Goal: Information Seeking & Learning: Learn about a topic

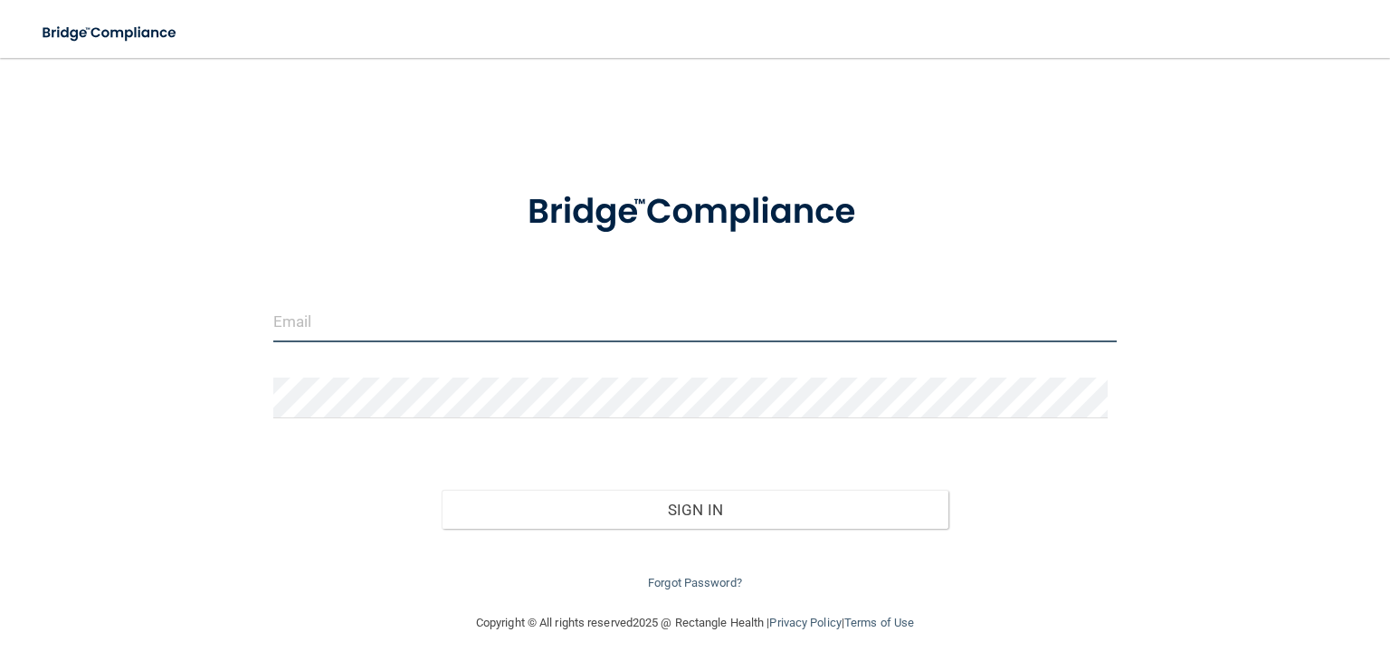
click at [510, 319] on input "email" at bounding box center [694, 321] width 843 height 41
type input "[PERSON_NAME][EMAIL_ADDRESS][DOMAIN_NAME]"
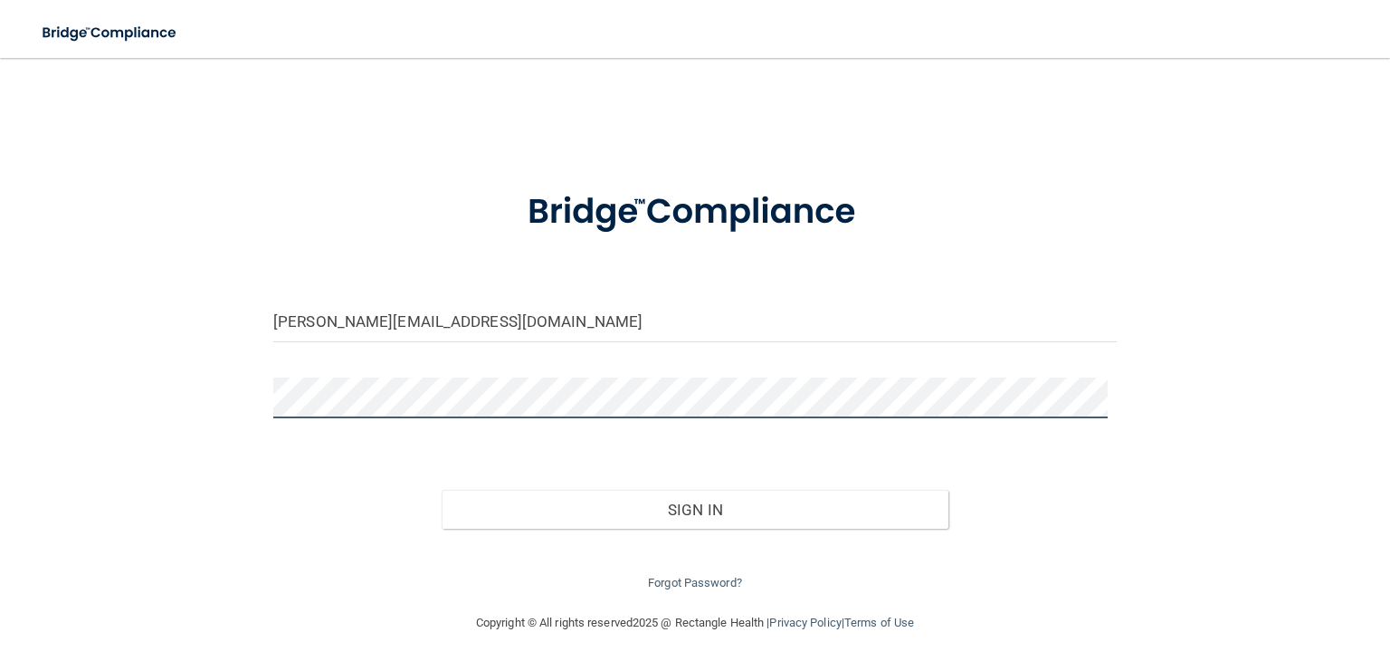
click at [442, 490] on button "Sign In" at bounding box center [695, 510] width 506 height 40
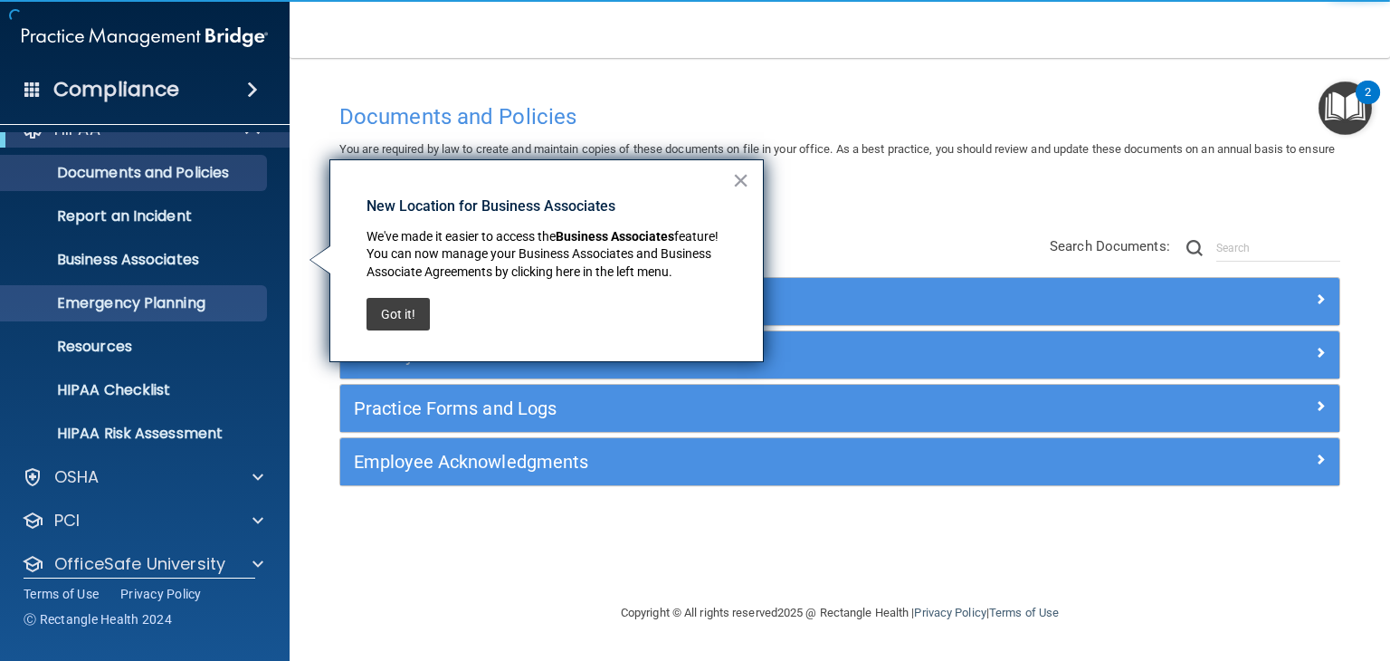
scroll to position [29, 0]
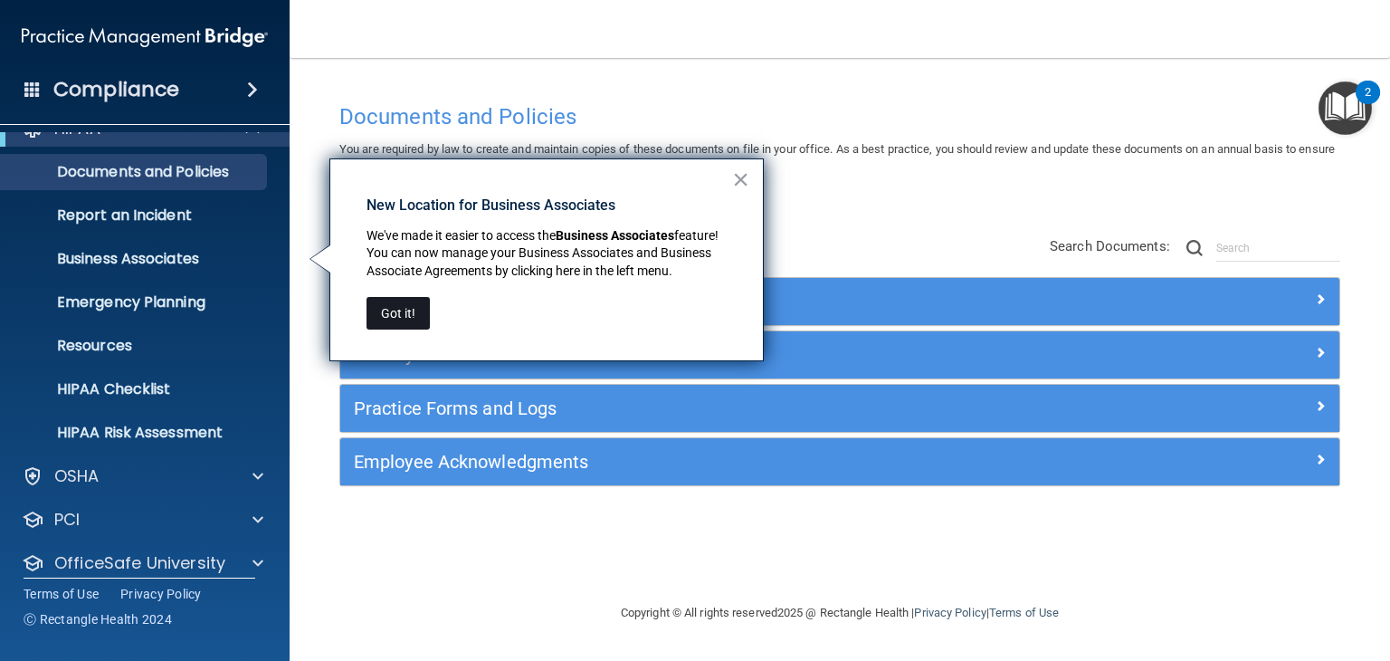
click at [399, 311] on button "Got it!" at bounding box center [397, 313] width 63 height 33
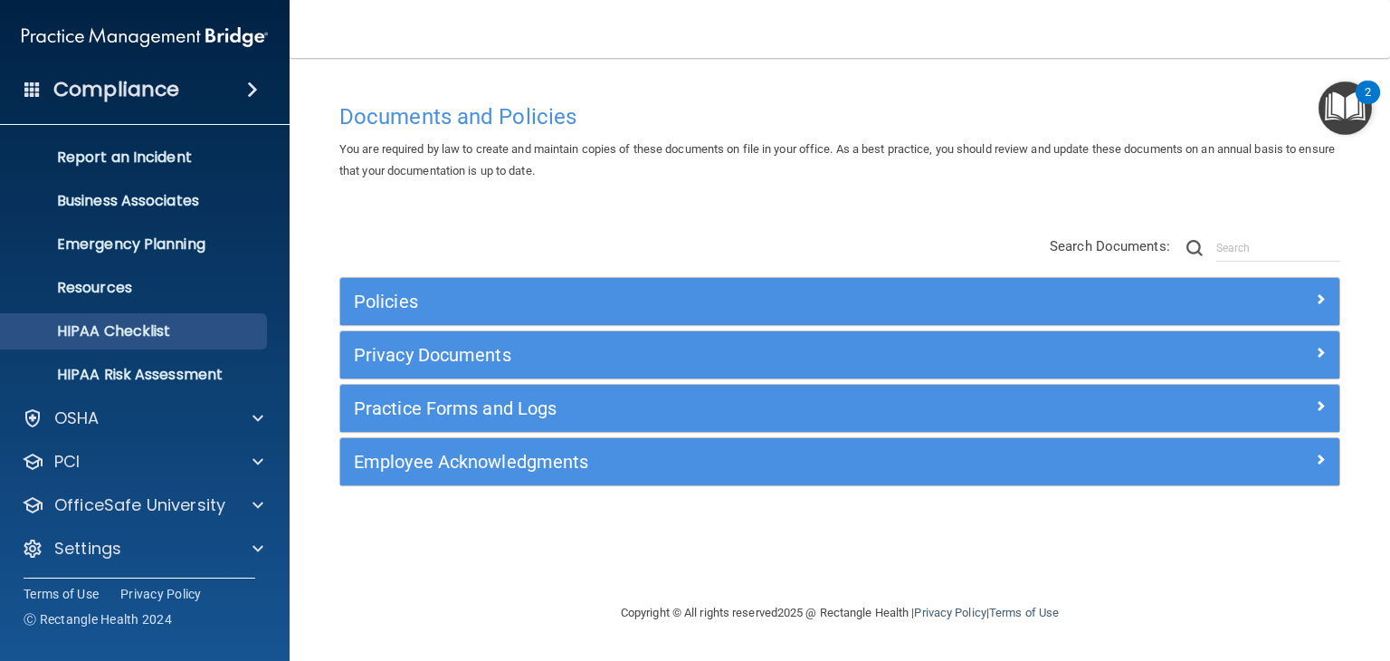
scroll to position [90, 0]
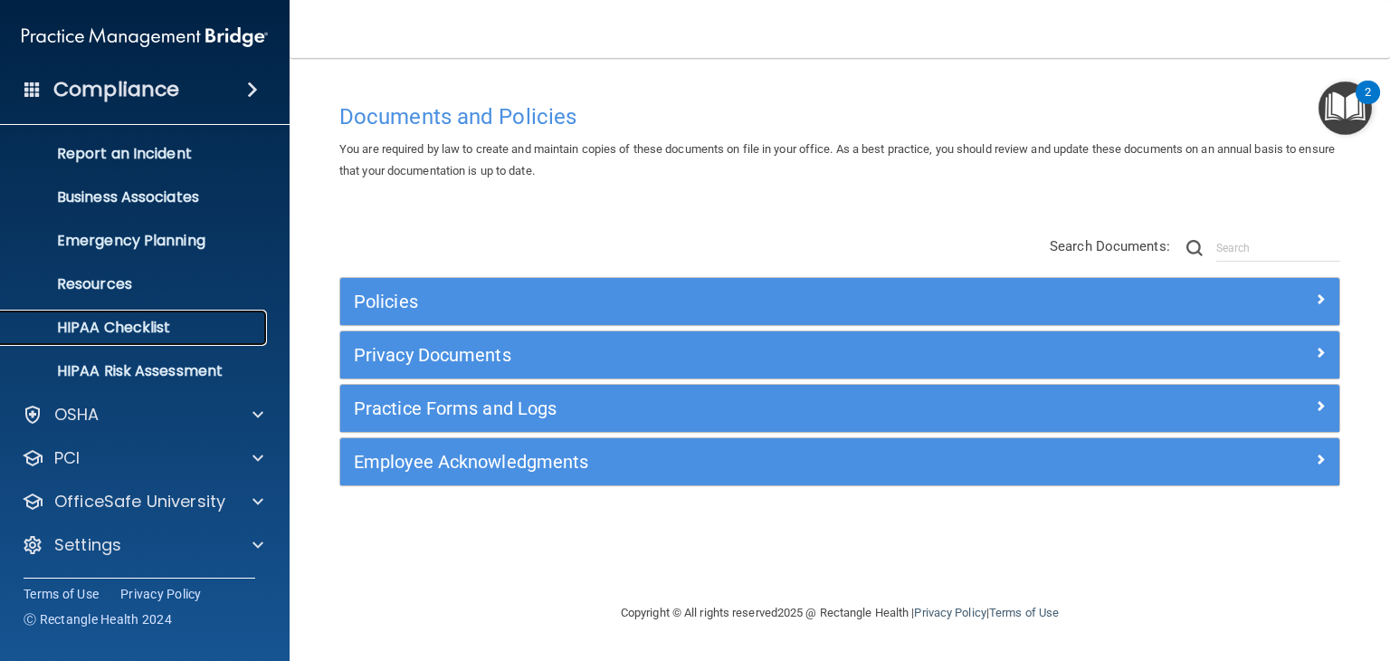
click at [134, 333] on p "HIPAA Checklist" at bounding box center [135, 328] width 247 height 18
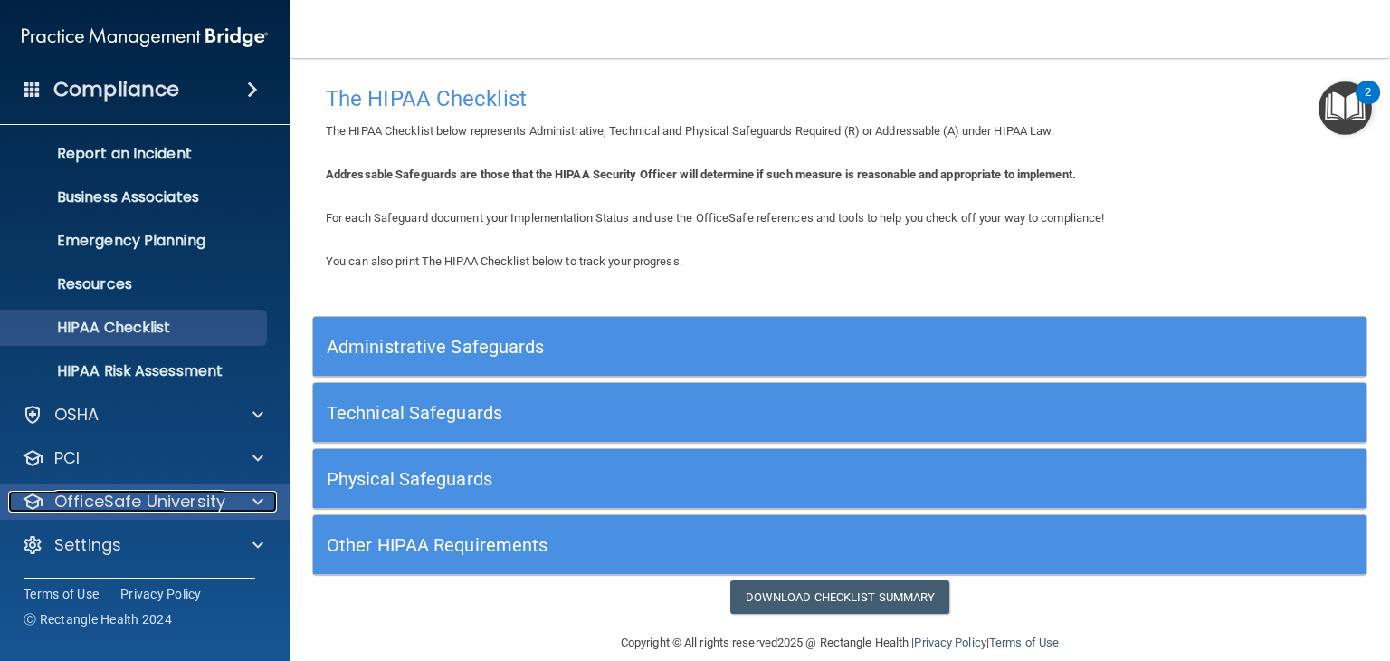
click at [147, 500] on p "OfficeSafe University" at bounding box center [139, 501] width 171 height 22
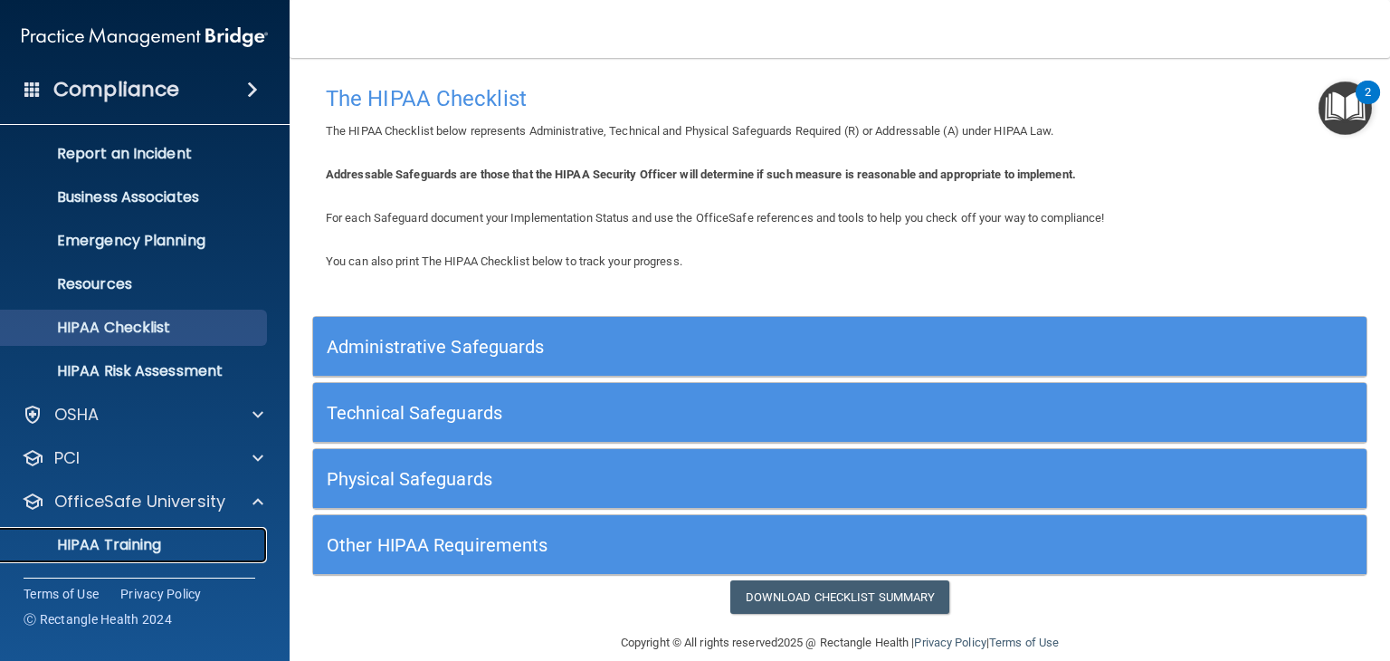
click at [147, 542] on p "HIPAA Training" at bounding box center [86, 545] width 149 height 18
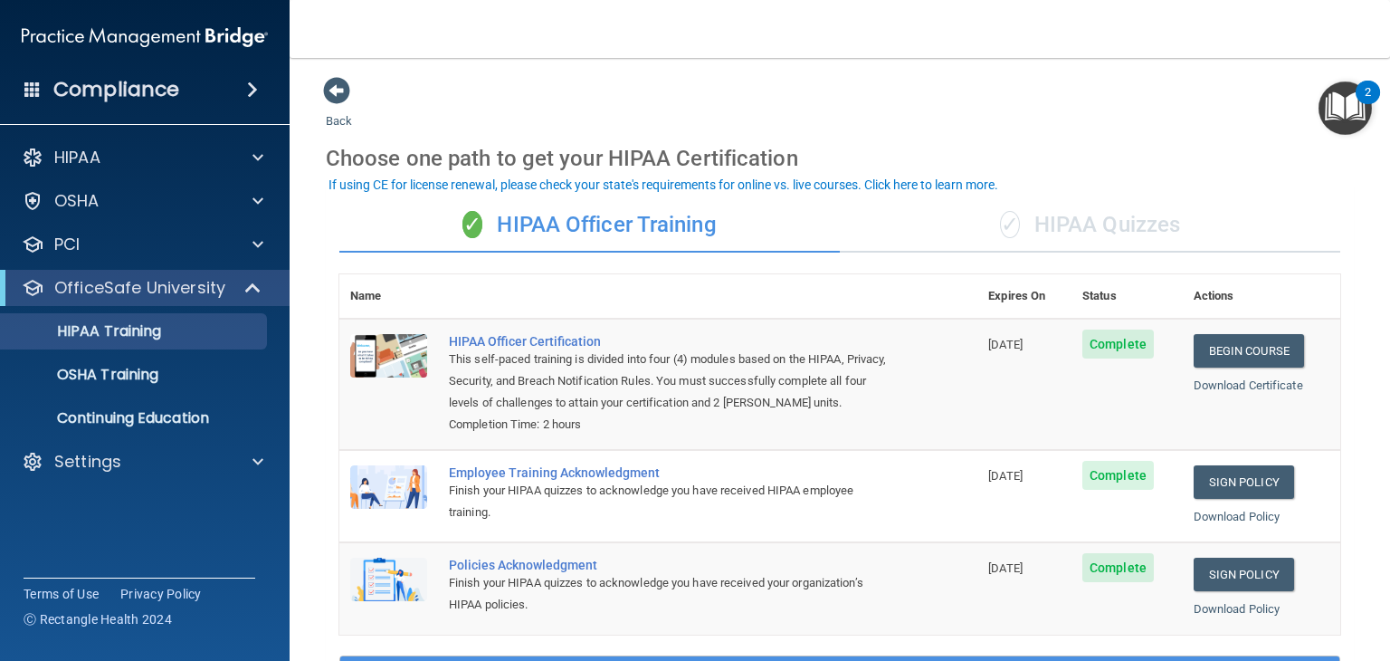
click at [1023, 230] on div "✓ HIPAA Quizzes" at bounding box center [1090, 225] width 500 height 54
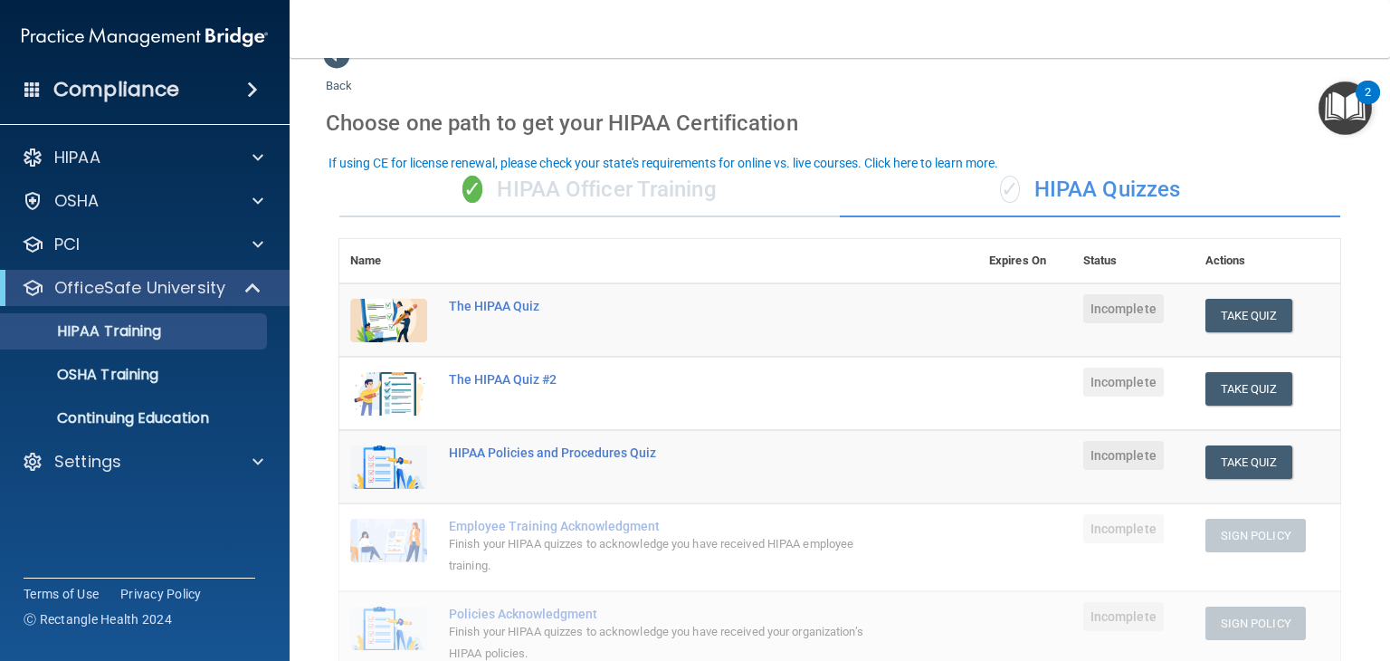
scroll to position [22, 0]
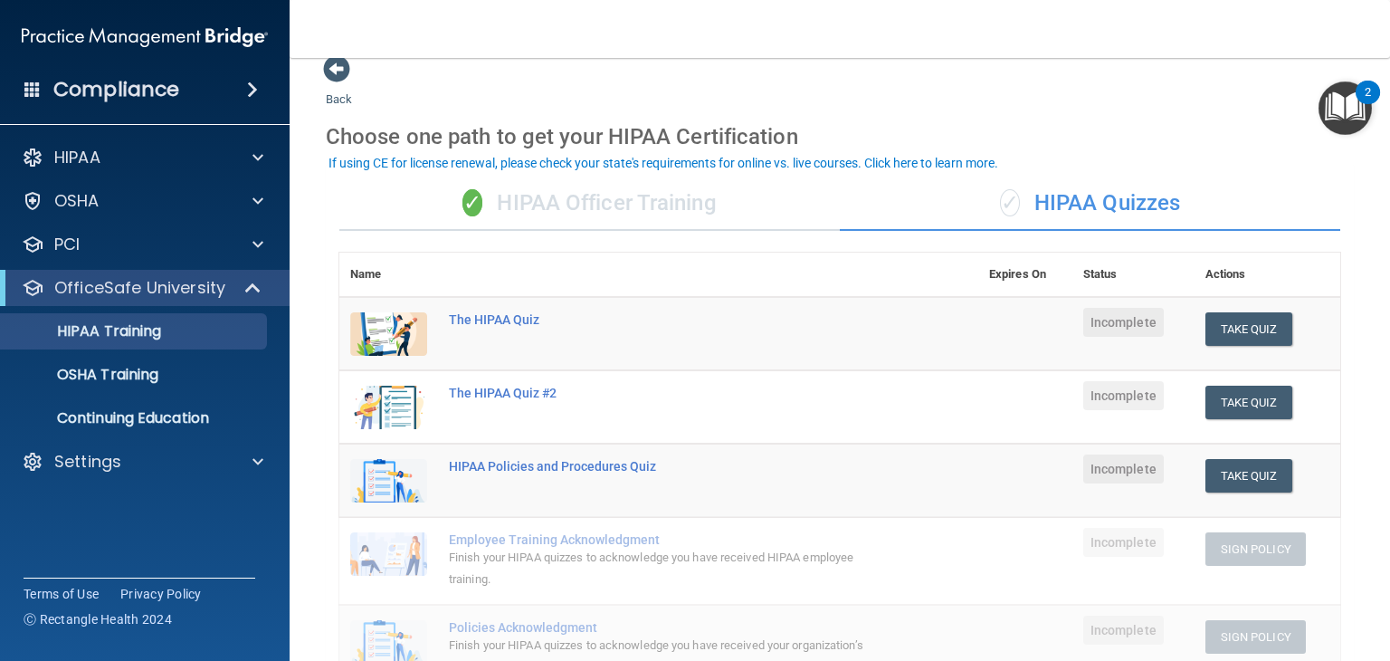
click at [654, 220] on div "✓ HIPAA Officer Training" at bounding box center [589, 203] width 500 height 54
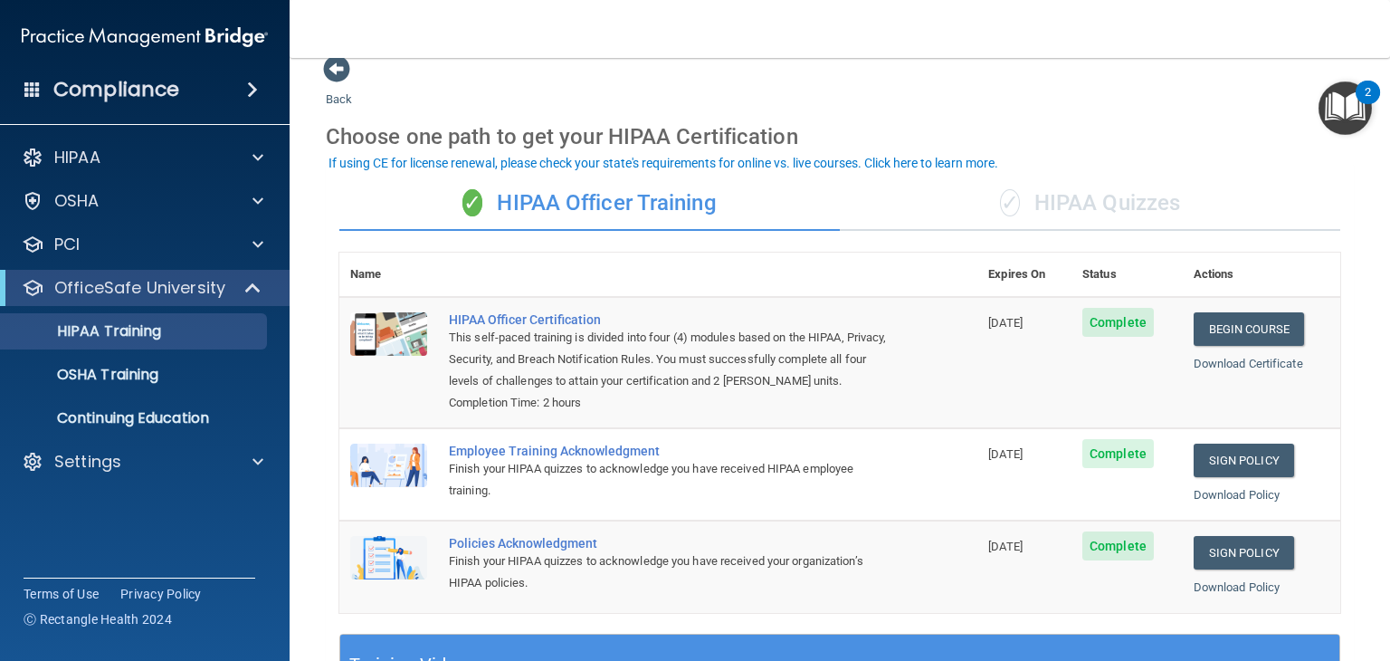
click at [1077, 195] on div "✓ HIPAA Quizzes" at bounding box center [1090, 203] width 500 height 54
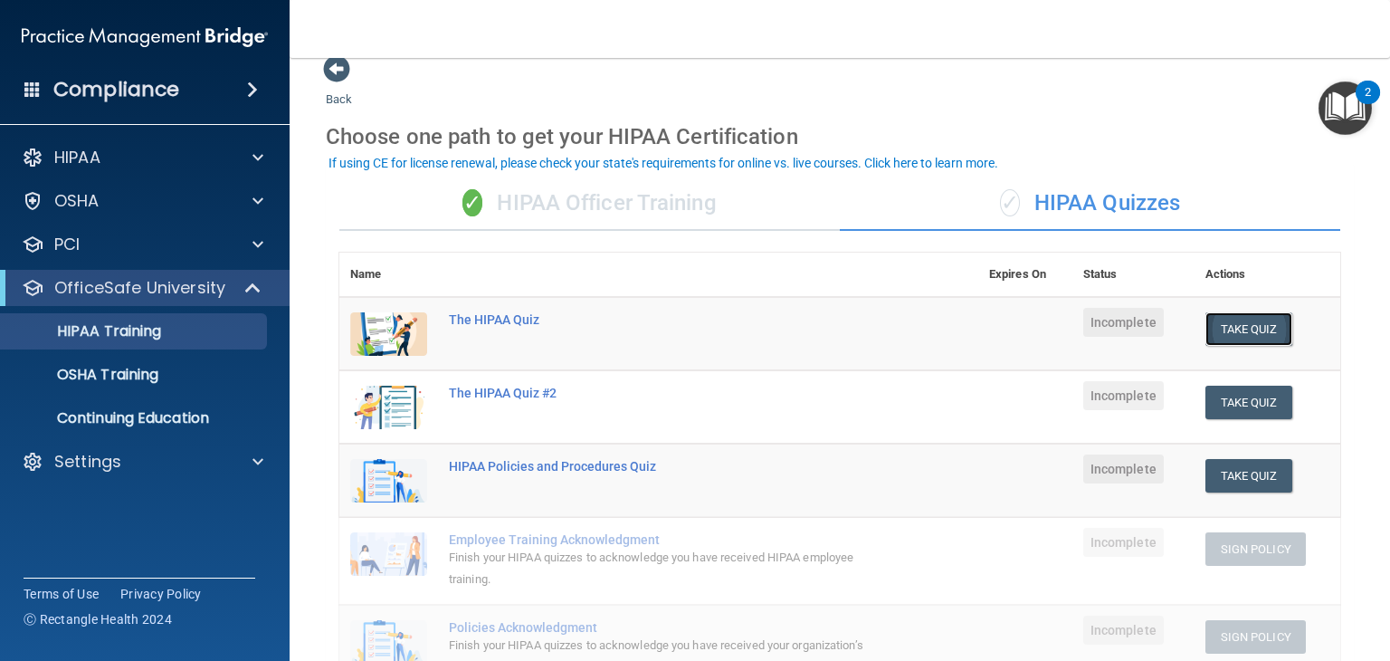
click at [1253, 328] on button "Take Quiz" at bounding box center [1248, 328] width 87 height 33
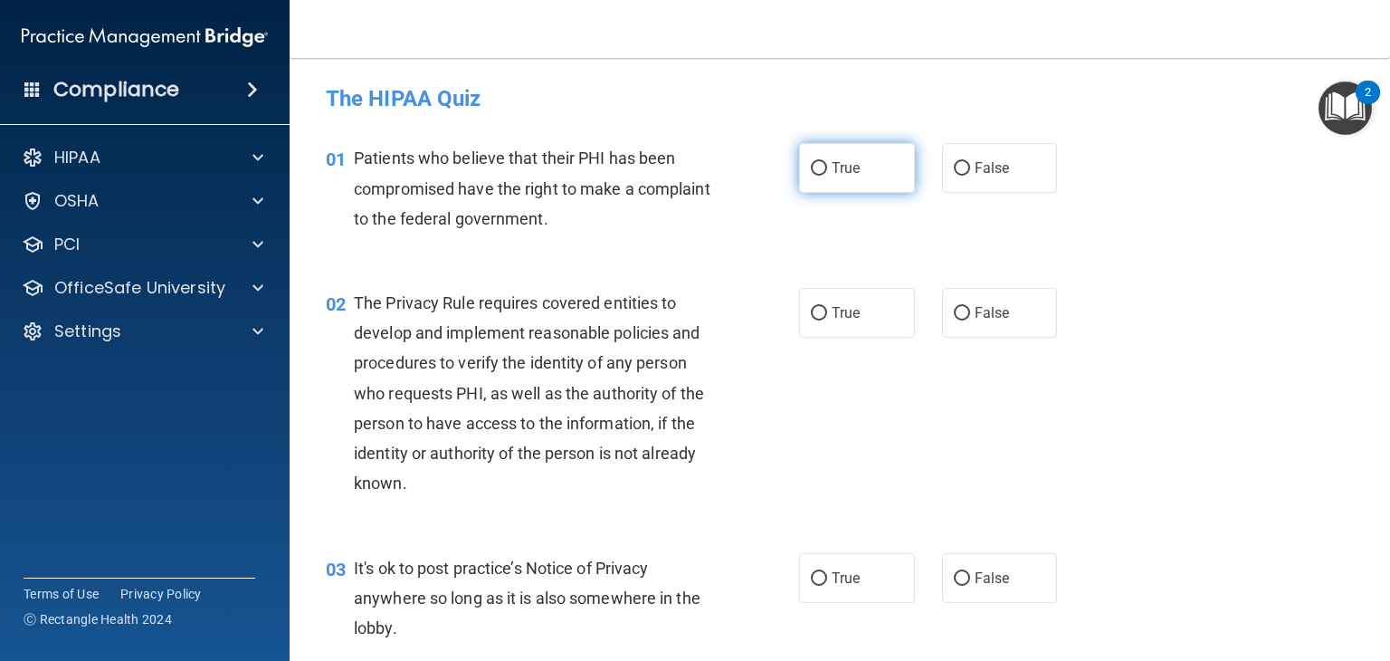
click at [805, 156] on label "True" at bounding box center [857, 168] width 116 height 50
click at [811, 162] on input "True" at bounding box center [819, 169] width 16 height 14
radio input "true"
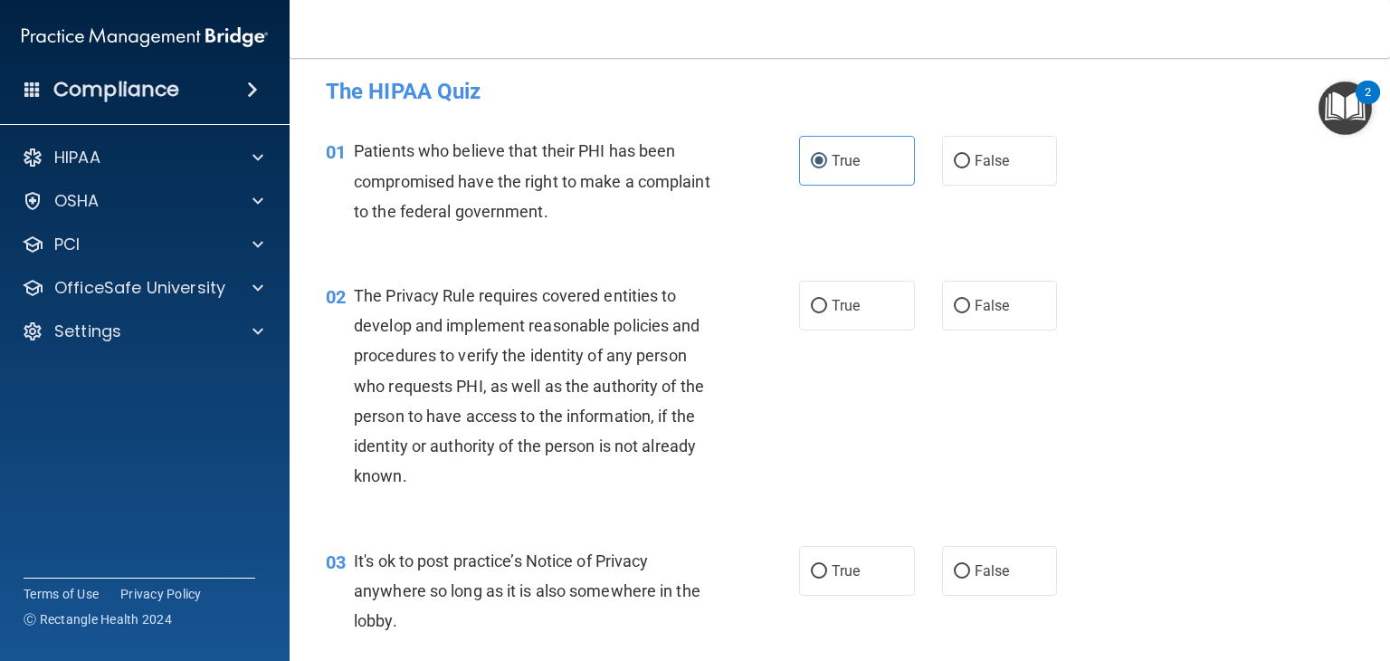
scroll to position [7, 0]
click at [814, 309] on input "True" at bounding box center [819, 307] width 16 height 14
radio input "true"
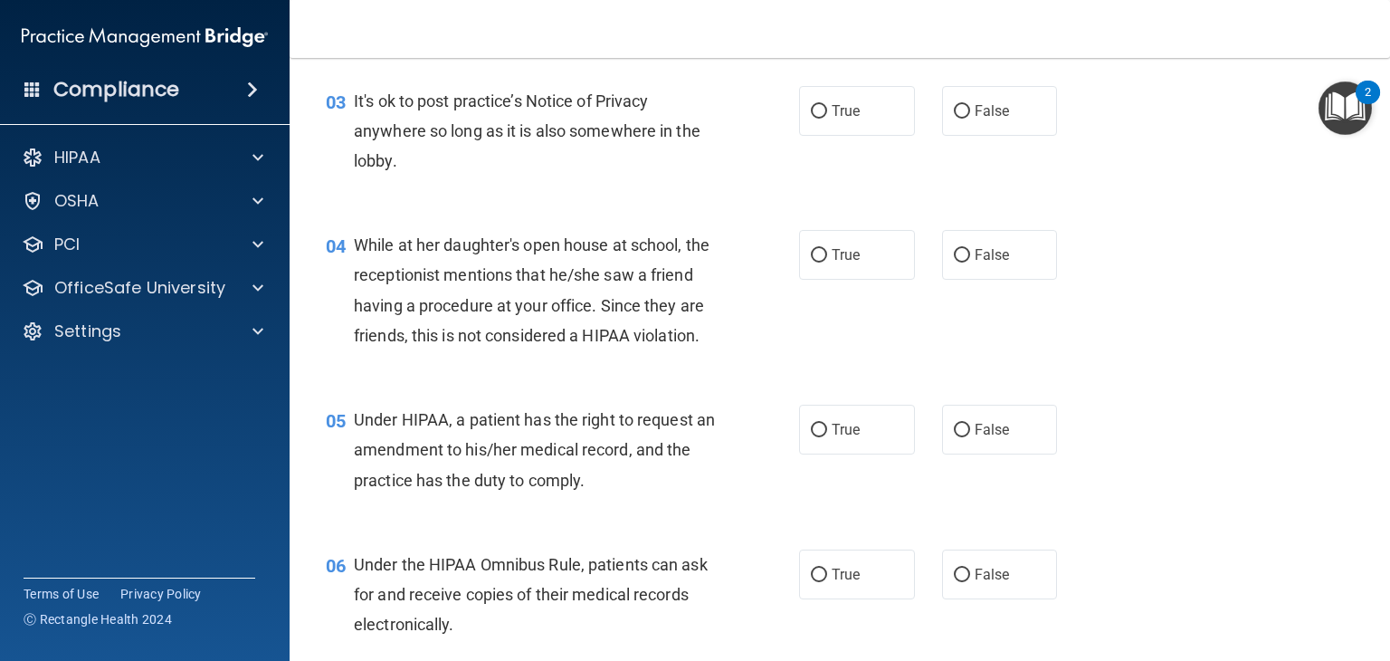
scroll to position [468, 0]
click at [958, 117] on label "False" at bounding box center [1000, 110] width 116 height 50
click at [958, 117] on input "False" at bounding box center [962, 111] width 16 height 14
radio input "true"
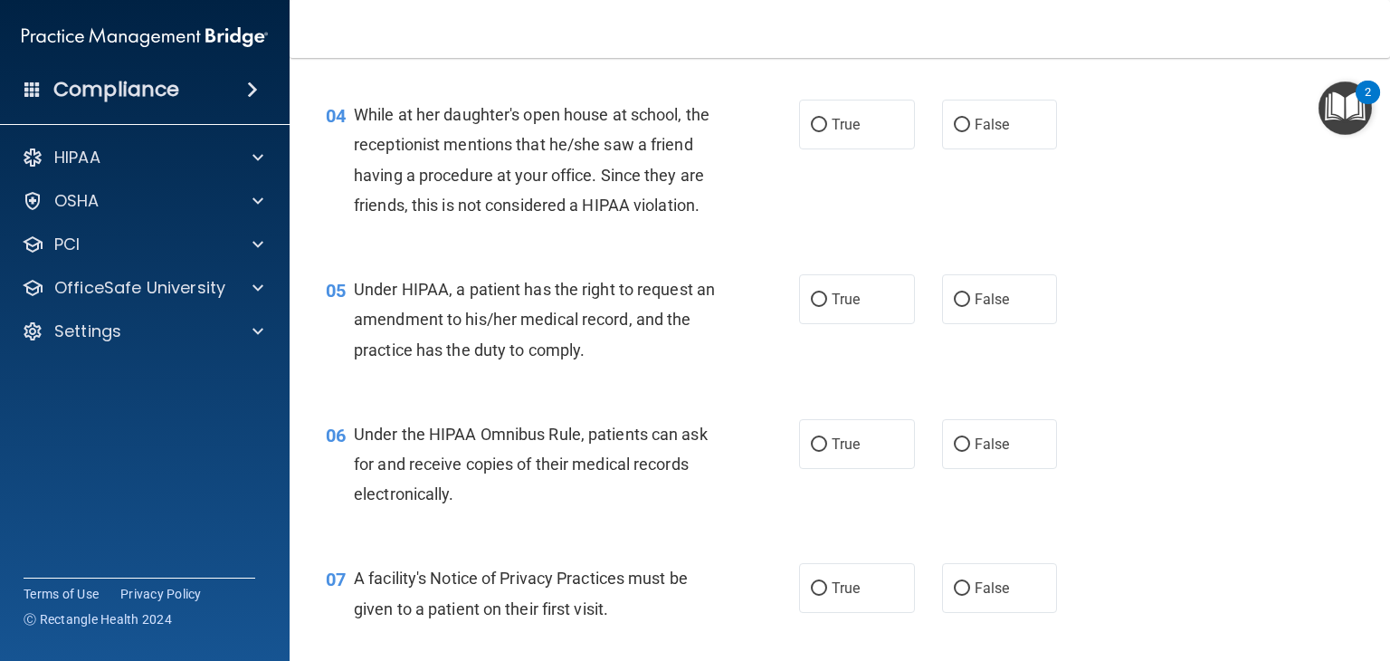
scroll to position [597, 0]
click at [814, 132] on label "True" at bounding box center [857, 125] width 116 height 50
click at [814, 132] on input "True" at bounding box center [819, 126] width 16 height 14
radio input "true"
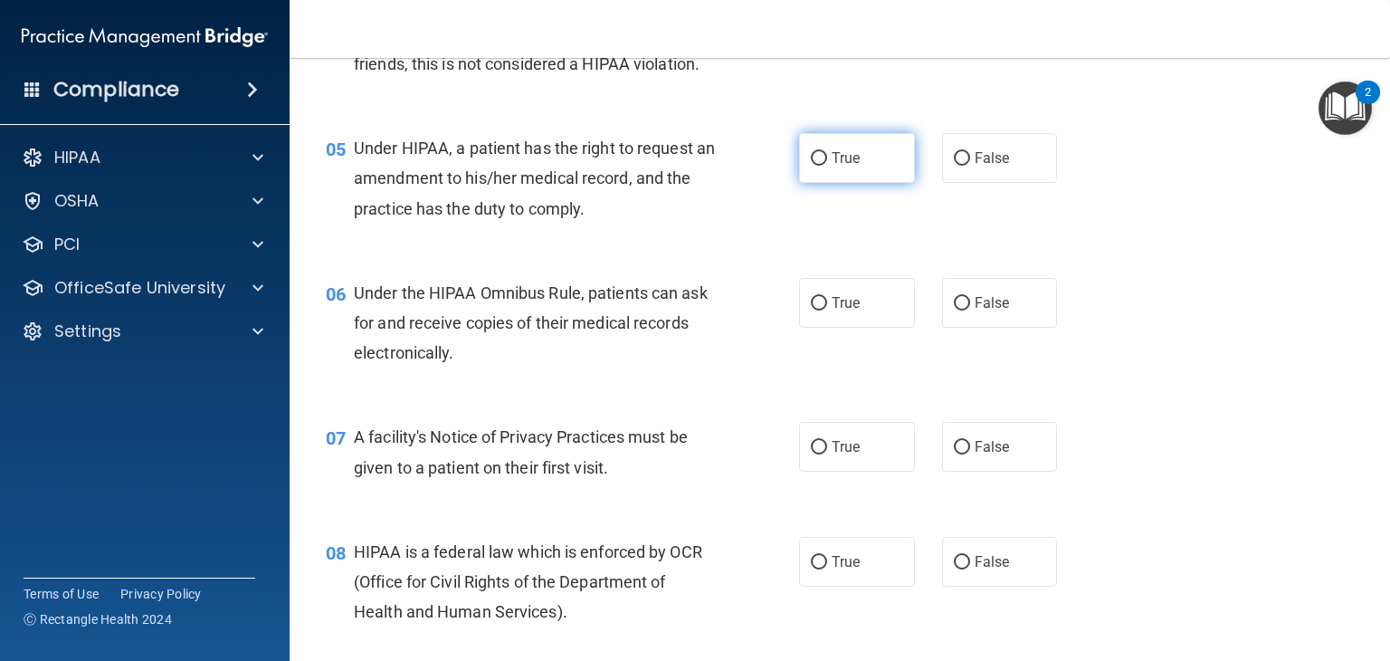
scroll to position [739, 0]
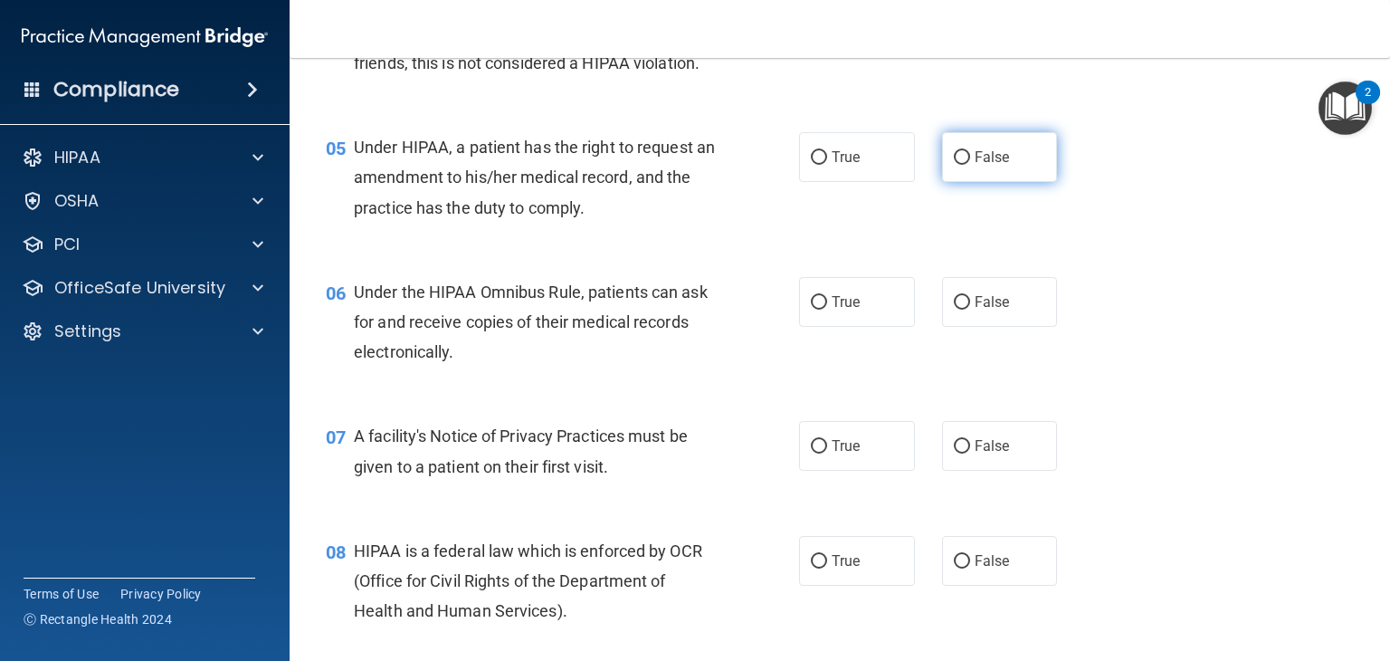
click at [964, 182] on label "False" at bounding box center [1000, 157] width 116 height 50
click at [964, 165] on input "False" at bounding box center [962, 158] width 16 height 14
radio input "true"
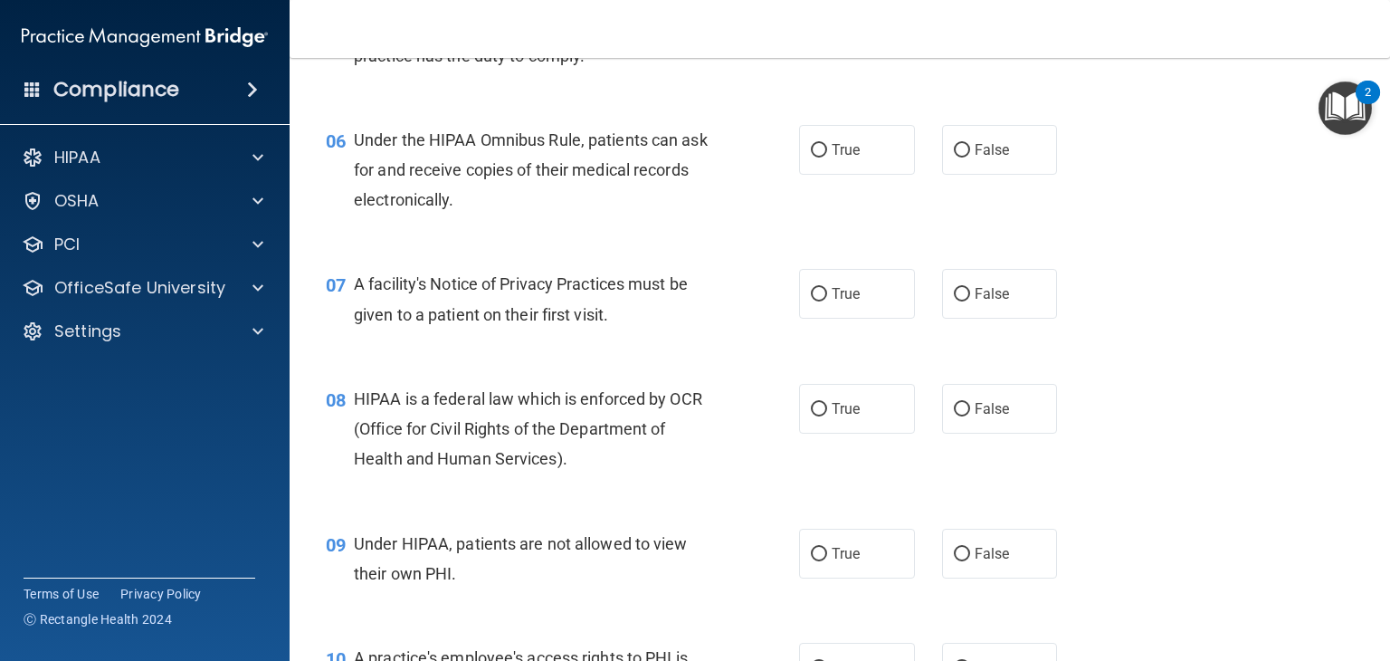
scroll to position [903, 0]
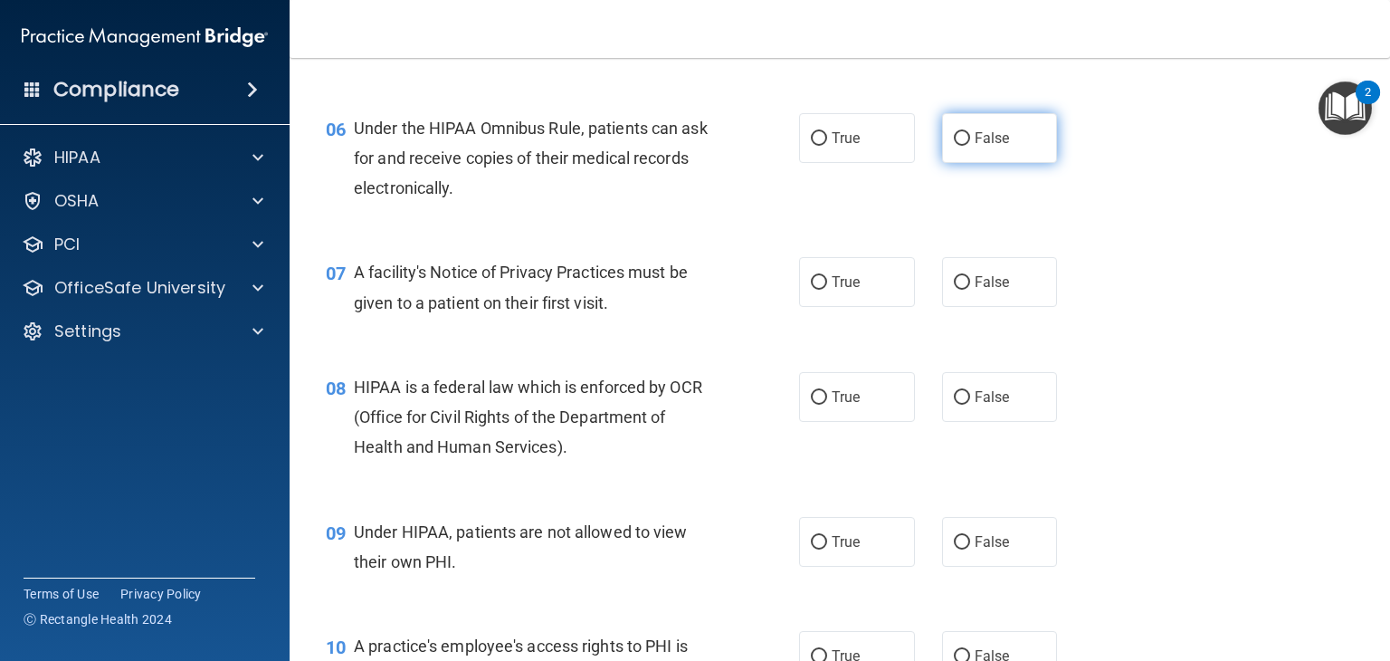
click at [956, 146] on input "False" at bounding box center [962, 139] width 16 height 14
radio input "true"
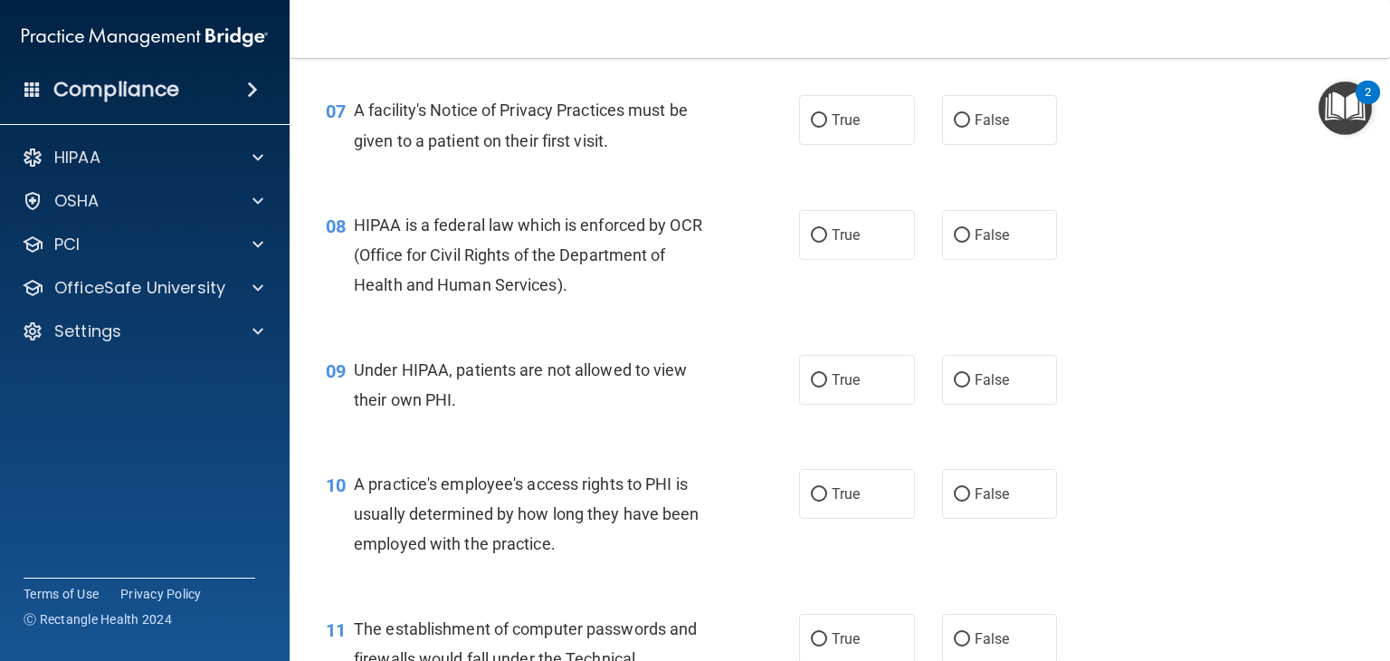
scroll to position [1064, 0]
click at [811, 128] on input "True" at bounding box center [819, 122] width 16 height 14
radio input "true"
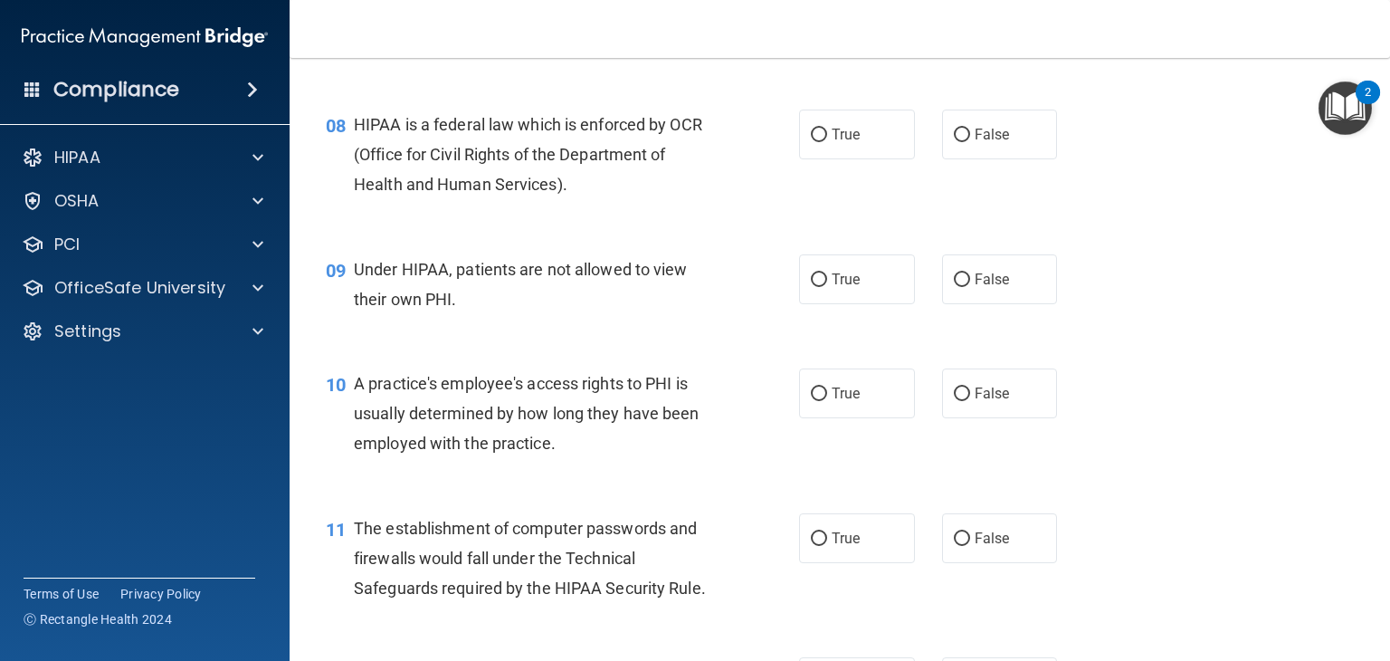
scroll to position [1039, 0]
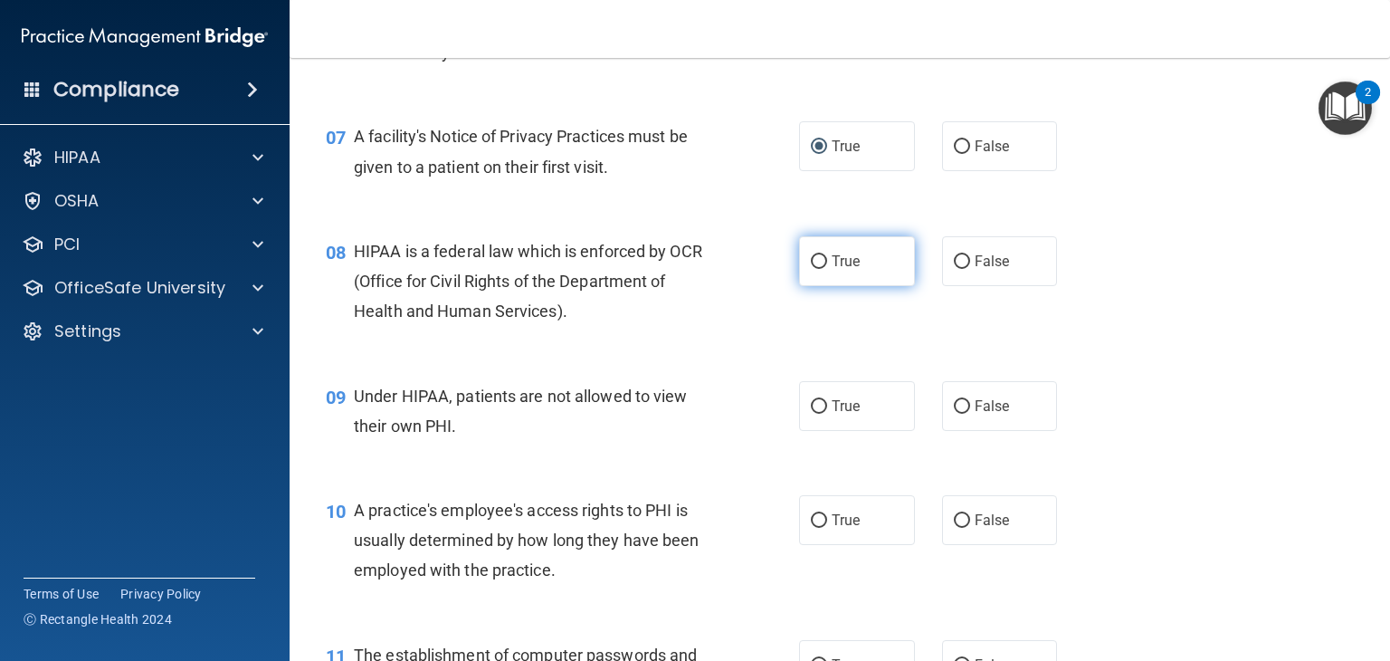
click at [832, 270] on span "True" at bounding box center [846, 260] width 28 height 17
click at [827, 269] on input "True" at bounding box center [819, 262] width 16 height 14
radio input "true"
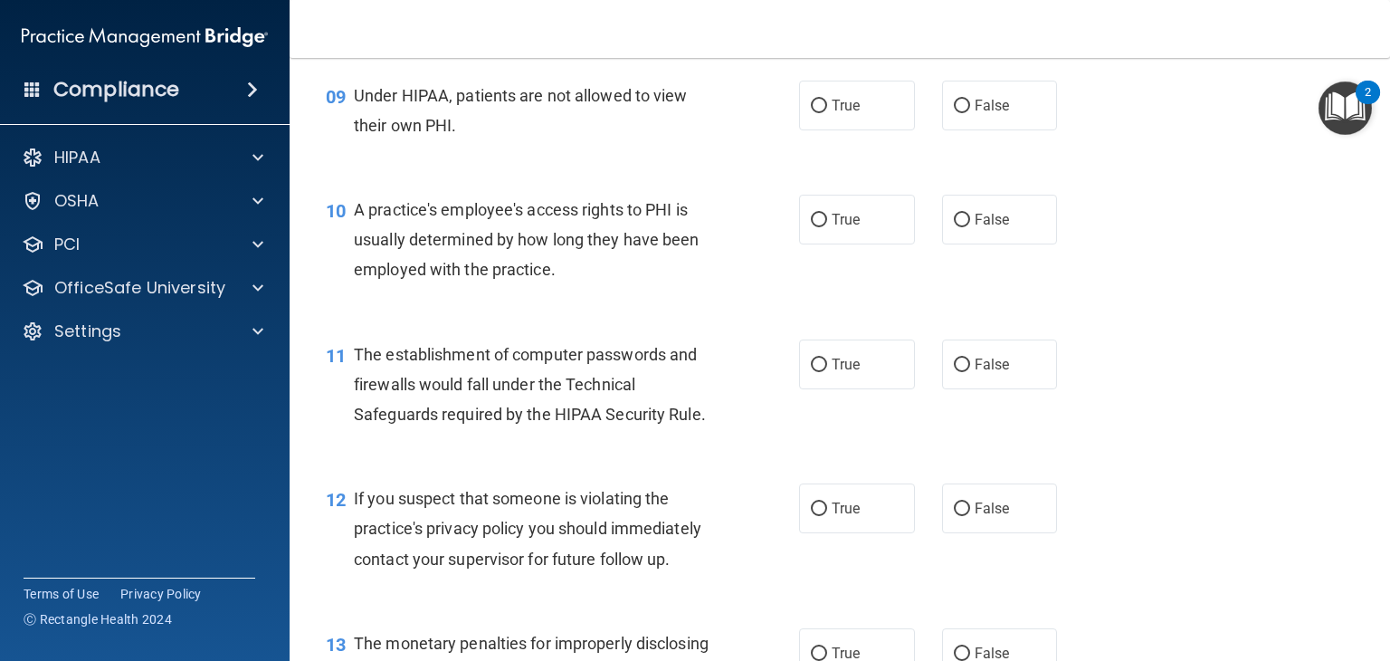
scroll to position [1339, 0]
click at [954, 113] on input "False" at bounding box center [962, 107] width 16 height 14
radio input "true"
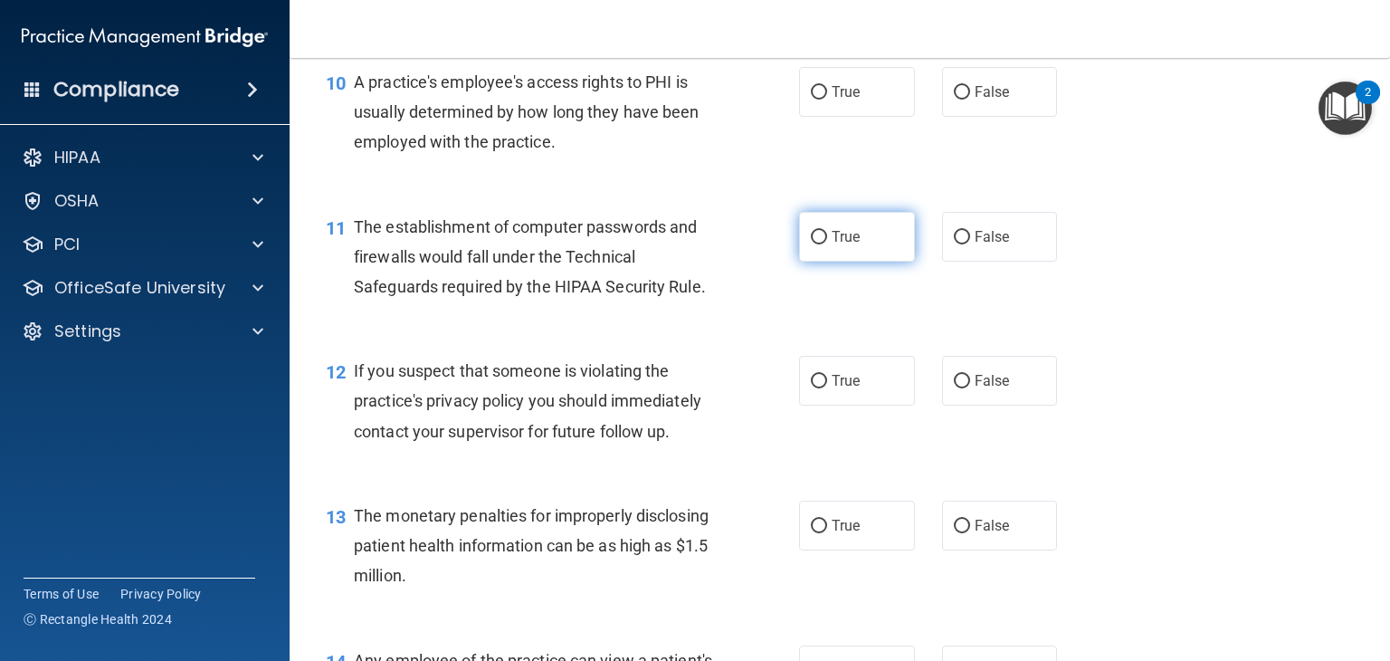
scroll to position [1477, 0]
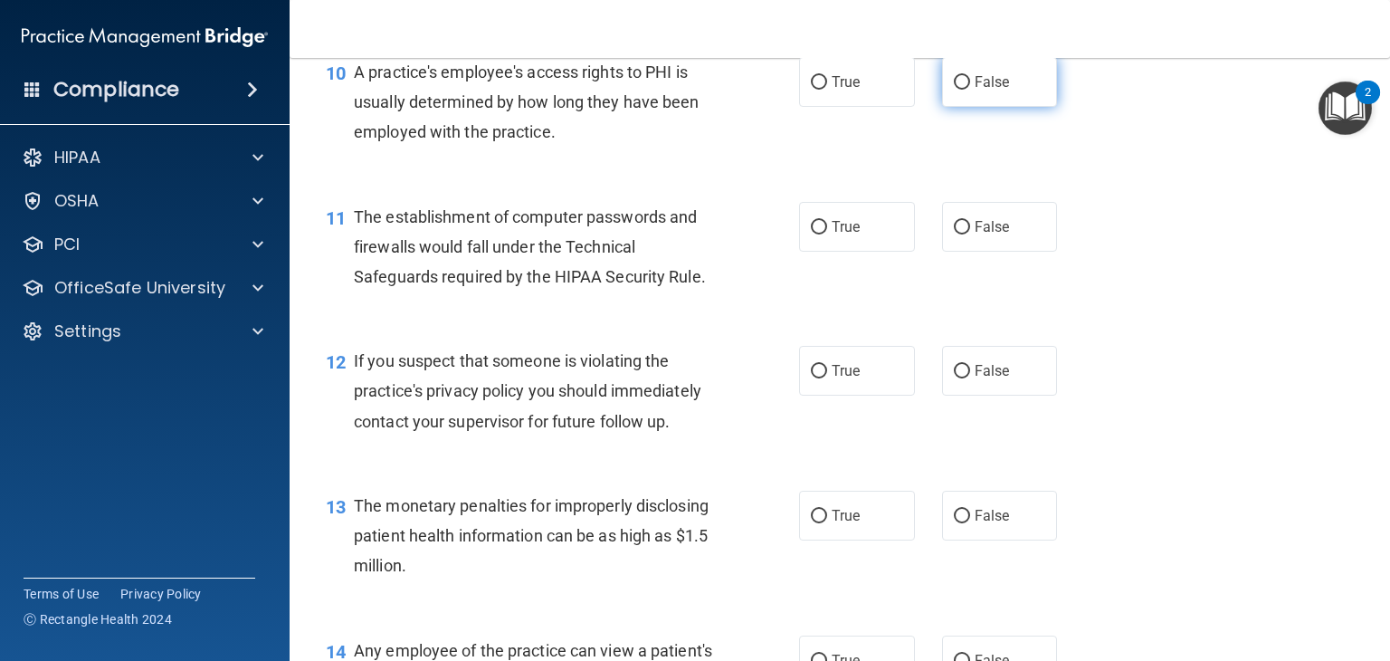
click at [956, 90] on input "False" at bounding box center [962, 83] width 16 height 14
radio input "true"
click at [814, 234] on input "True" at bounding box center [819, 228] width 16 height 14
radio input "true"
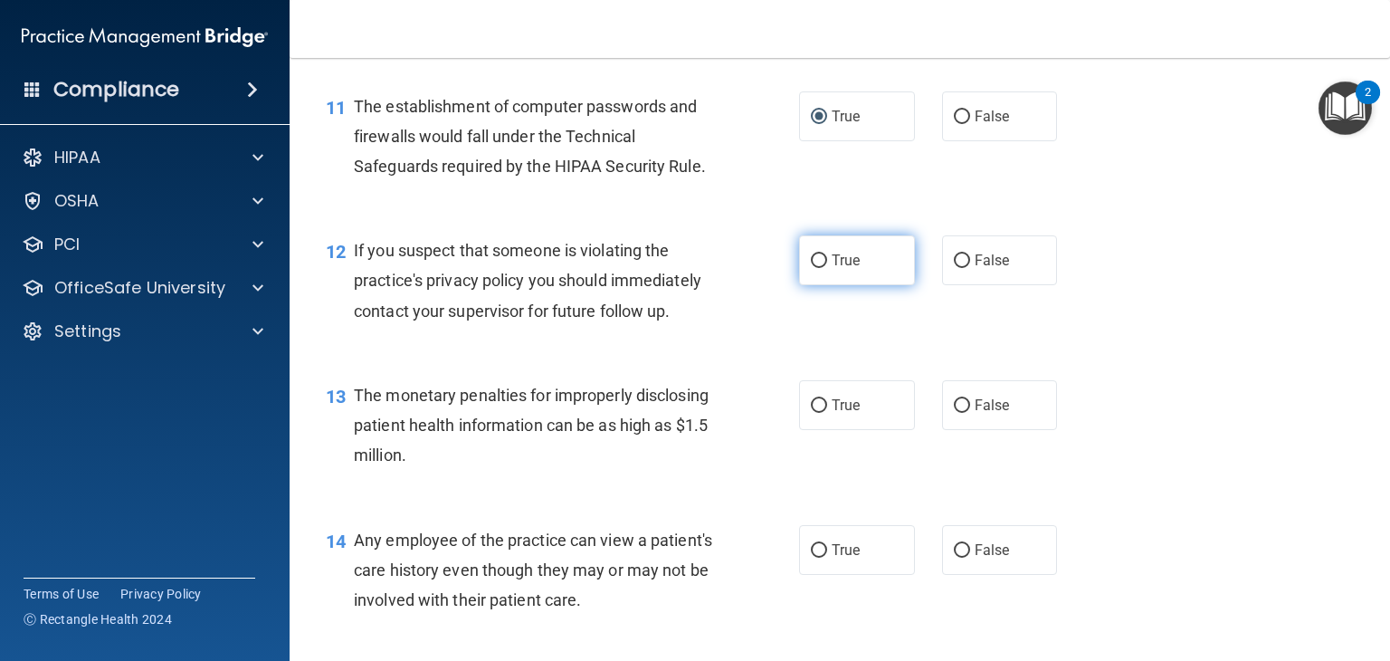
scroll to position [1591, 0]
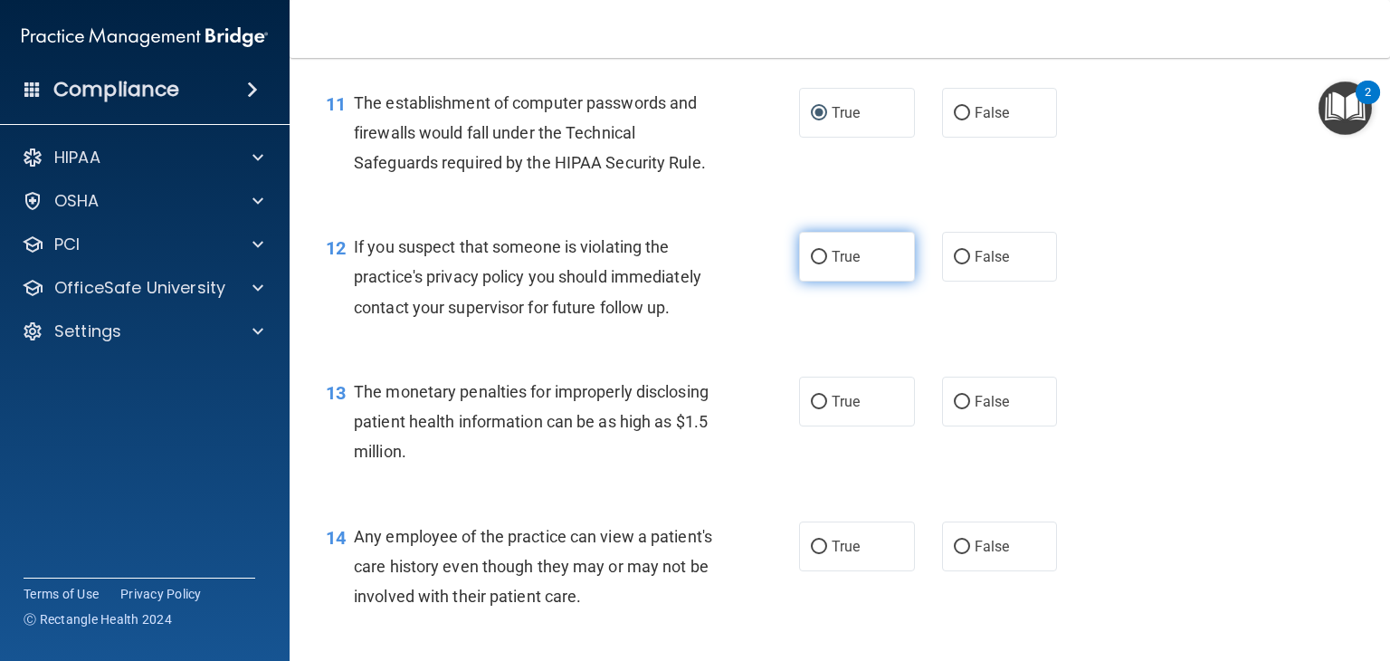
click at [814, 264] on input "True" at bounding box center [819, 258] width 16 height 14
radio input "true"
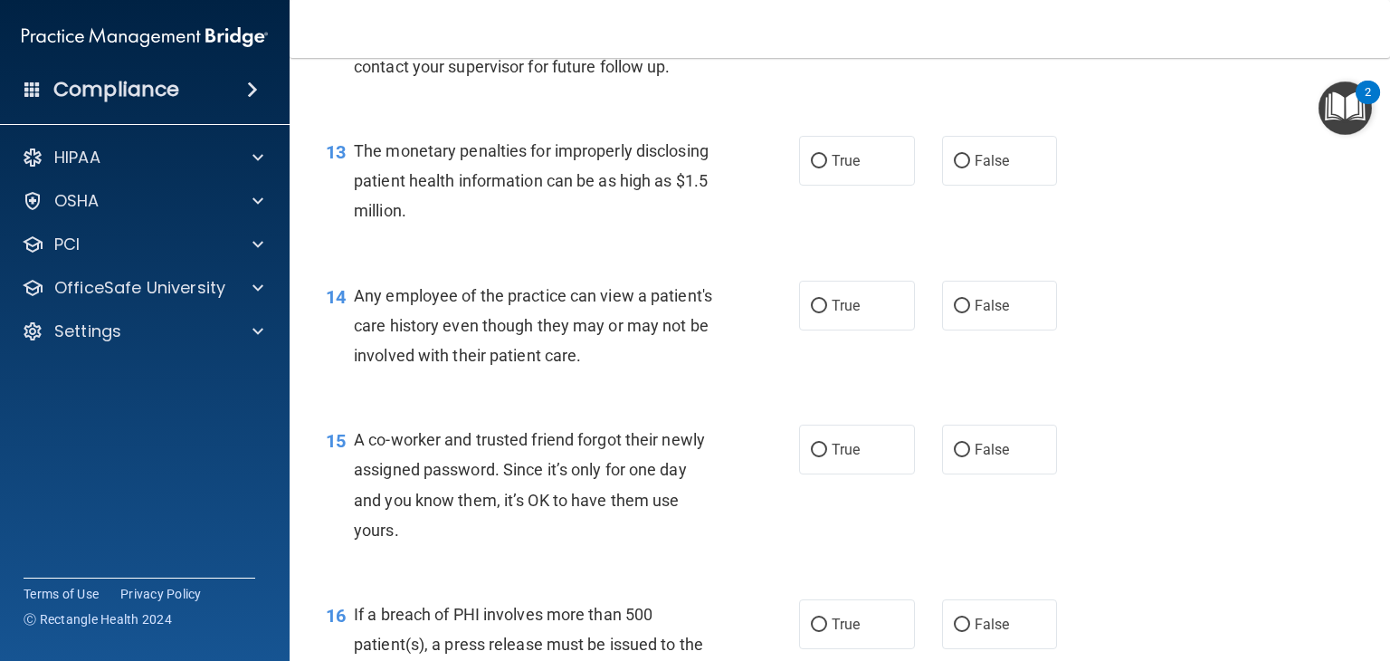
scroll to position [1832, 0]
click at [822, 185] on label "True" at bounding box center [857, 160] width 116 height 50
click at [822, 167] on input "True" at bounding box center [819, 161] width 16 height 14
radio input "true"
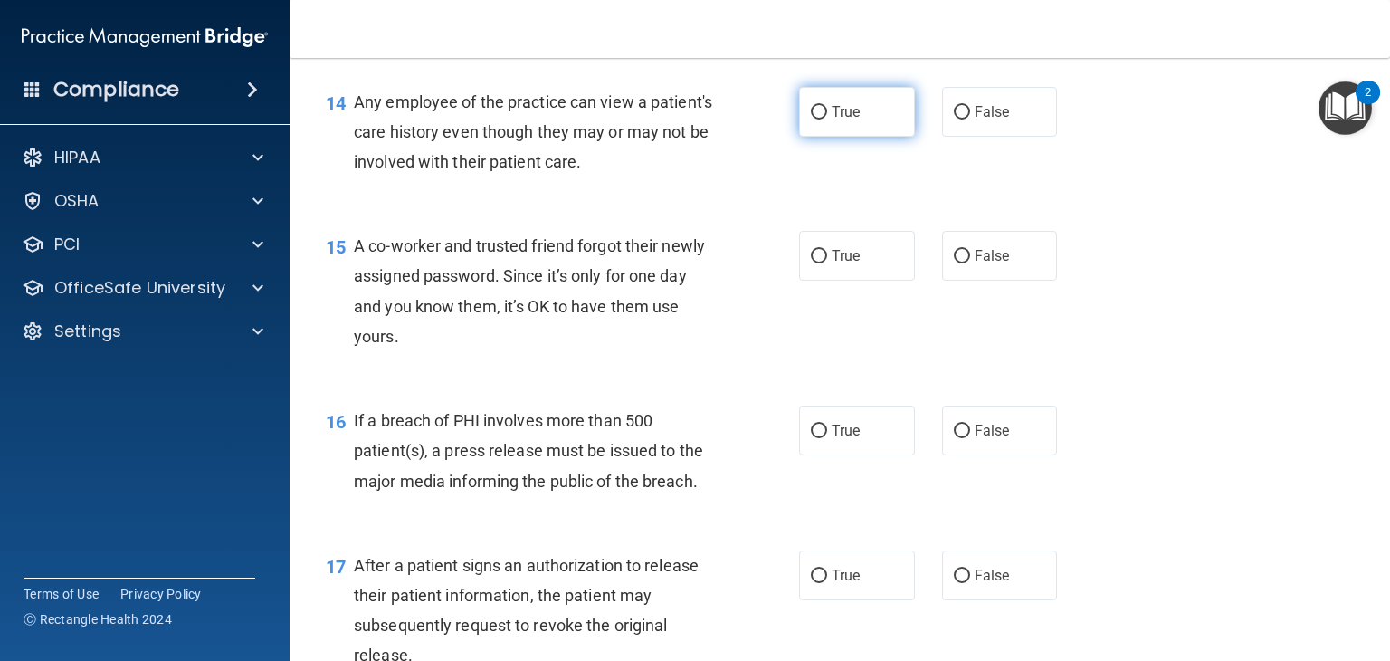
scroll to position [2027, 0]
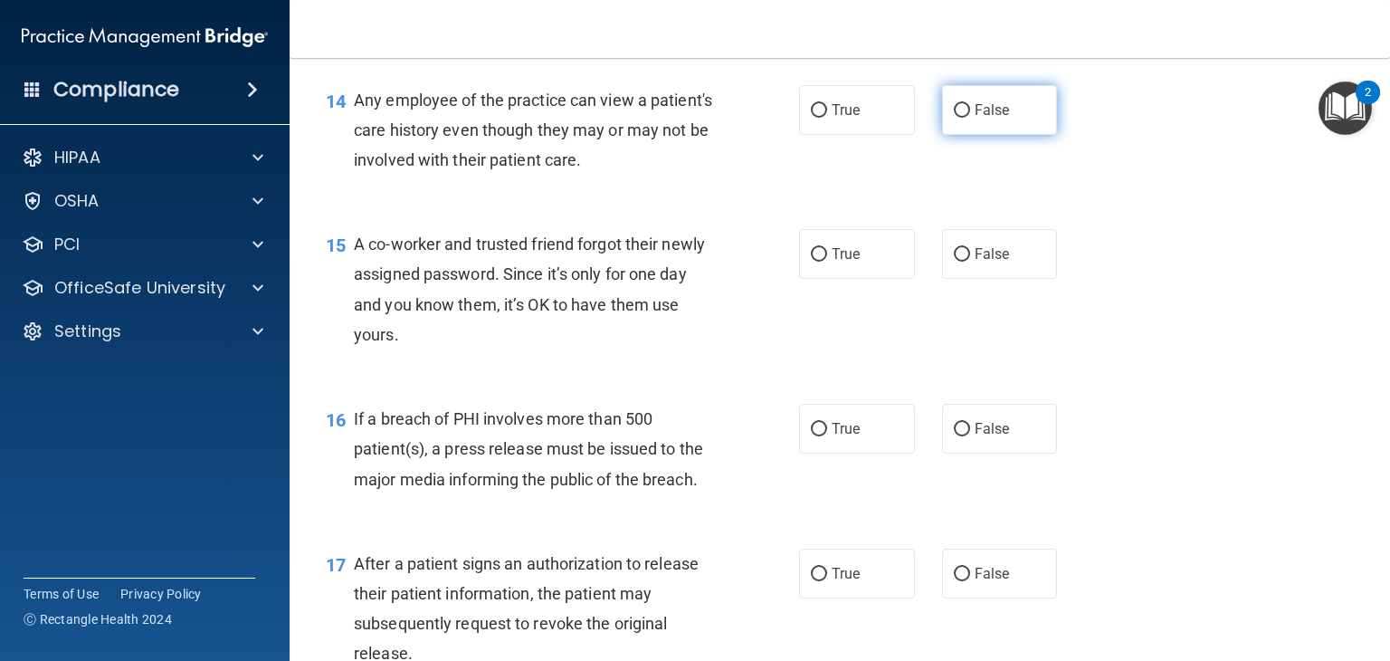
click at [954, 118] on input "False" at bounding box center [962, 111] width 16 height 14
radio input "true"
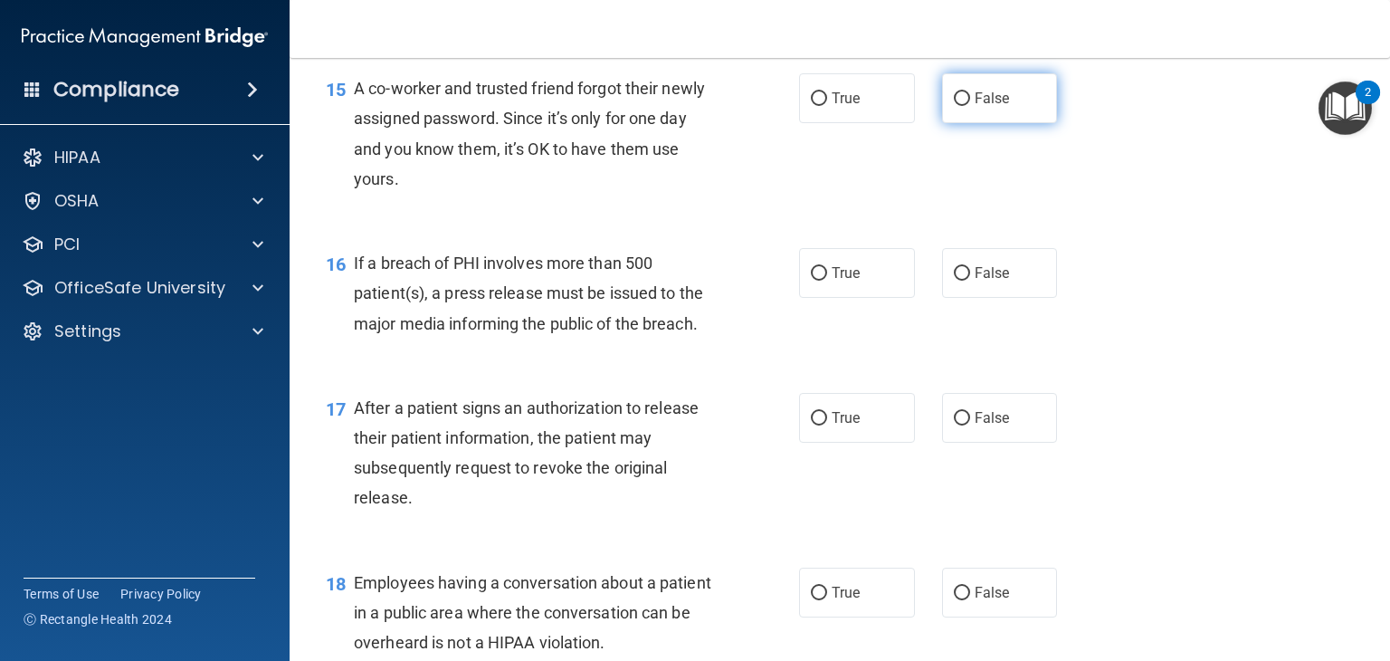
scroll to position [2197, 0]
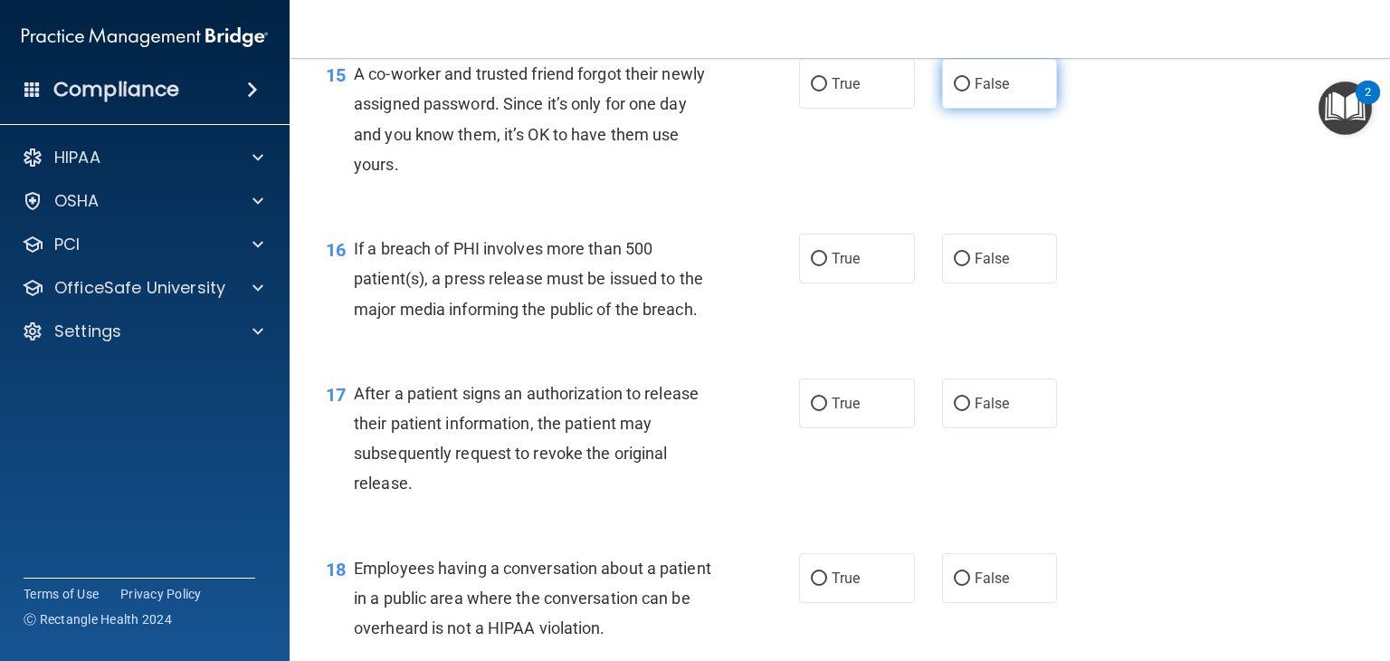
click at [955, 91] on input "False" at bounding box center [962, 85] width 16 height 14
radio input "true"
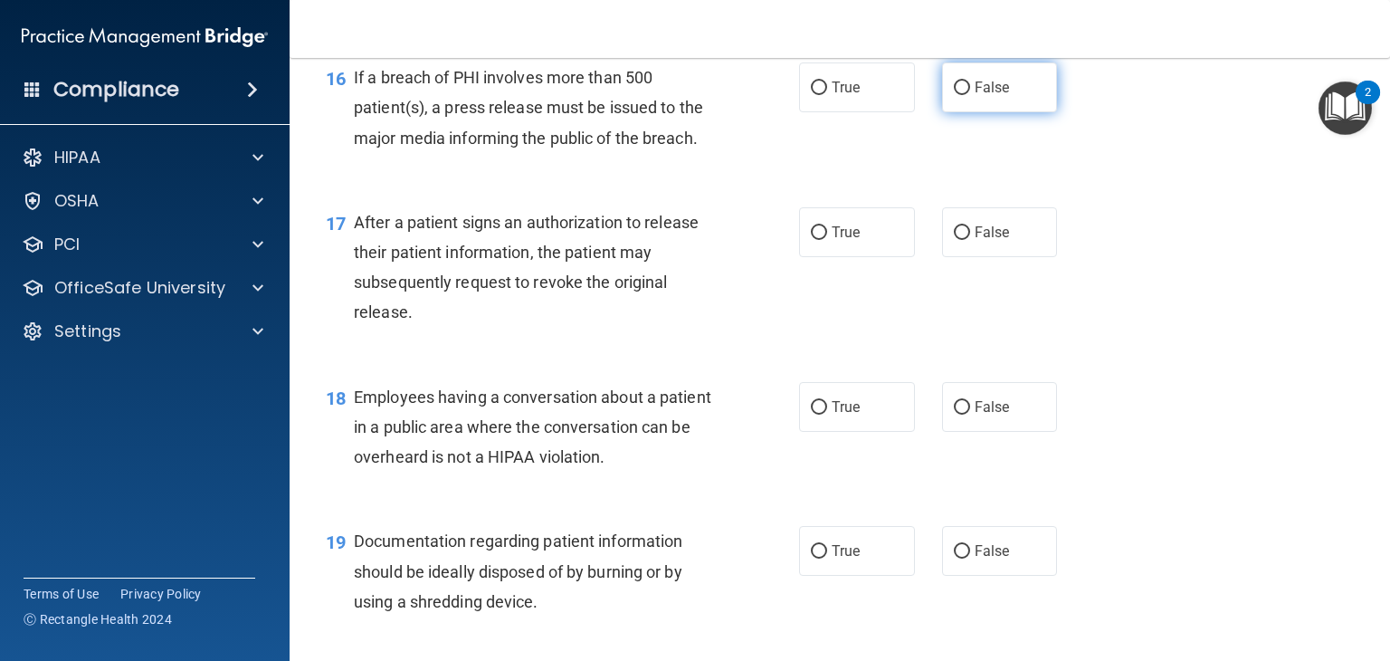
scroll to position [2371, 0]
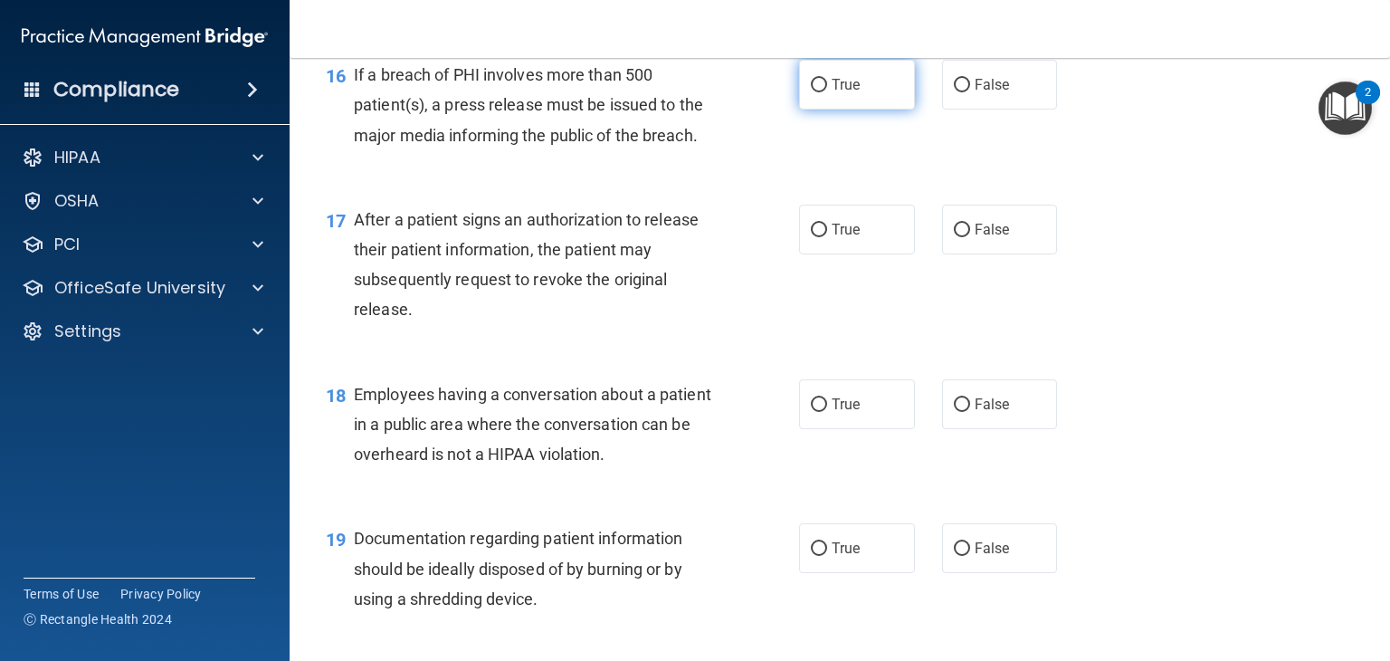
click at [832, 93] on span "True" at bounding box center [846, 84] width 28 height 17
click at [824, 92] on input "True" at bounding box center [819, 86] width 16 height 14
radio input "true"
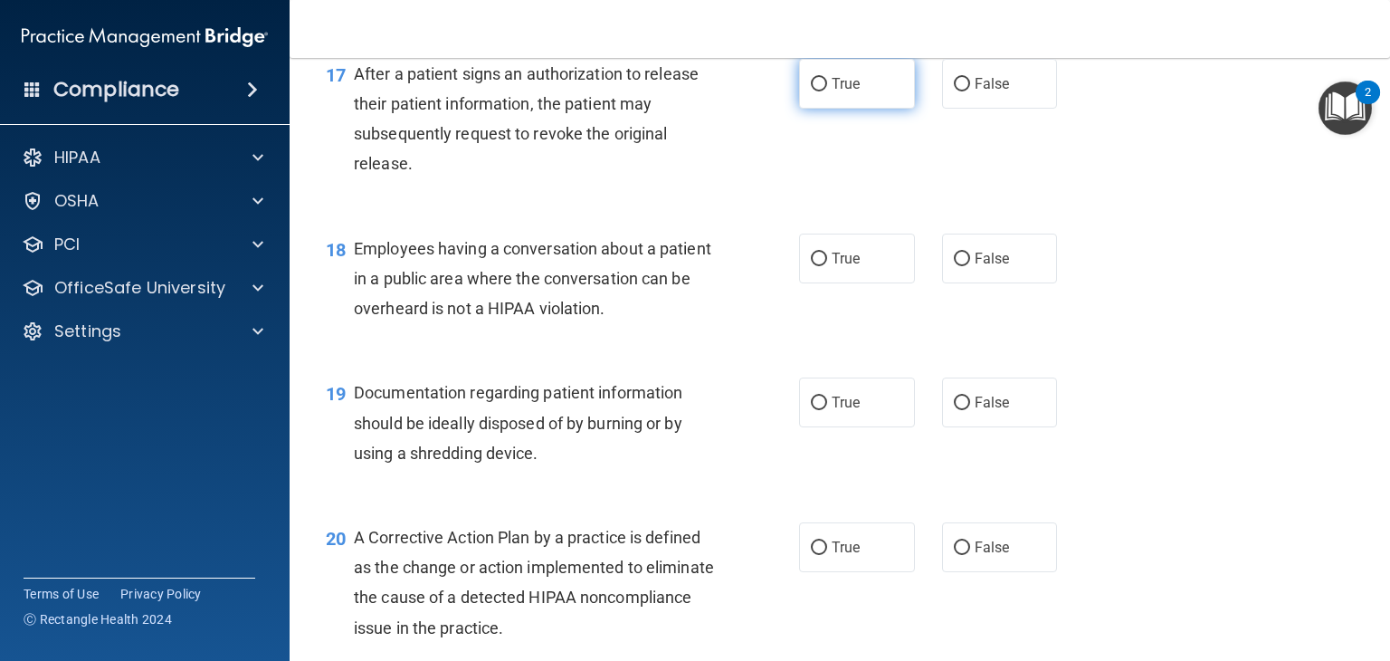
scroll to position [2525, 0]
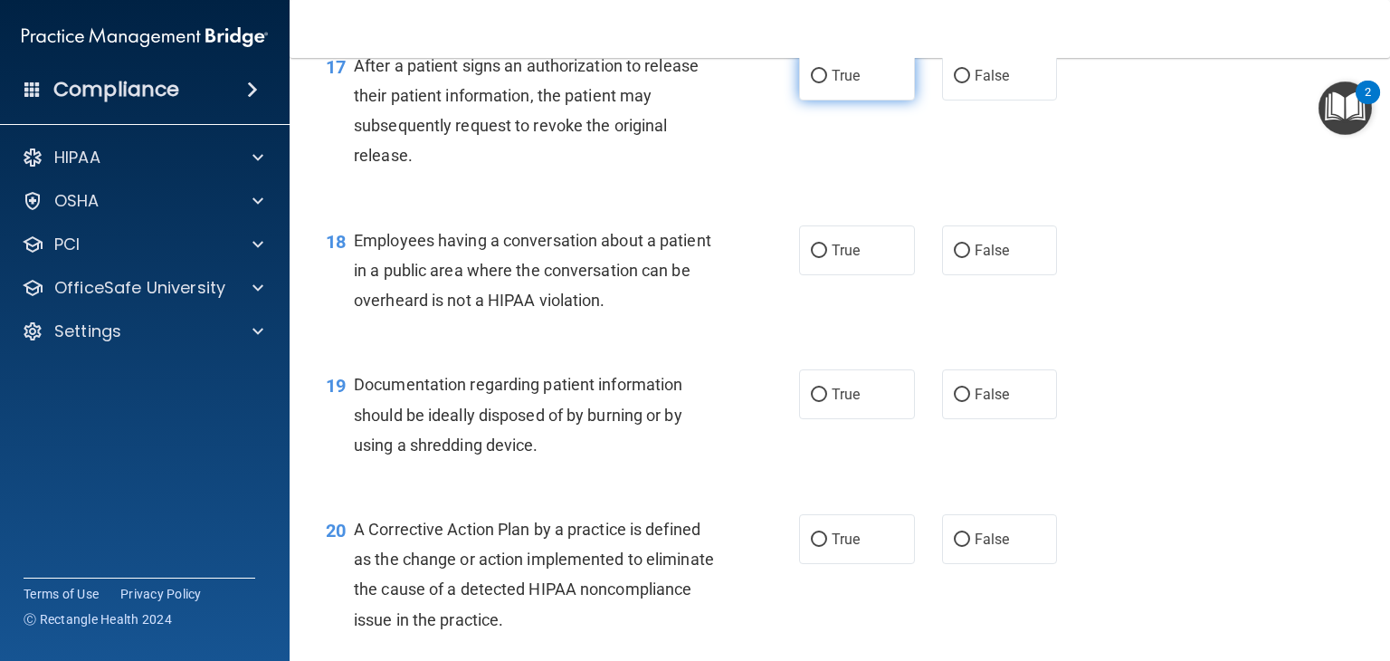
click at [811, 83] on input "True" at bounding box center [819, 77] width 16 height 14
radio input "true"
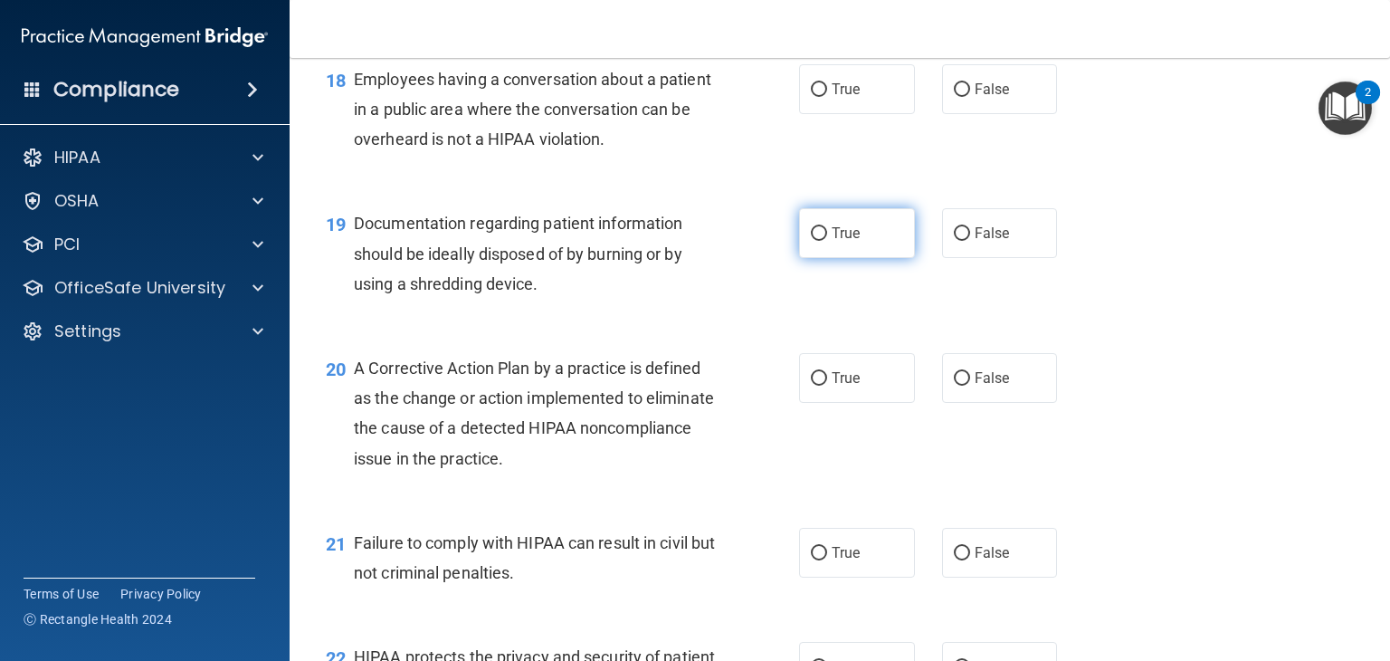
scroll to position [2697, 0]
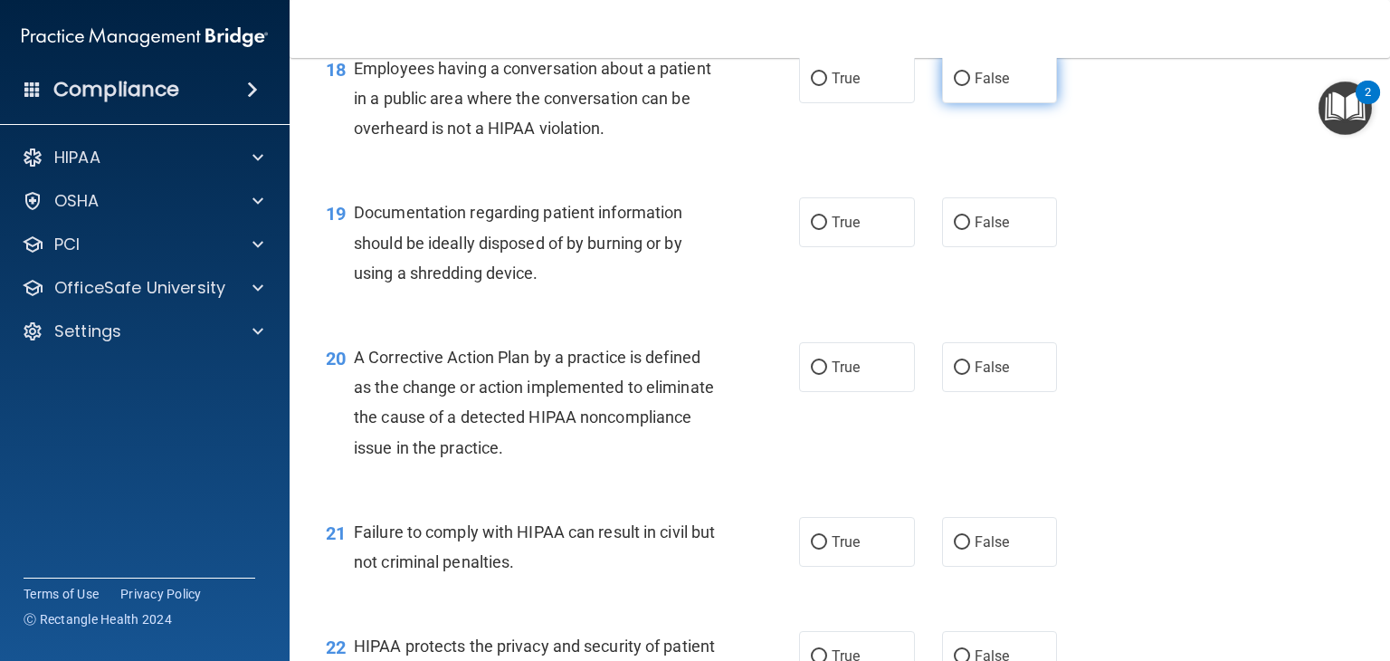
click at [949, 103] on label "False" at bounding box center [1000, 78] width 116 height 50
click at [954, 86] on input "False" at bounding box center [962, 79] width 16 height 14
radio input "true"
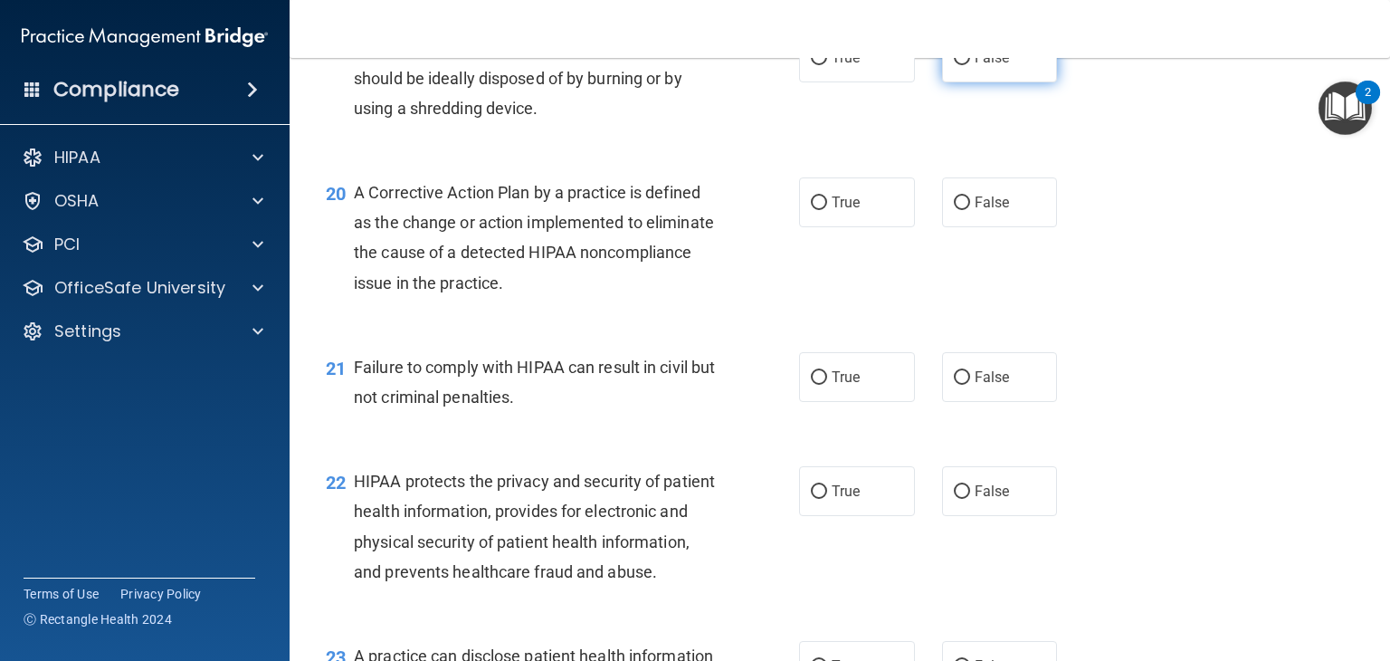
scroll to position [2863, 0]
click at [832, 64] on span "True" at bounding box center [846, 55] width 28 height 17
click at [825, 63] on input "True" at bounding box center [819, 57] width 16 height 14
radio input "true"
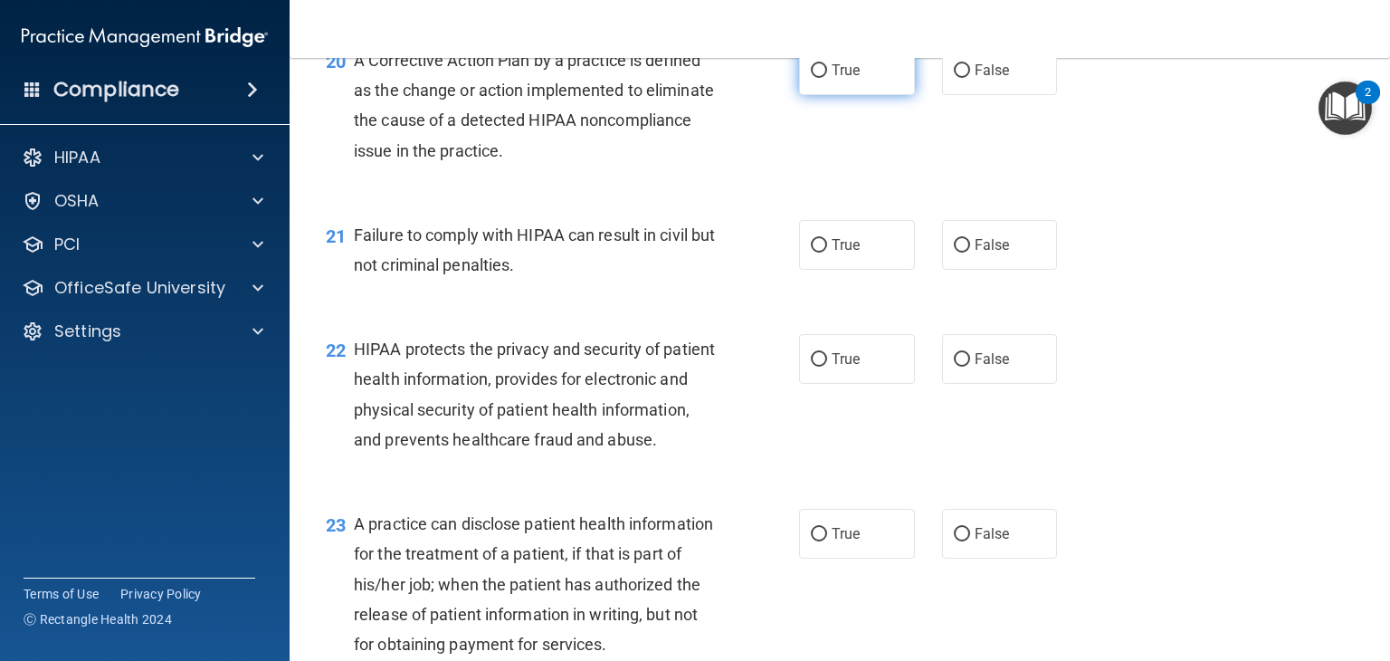
scroll to position [2993, 0]
click at [811, 78] on input "True" at bounding box center [819, 71] width 16 height 14
radio input "true"
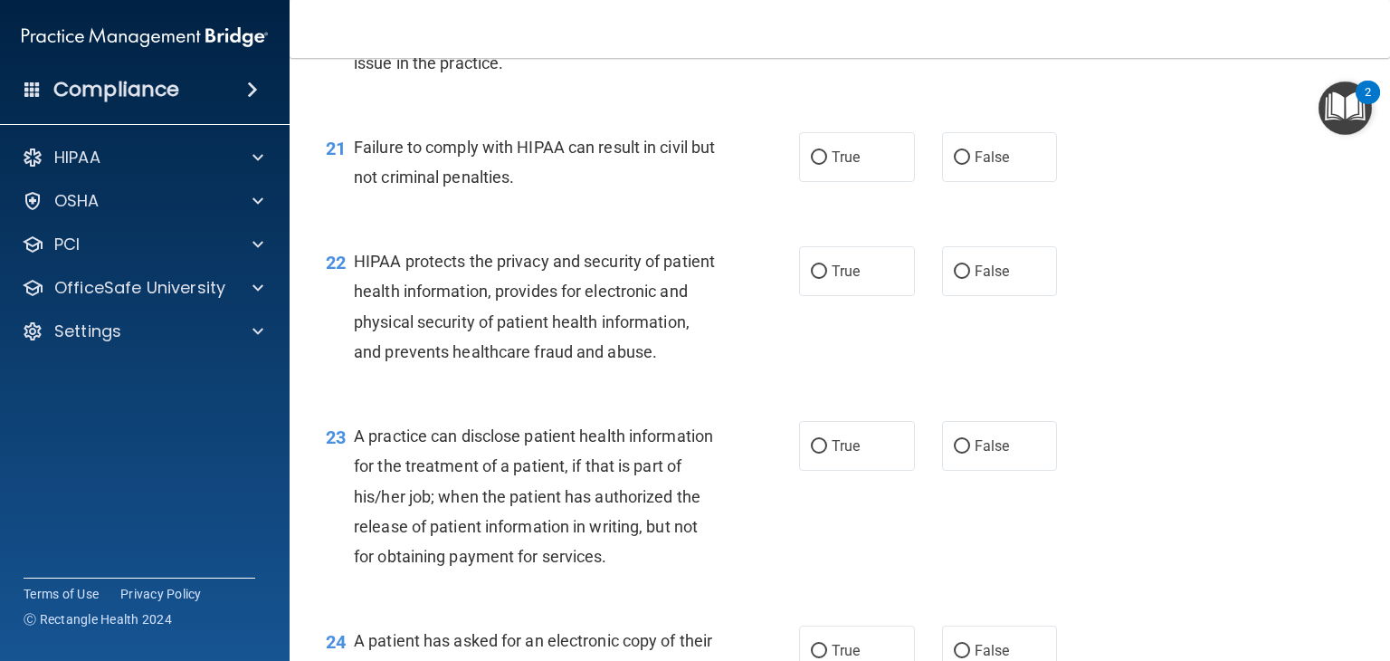
scroll to position [3089, 0]
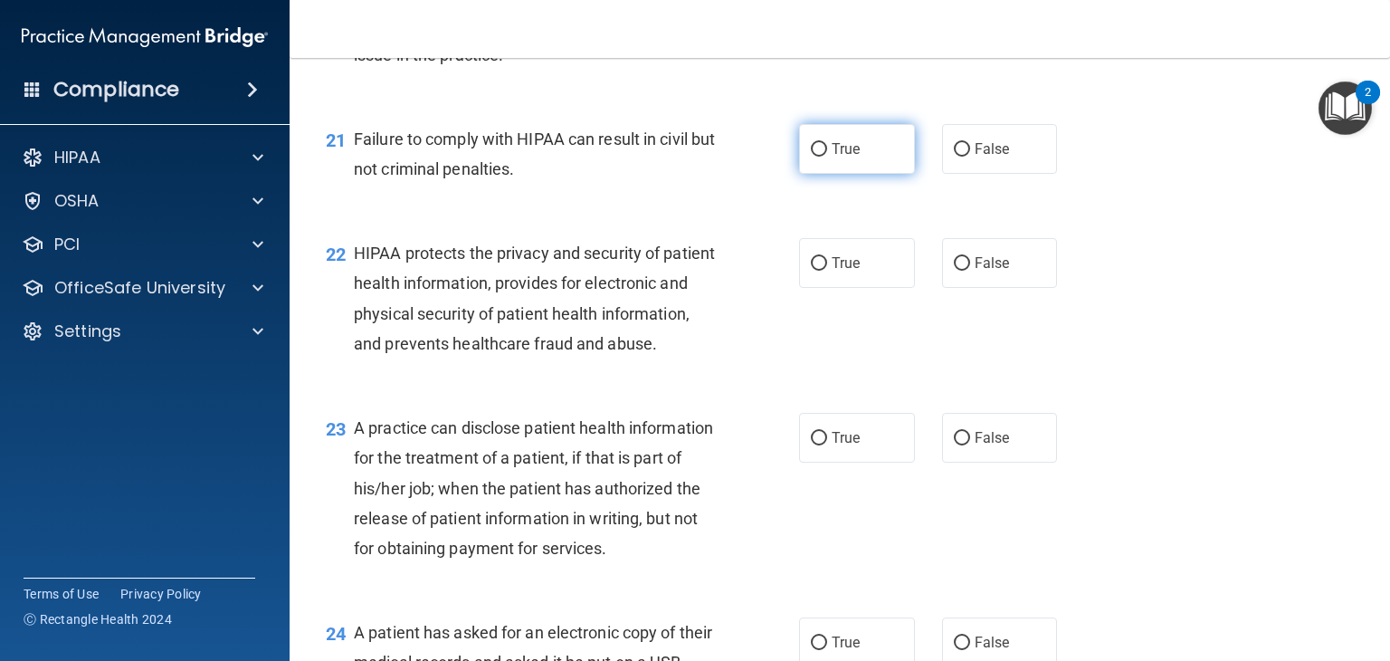
click at [811, 157] on input "True" at bounding box center [819, 150] width 16 height 14
radio input "true"
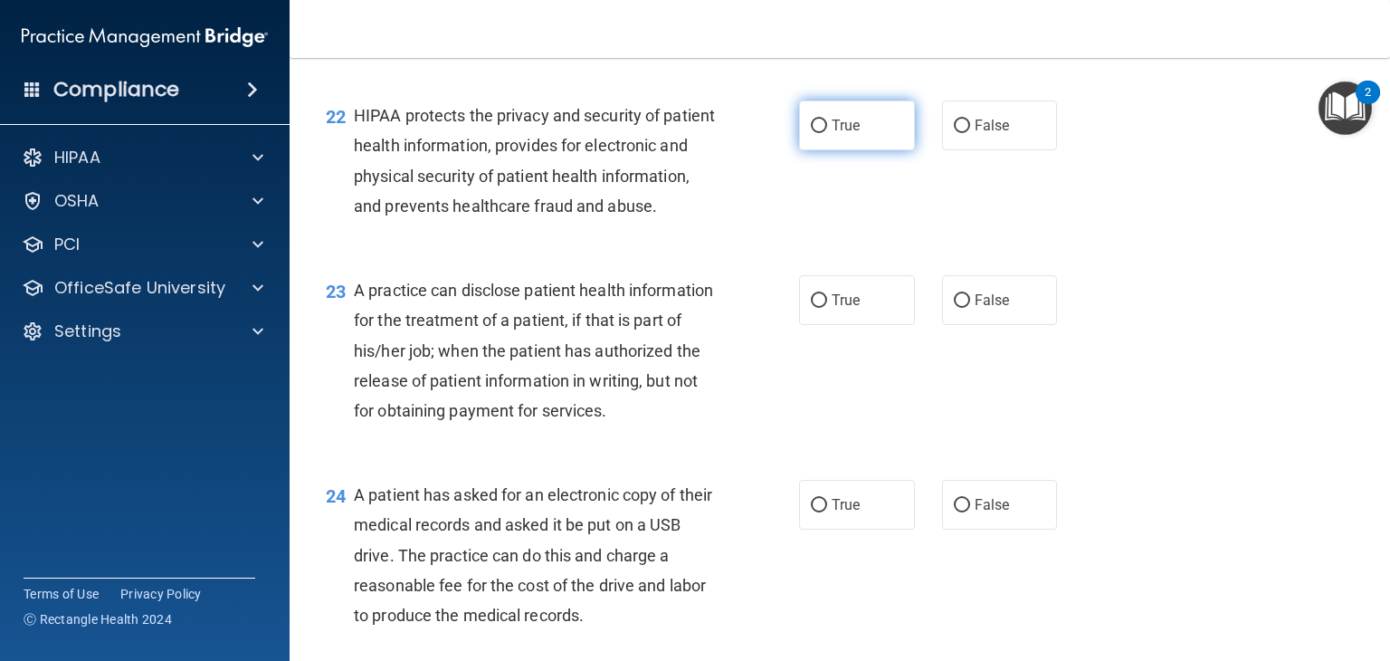
scroll to position [3233, 0]
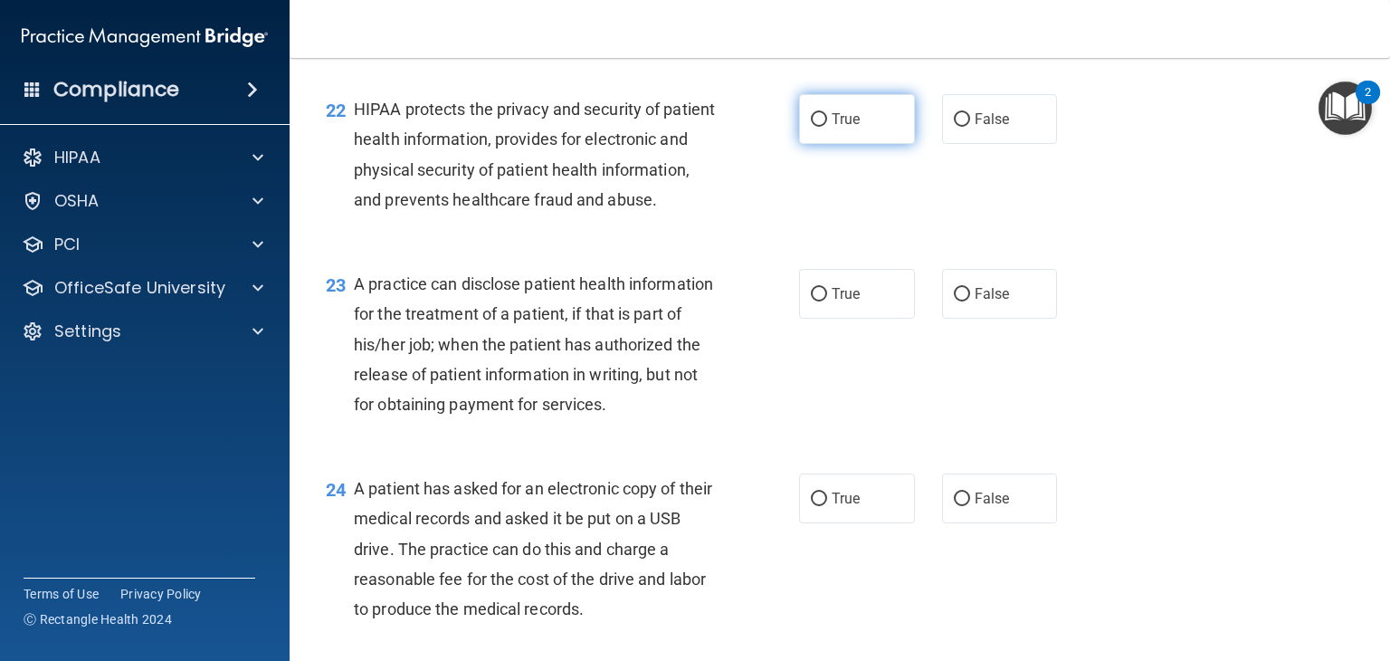
click at [817, 127] on input "True" at bounding box center [819, 120] width 16 height 14
radio input "true"
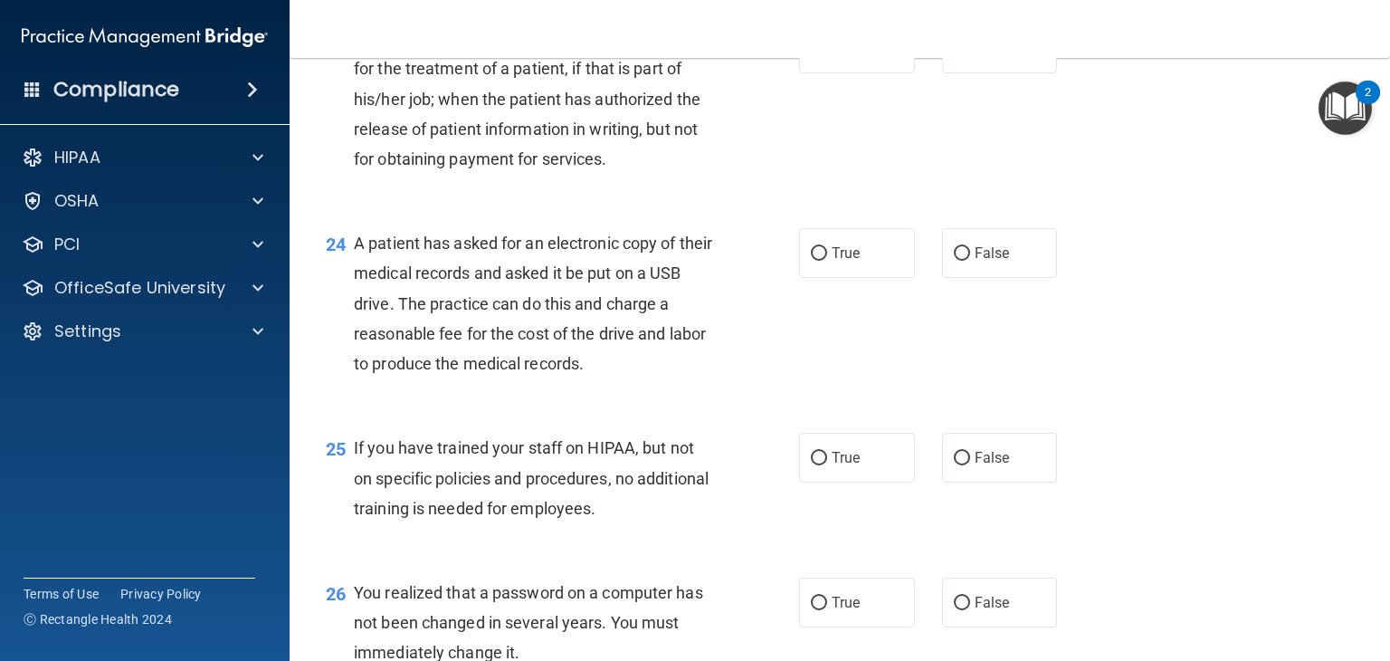
scroll to position [3487, 0]
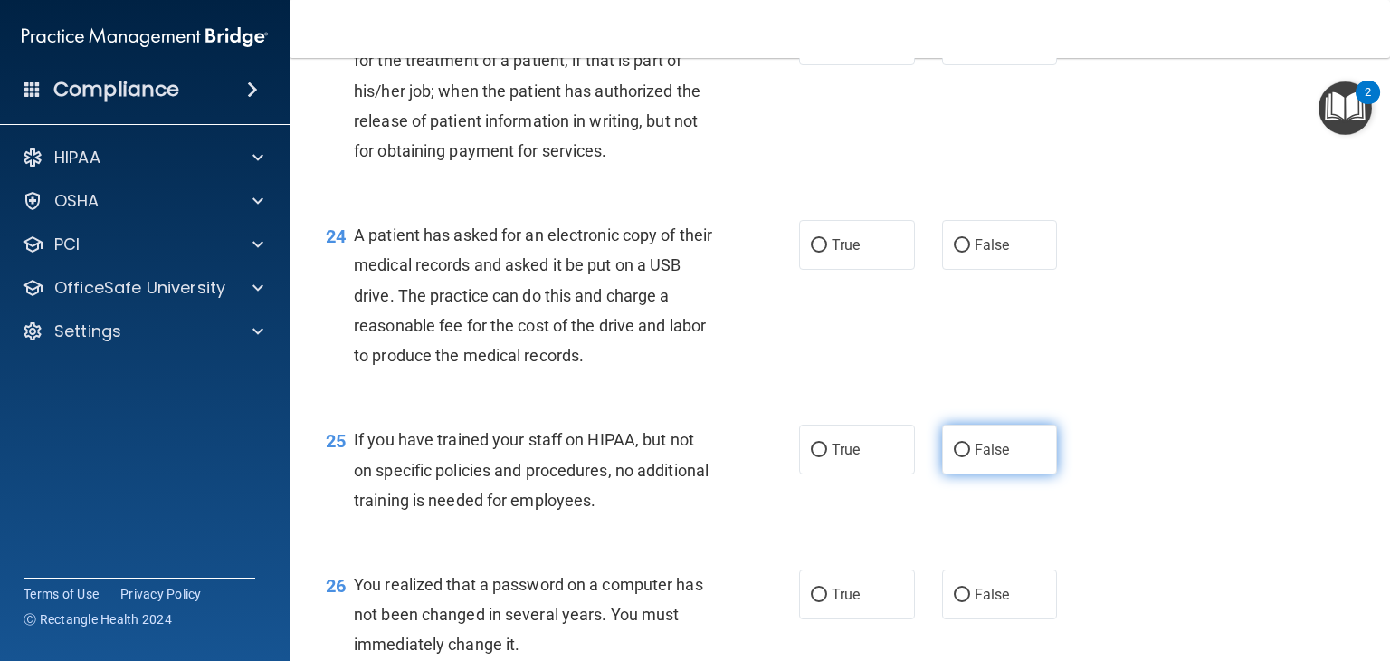
click at [957, 457] on input "False" at bounding box center [962, 450] width 16 height 14
radio input "true"
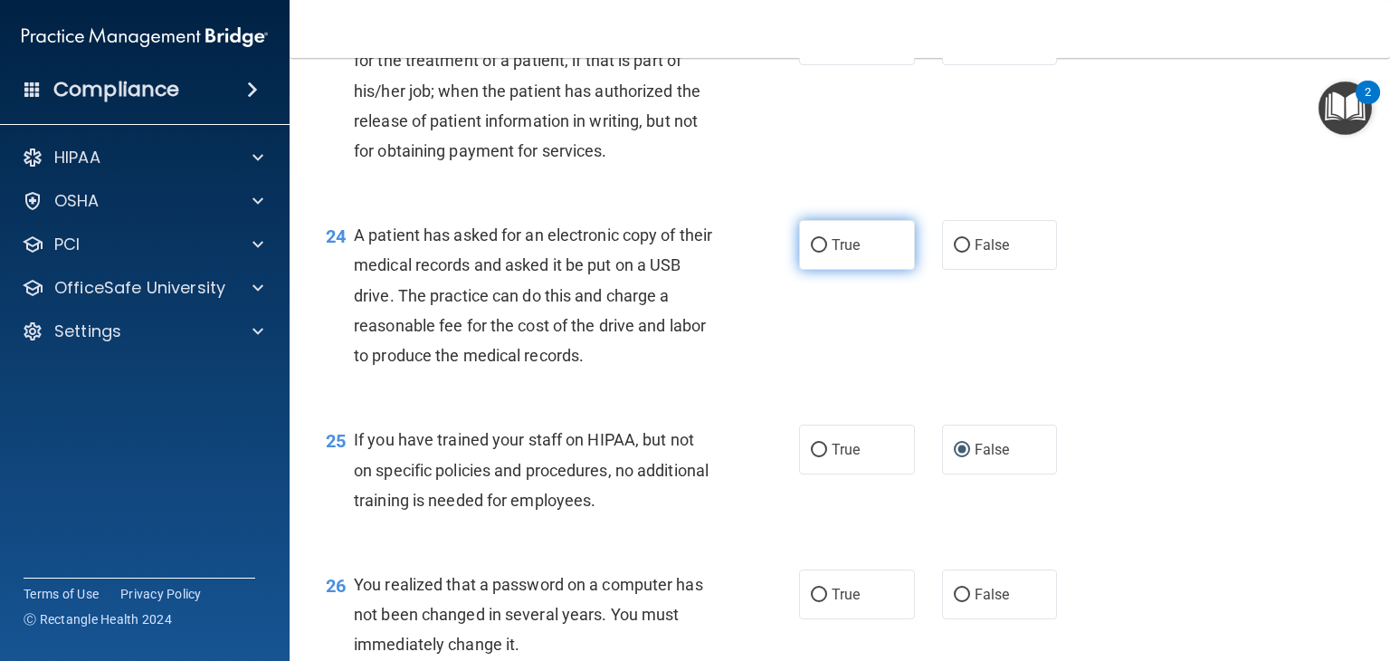
click at [811, 252] on input "True" at bounding box center [819, 246] width 16 height 14
radio input "true"
click at [818, 48] on input "True" at bounding box center [819, 41] width 16 height 14
radio input "true"
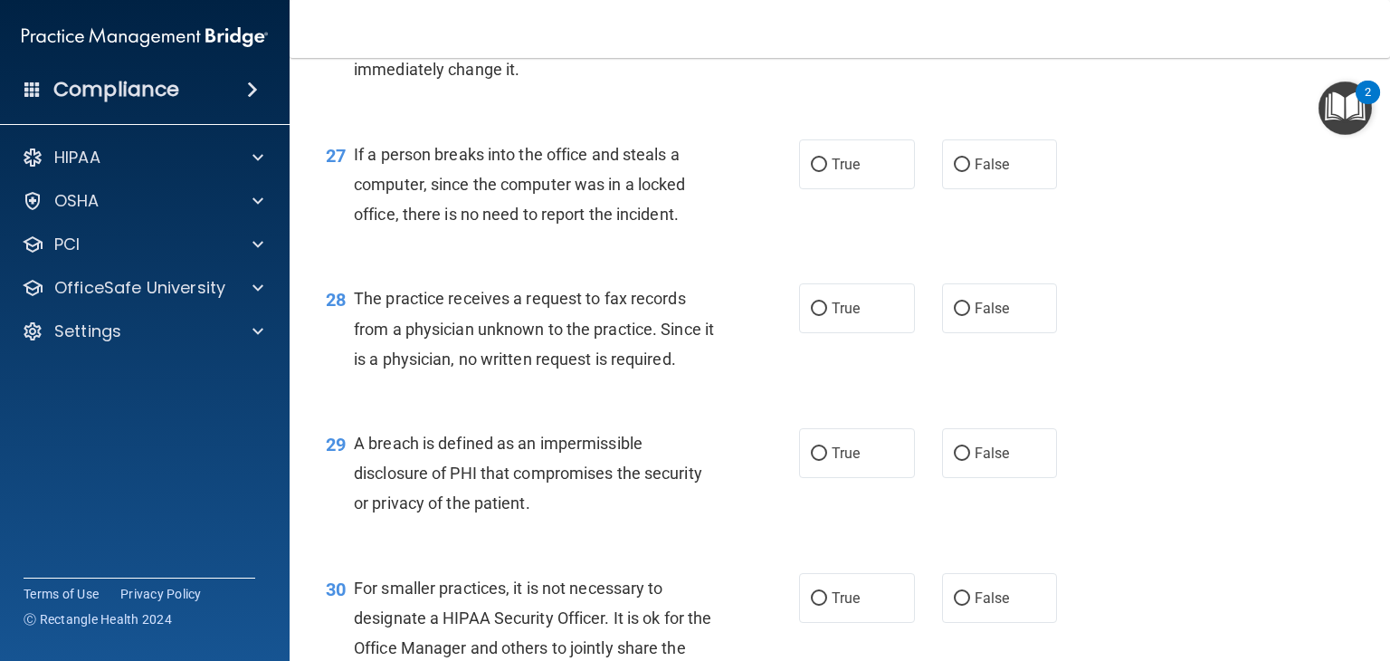
scroll to position [4065, 0]
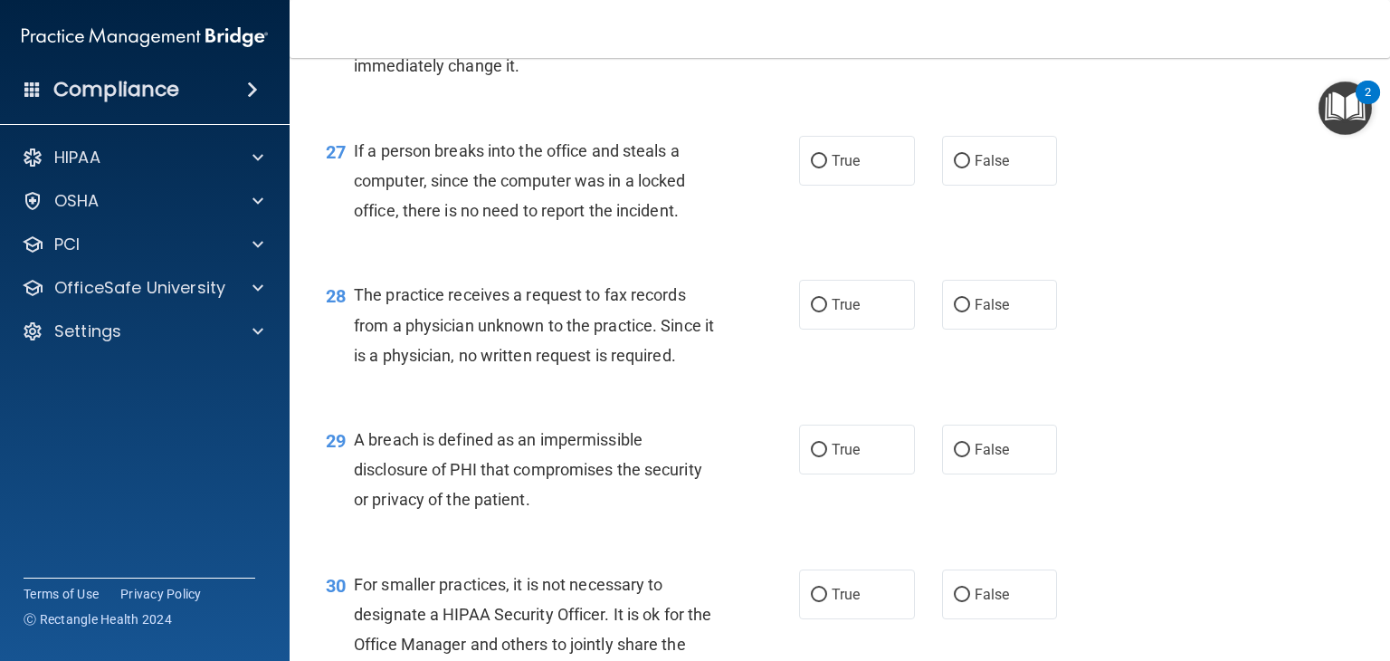
click at [811, 24] on input "True" at bounding box center [819, 17] width 16 height 14
radio input "true"
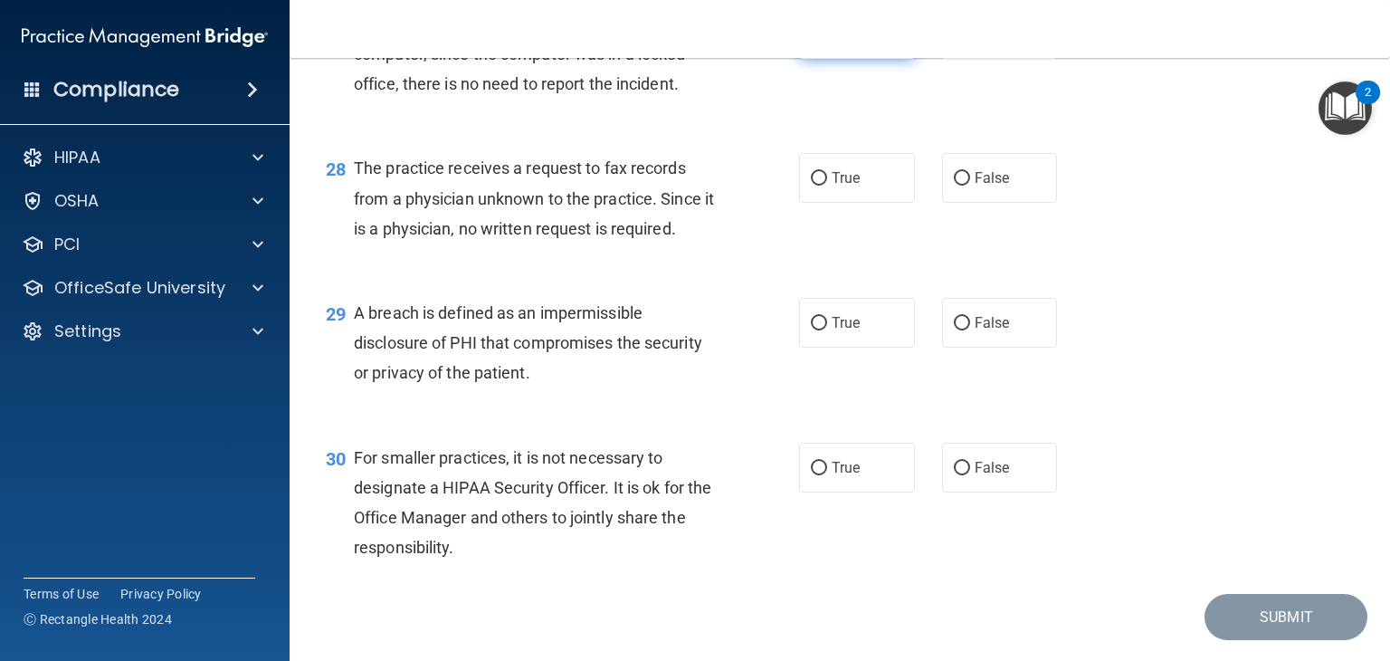
scroll to position [4193, 0]
click at [975, 41] on span "False" at bounding box center [992, 32] width 35 height 17
click at [969, 40] on input "False" at bounding box center [962, 33] width 16 height 14
radio input "true"
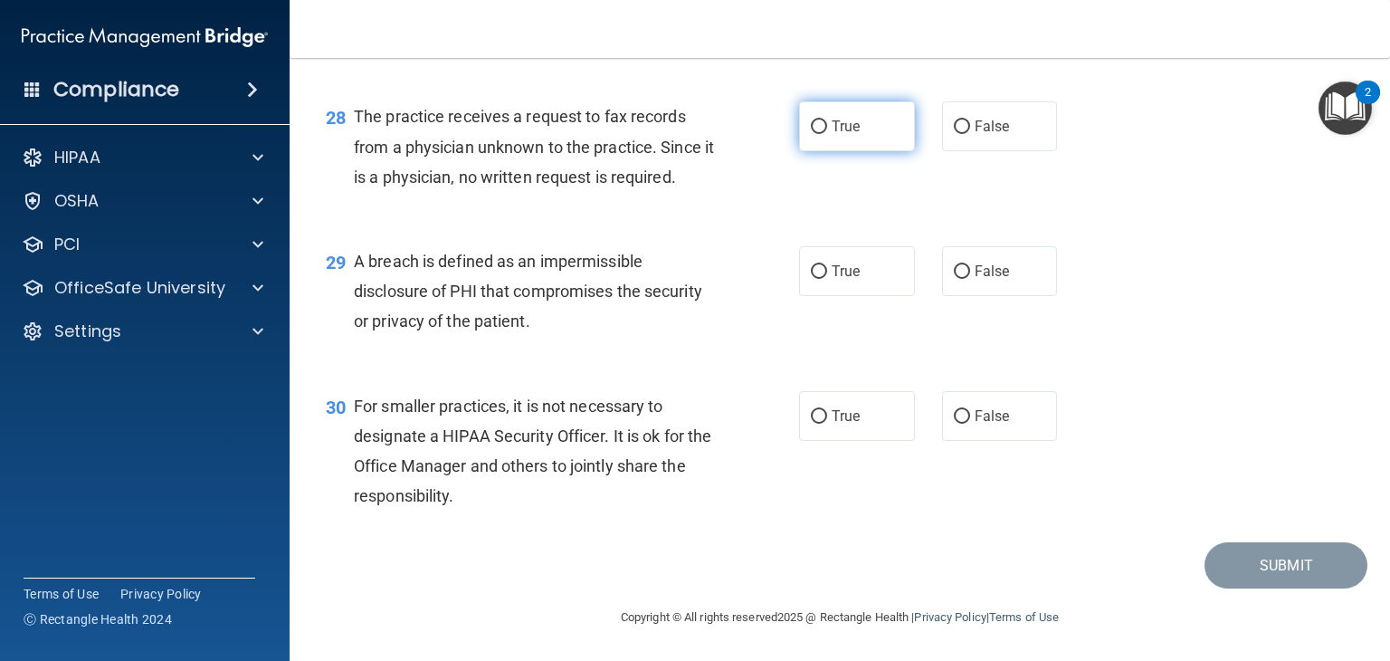
scroll to position [4318, 0]
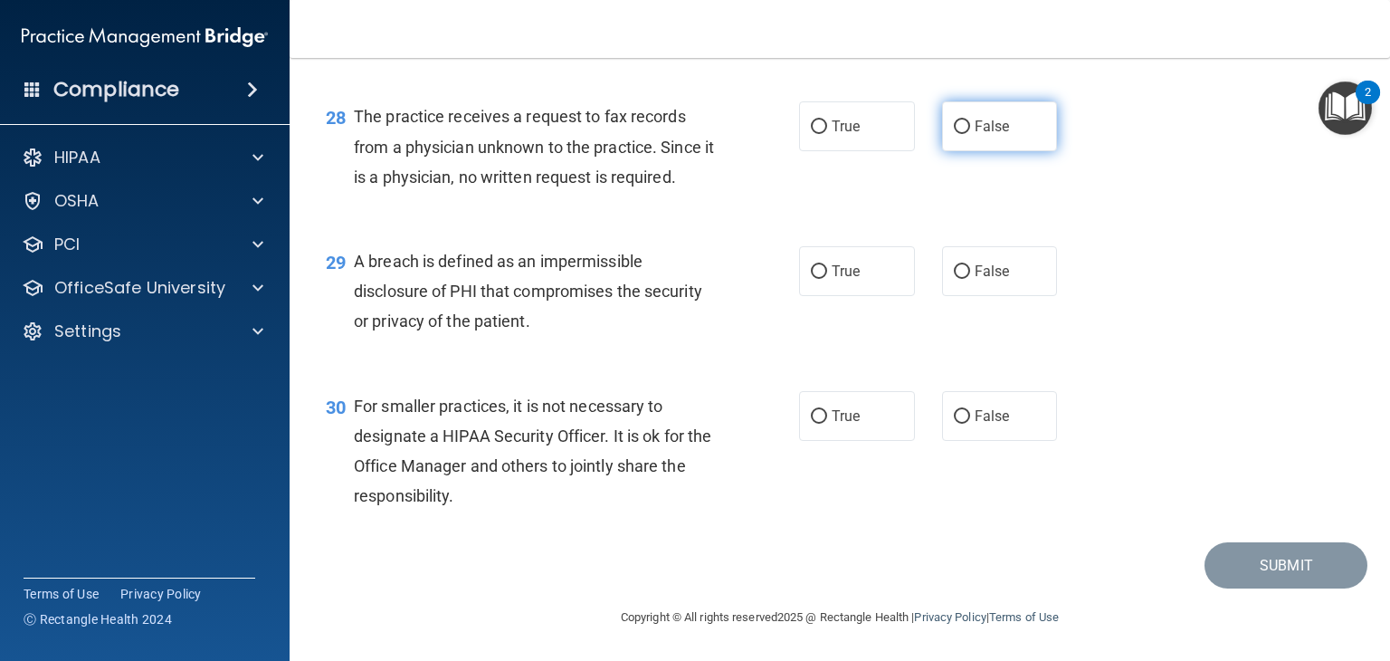
click at [956, 131] on label "False" at bounding box center [1000, 126] width 116 height 50
click at [956, 131] on input "False" at bounding box center [962, 127] width 16 height 14
radio input "true"
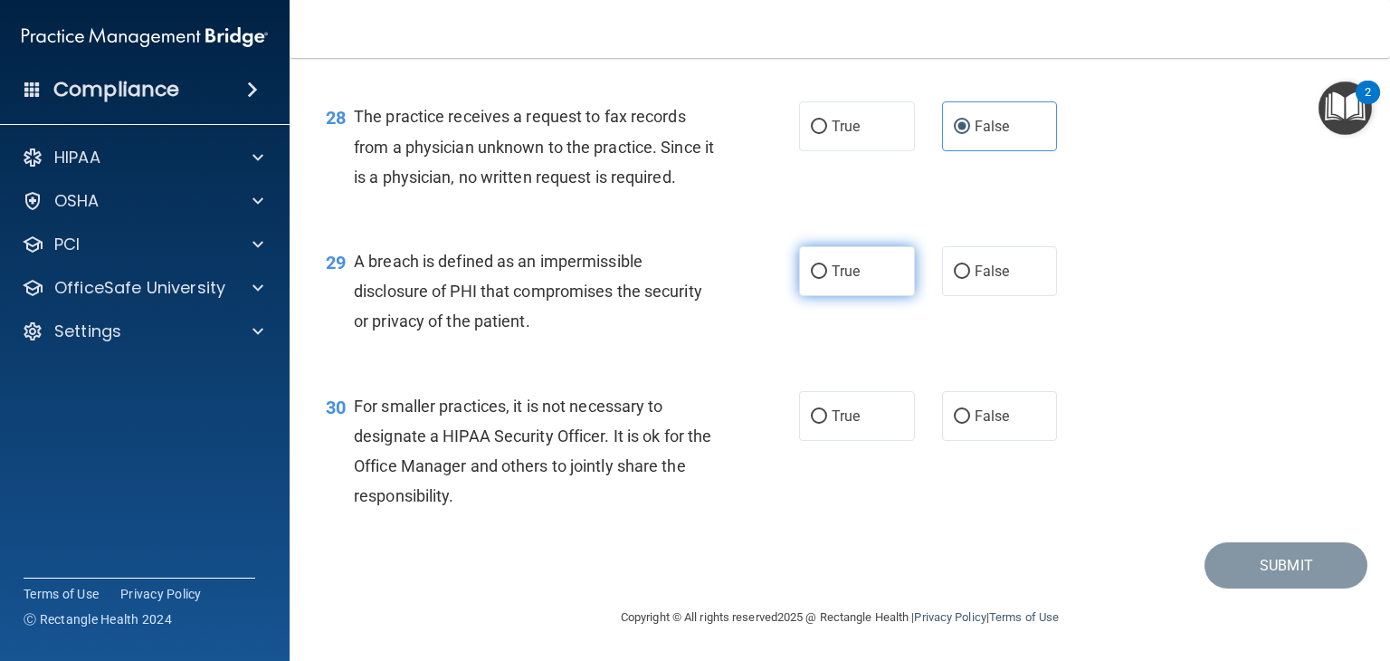
click at [843, 271] on span "True" at bounding box center [846, 270] width 28 height 17
click at [827, 271] on input "True" at bounding box center [819, 272] width 16 height 14
radio input "true"
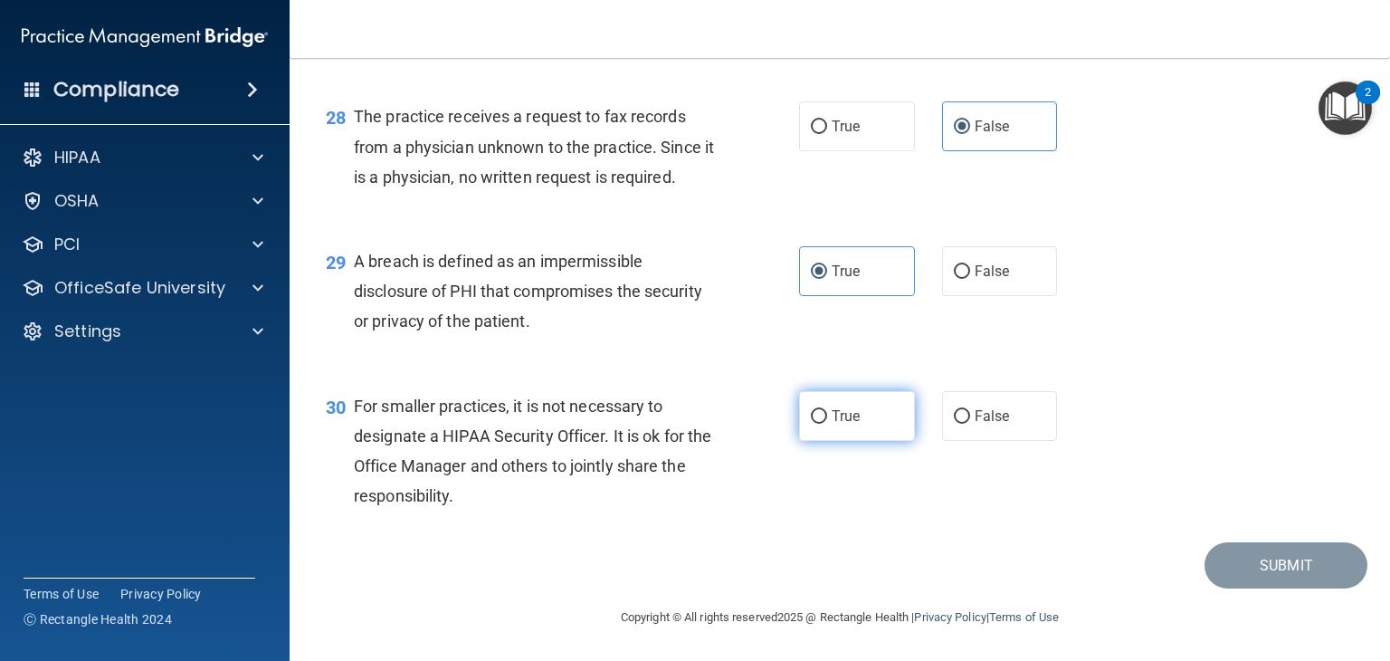
click at [832, 417] on span "True" at bounding box center [846, 415] width 28 height 17
click at [824, 417] on input "True" at bounding box center [819, 417] width 16 height 14
radio input "true"
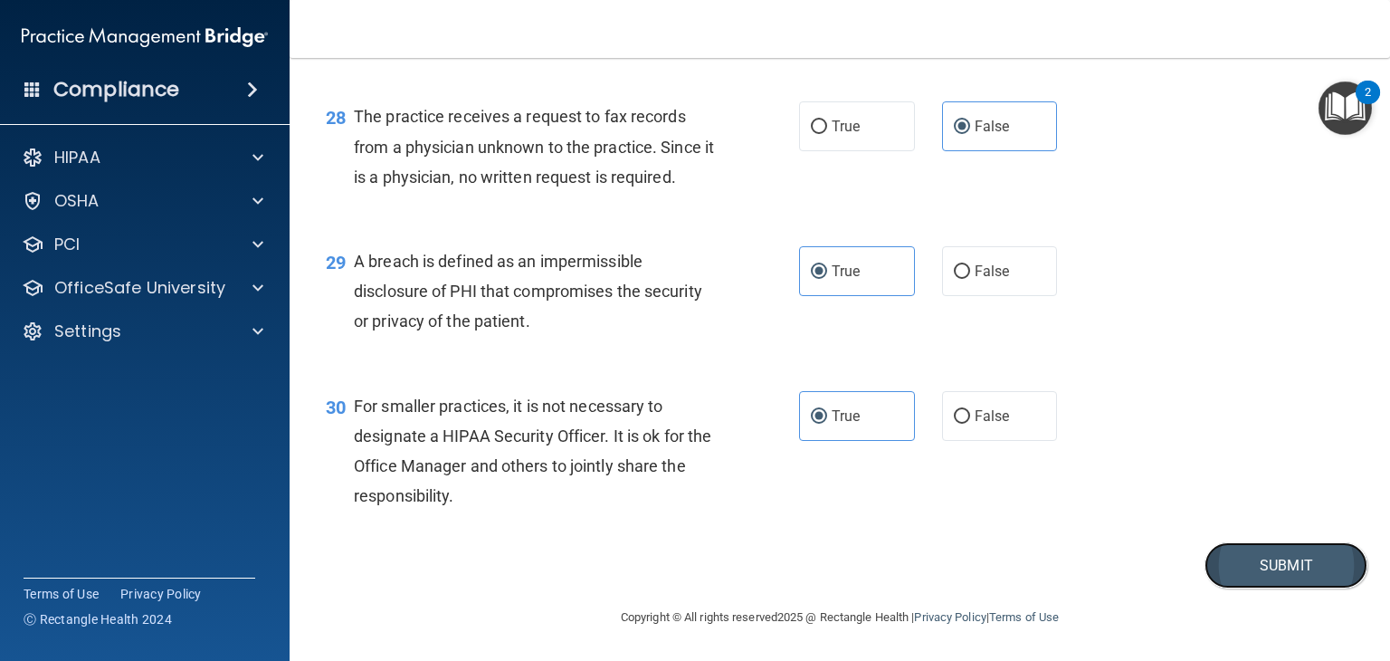
click at [1267, 572] on button "Submit" at bounding box center [1285, 565] width 163 height 46
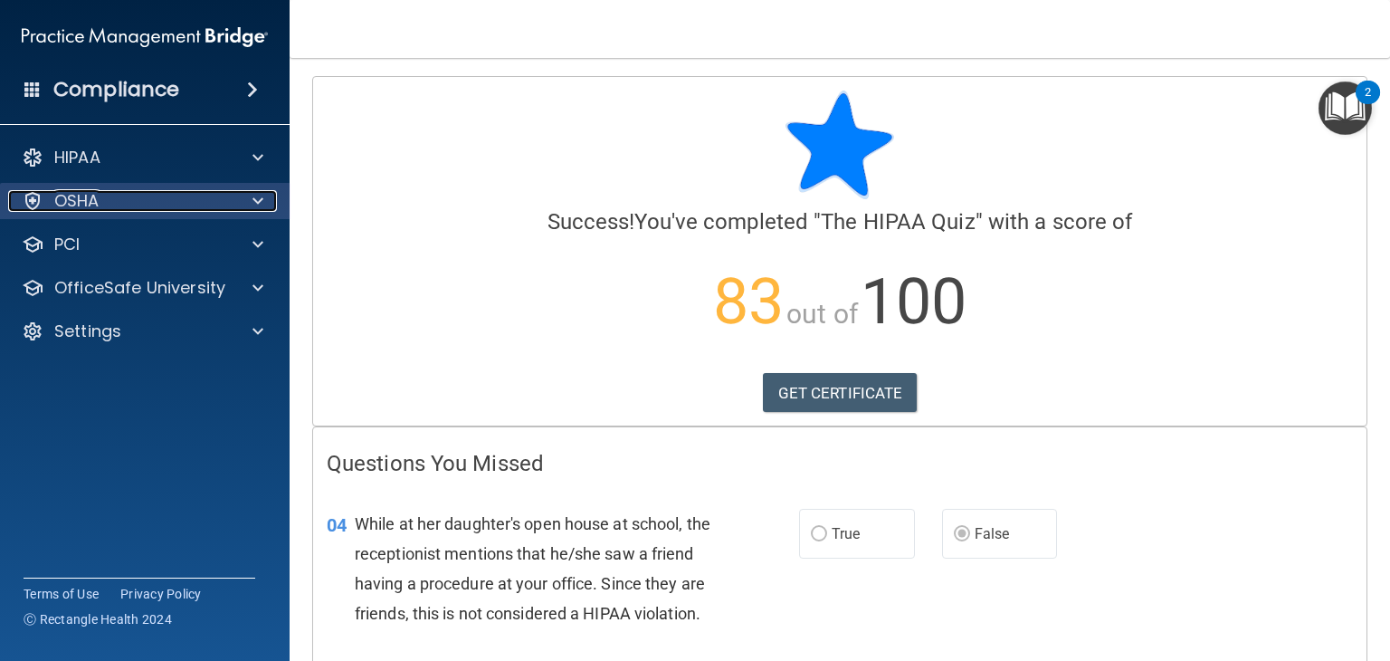
click at [260, 195] on span at bounding box center [257, 201] width 11 height 22
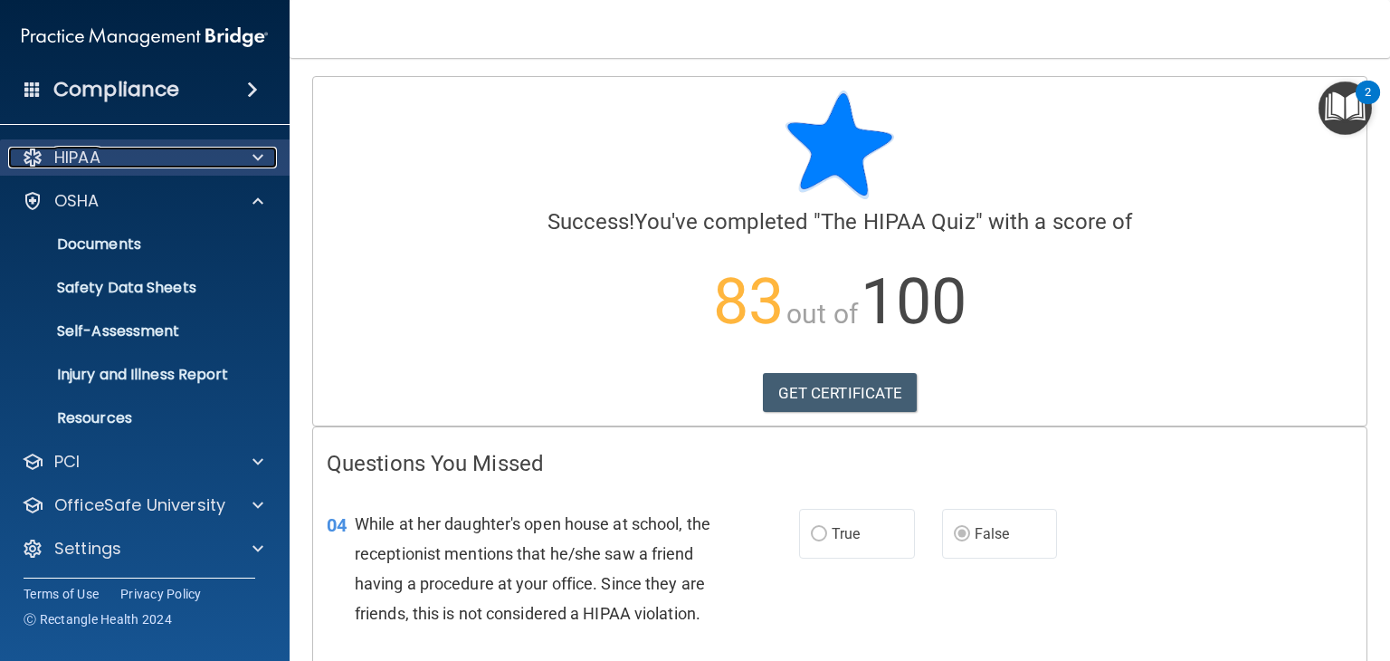
click at [253, 157] on span at bounding box center [257, 158] width 11 height 22
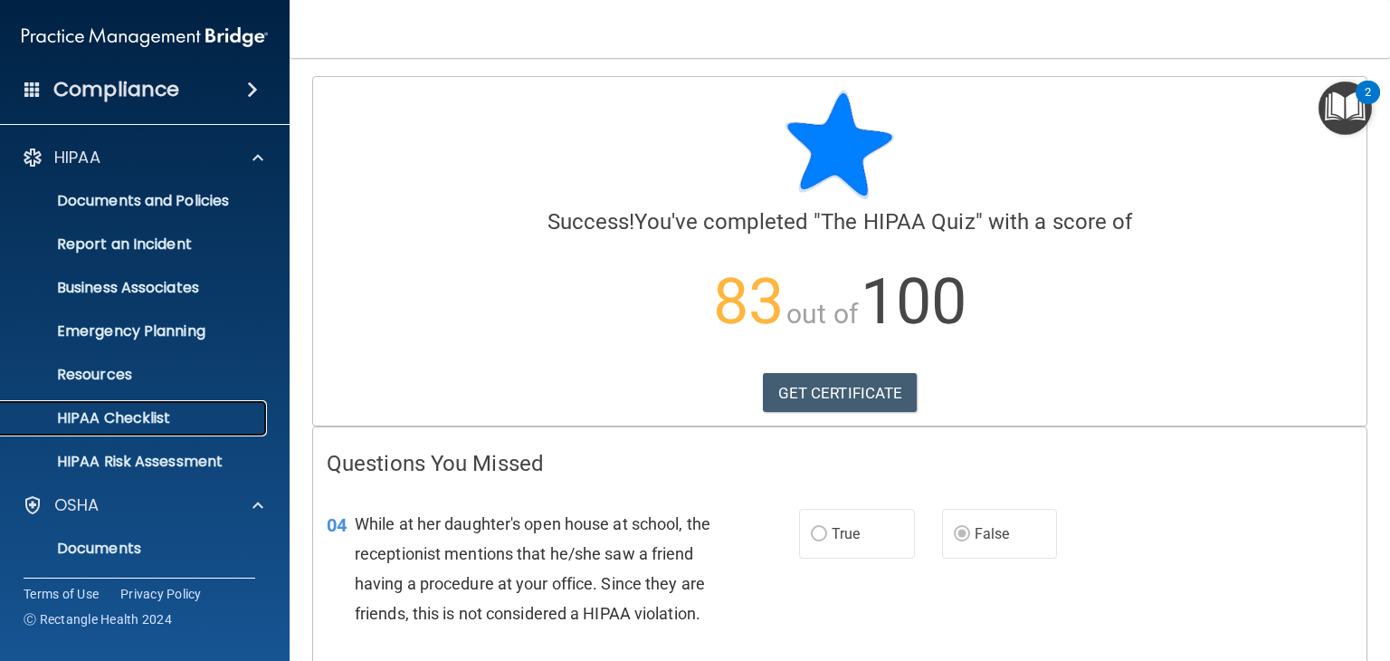
click at [225, 417] on p "HIPAA Checklist" at bounding box center [135, 418] width 247 height 18
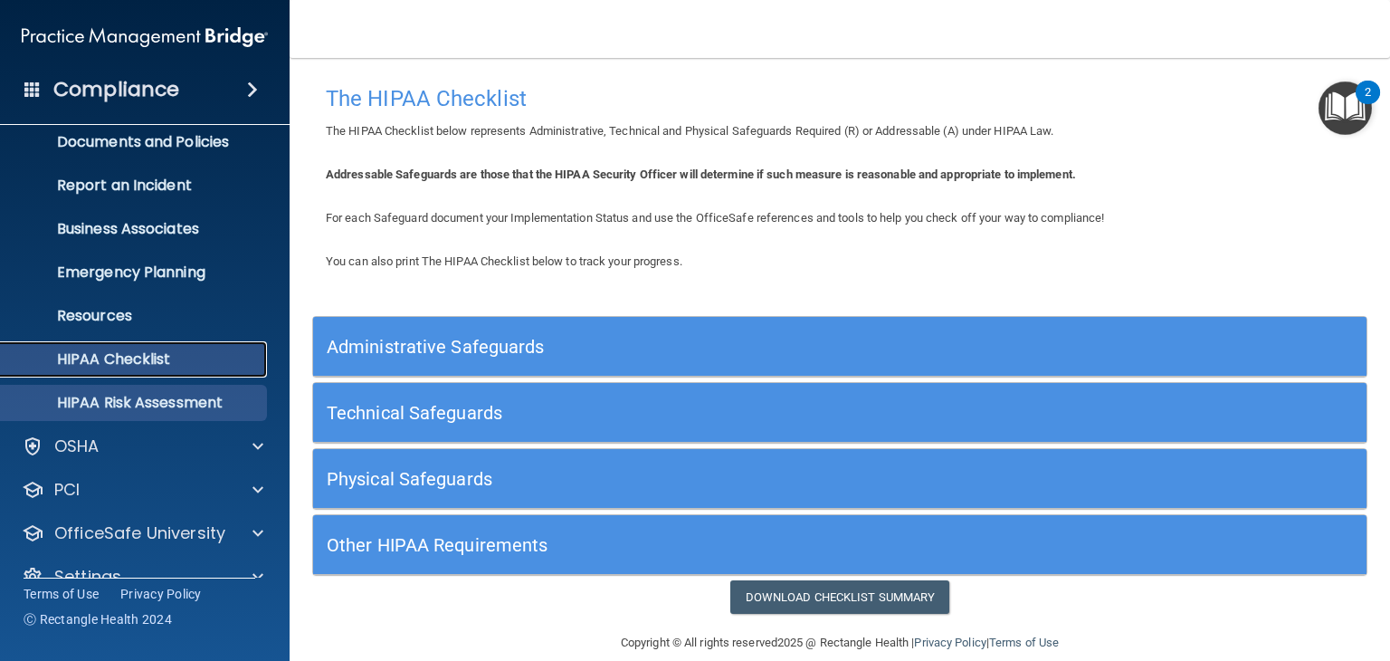
scroll to position [90, 0]
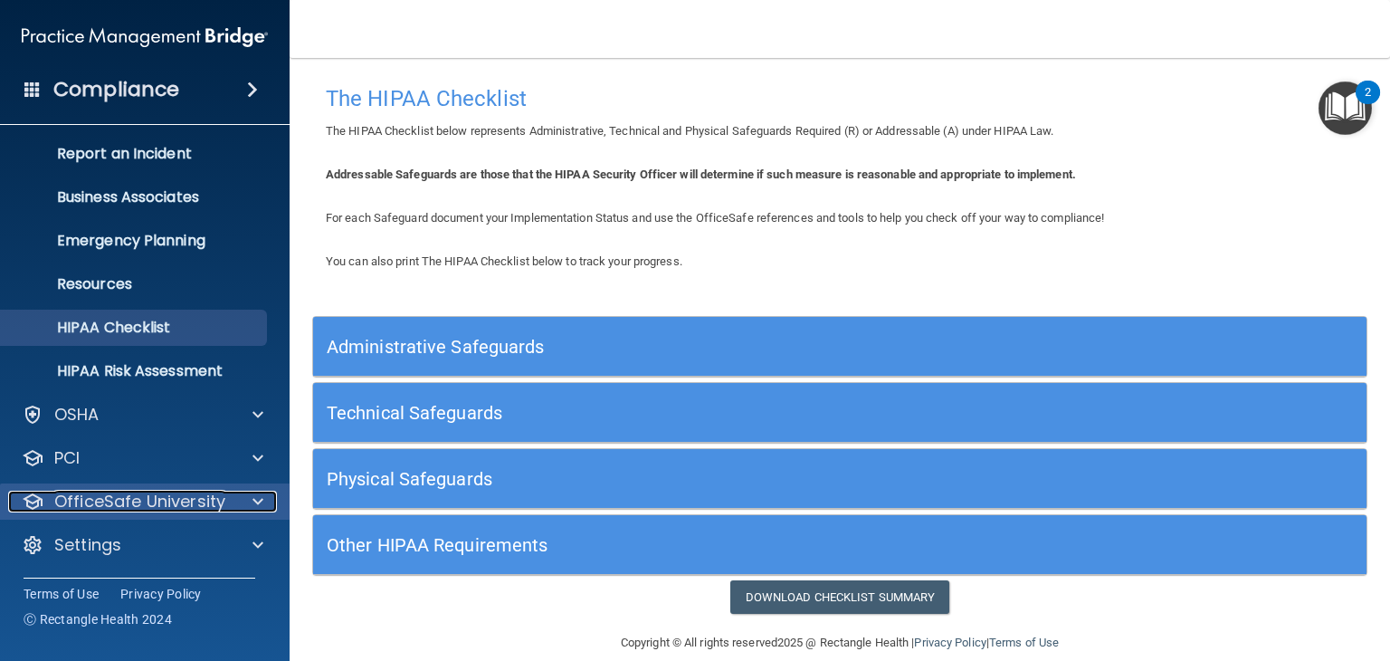
click at [203, 500] on p "OfficeSafe University" at bounding box center [139, 501] width 171 height 22
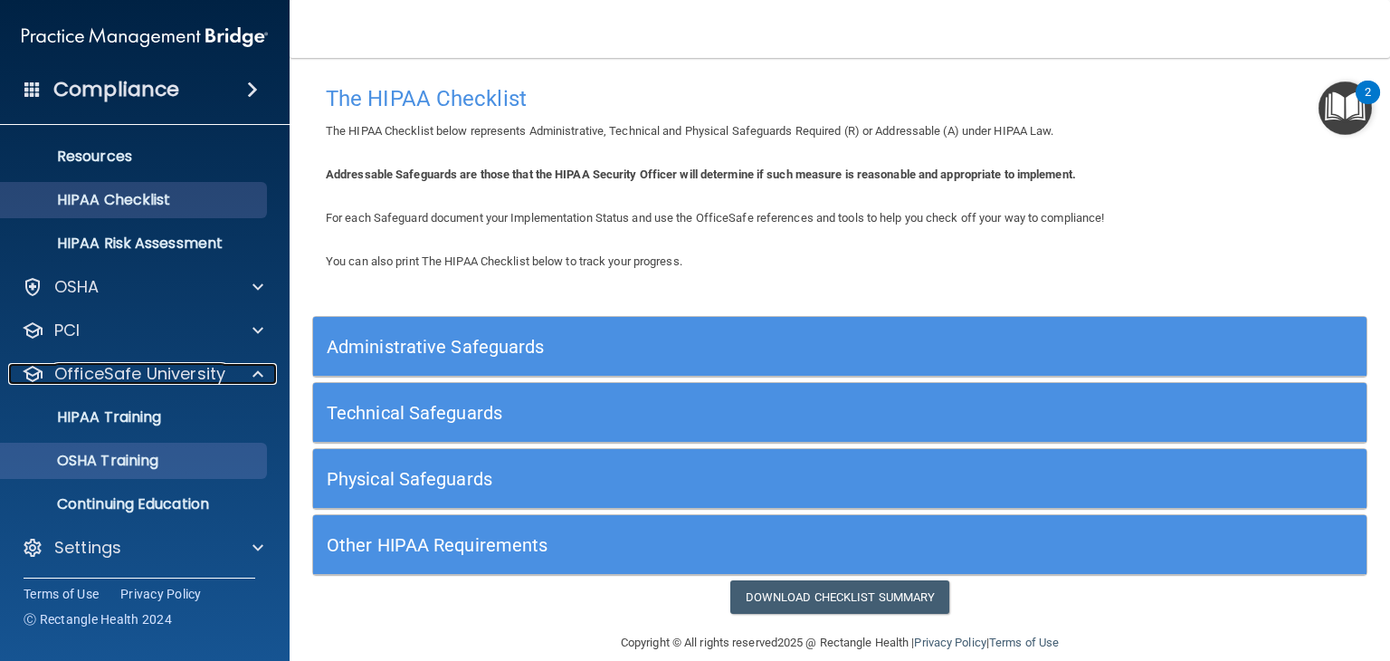
scroll to position [221, 0]
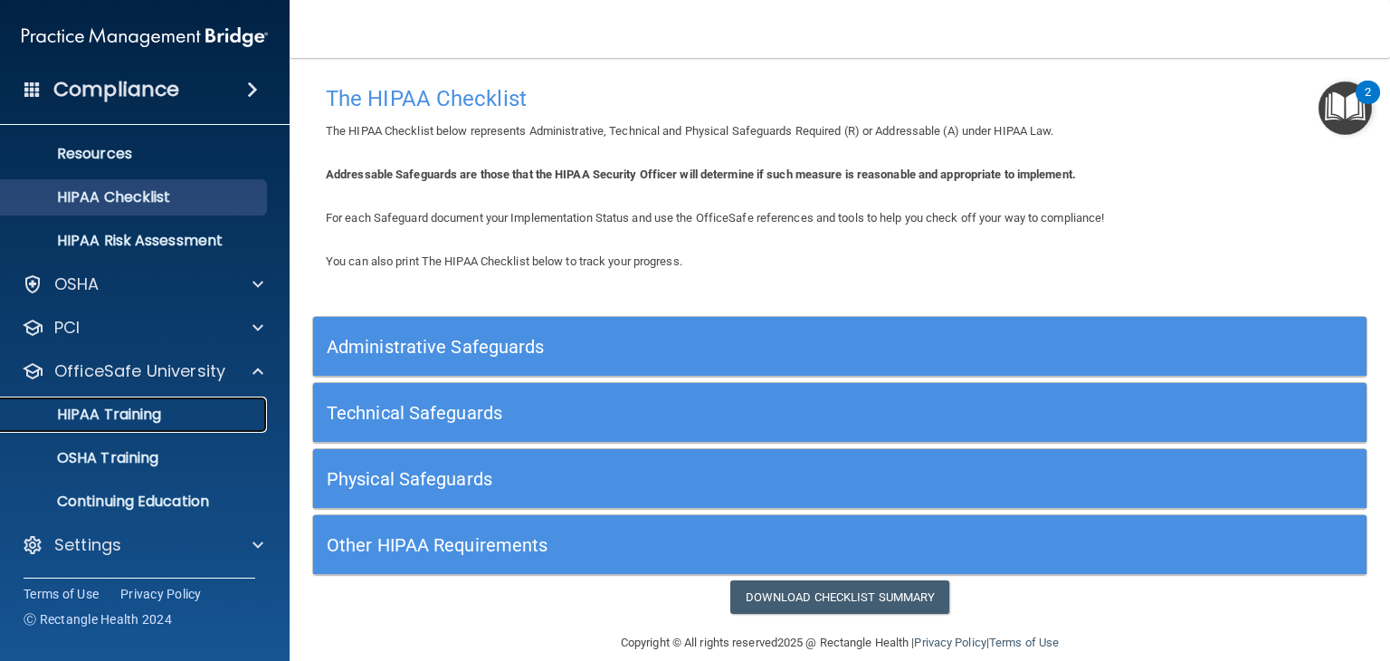
click at [212, 424] on link "HIPAA Training" at bounding box center [124, 414] width 285 height 36
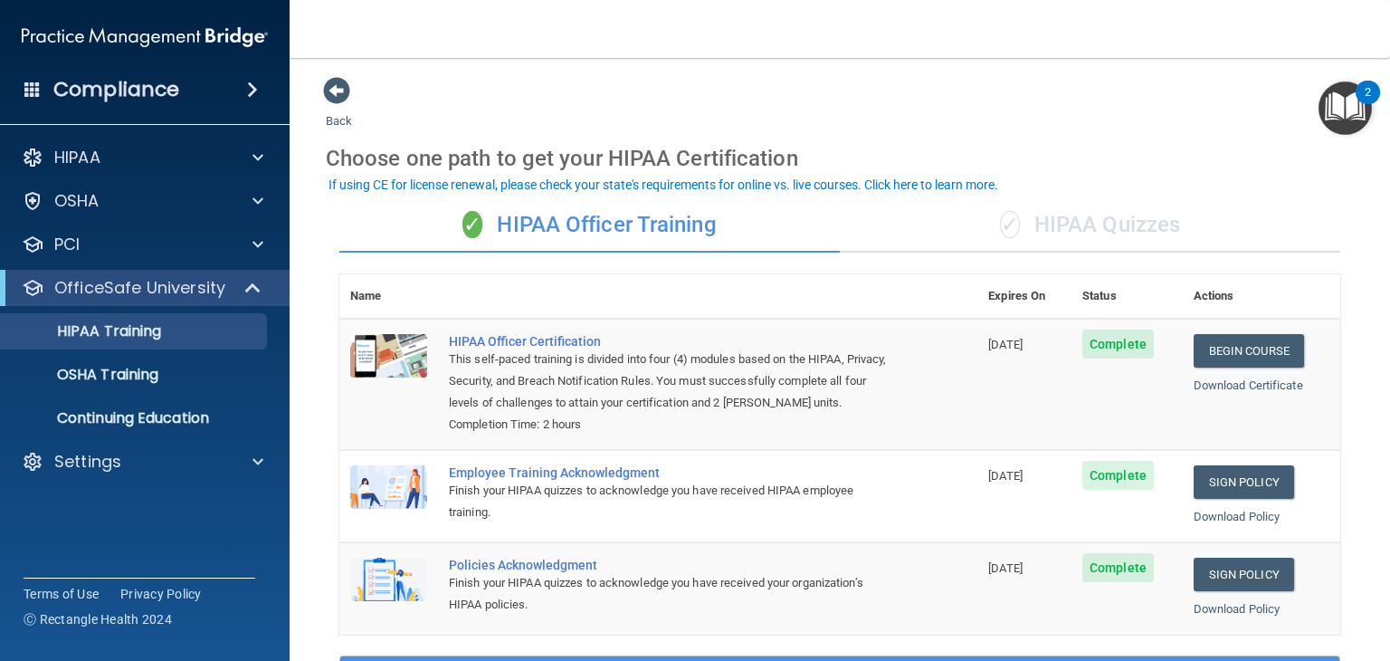
click at [1042, 224] on div "✓ HIPAA Quizzes" at bounding box center [1090, 225] width 500 height 54
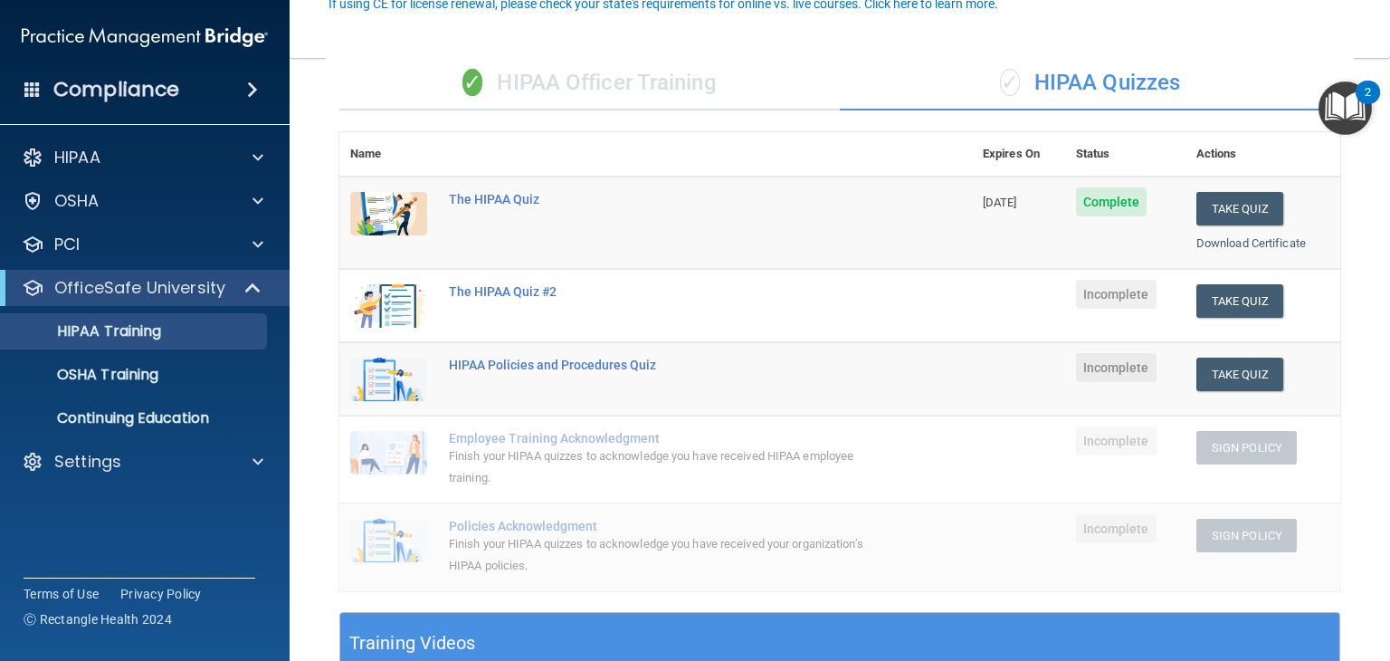
scroll to position [181, 0]
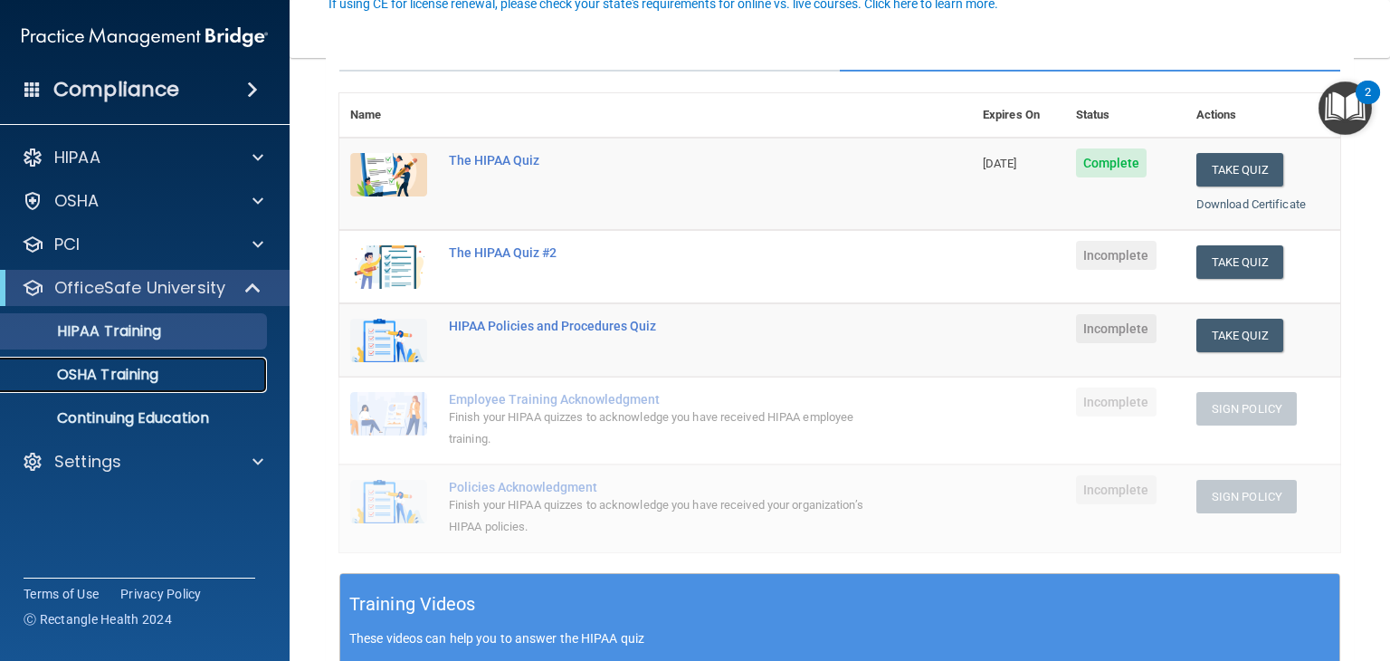
click at [185, 383] on div "OSHA Training" at bounding box center [135, 375] width 247 height 18
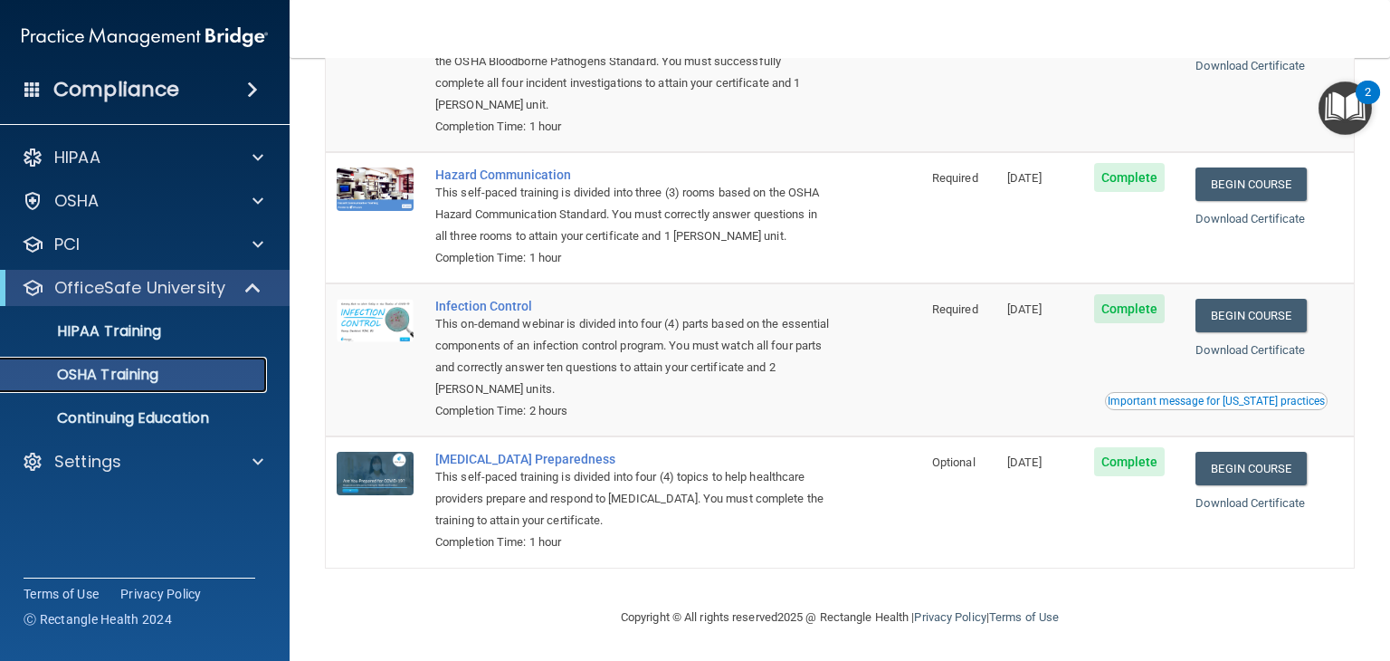
scroll to position [206, 0]
click at [203, 329] on div "HIPAA Training" at bounding box center [135, 331] width 247 height 18
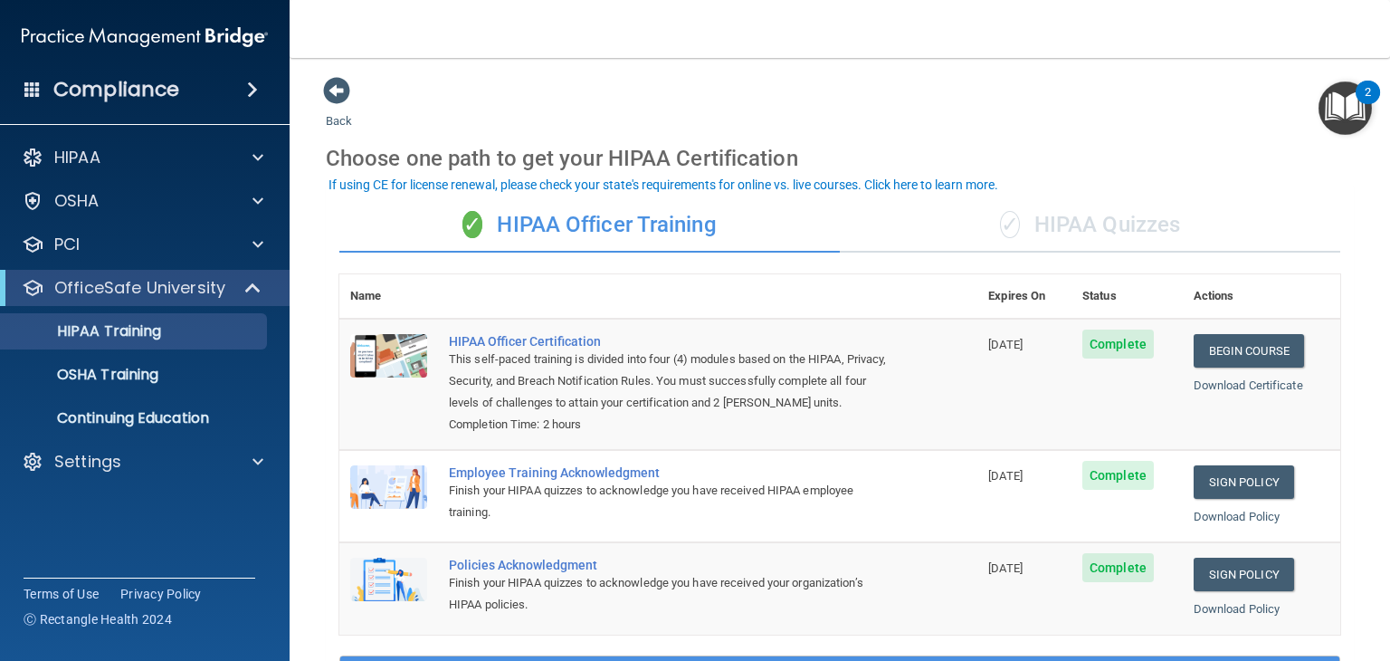
click at [1052, 223] on div "✓ HIPAA Quizzes" at bounding box center [1090, 225] width 500 height 54
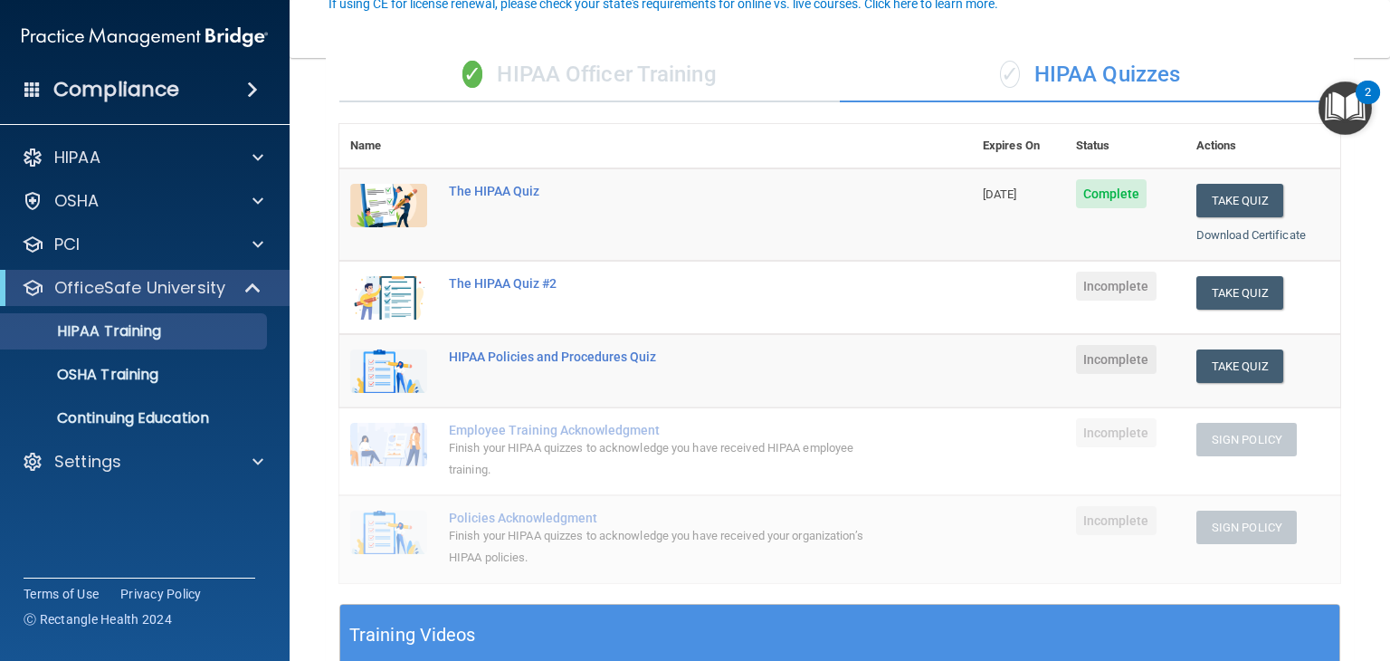
scroll to position [181, 0]
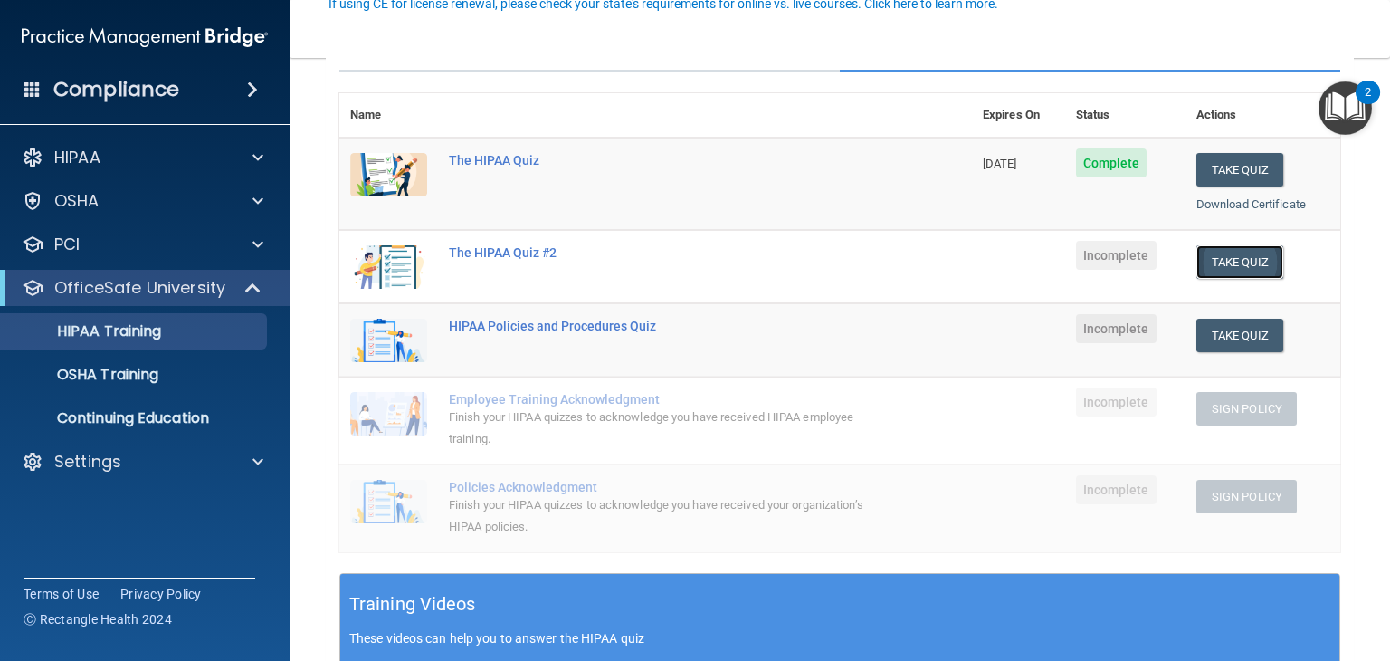
click at [1220, 268] on button "Take Quiz" at bounding box center [1239, 261] width 87 height 33
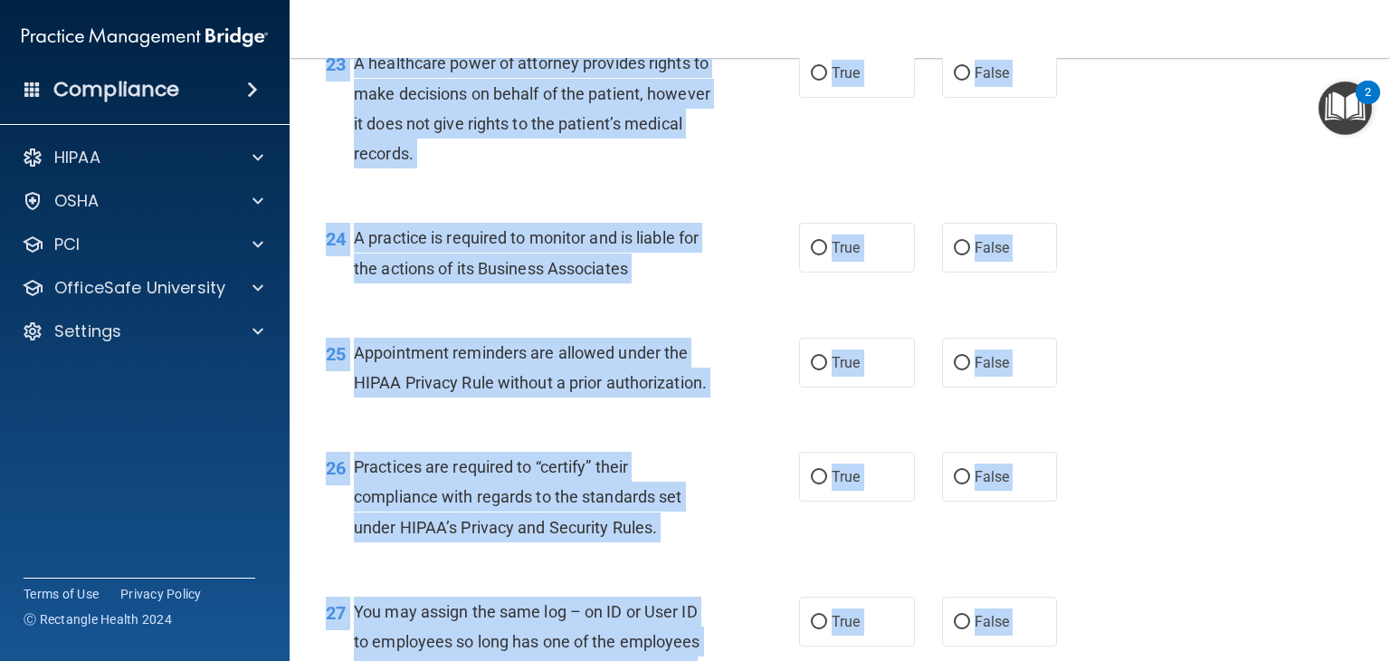
scroll to position [4334, 0]
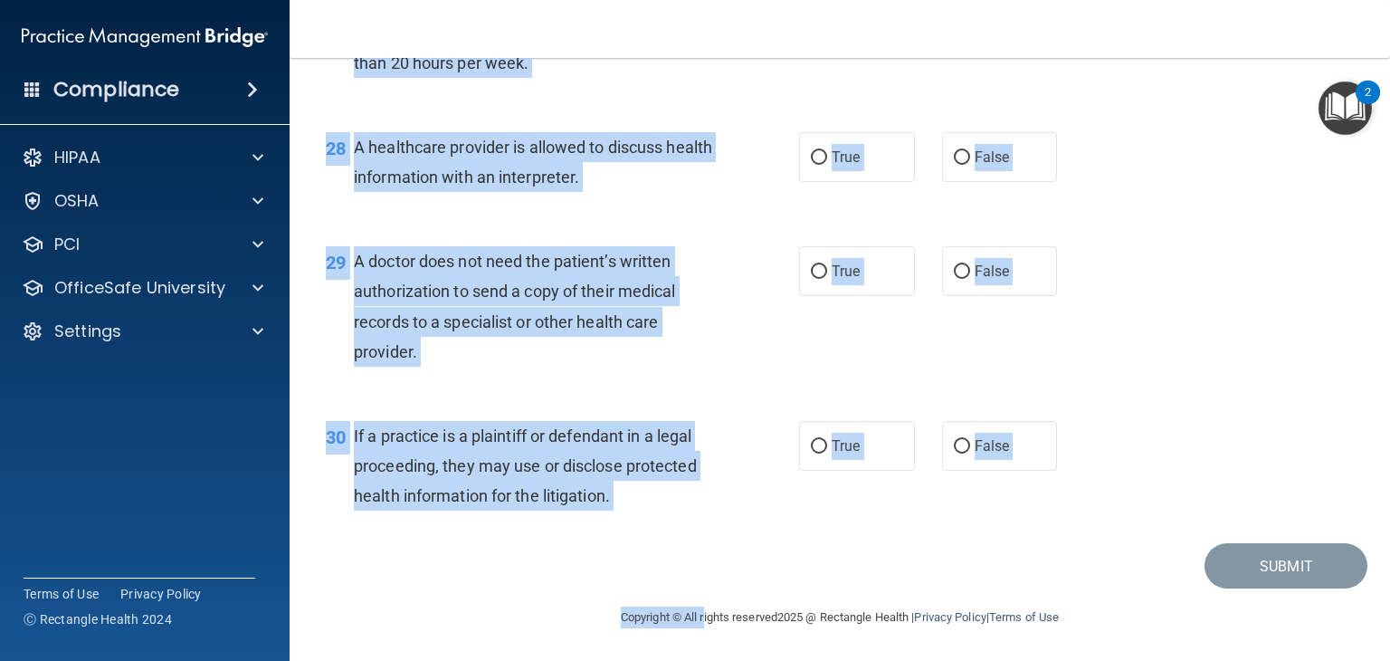
drag, startPoint x: 357, startPoint y: 155, endPoint x: 687, endPoint y: 702, distance: 638.9
click at [687, 660] on html "Compliance HIPAA Documents and Policies Report an Incident Business Associates …" at bounding box center [695, 330] width 1390 height 661
copy main "L ipsumdol sitametco adipiscin el seddoeiu temp incididuntutl et dolorem aliqu …"
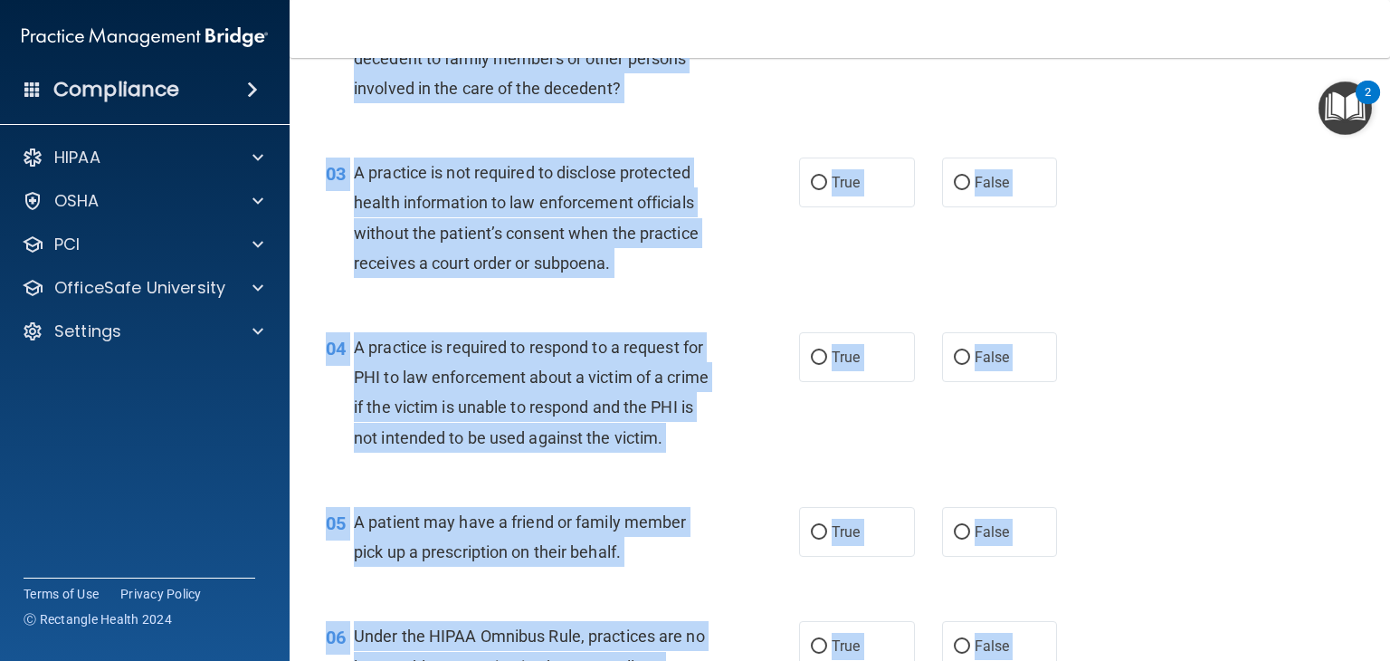
scroll to position [0, 0]
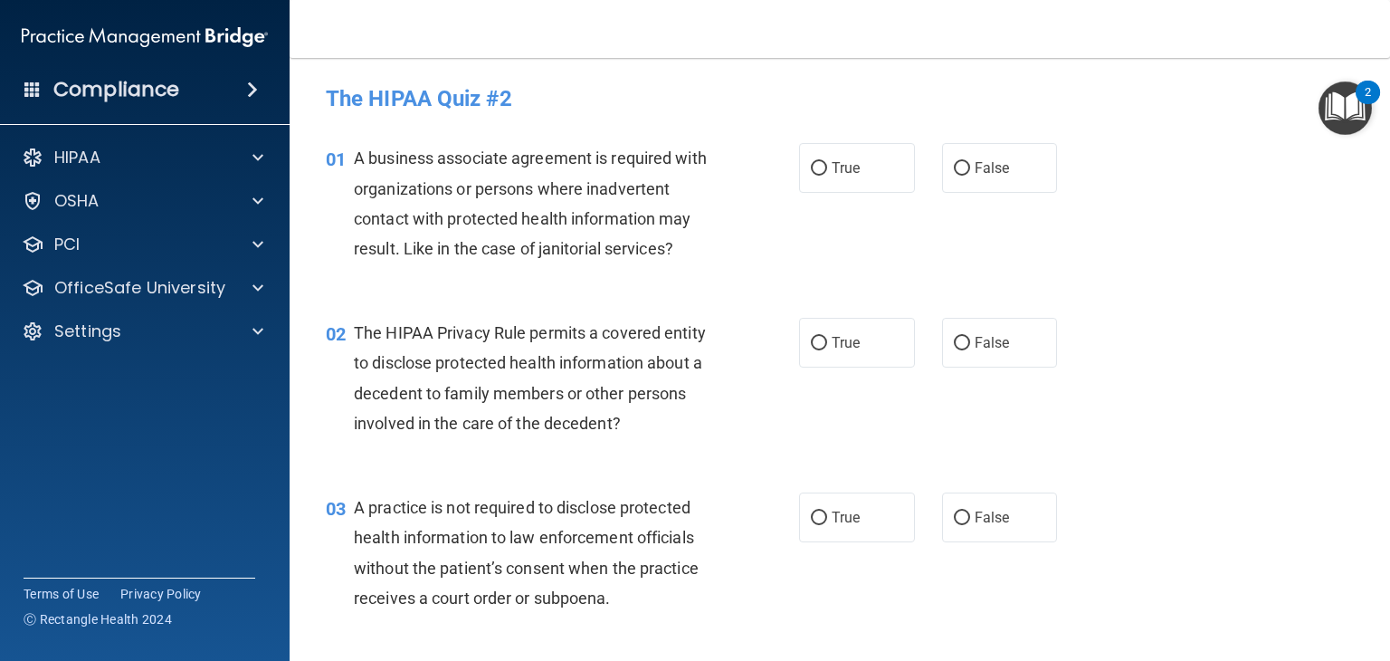
click at [1139, 220] on div "01 A business associate agreement is required with organizations or persons whe…" at bounding box center [839, 207] width 1055 height 175
click at [954, 162] on input "False" at bounding box center [962, 169] width 16 height 14
radio input "true"
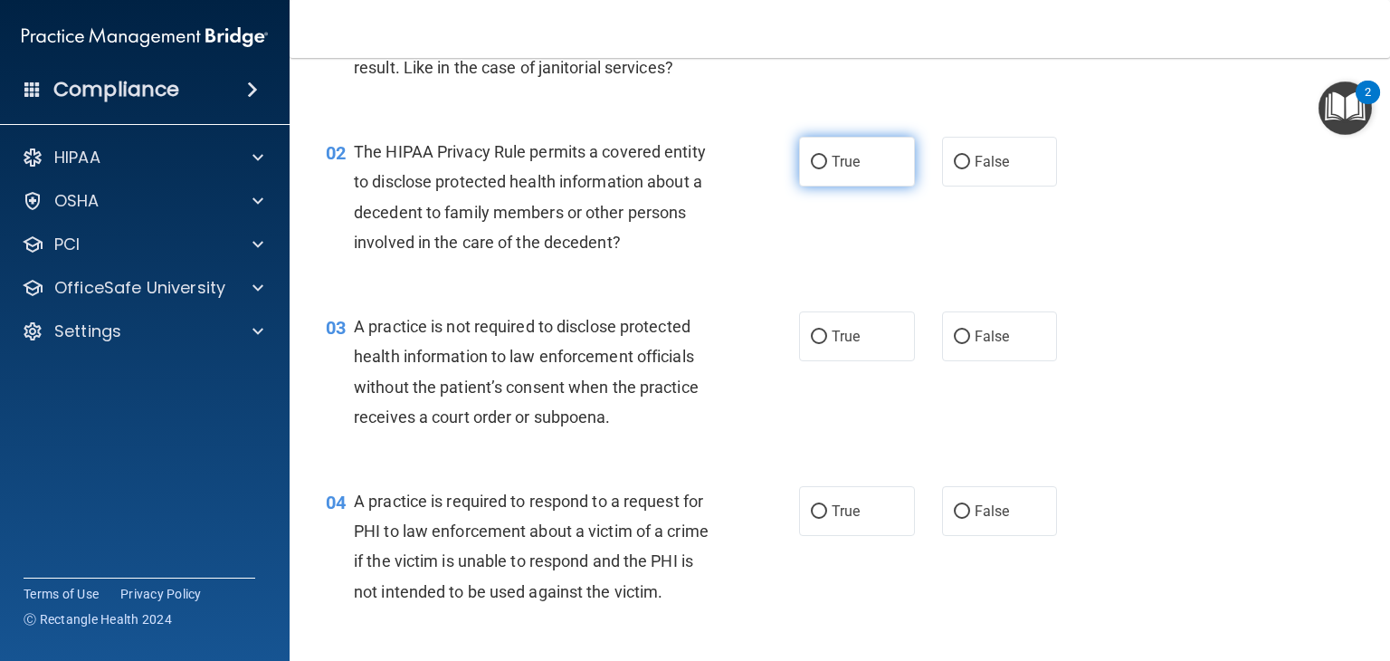
click at [820, 163] on label "True" at bounding box center [857, 162] width 116 height 50
click at [820, 163] on input "True" at bounding box center [819, 163] width 16 height 14
radio input "true"
click at [954, 336] on input "False" at bounding box center [962, 337] width 16 height 14
radio input "true"
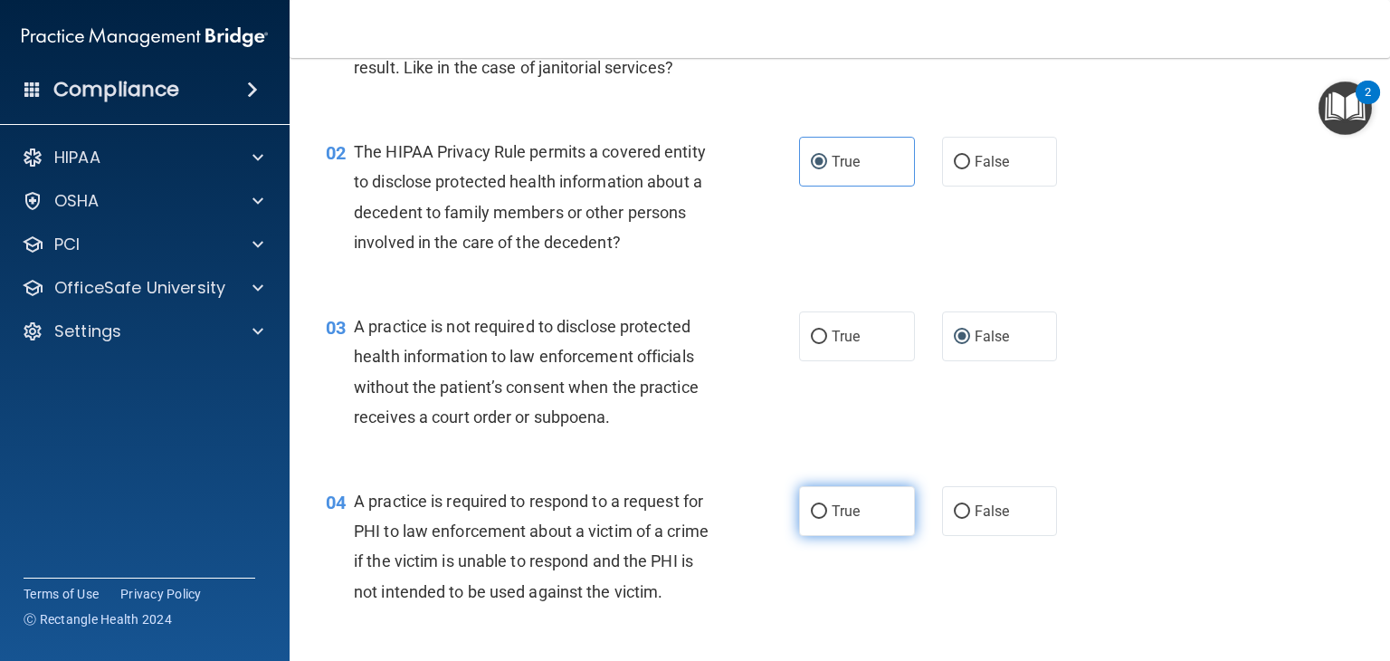
click at [811, 512] on input "True" at bounding box center [819, 512] width 16 height 14
radio input "true"
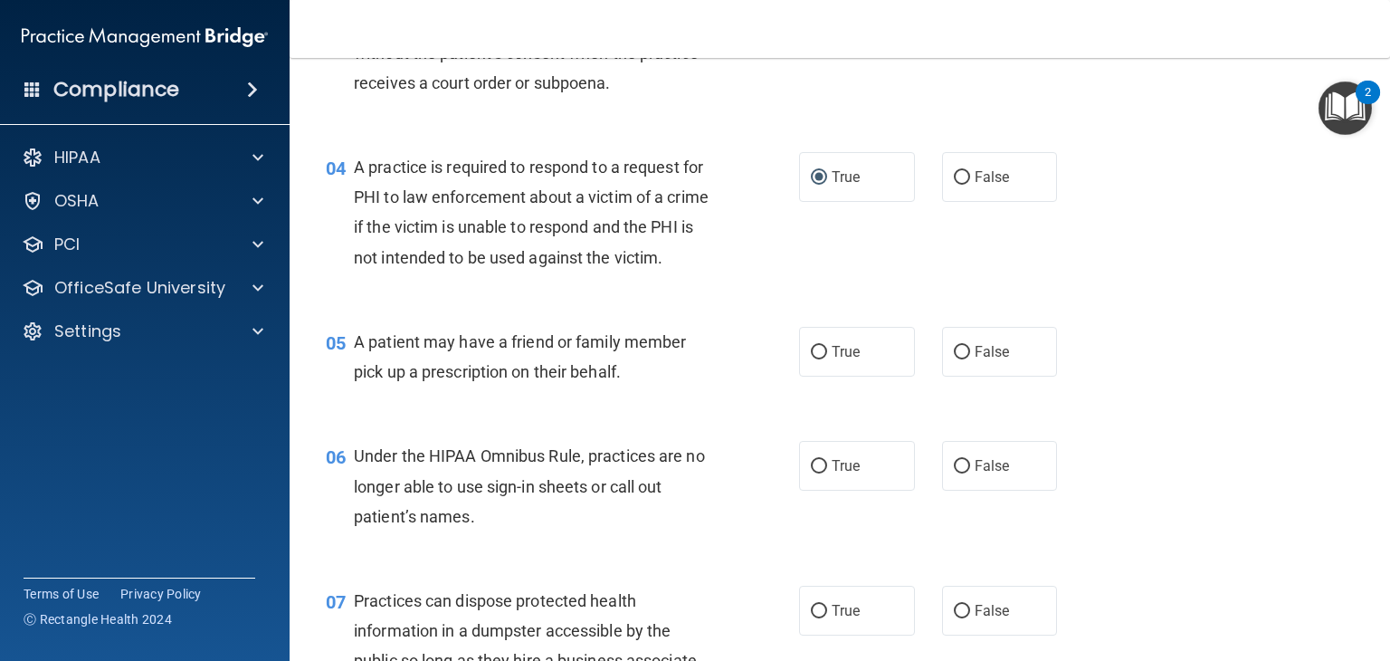
scroll to position [543, 0]
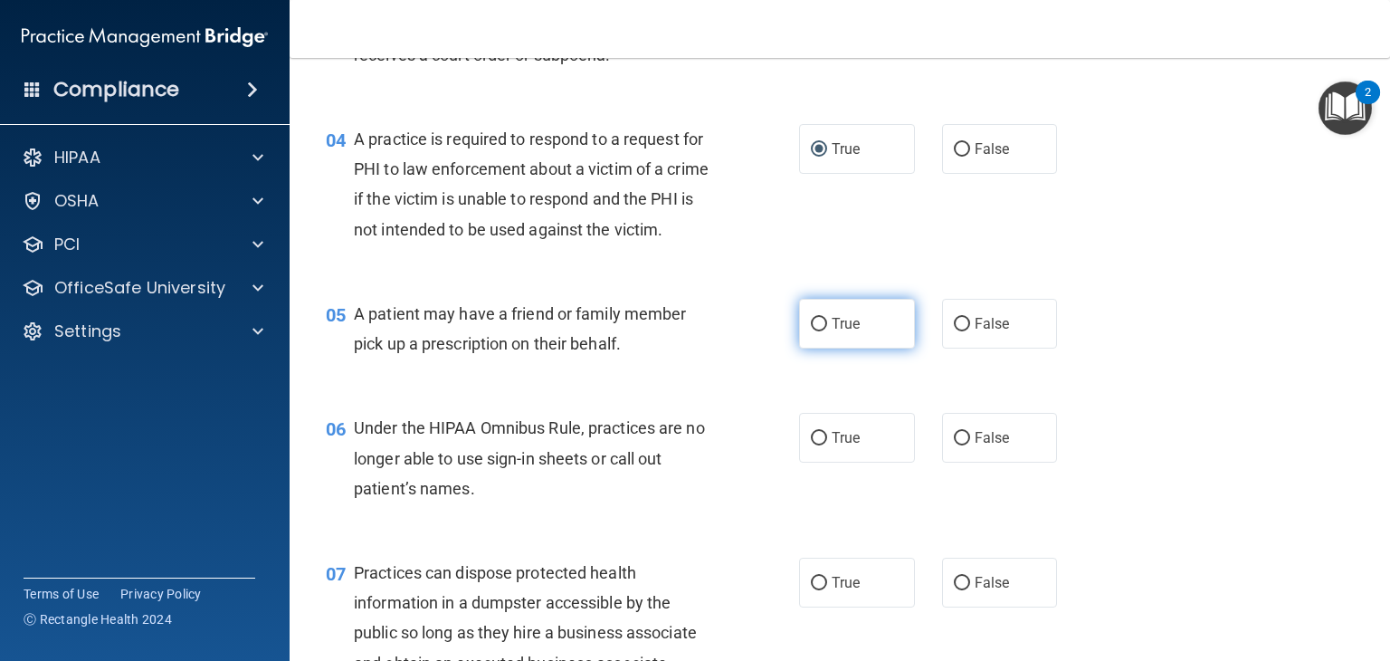
click at [811, 331] on input "True" at bounding box center [819, 325] width 16 height 14
radio input "true"
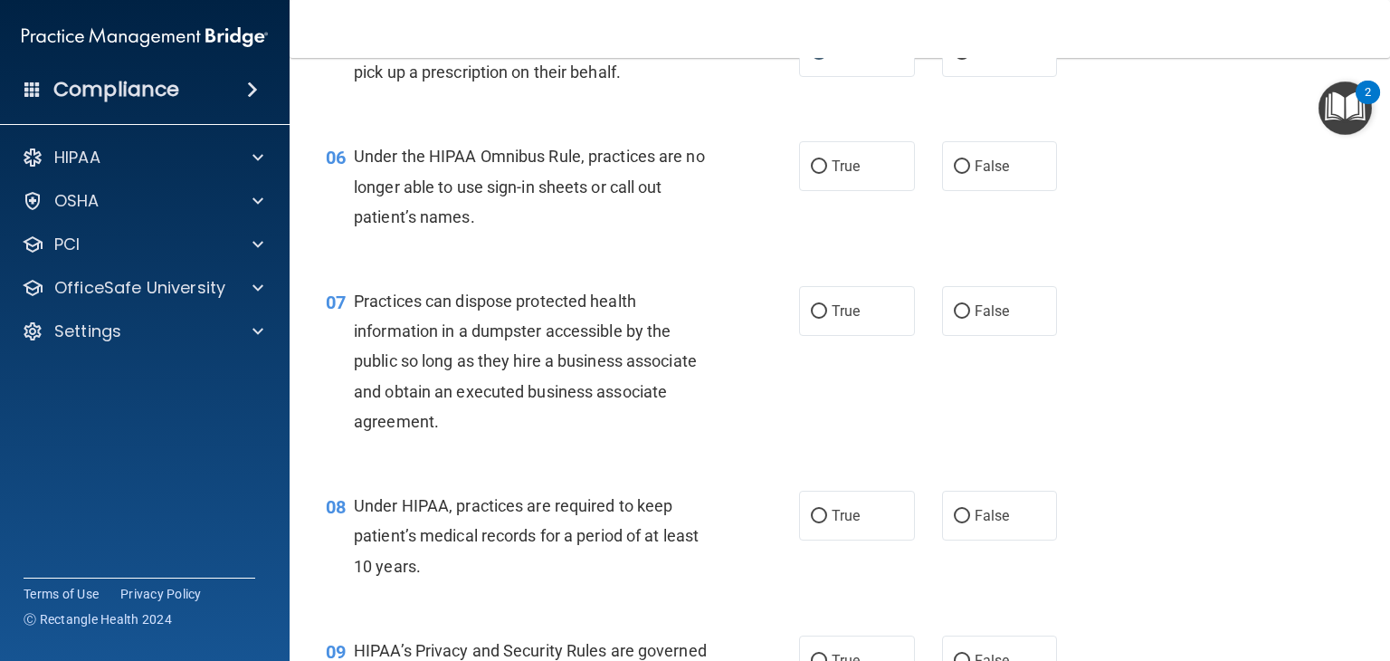
scroll to position [905, 0]
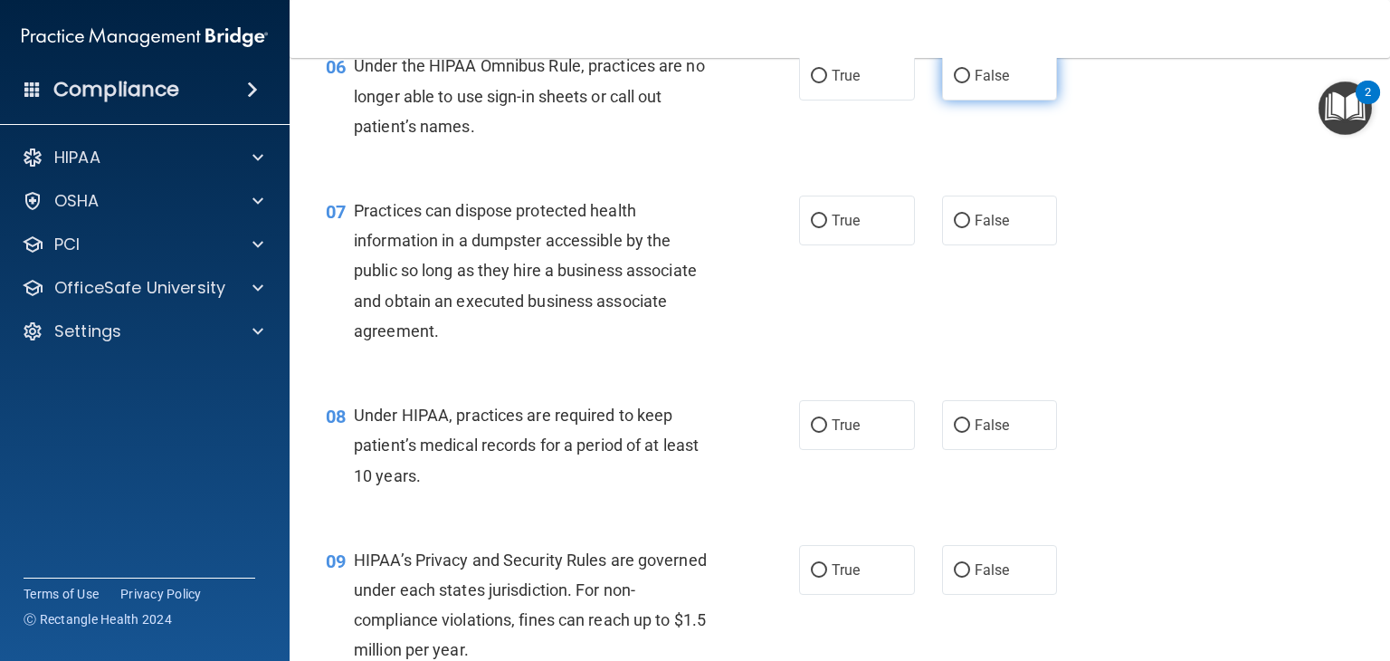
click at [956, 83] on input "False" at bounding box center [962, 77] width 16 height 14
radio input "true"
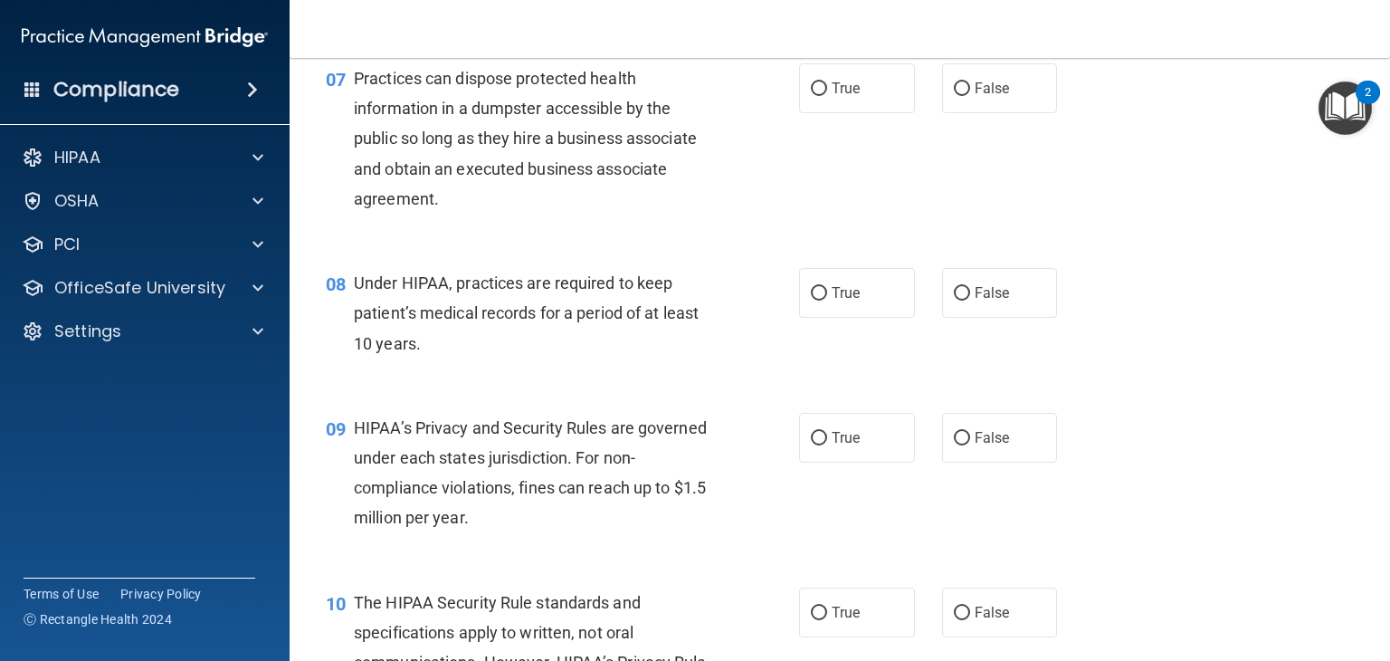
scroll to position [995, 0]
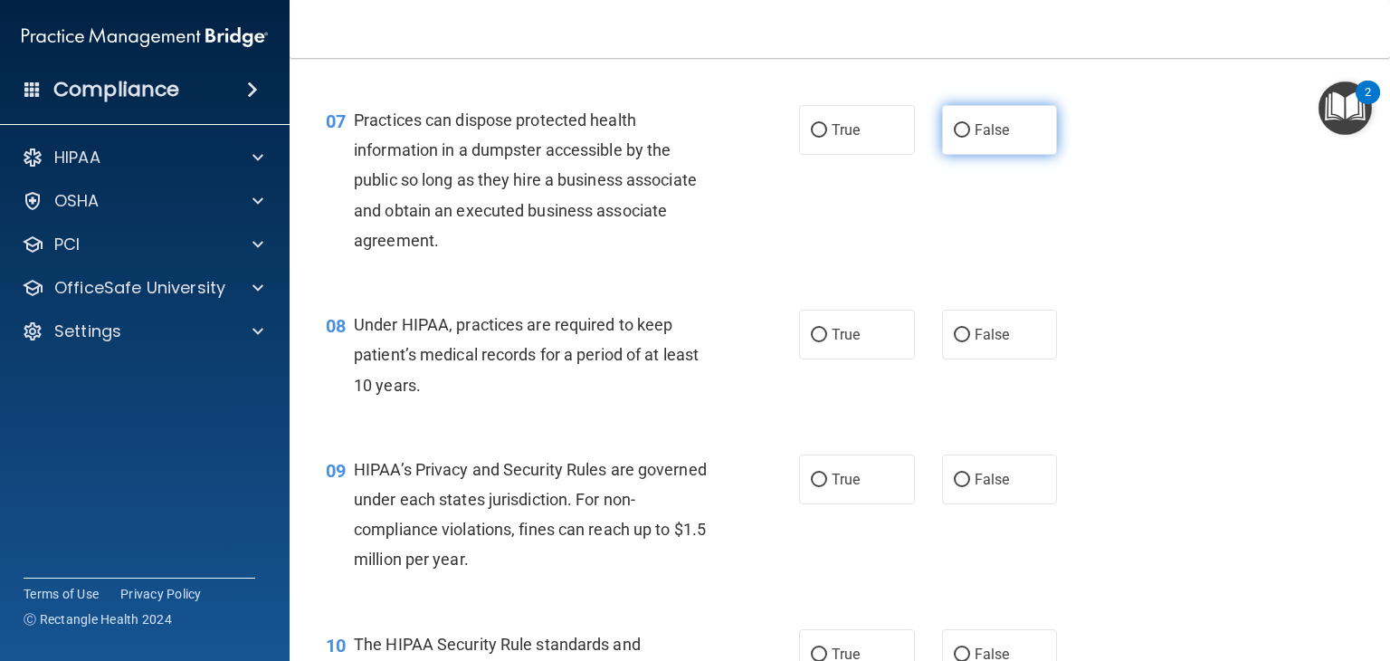
click at [955, 138] on input "False" at bounding box center [962, 131] width 16 height 14
radio input "true"
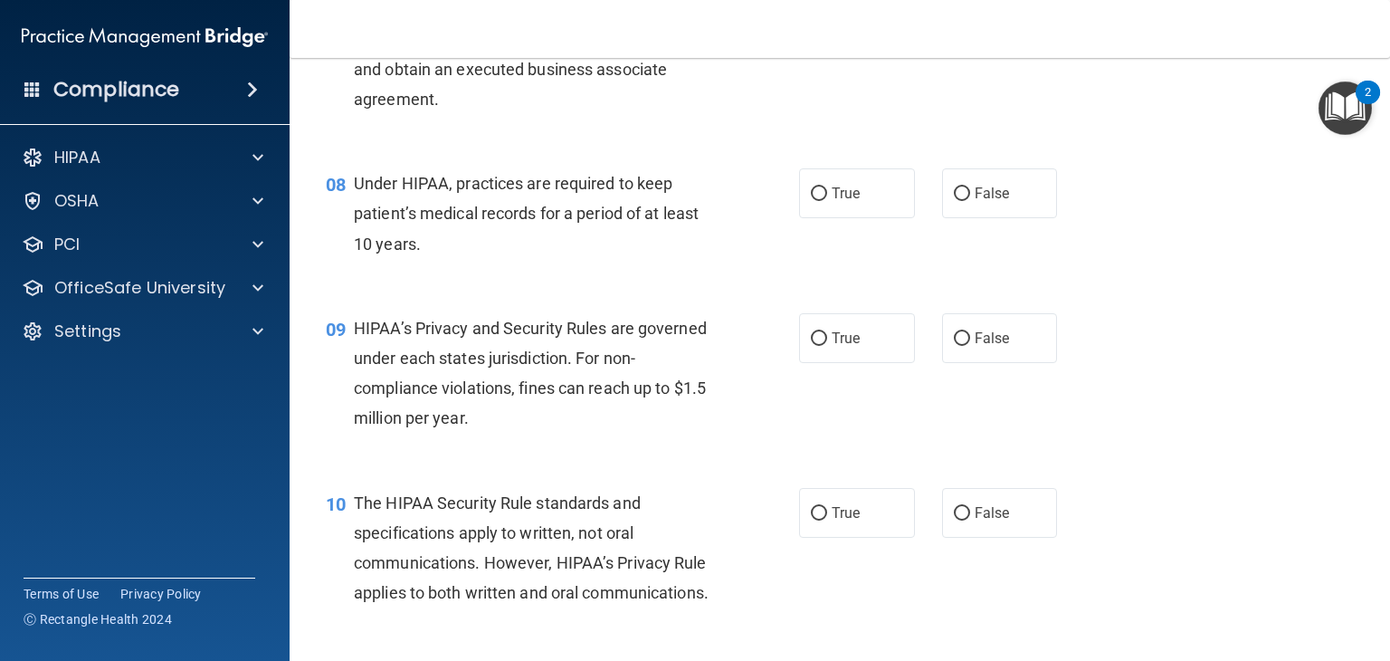
scroll to position [1176, 0]
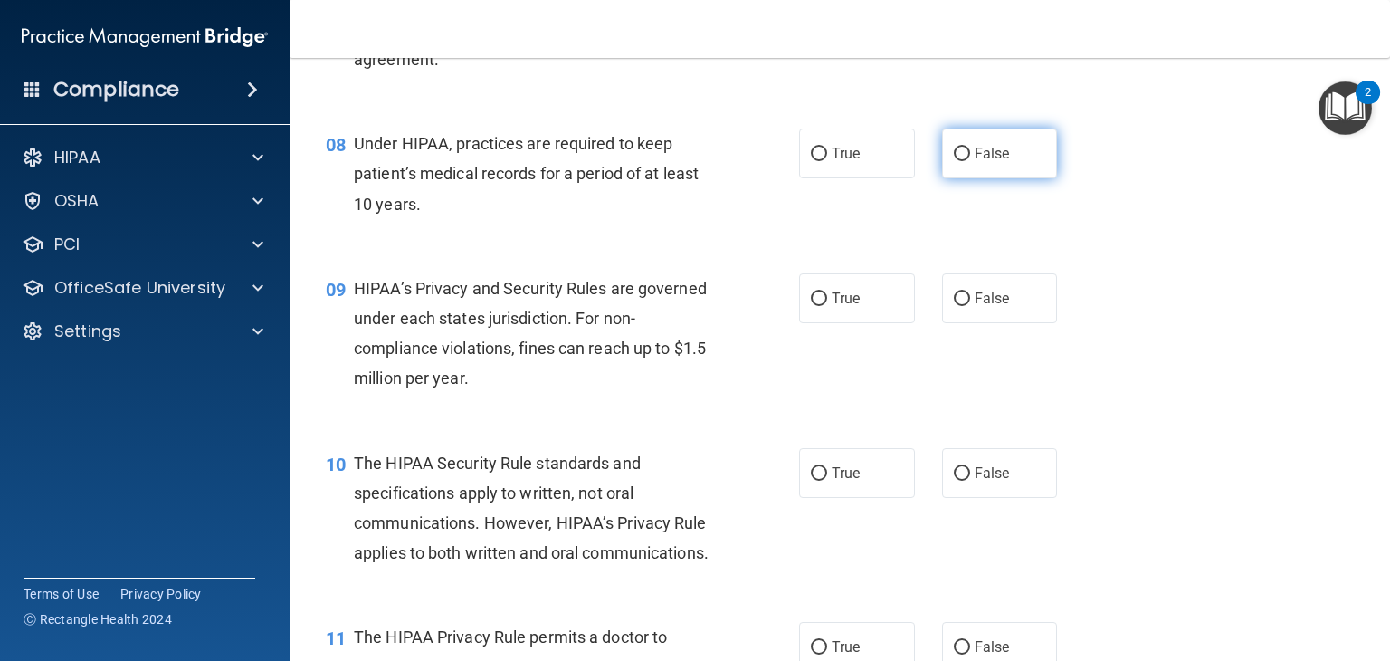
click at [956, 161] on input "False" at bounding box center [962, 155] width 16 height 14
radio input "true"
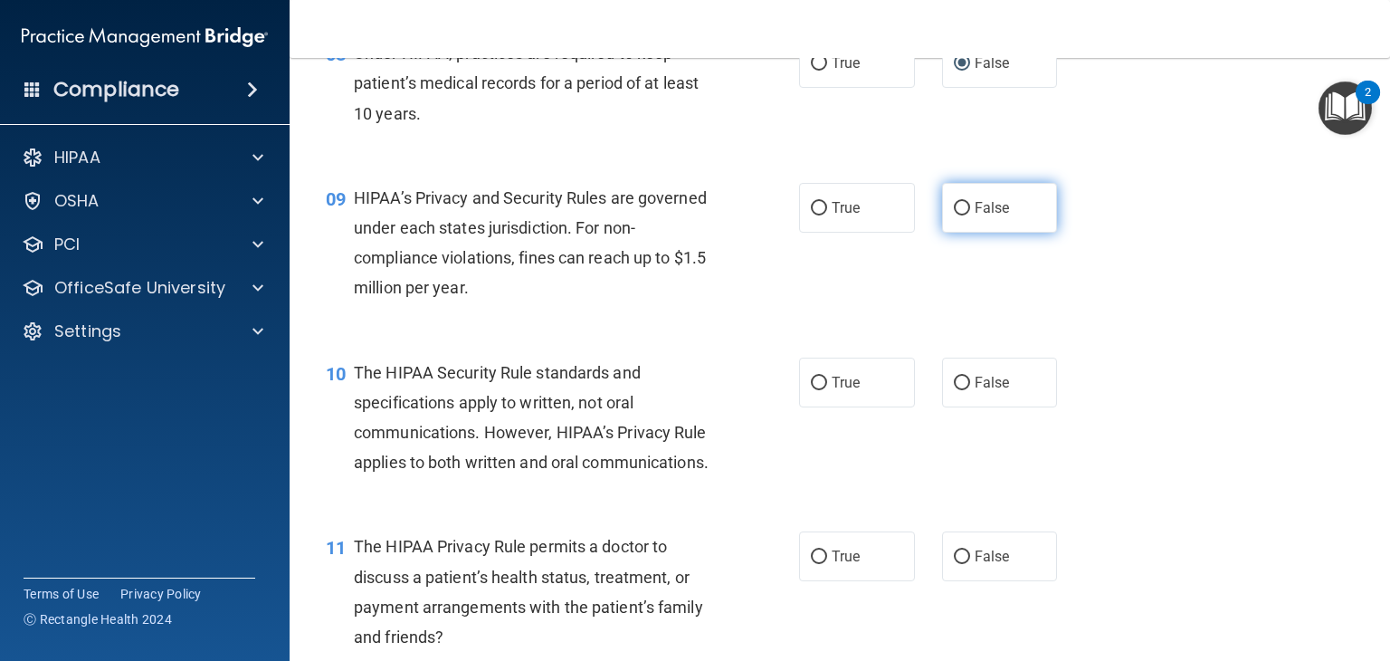
click at [954, 215] on input "False" at bounding box center [962, 209] width 16 height 14
radio input "true"
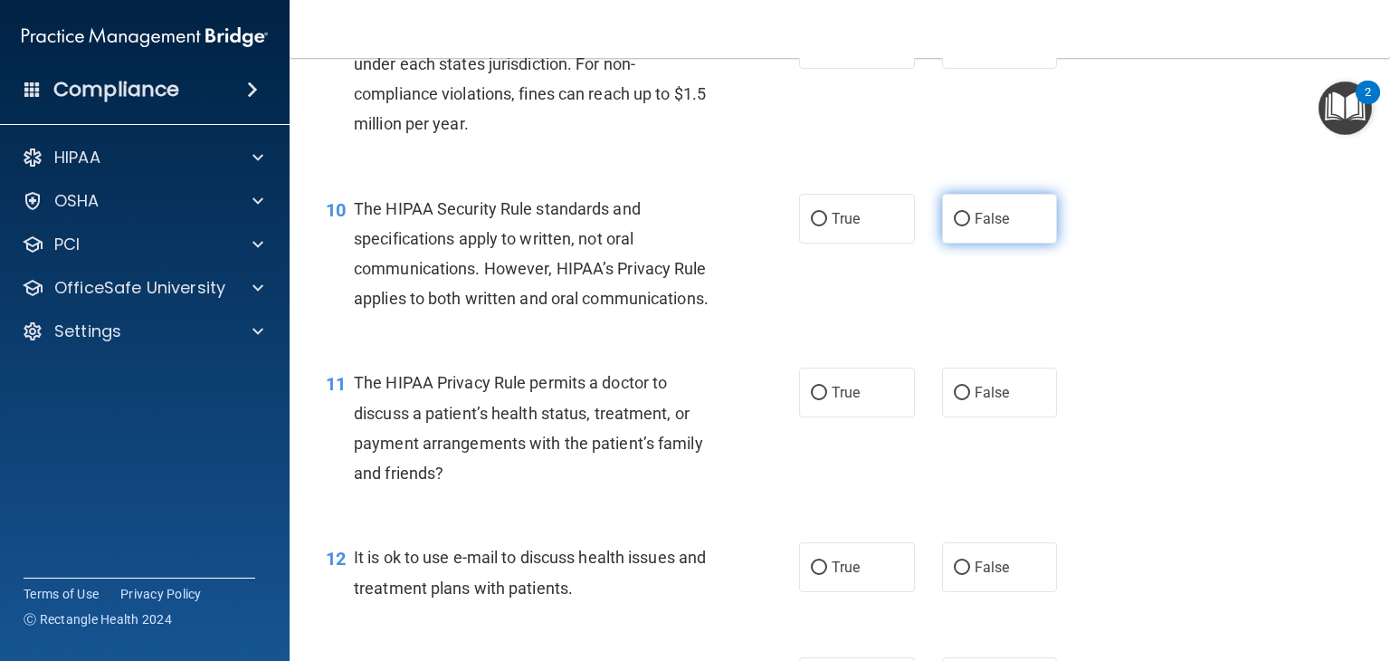
scroll to position [1448, 0]
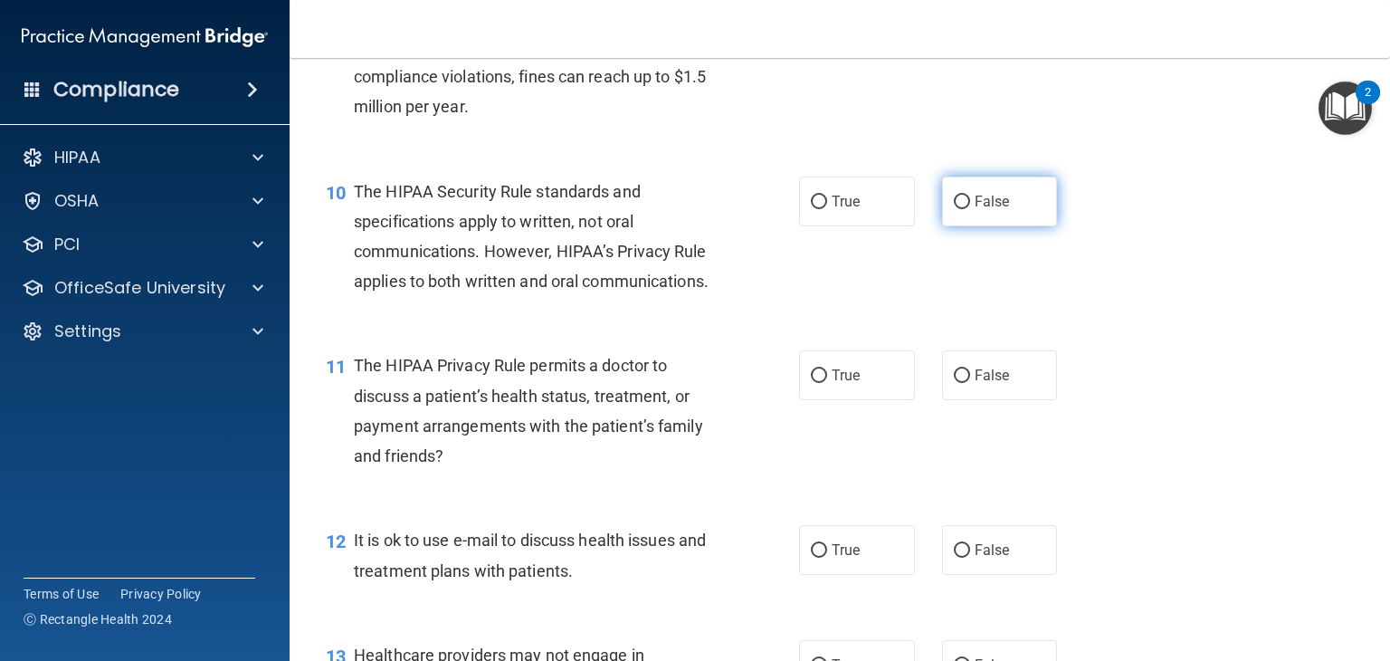
click at [956, 209] on input "False" at bounding box center [962, 202] width 16 height 14
radio input "true"
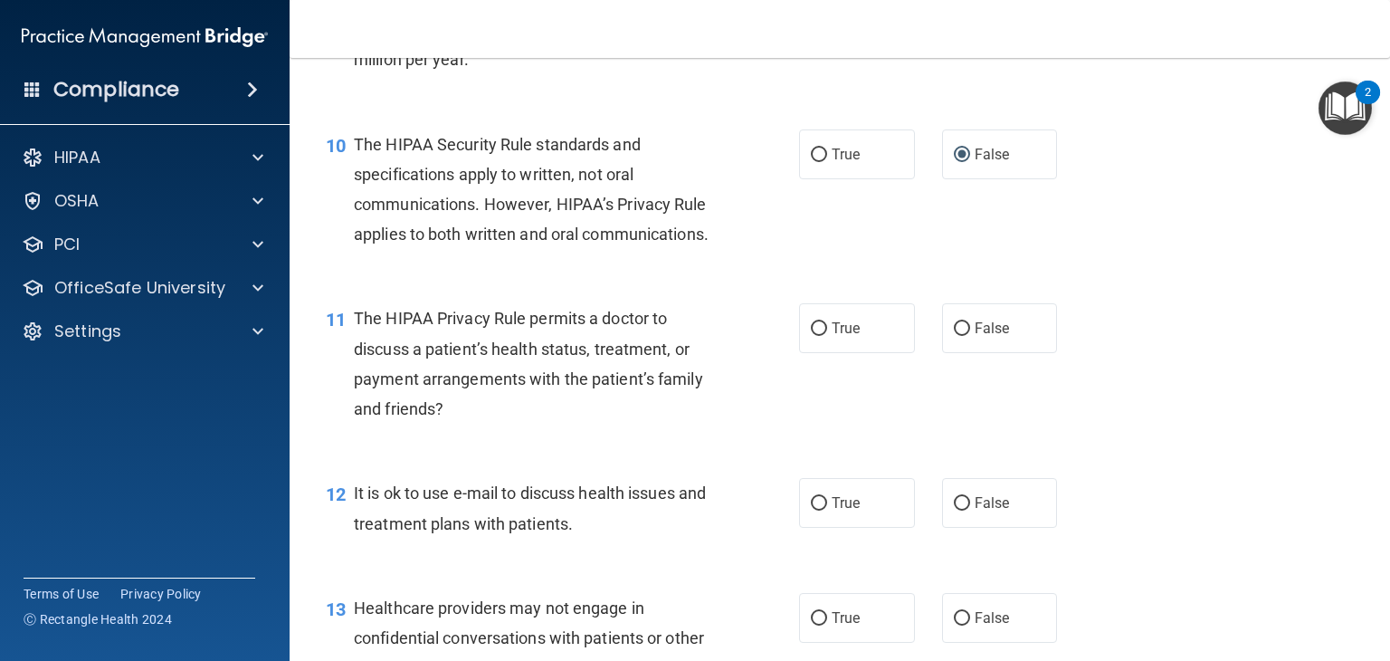
scroll to position [1538, 0]
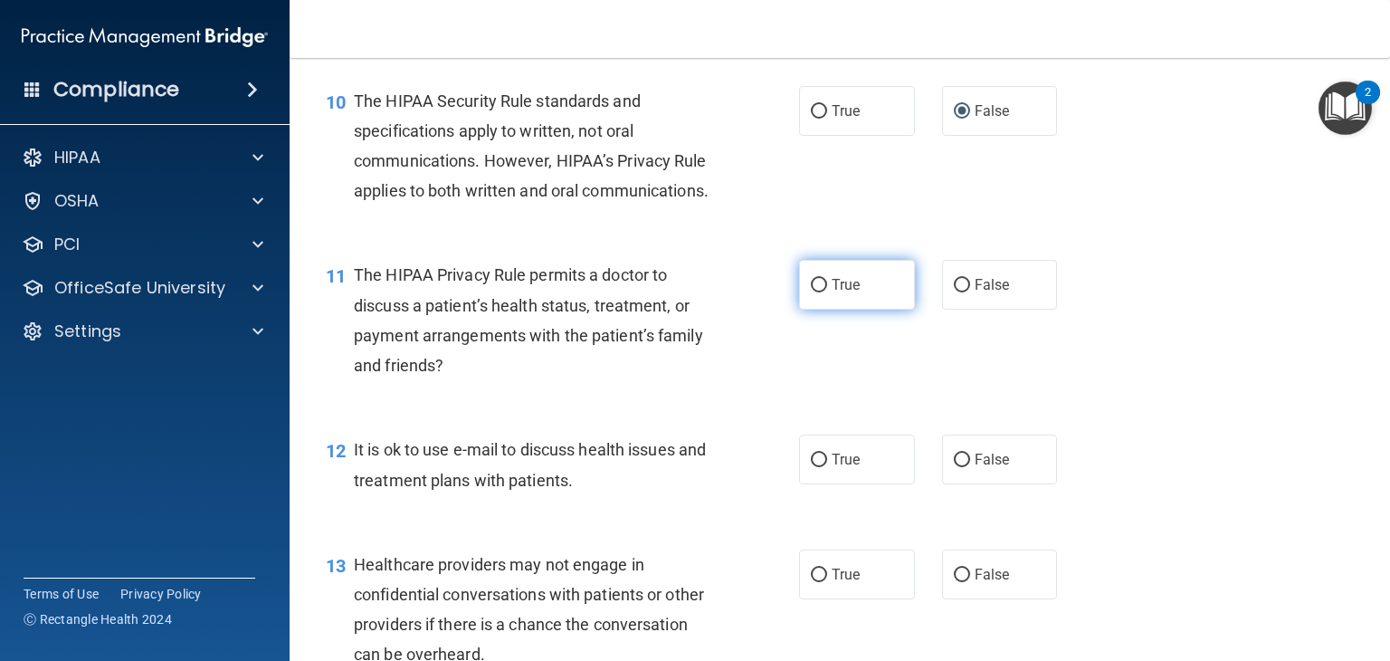
click at [811, 292] on input "True" at bounding box center [819, 286] width 16 height 14
radio input "true"
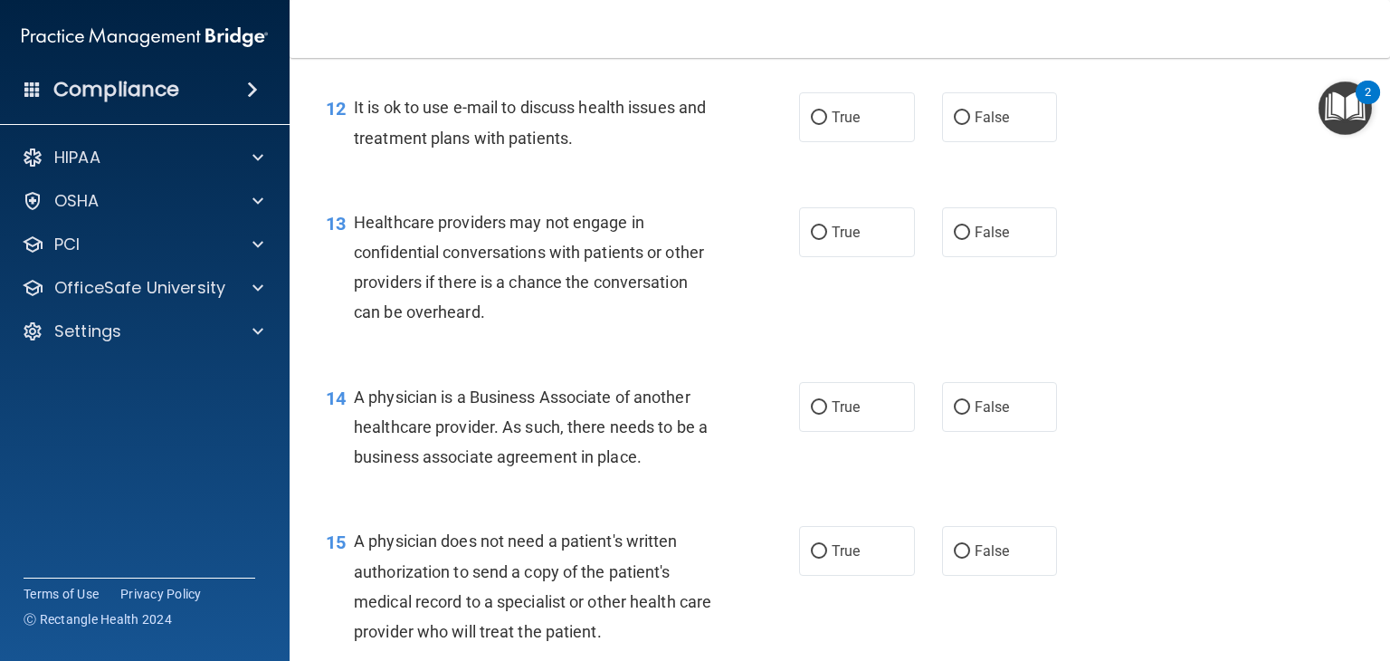
scroll to position [1900, 0]
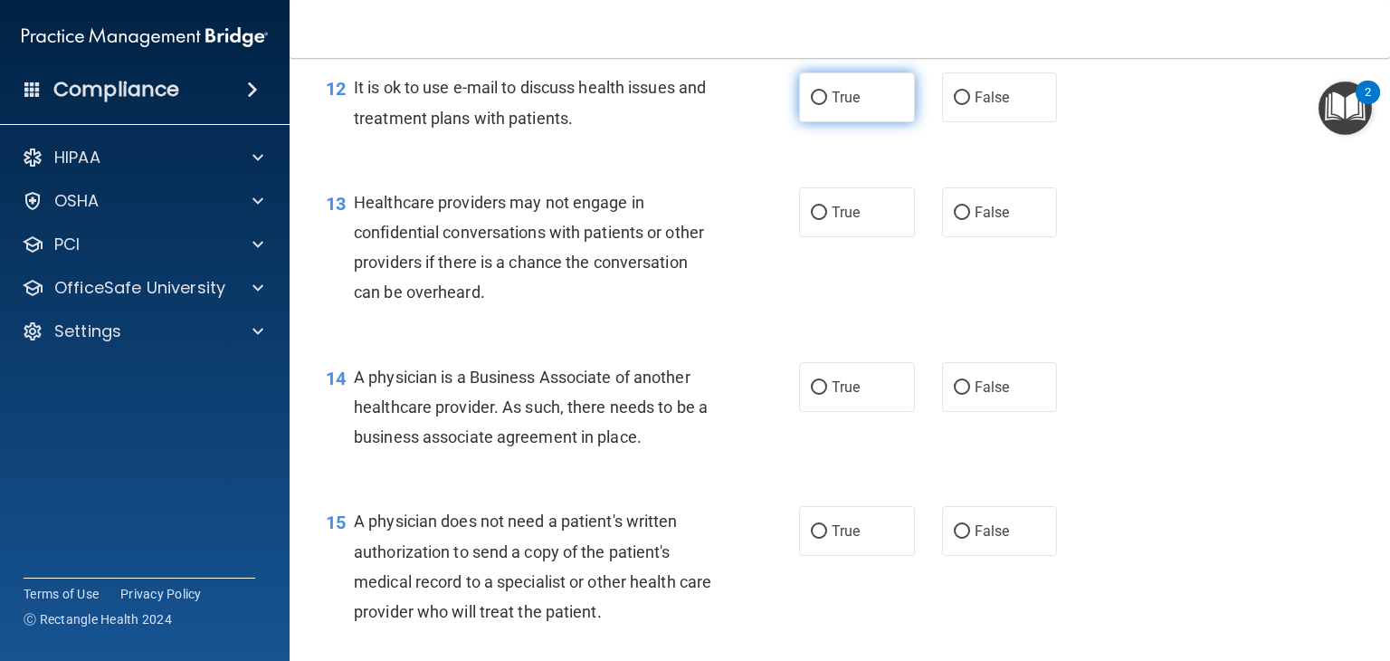
click at [816, 105] on input "True" at bounding box center [819, 98] width 16 height 14
radio input "true"
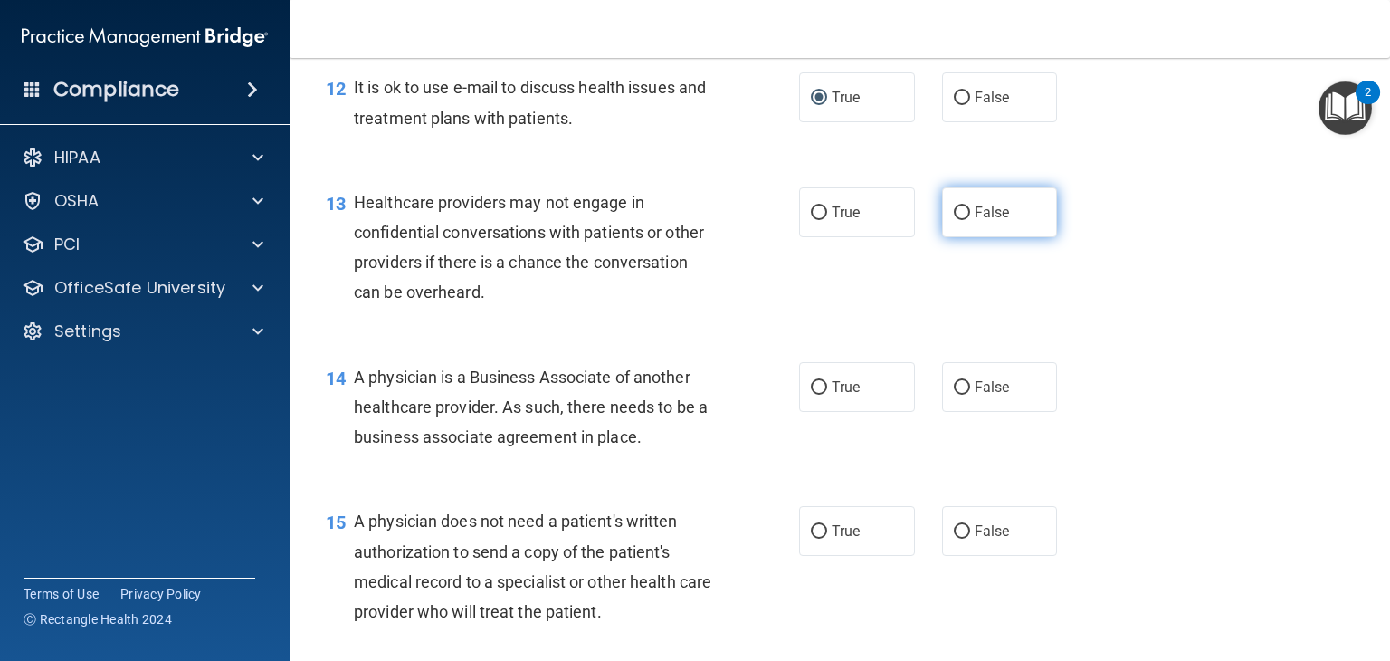
click at [954, 220] on input "False" at bounding box center [962, 213] width 16 height 14
radio input "true"
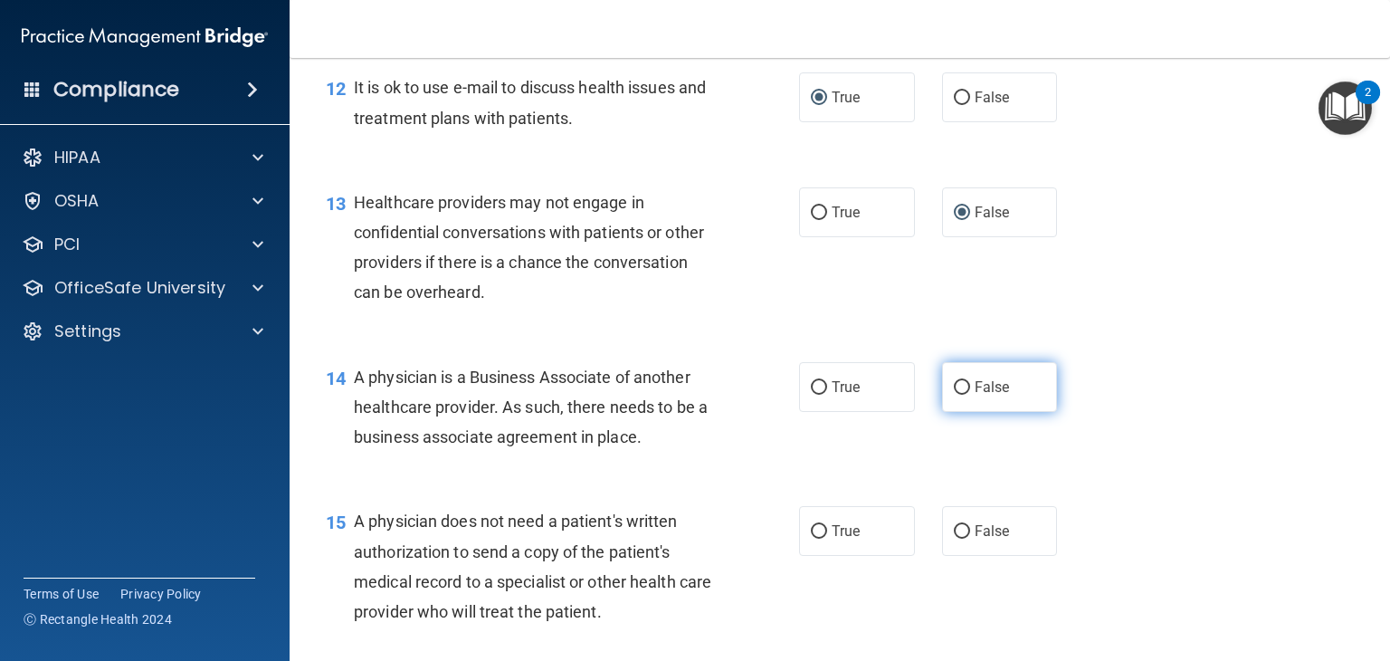
click at [954, 395] on input "False" at bounding box center [962, 388] width 16 height 14
radio input "true"
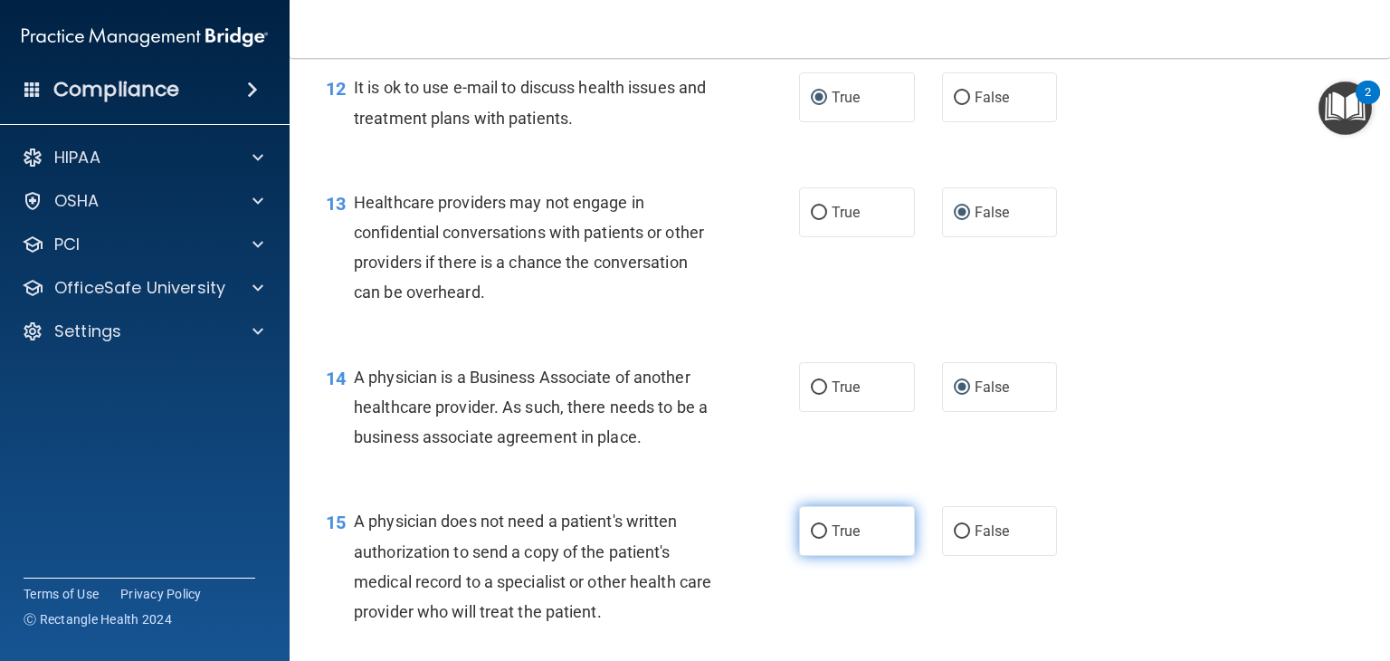
click at [812, 538] on input "True" at bounding box center [819, 532] width 16 height 14
radio input "true"
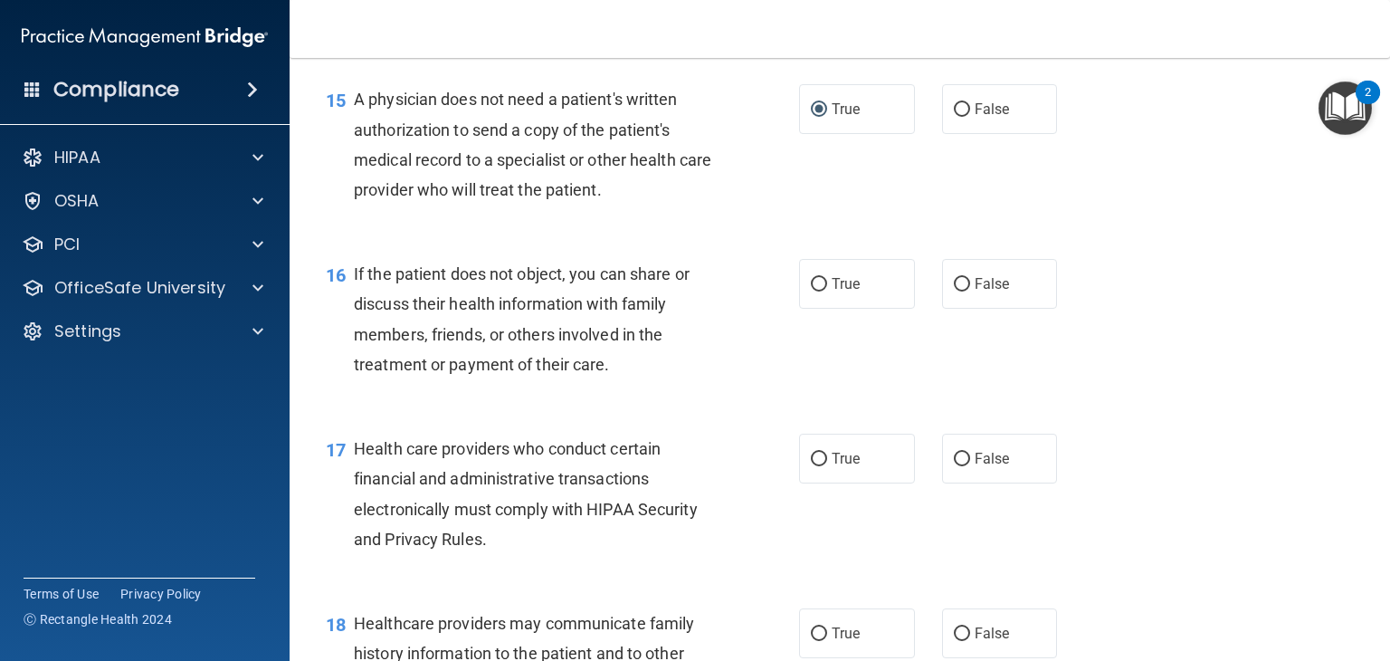
scroll to position [2353, 0]
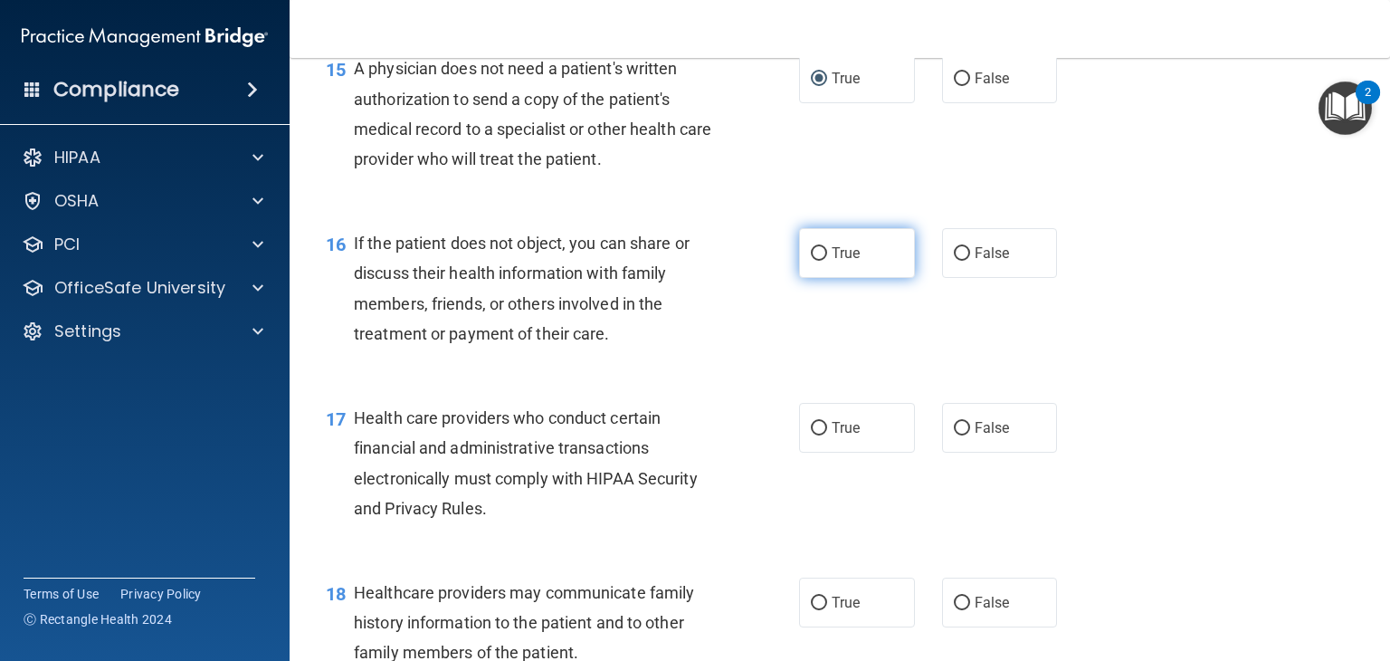
click at [815, 261] on input "True" at bounding box center [819, 254] width 16 height 14
radio input "true"
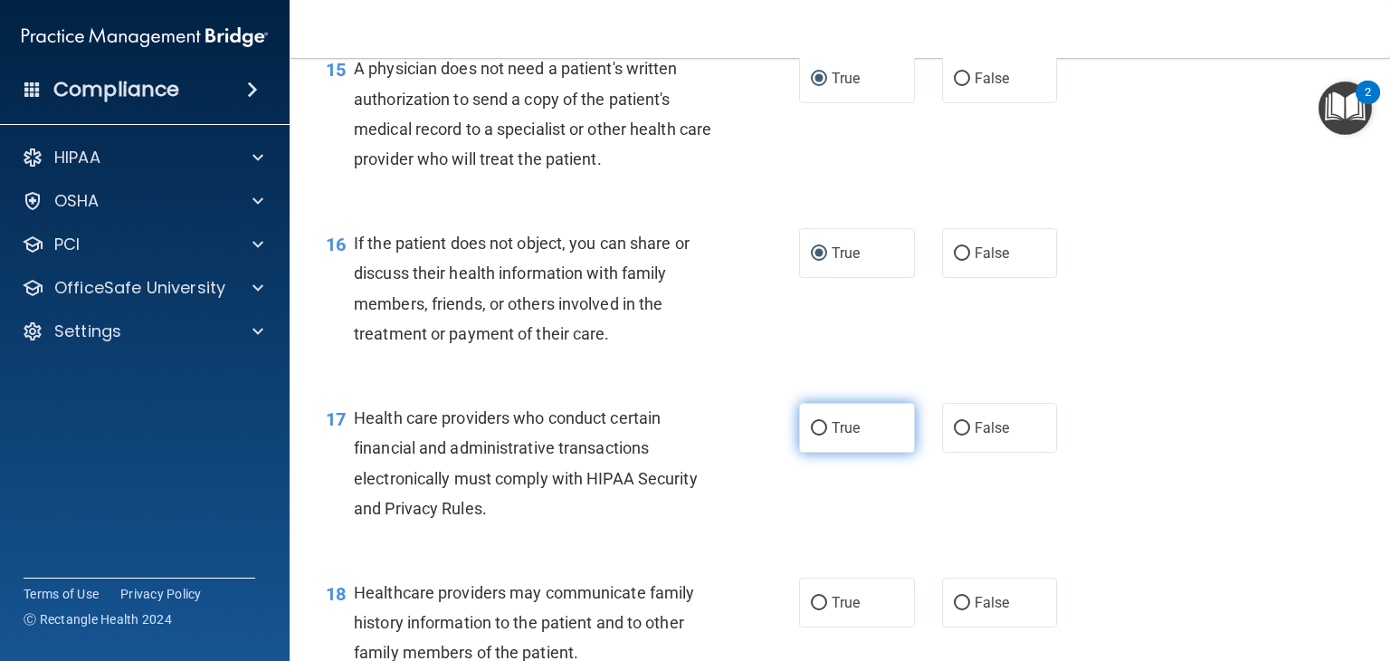
click at [814, 452] on label "True" at bounding box center [857, 428] width 116 height 50
click at [814, 435] on input "True" at bounding box center [819, 429] width 16 height 14
radio input "true"
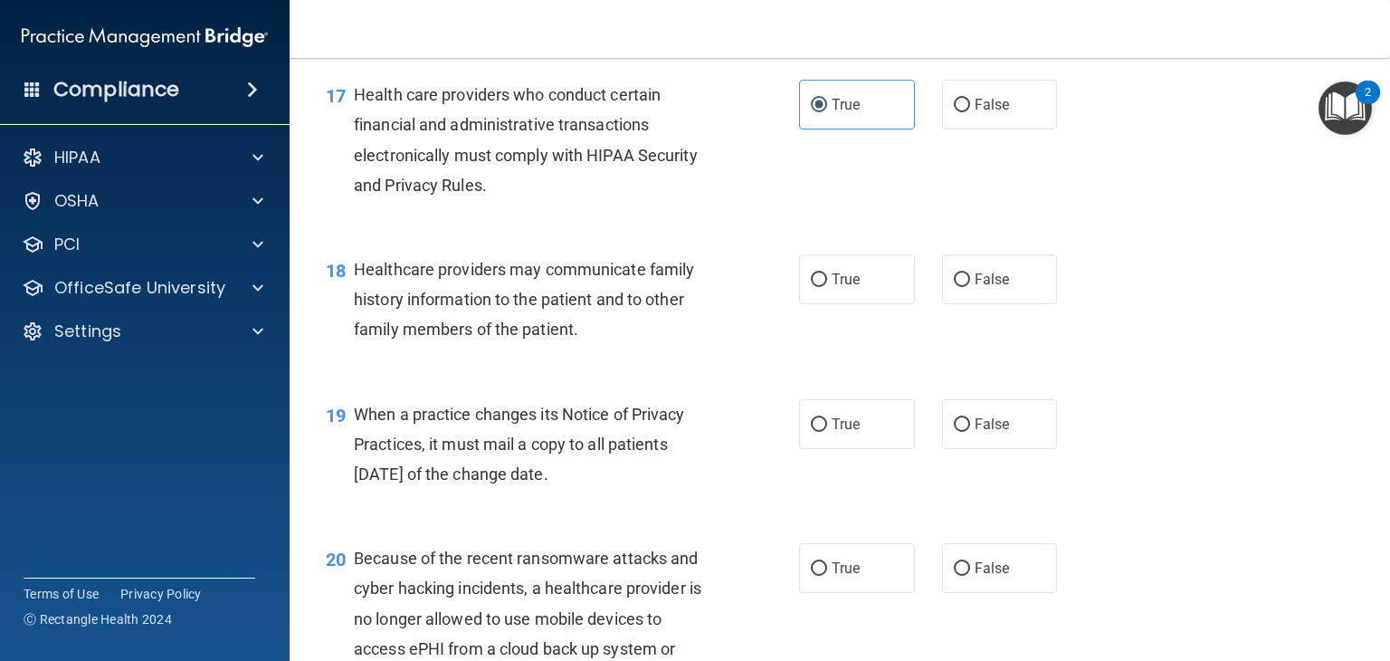
scroll to position [2715, 0]
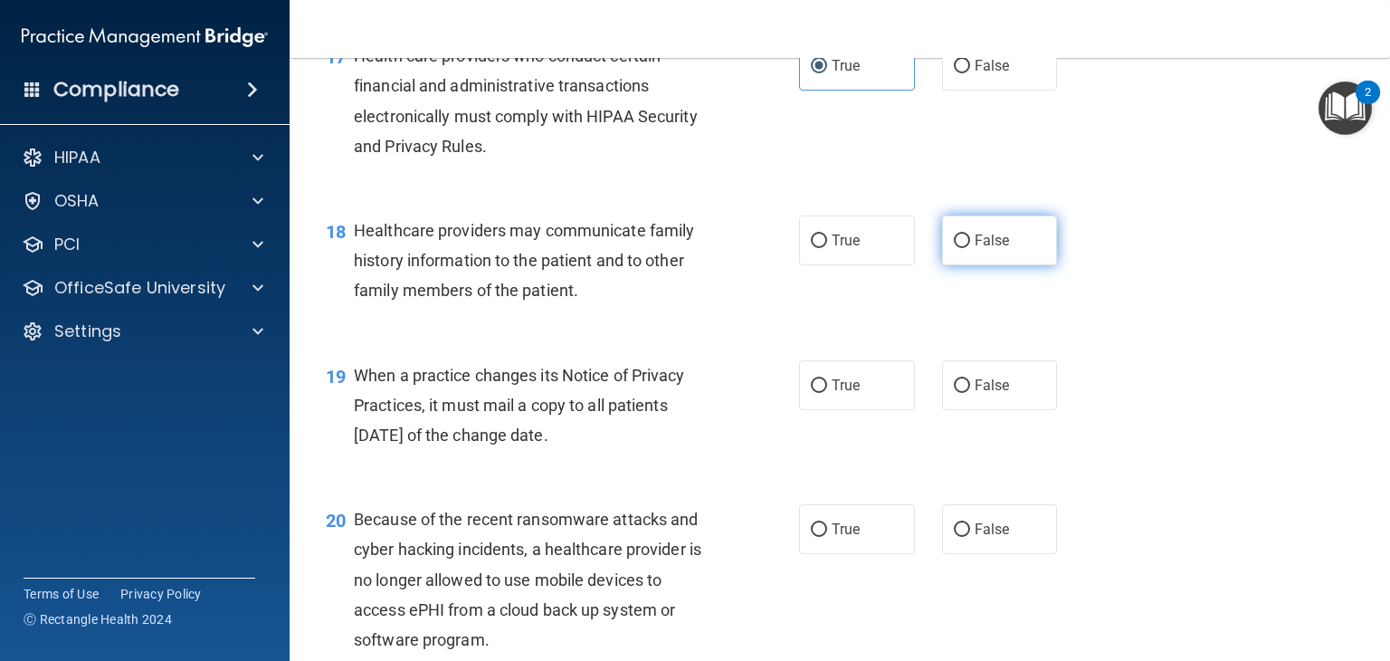
click at [954, 248] on input "False" at bounding box center [962, 241] width 16 height 14
radio input "true"
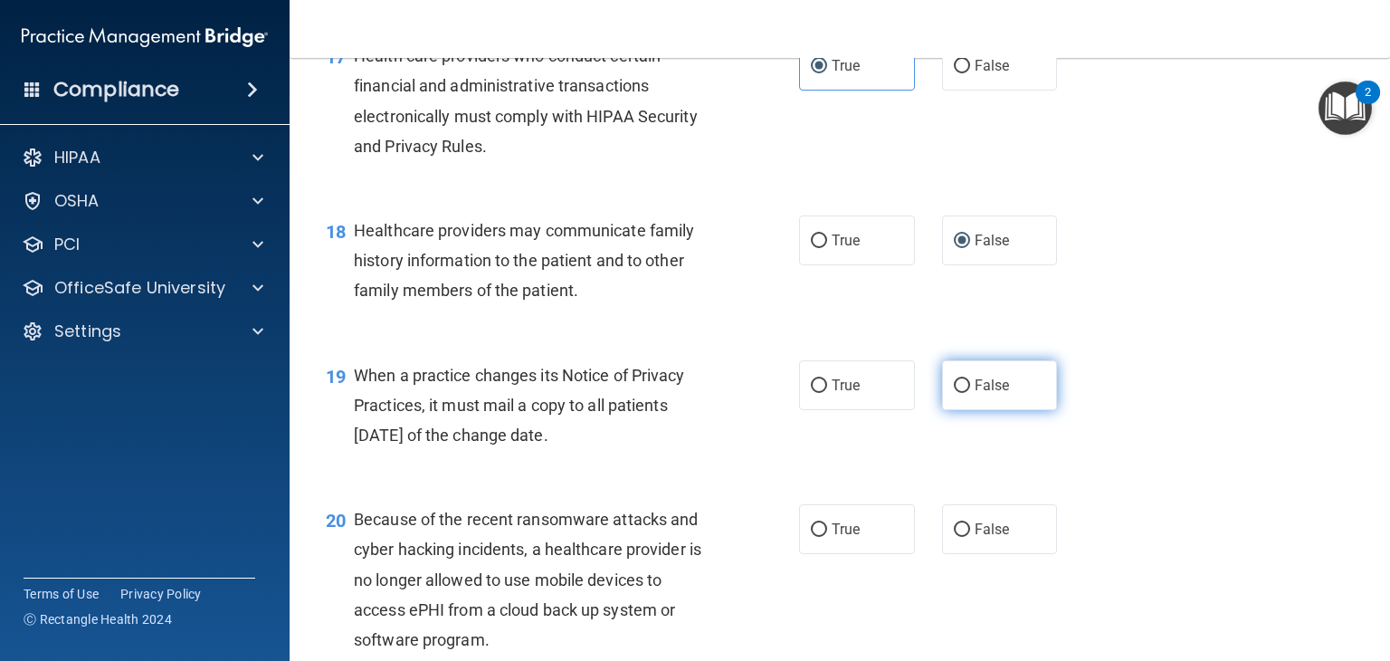
click at [958, 410] on label "False" at bounding box center [1000, 385] width 116 height 50
click at [954, 393] on input "False" at bounding box center [962, 386] width 16 height 14
radio input "true"
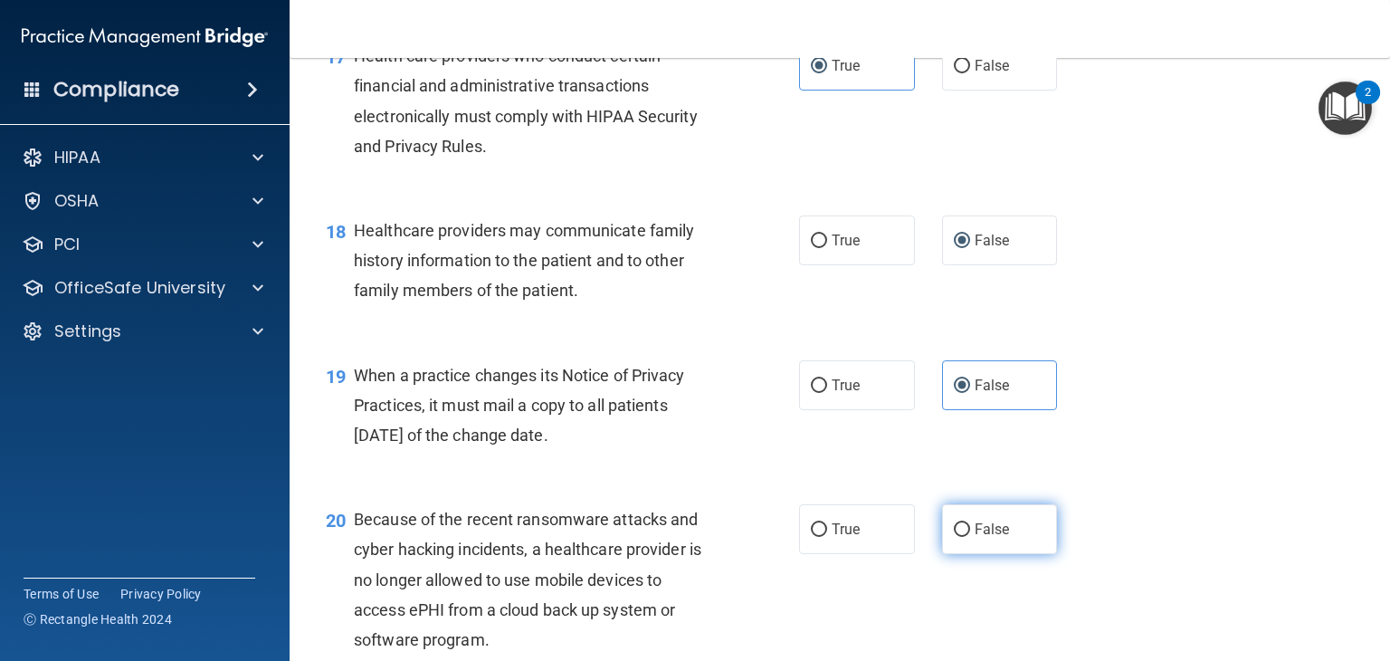
click at [954, 537] on input "False" at bounding box center [962, 530] width 16 height 14
radio input "true"
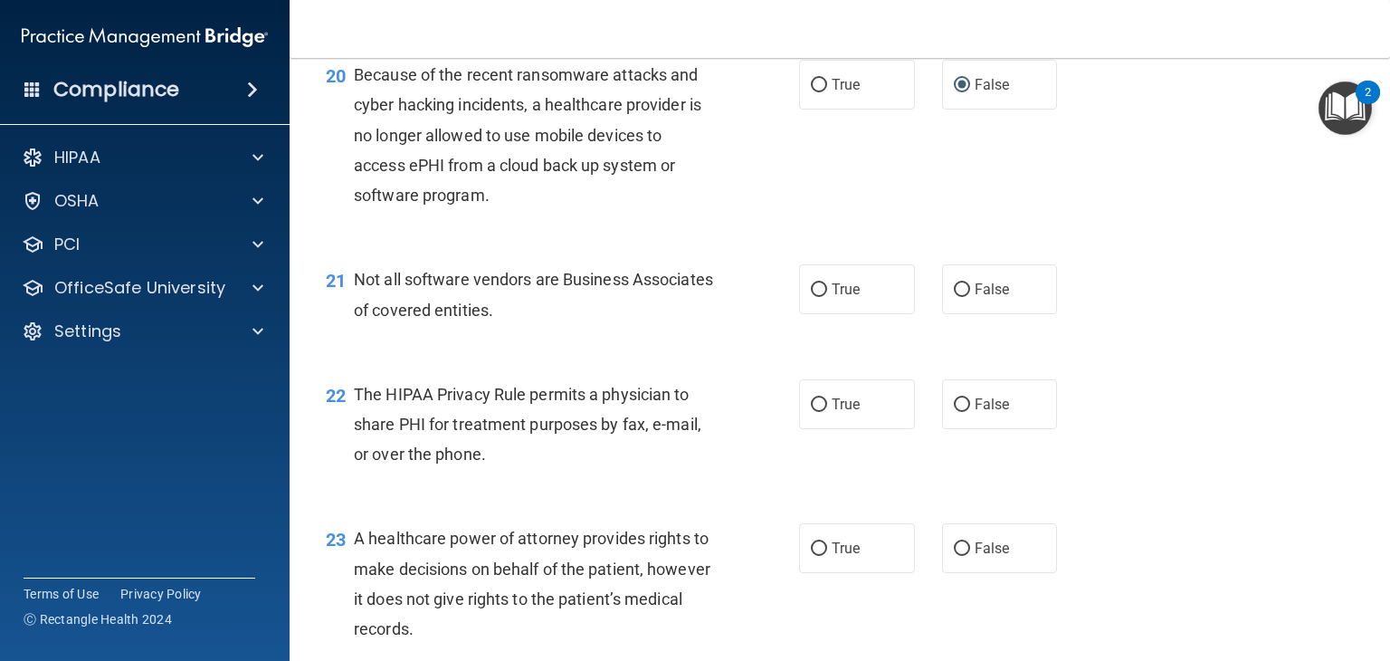
scroll to position [3258, 0]
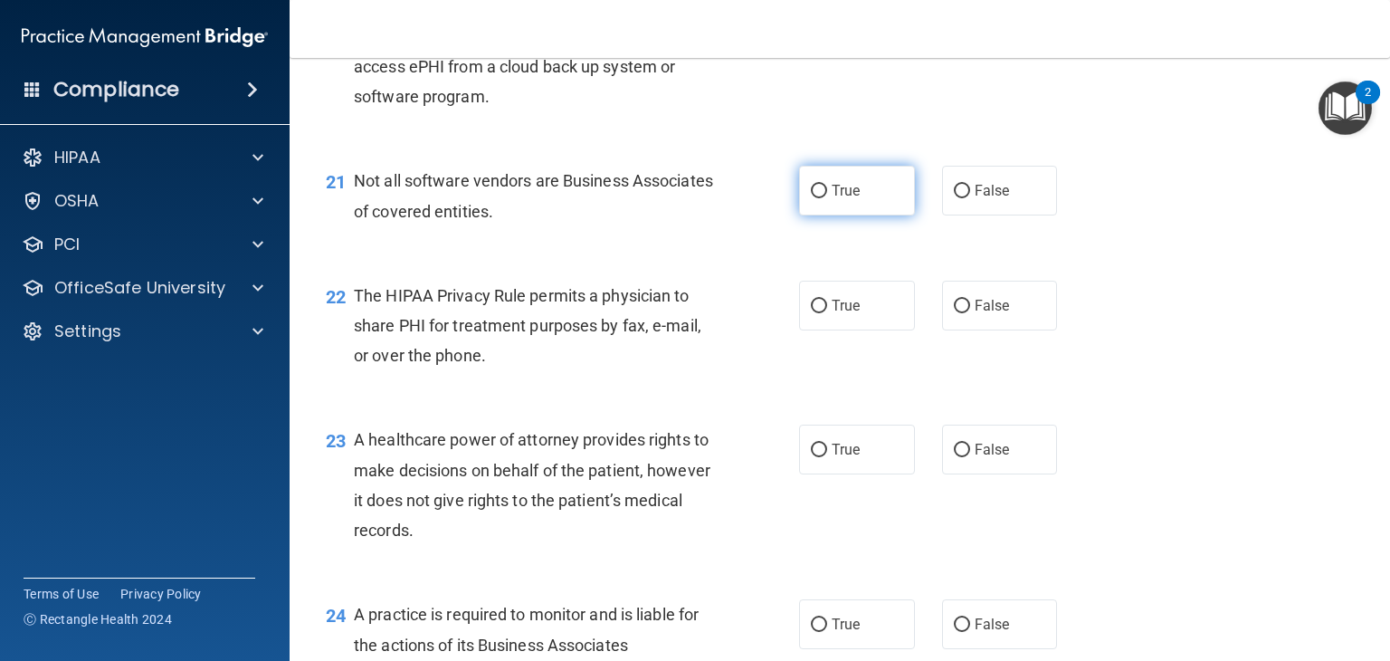
click at [817, 198] on input "True" at bounding box center [819, 192] width 16 height 14
radio input "true"
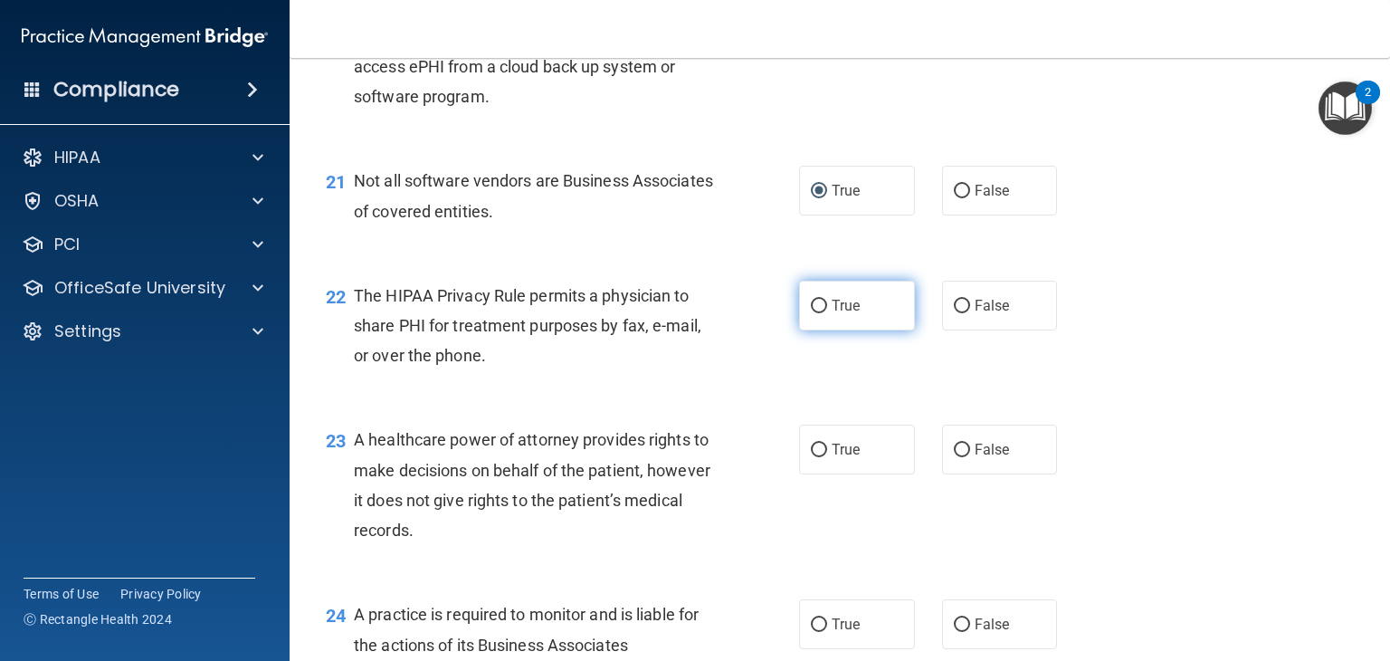
click at [813, 313] on input "True" at bounding box center [819, 307] width 16 height 14
radio input "true"
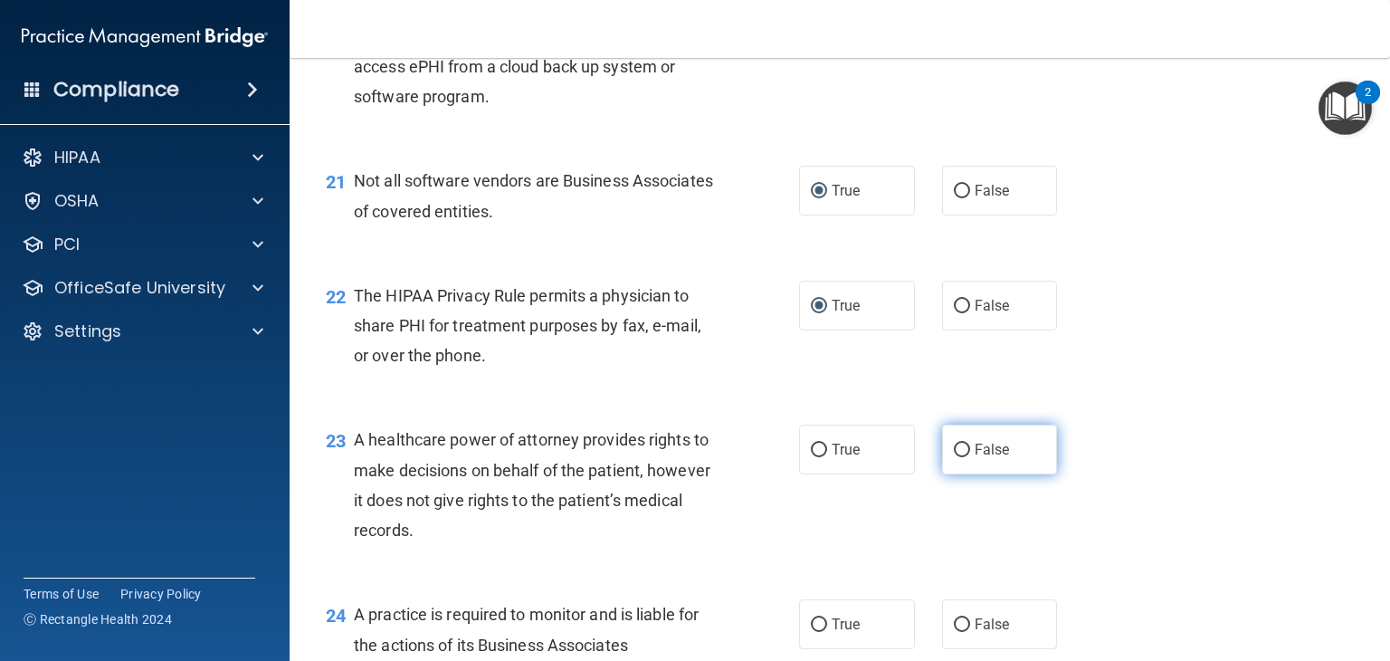
click at [955, 457] on input "False" at bounding box center [962, 450] width 16 height 14
radio input "true"
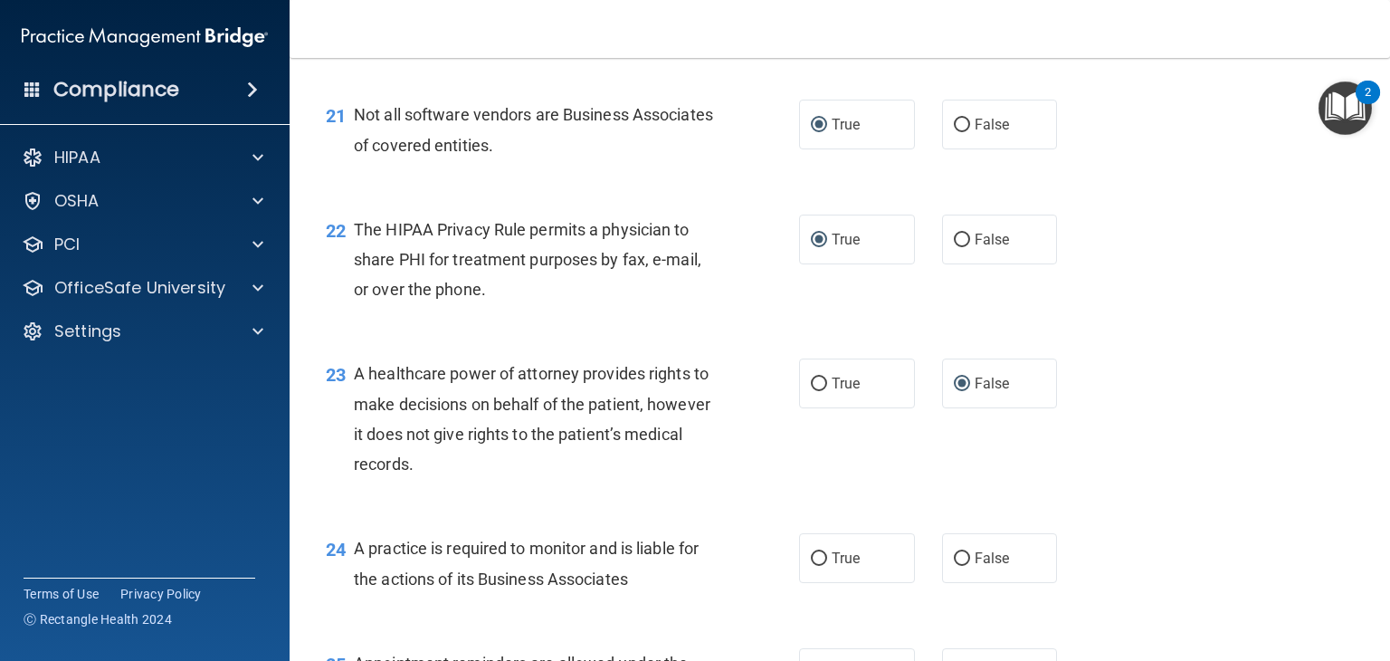
scroll to position [3439, 0]
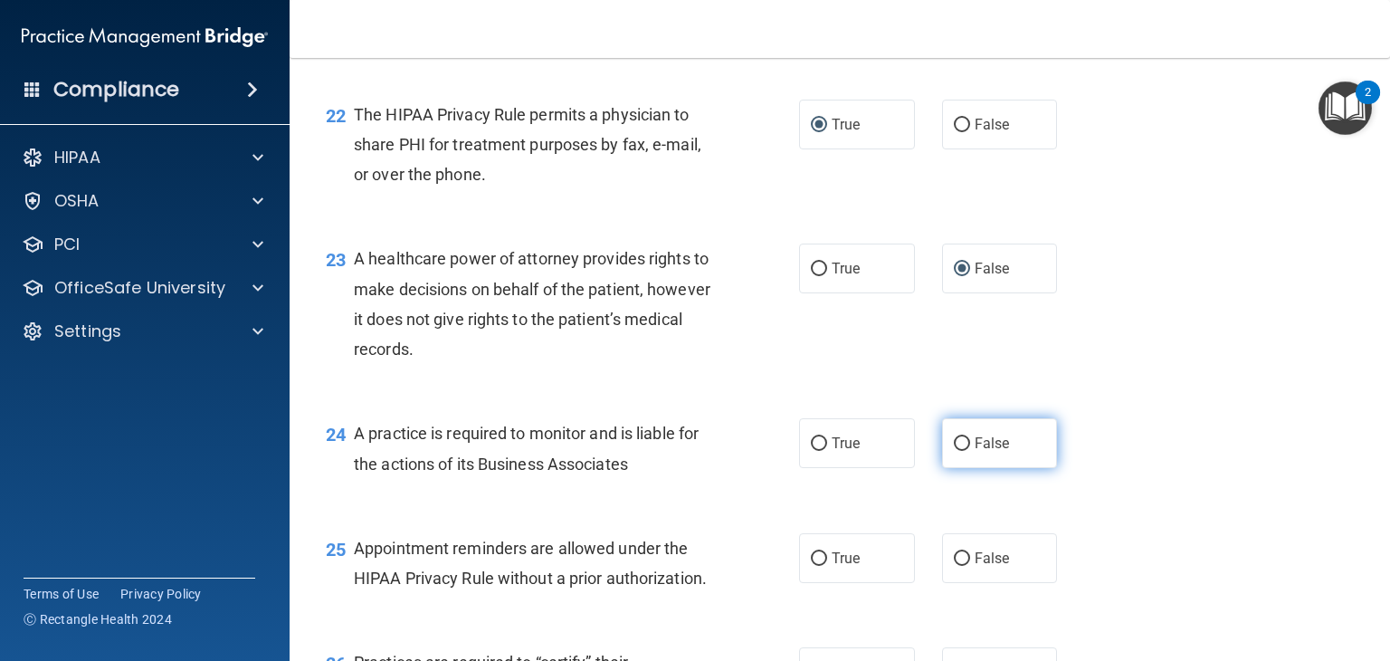
click at [954, 451] on input "False" at bounding box center [962, 444] width 16 height 14
radio input "true"
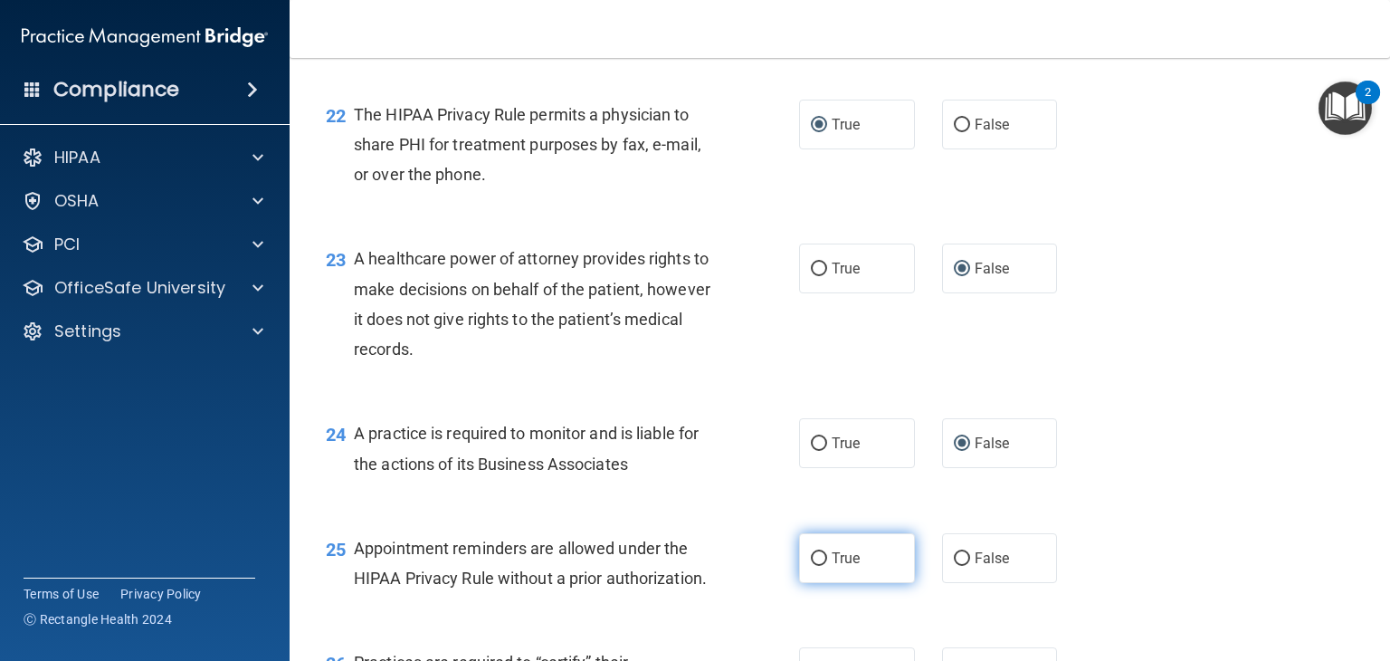
click at [813, 566] on input "True" at bounding box center [819, 559] width 16 height 14
radio input "true"
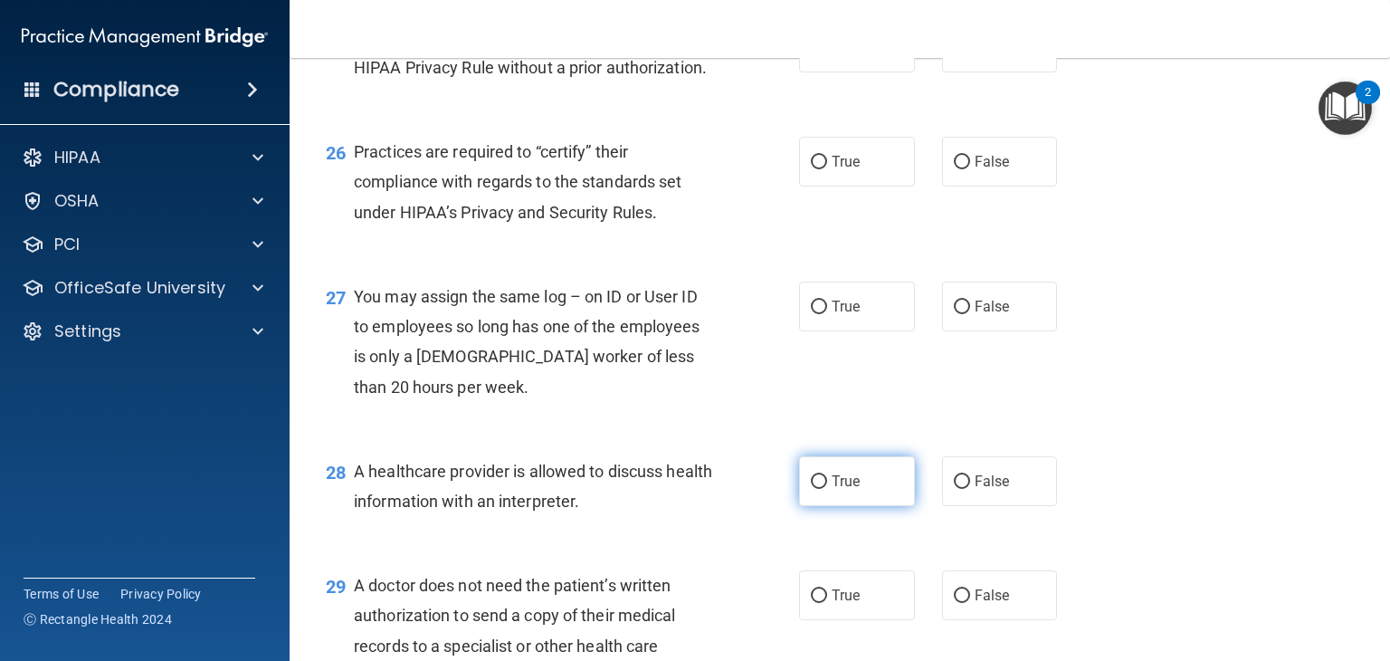
scroll to position [3982, 0]
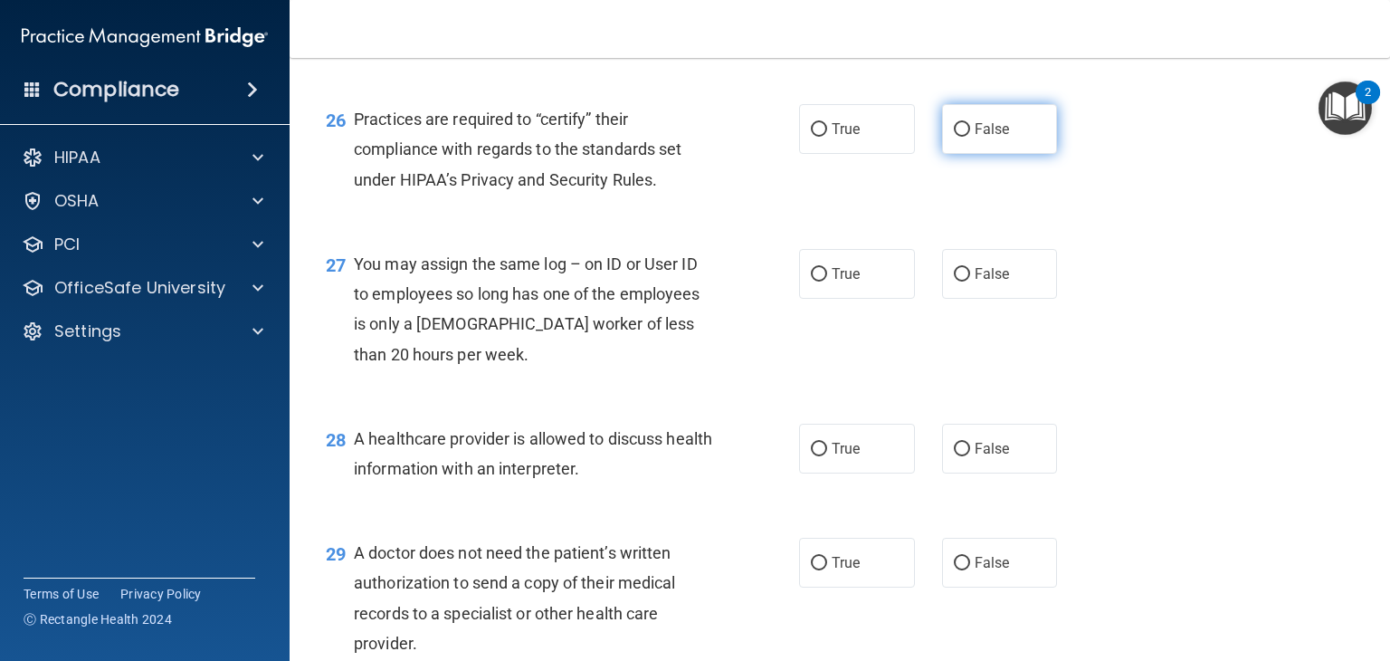
click at [954, 137] on input "False" at bounding box center [962, 130] width 16 height 14
radio input "true"
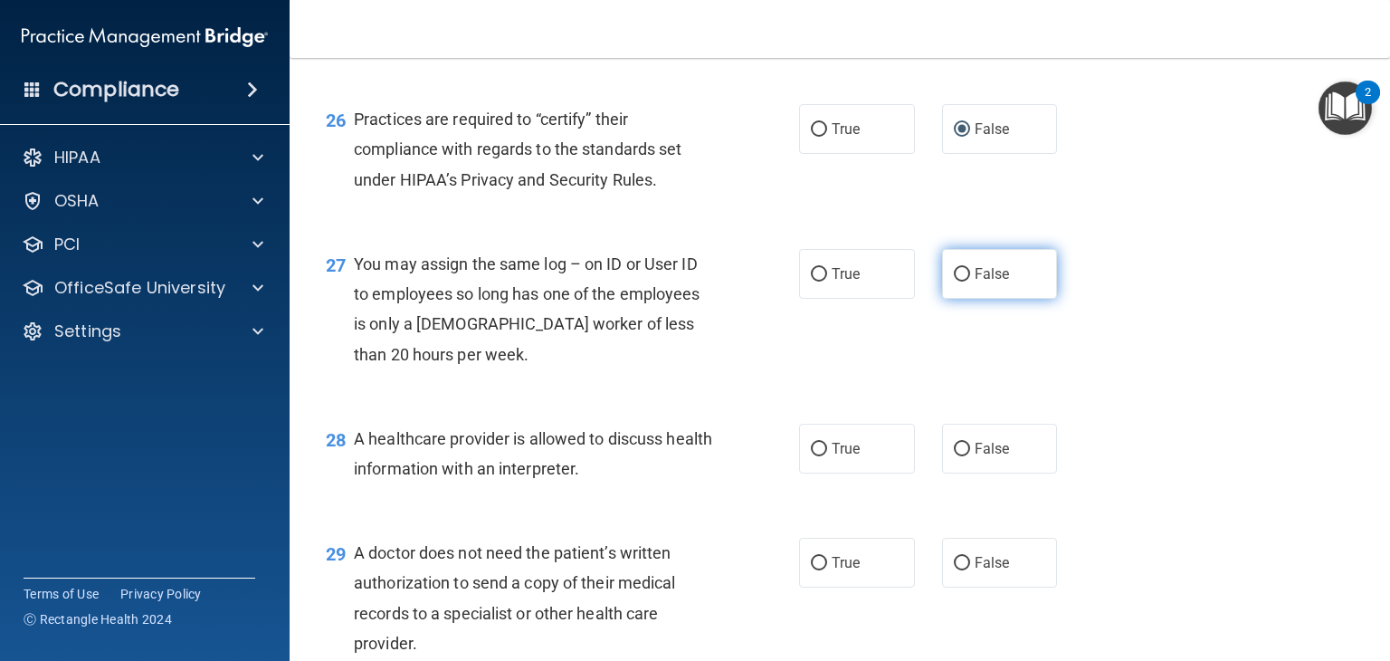
click at [956, 281] on input "False" at bounding box center [962, 275] width 16 height 14
radio input "true"
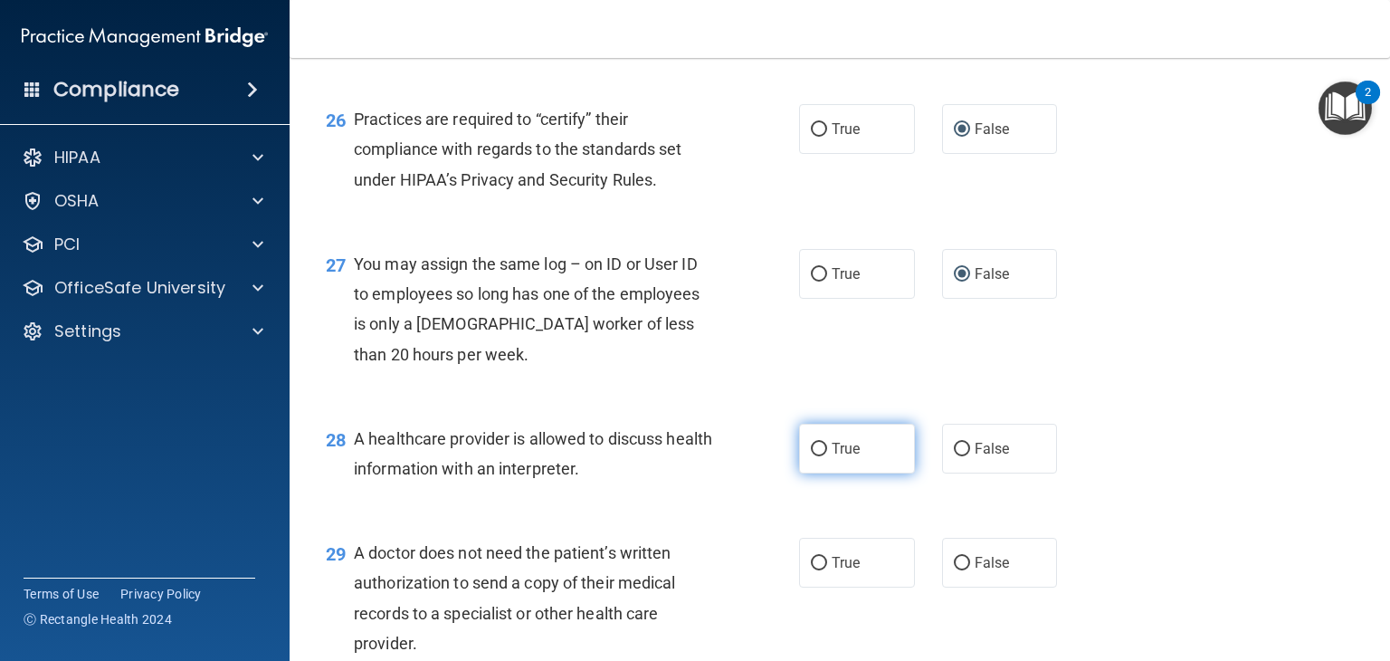
click at [811, 456] on input "True" at bounding box center [819, 450] width 16 height 14
radio input "true"
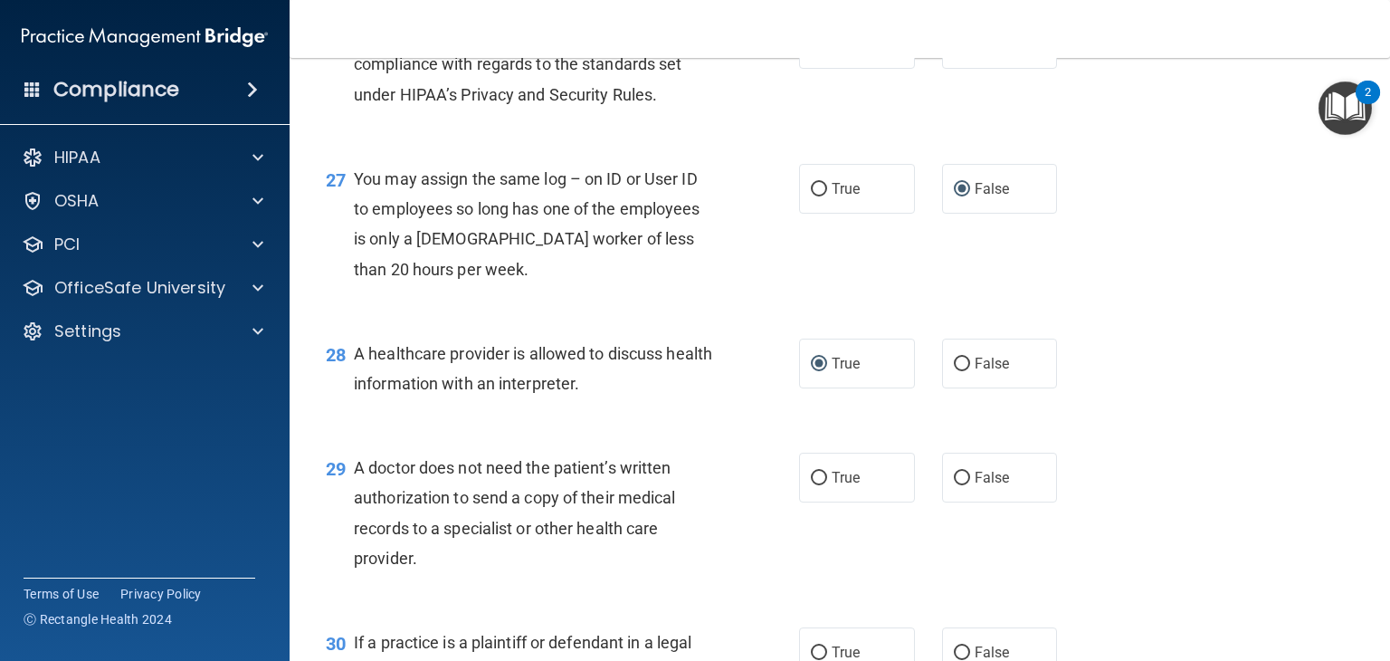
scroll to position [4253, 0]
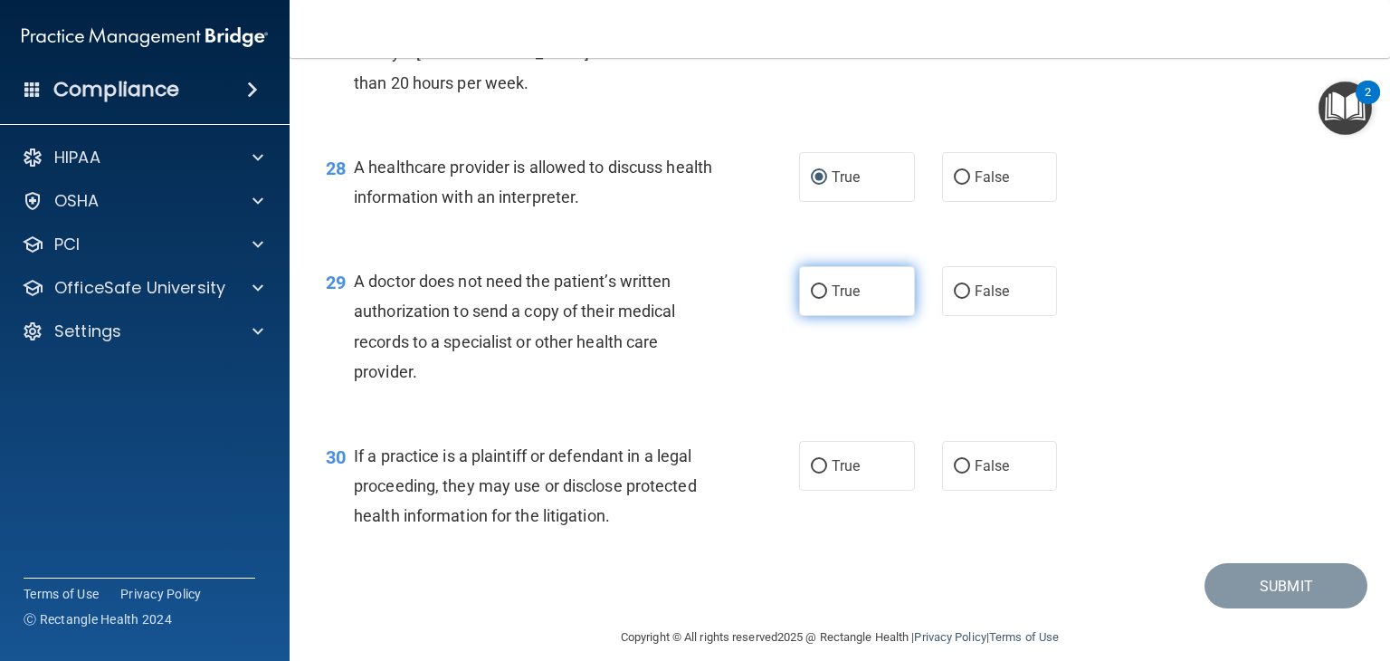
click at [811, 299] on input "True" at bounding box center [819, 292] width 16 height 14
radio input "true"
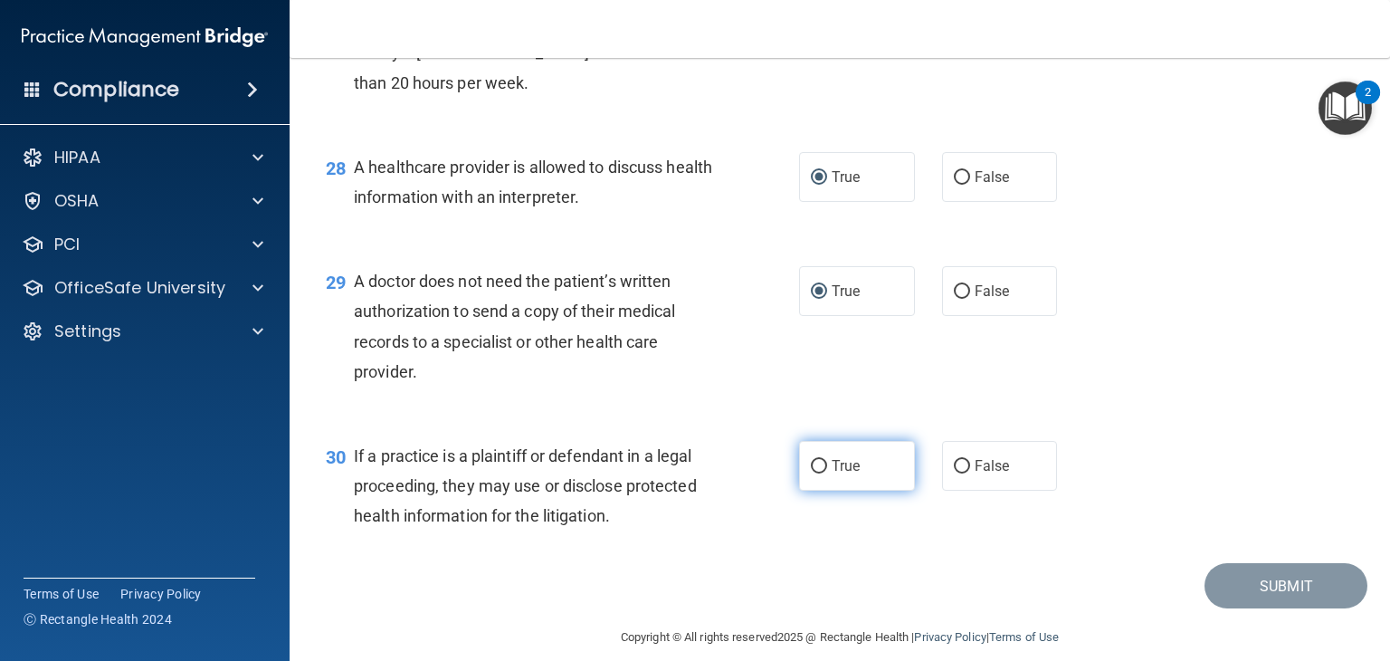
click at [811, 473] on input "True" at bounding box center [819, 467] width 16 height 14
radio input "true"
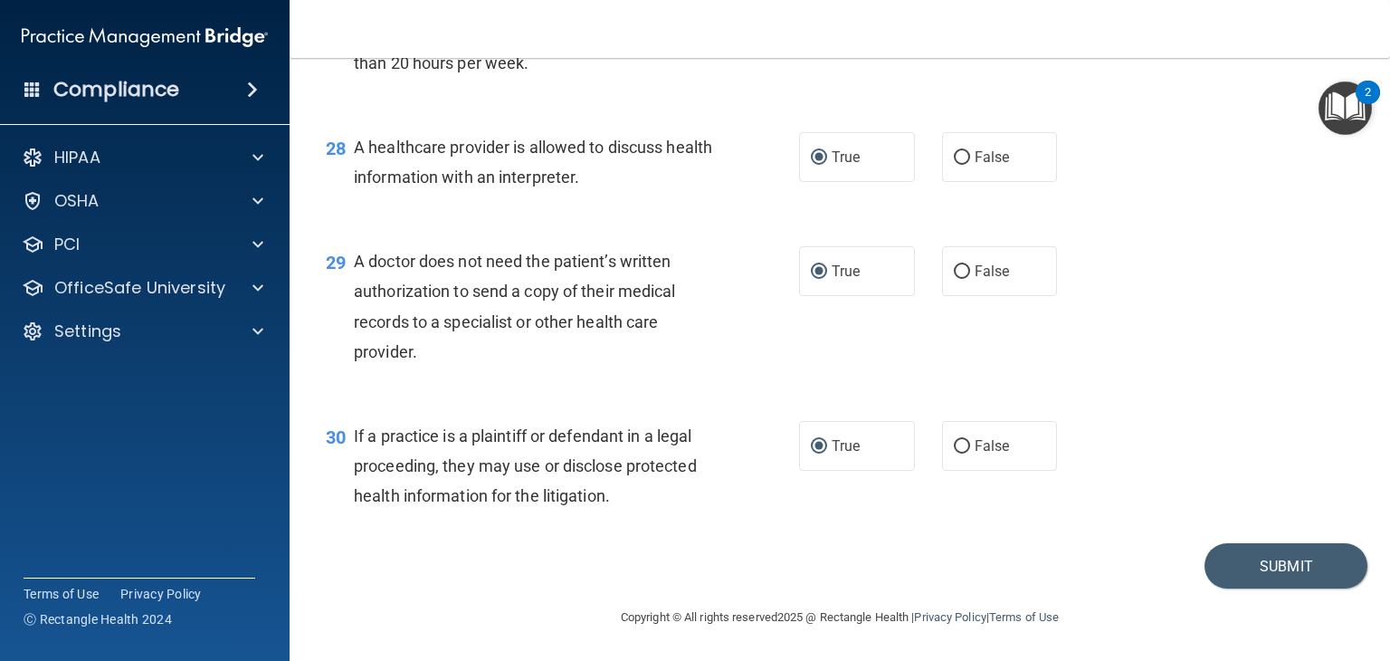
scroll to position [4334, 0]
click at [1217, 569] on button "Submit" at bounding box center [1285, 566] width 163 height 46
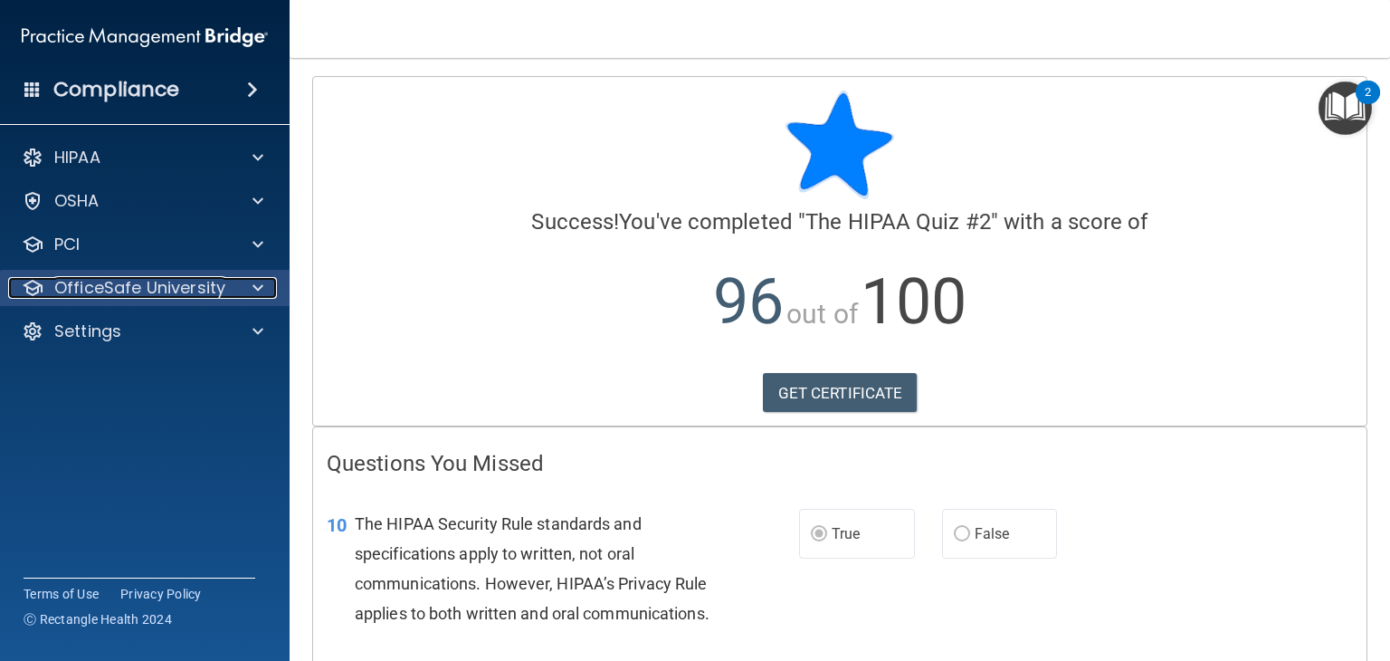
click at [246, 285] on div at bounding box center [255, 288] width 45 height 22
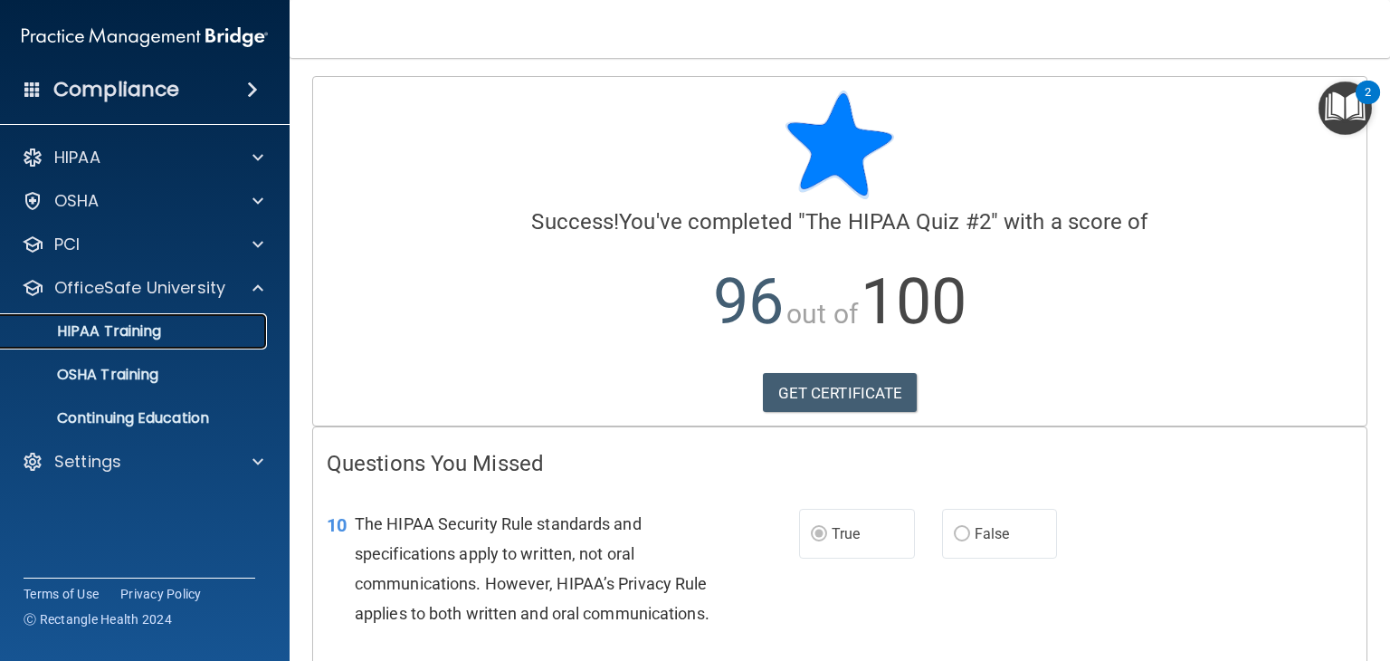
click at [239, 334] on div "HIPAA Training" at bounding box center [135, 331] width 247 height 18
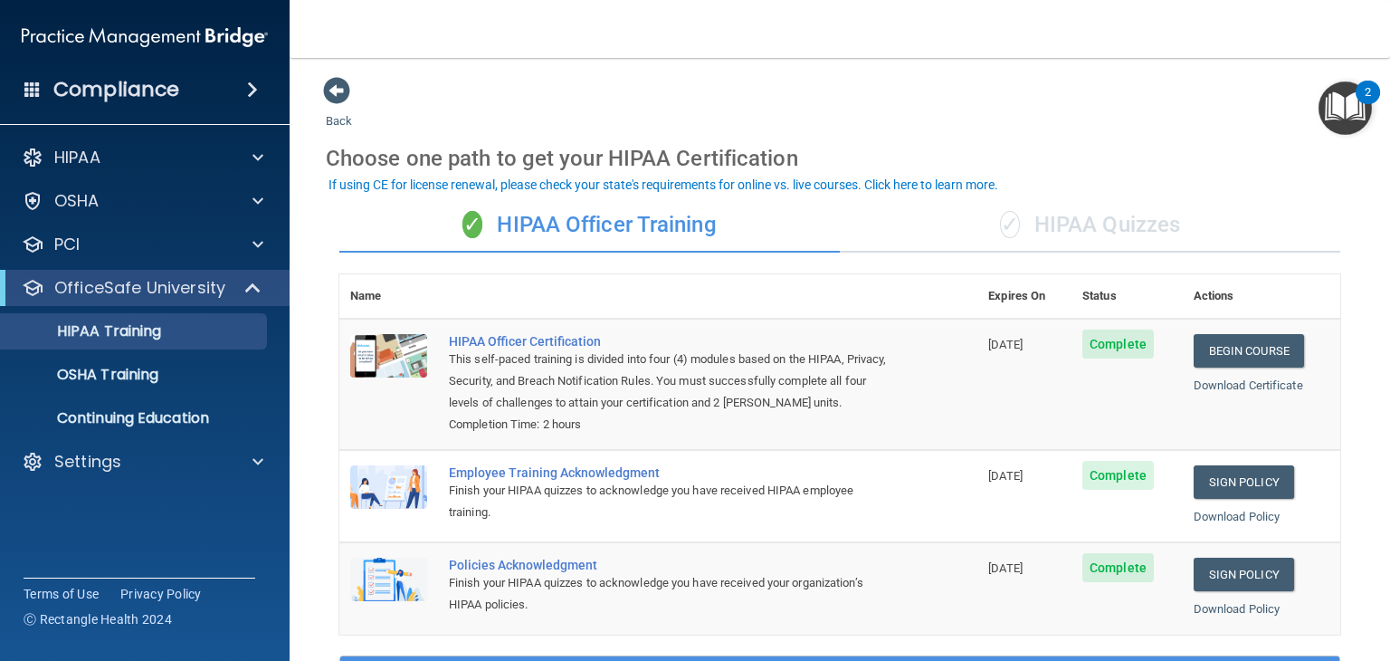
click at [1054, 219] on div "✓ HIPAA Quizzes" at bounding box center [1090, 225] width 500 height 54
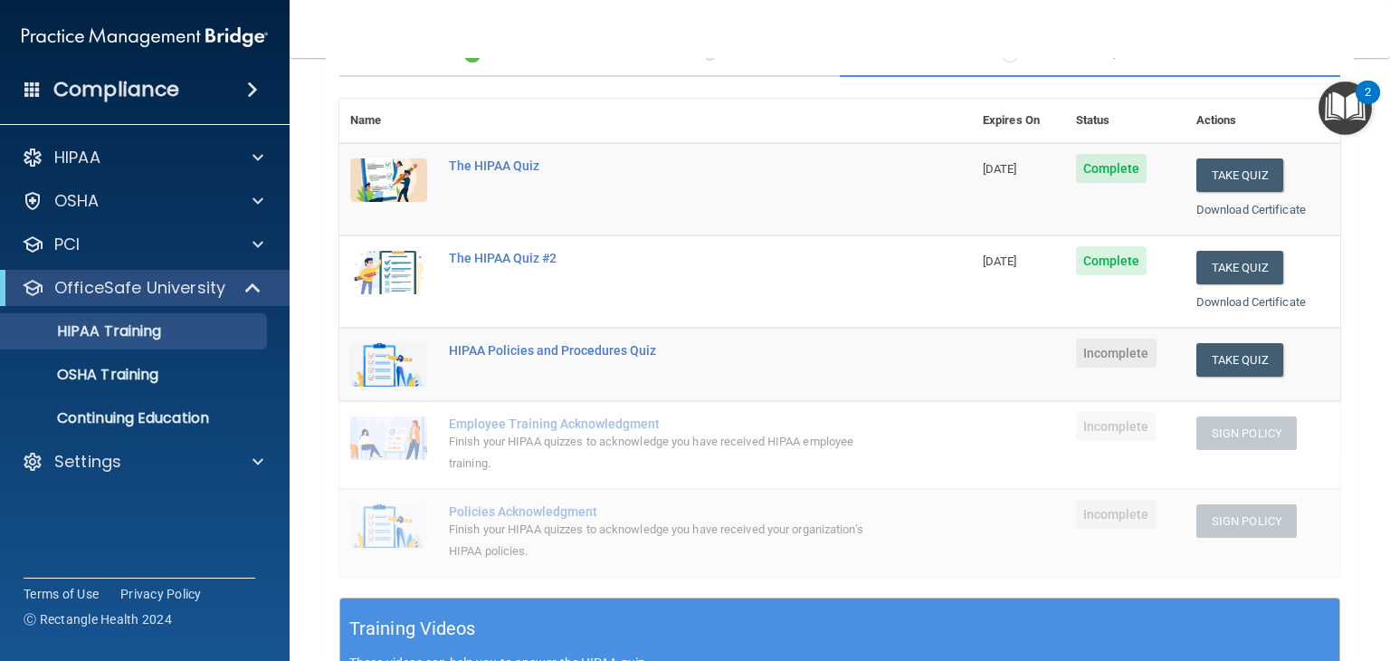
scroll to position [216, 0]
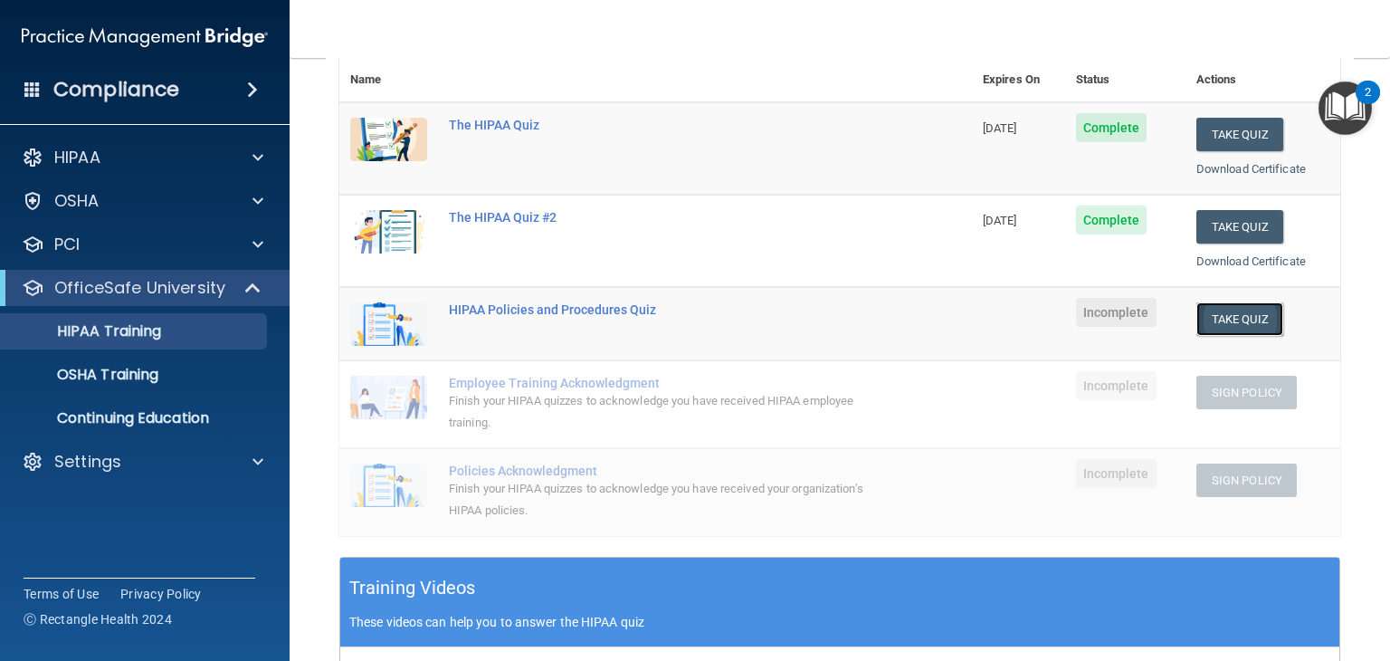
click at [1215, 316] on button "Take Quiz" at bounding box center [1239, 318] width 87 height 33
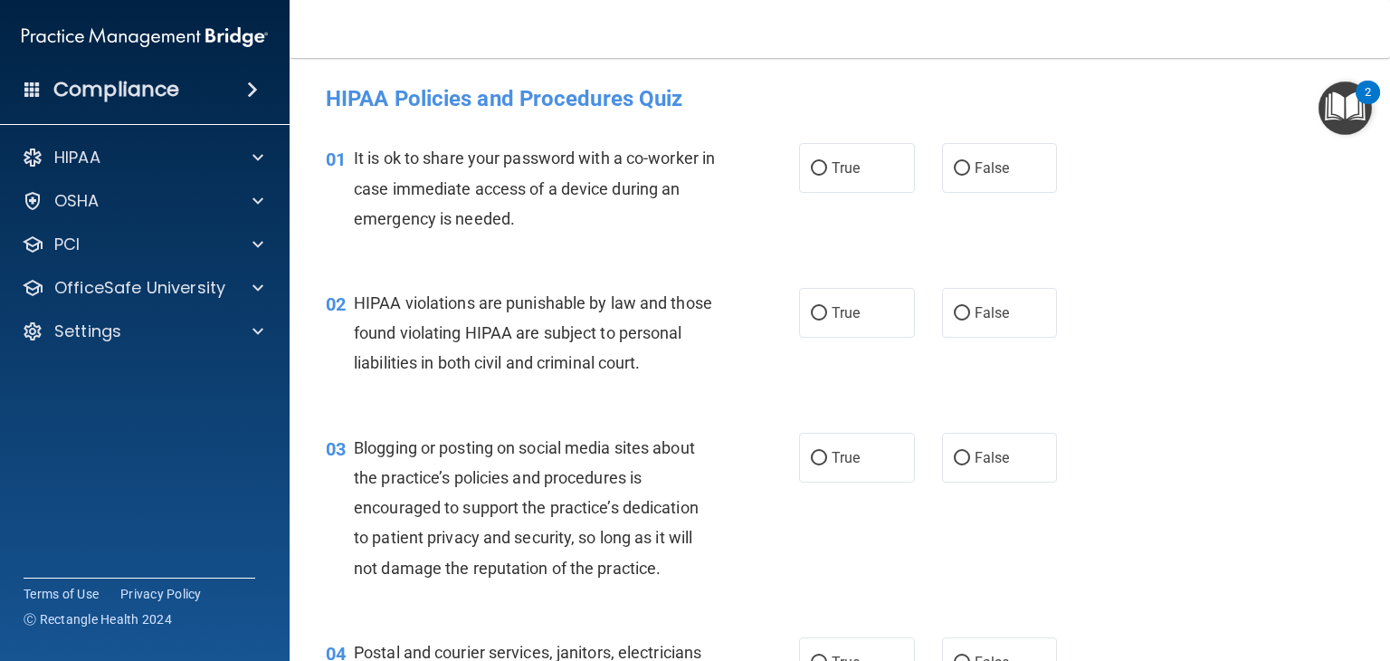
click at [333, 143] on div "01" at bounding box center [333, 159] width 42 height 33
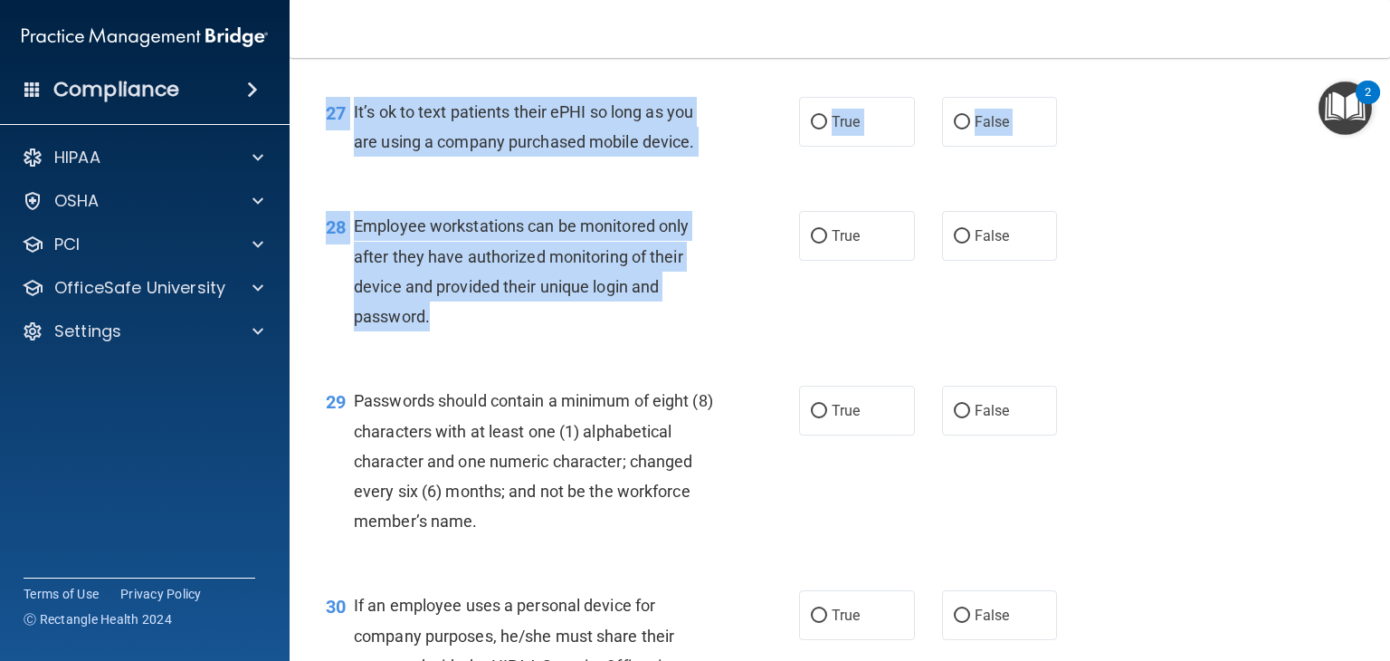
scroll to position [4725, 0]
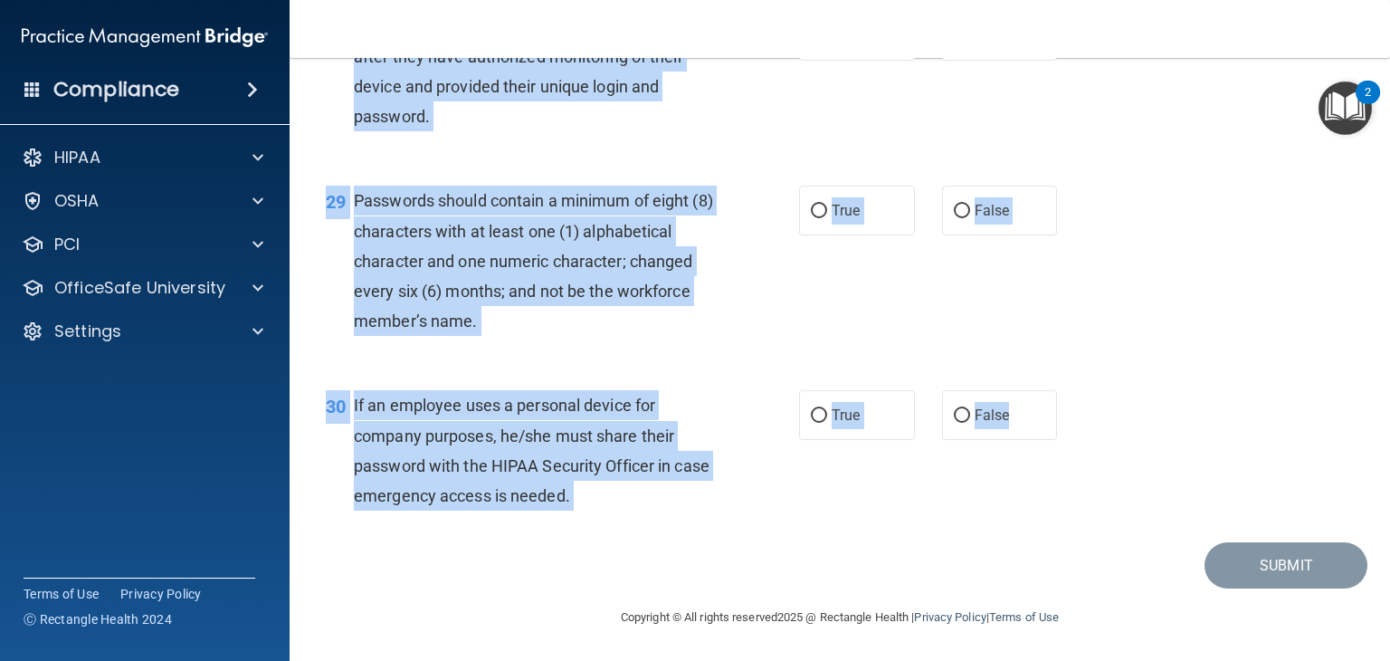
drag, startPoint x: 322, startPoint y: 90, endPoint x: 1060, endPoint y: 417, distance: 807.0
copy form "LOREM Ipsumdol sit Ametconsec Adip Elit sedd eiusm’t incidi utlab . Etd mag ali…"
drag, startPoint x: 1107, startPoint y: 194, endPoint x: 1106, endPoint y: 214, distance: 19.9
click at [1106, 194] on div "29 Passwords should contain a minimum of eight (8) characters with at least one…" at bounding box center [839, 265] width 1055 height 205
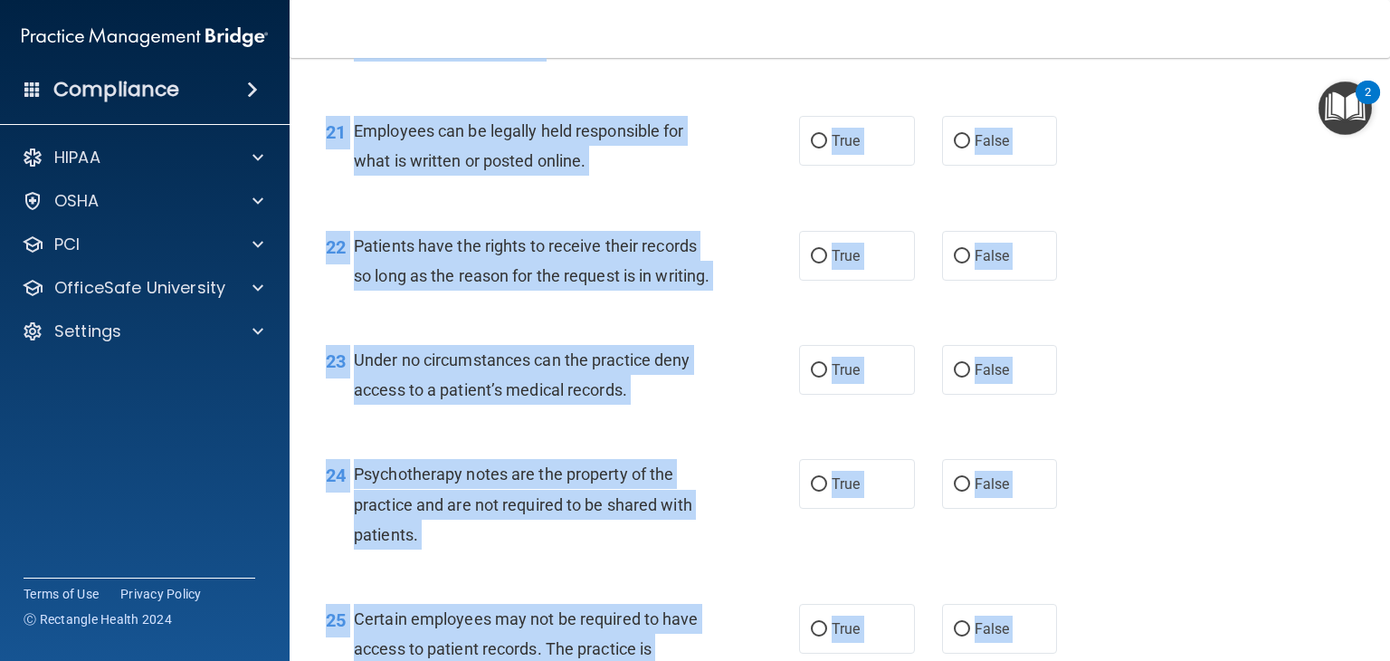
click at [1119, 191] on div "21 Employees can be legally held responsible for what is written or posted onli…" at bounding box center [839, 150] width 1055 height 114
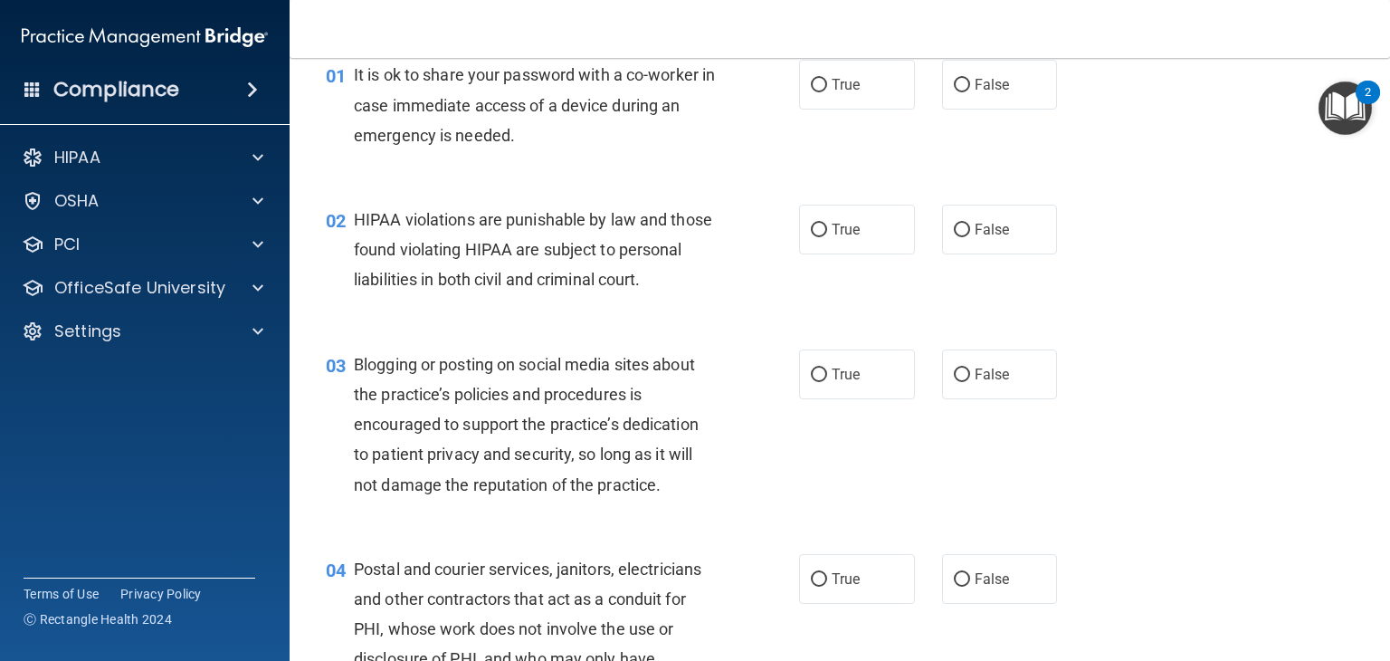
scroll to position [0, 0]
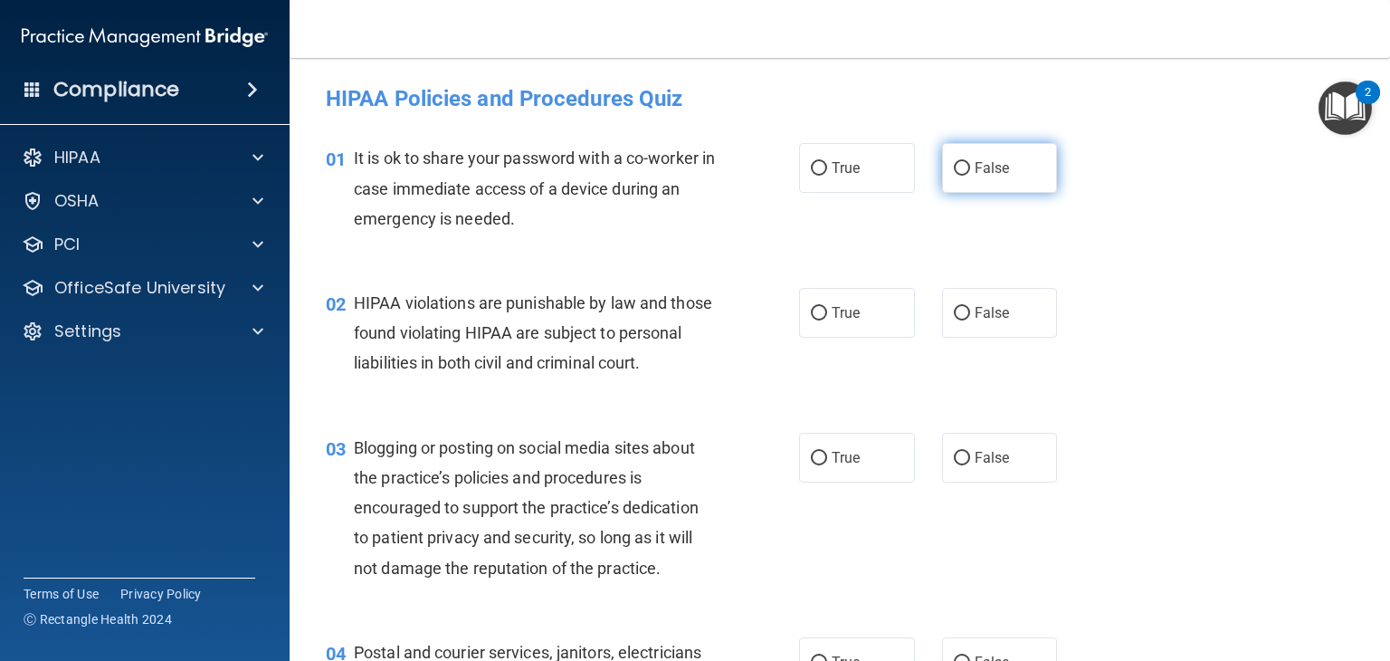
click at [952, 176] on label "False" at bounding box center [1000, 168] width 116 height 50
click at [954, 176] on input "False" at bounding box center [962, 169] width 16 height 14
radio input "true"
click at [811, 309] on input "True" at bounding box center [819, 314] width 16 height 14
radio input "true"
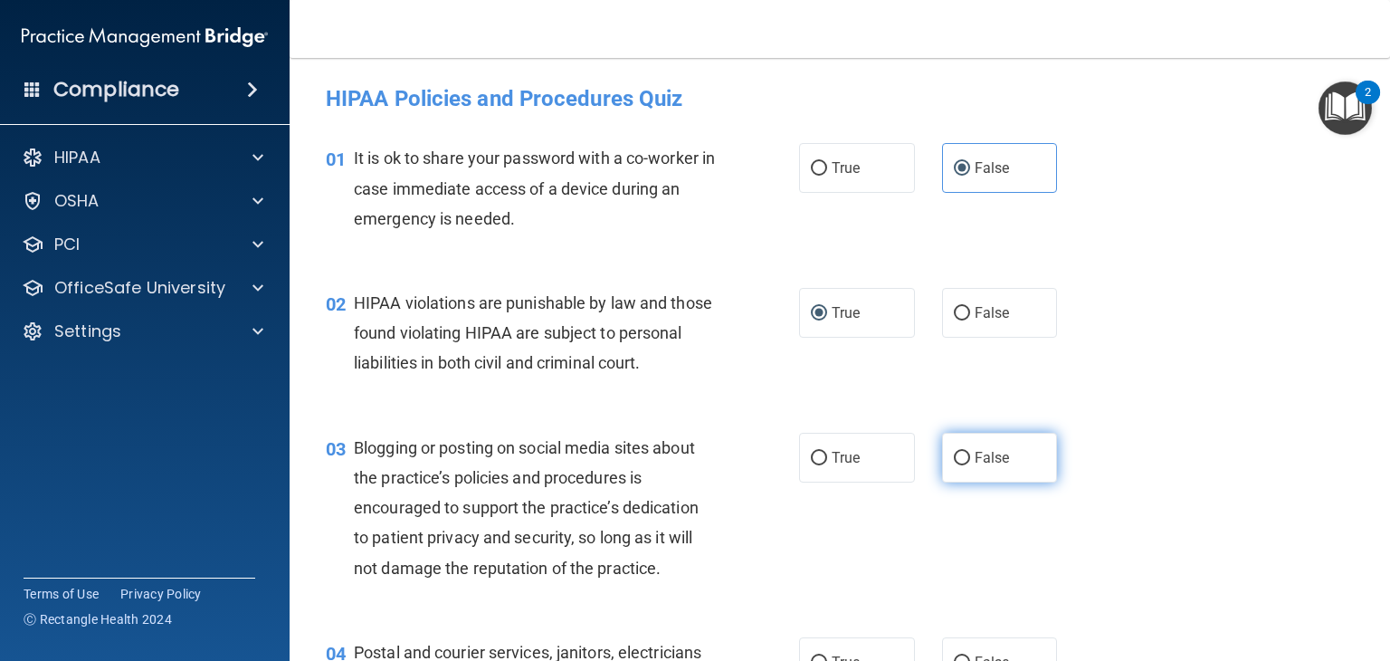
click at [954, 465] on input "False" at bounding box center [962, 459] width 16 height 14
radio input "true"
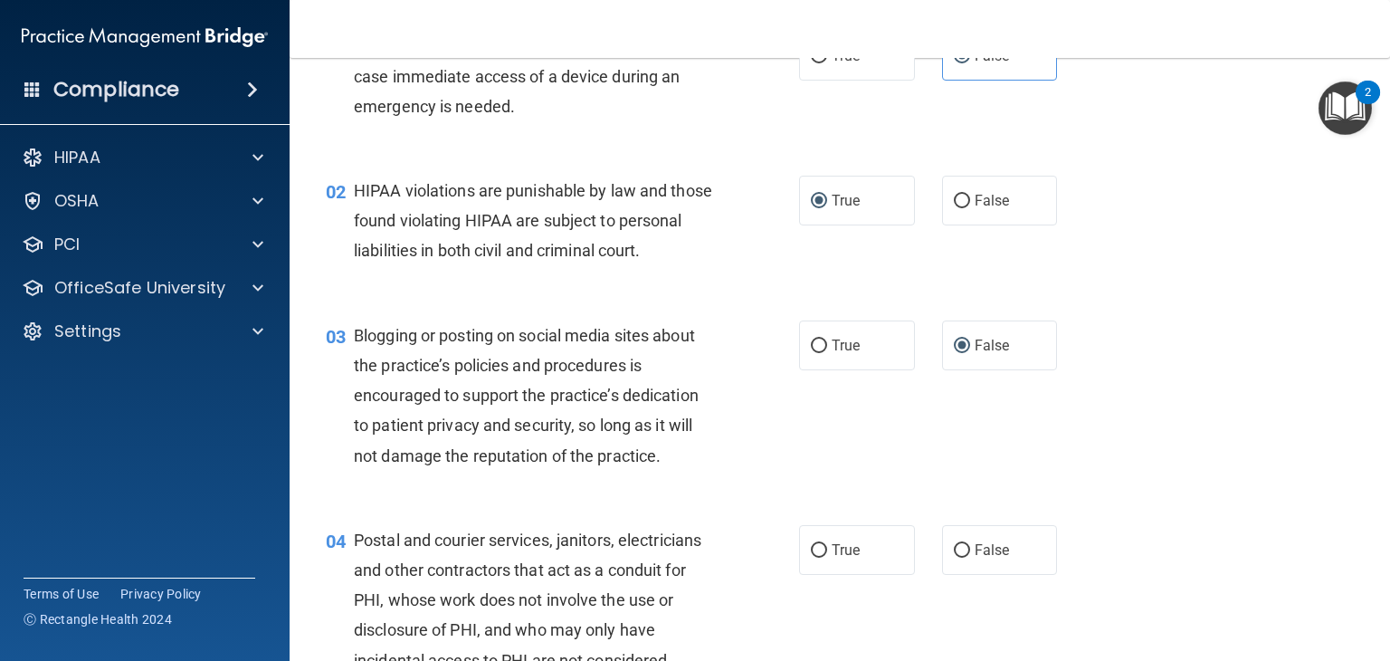
scroll to position [271, 0]
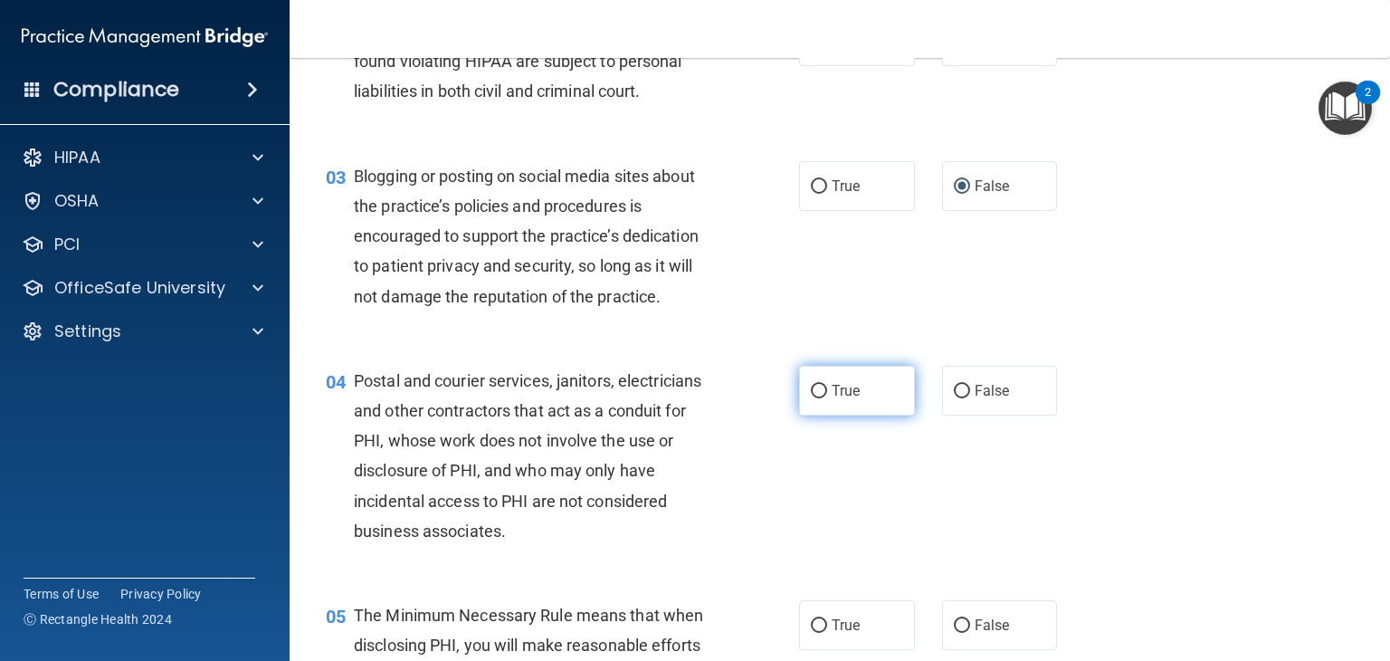
click at [819, 398] on input "True" at bounding box center [819, 392] width 16 height 14
radio input "true"
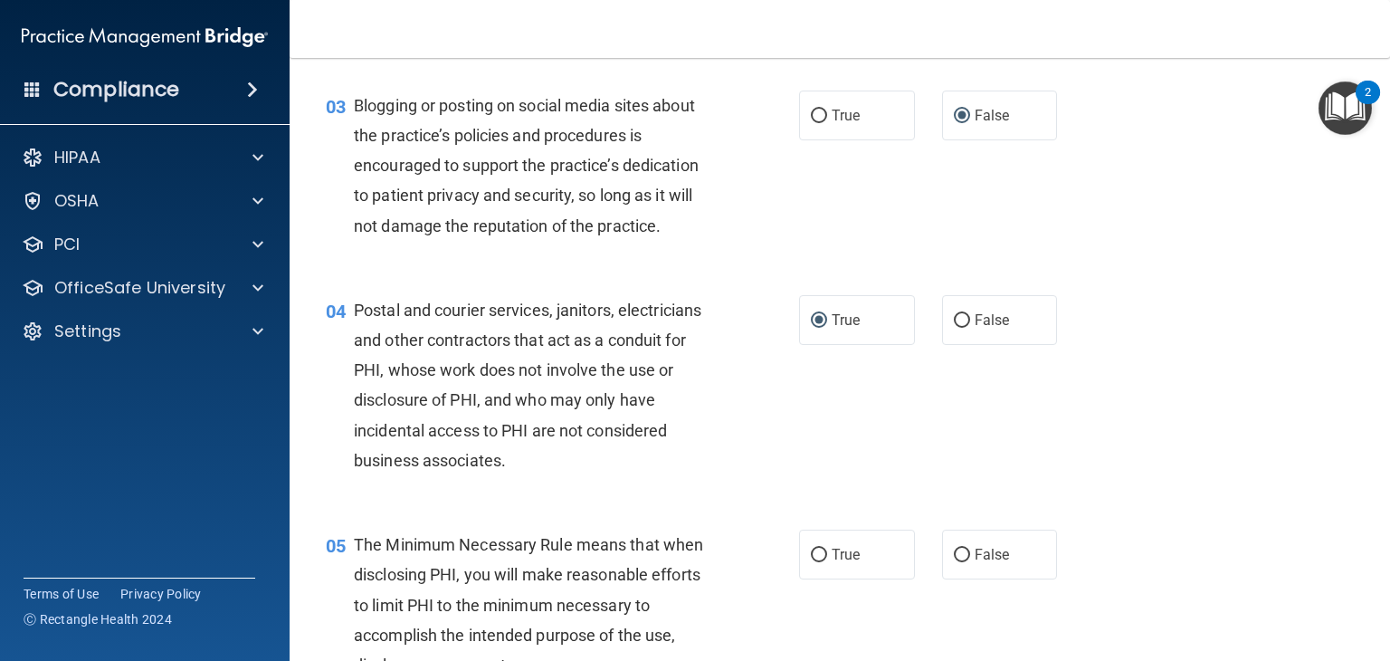
scroll to position [452, 0]
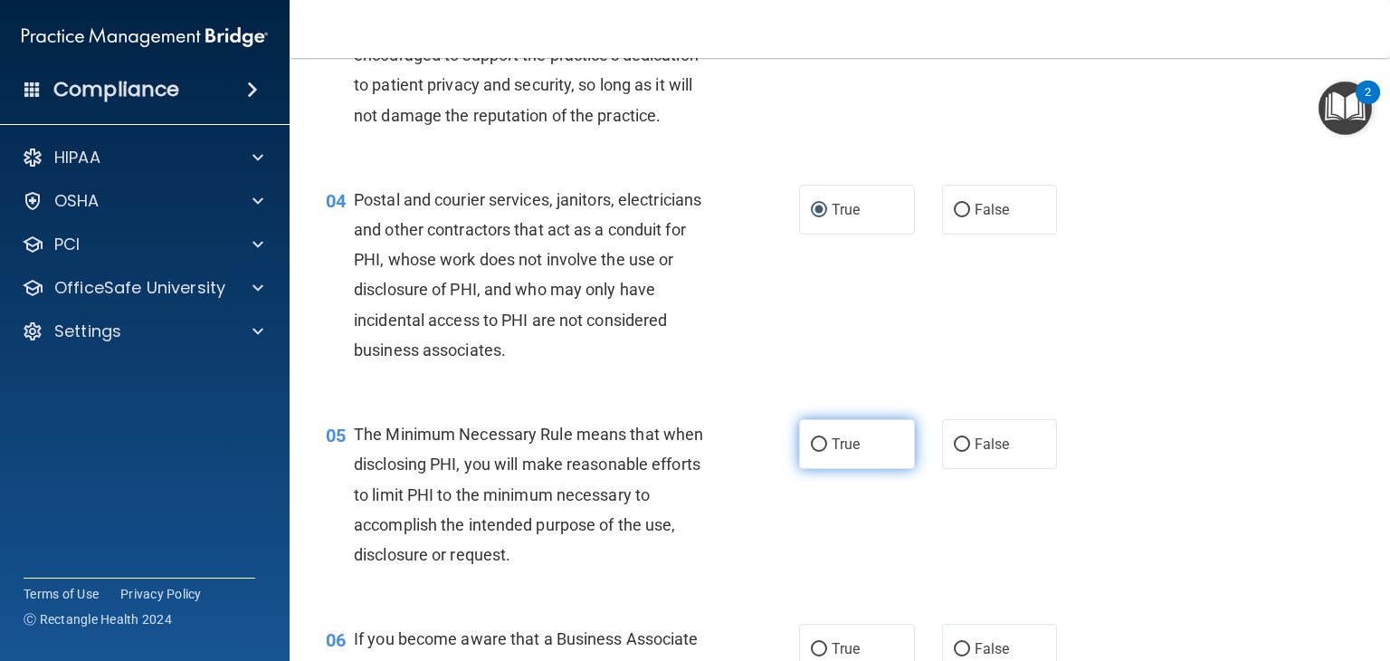
click at [811, 452] on input "True" at bounding box center [819, 445] width 16 height 14
radio input "true"
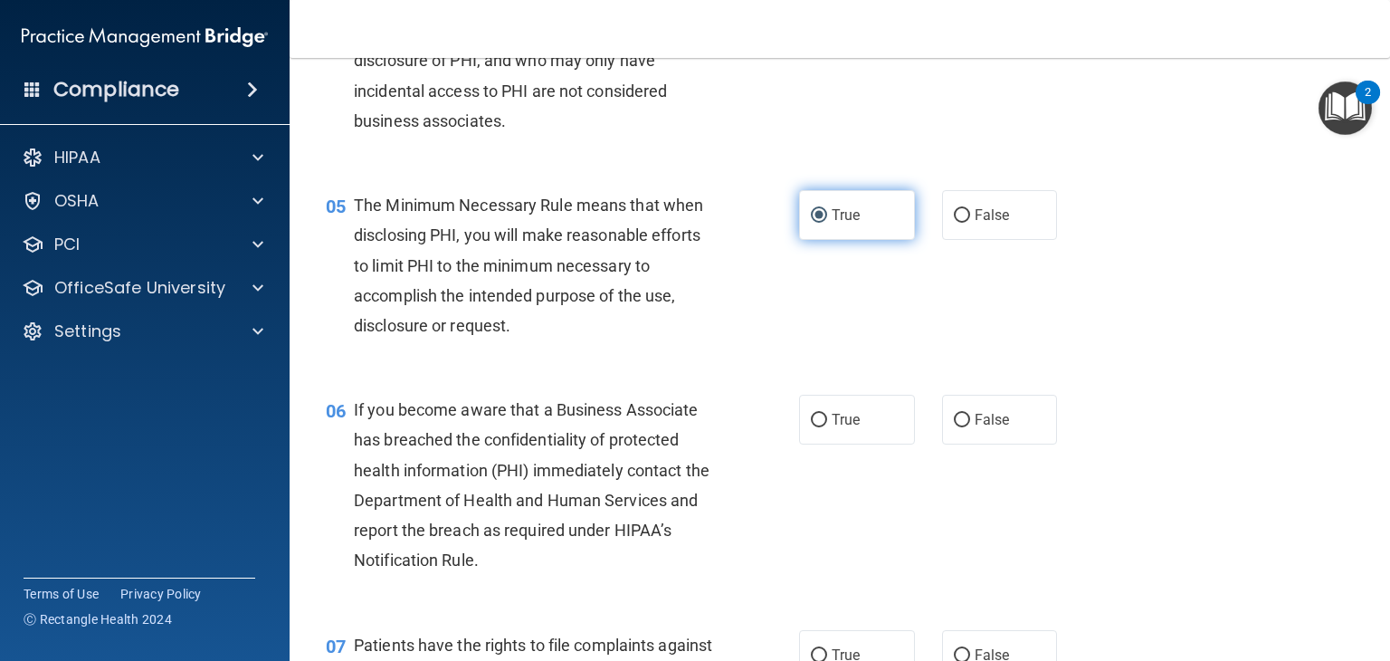
scroll to position [724, 0]
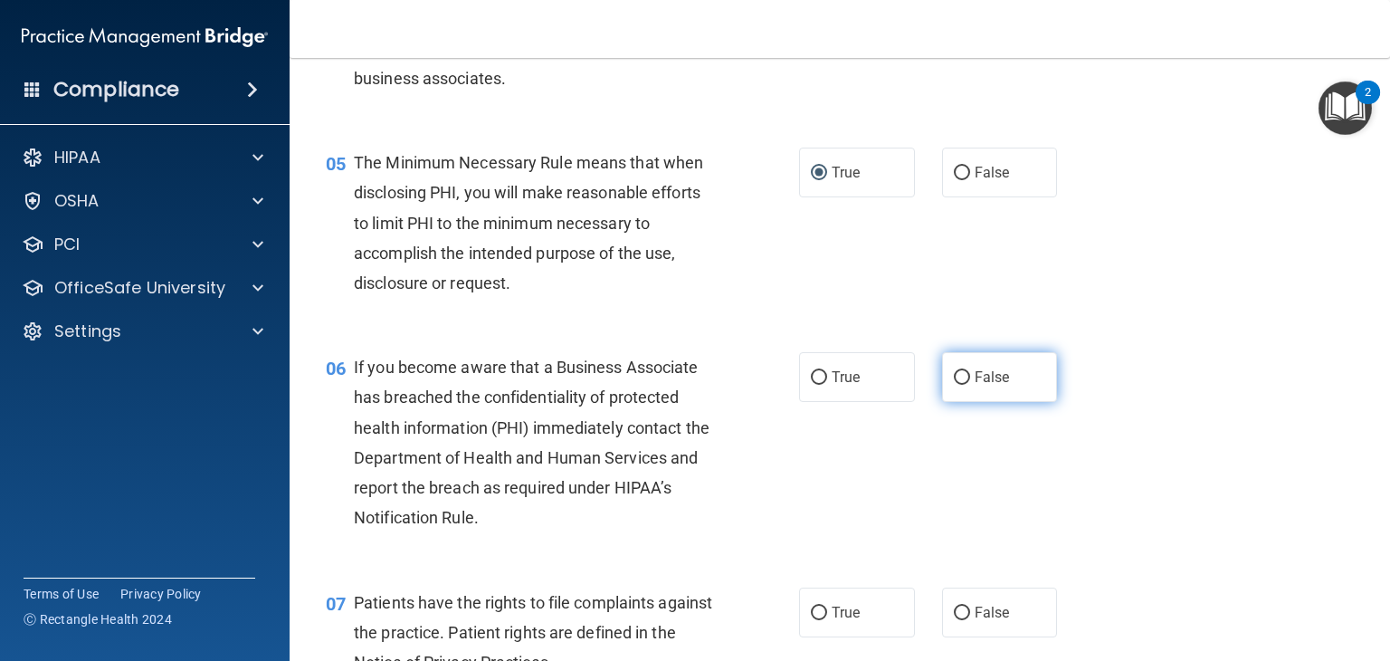
click at [956, 385] on input "False" at bounding box center [962, 378] width 16 height 14
radio input "true"
click at [812, 620] on input "True" at bounding box center [819, 613] width 16 height 14
radio input "true"
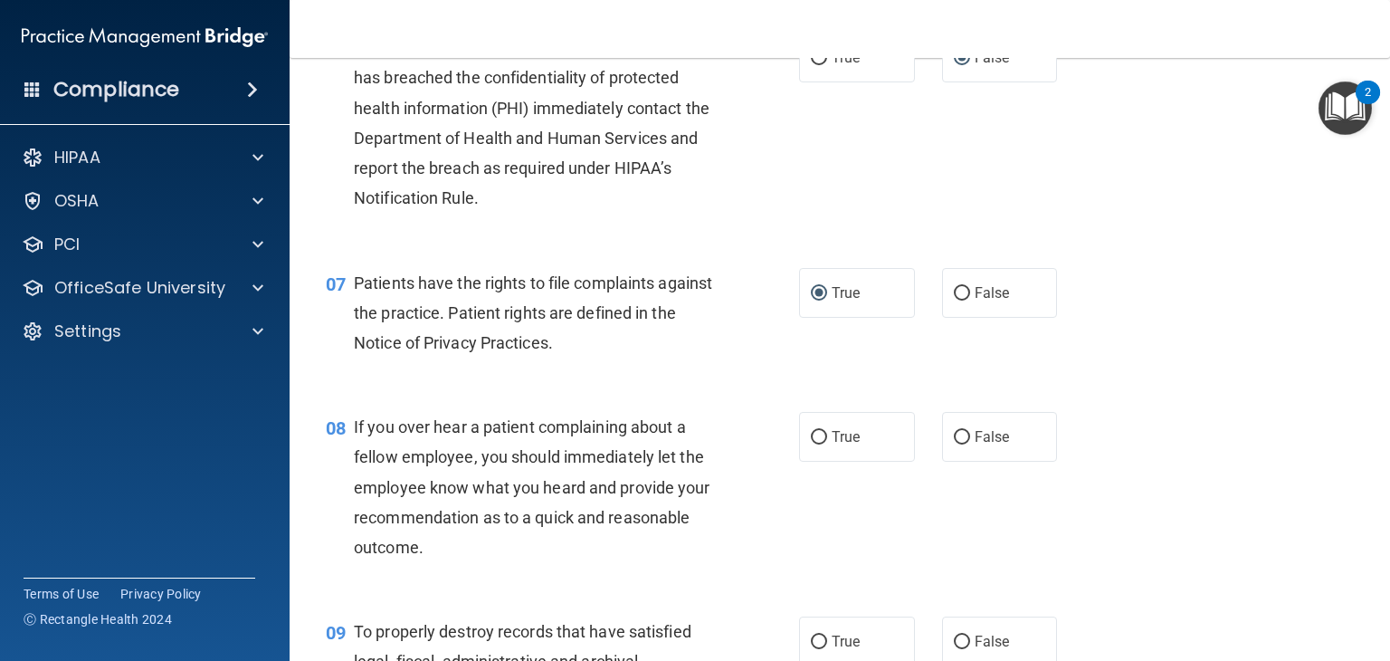
scroll to position [1086, 0]
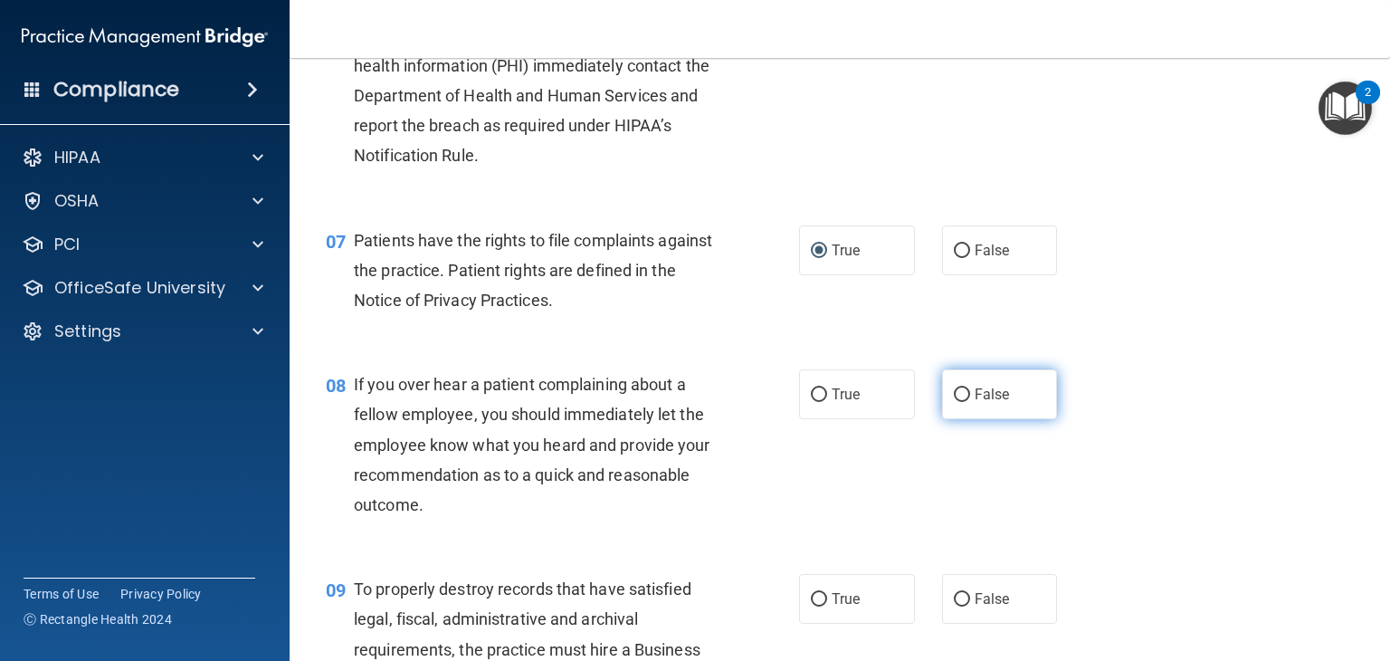
click at [954, 402] on input "False" at bounding box center [962, 395] width 16 height 14
radio input "true"
click at [955, 606] on input "False" at bounding box center [962, 600] width 16 height 14
radio input "true"
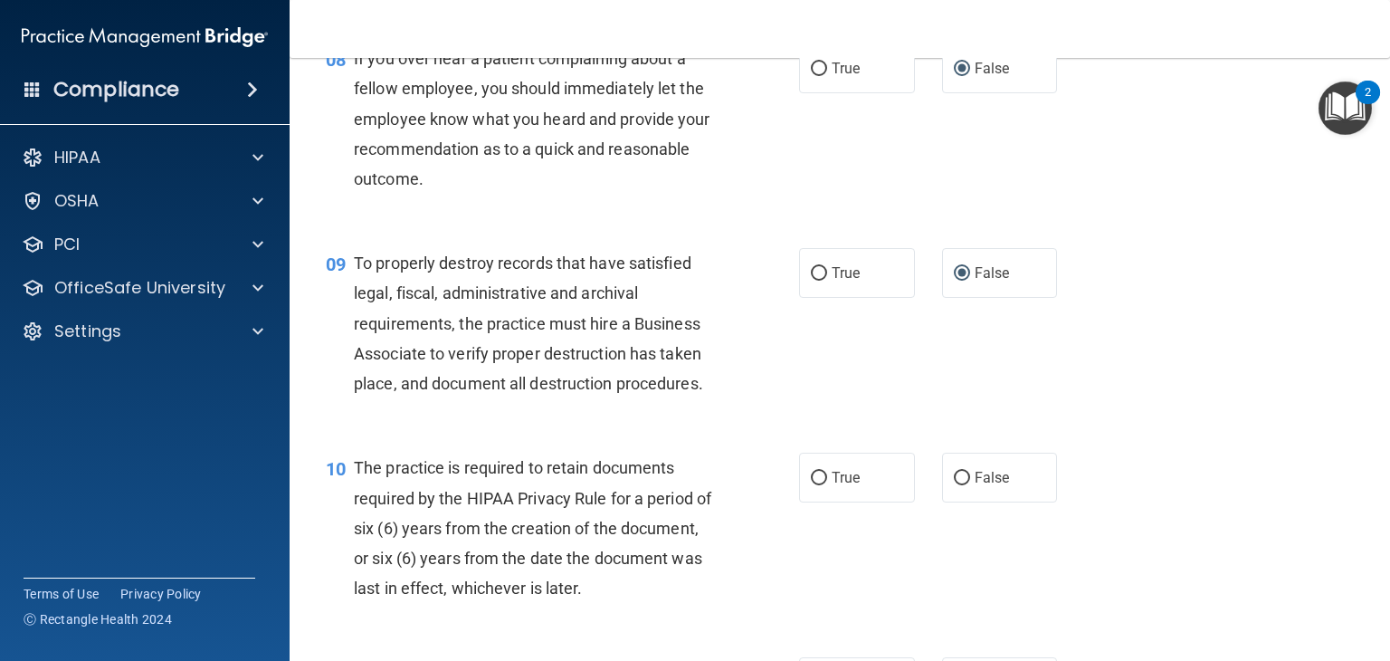
scroll to position [1448, 0]
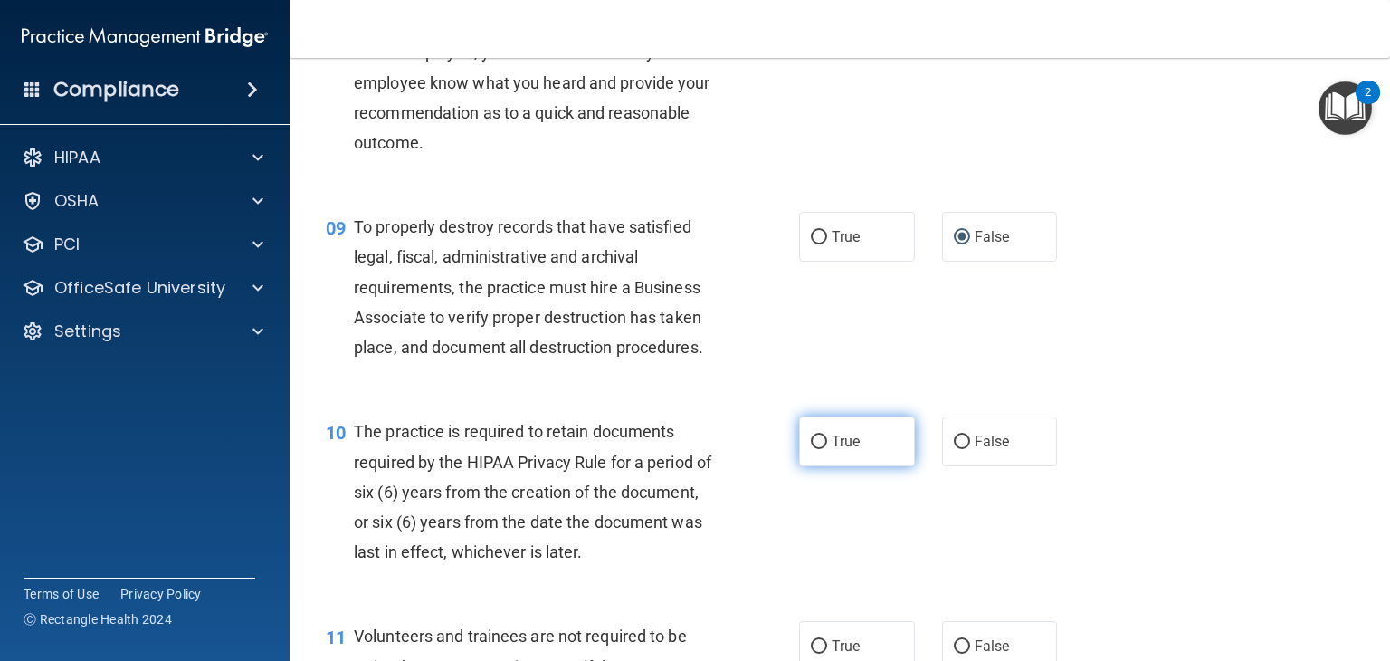
click at [813, 449] on input "True" at bounding box center [819, 442] width 16 height 14
radio input "true"
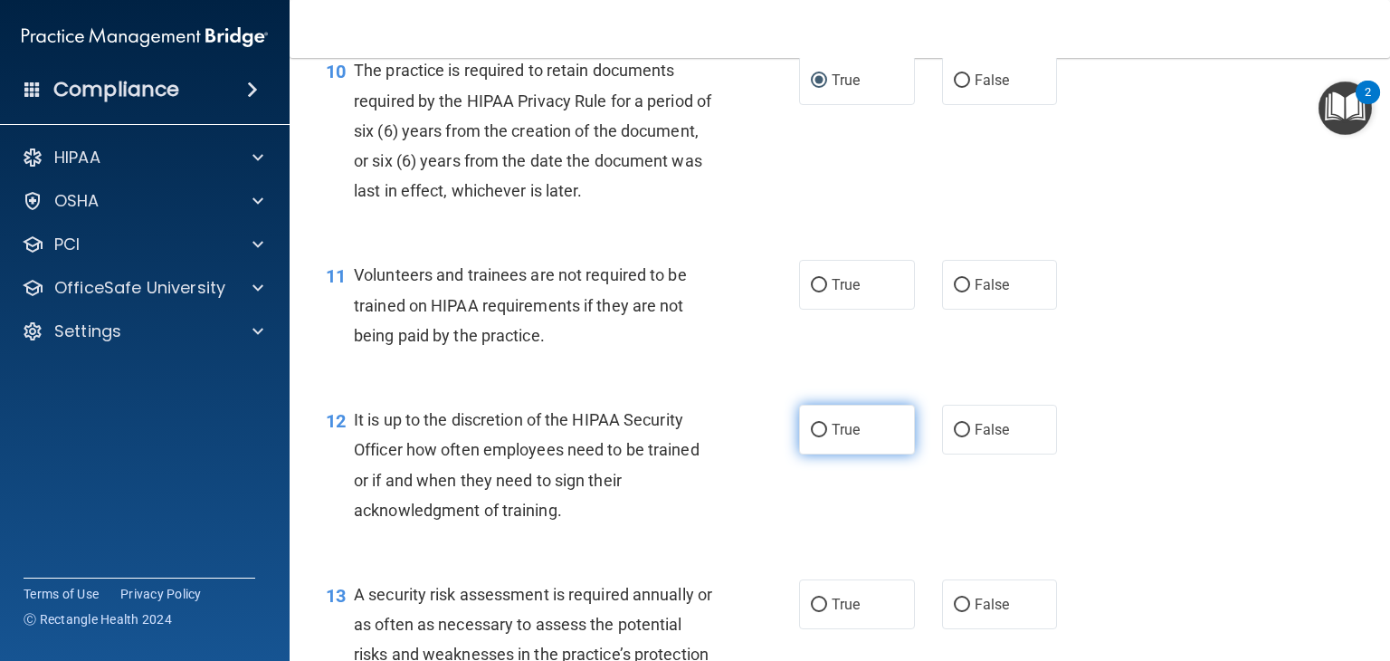
scroll to position [1810, 0]
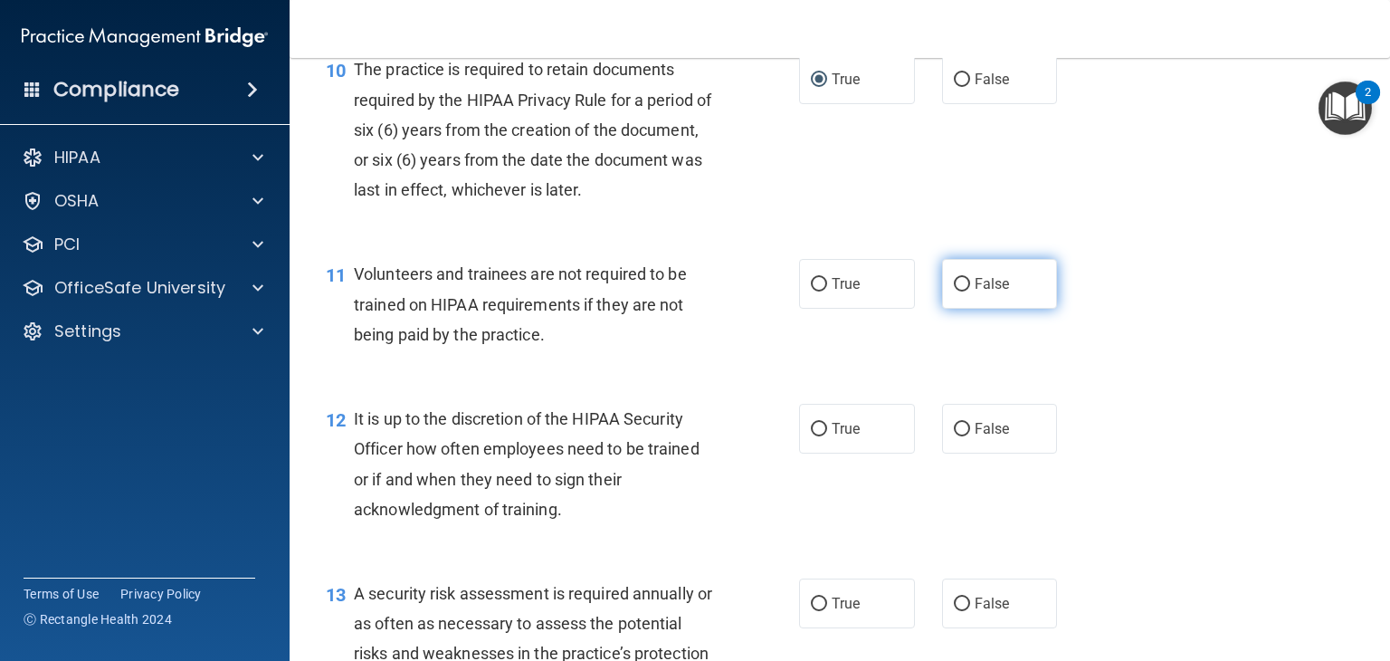
click at [954, 291] on input "False" at bounding box center [962, 285] width 16 height 14
radio input "true"
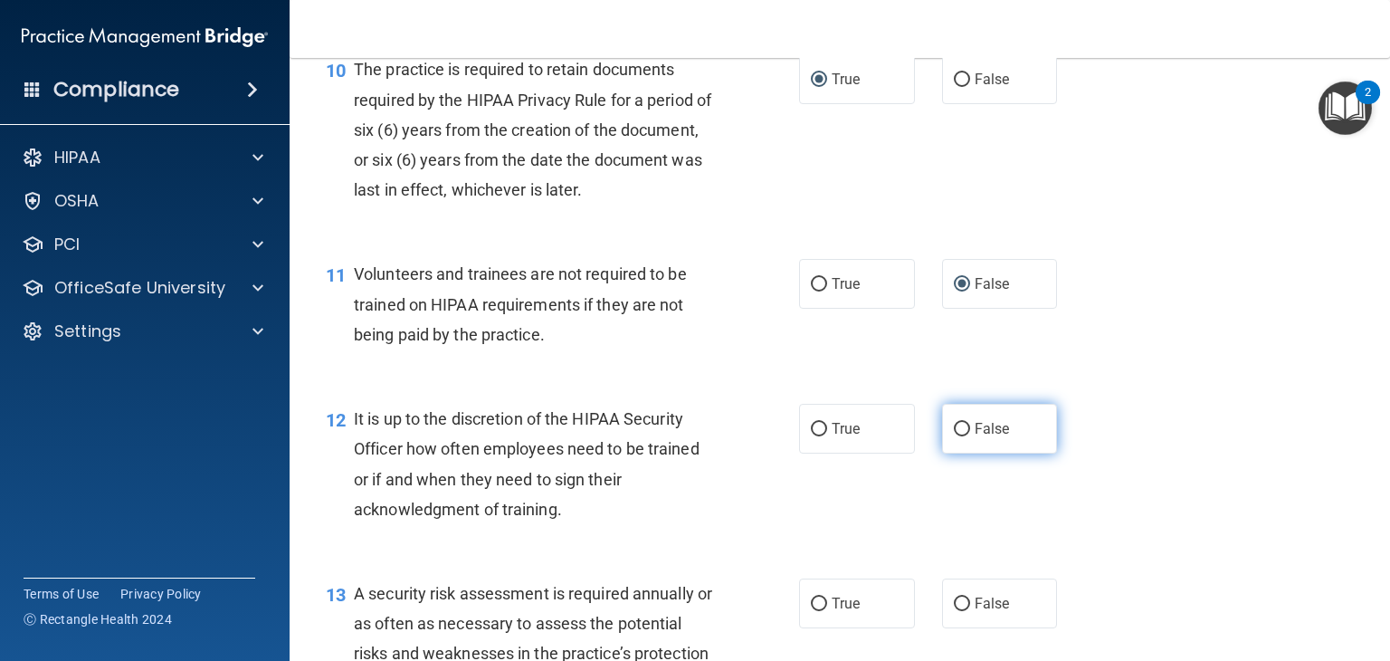
click at [954, 436] on input "False" at bounding box center [962, 430] width 16 height 14
radio input "true"
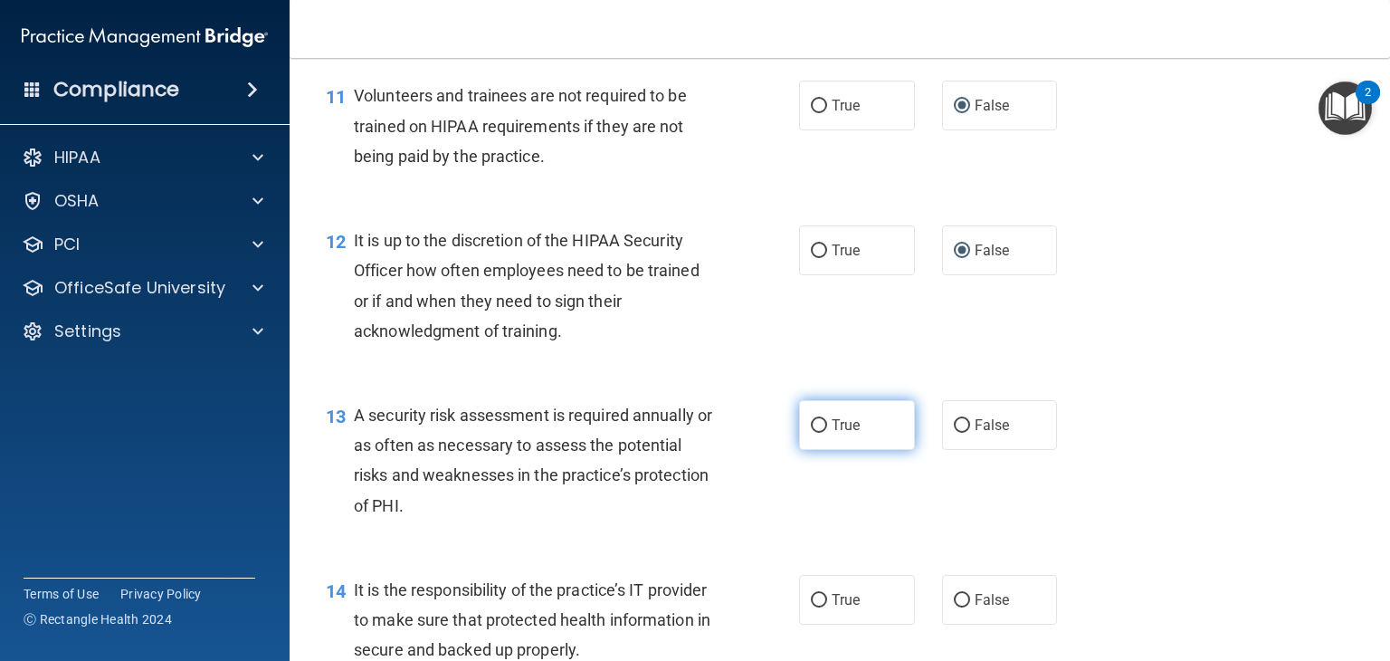
scroll to position [1991, 0]
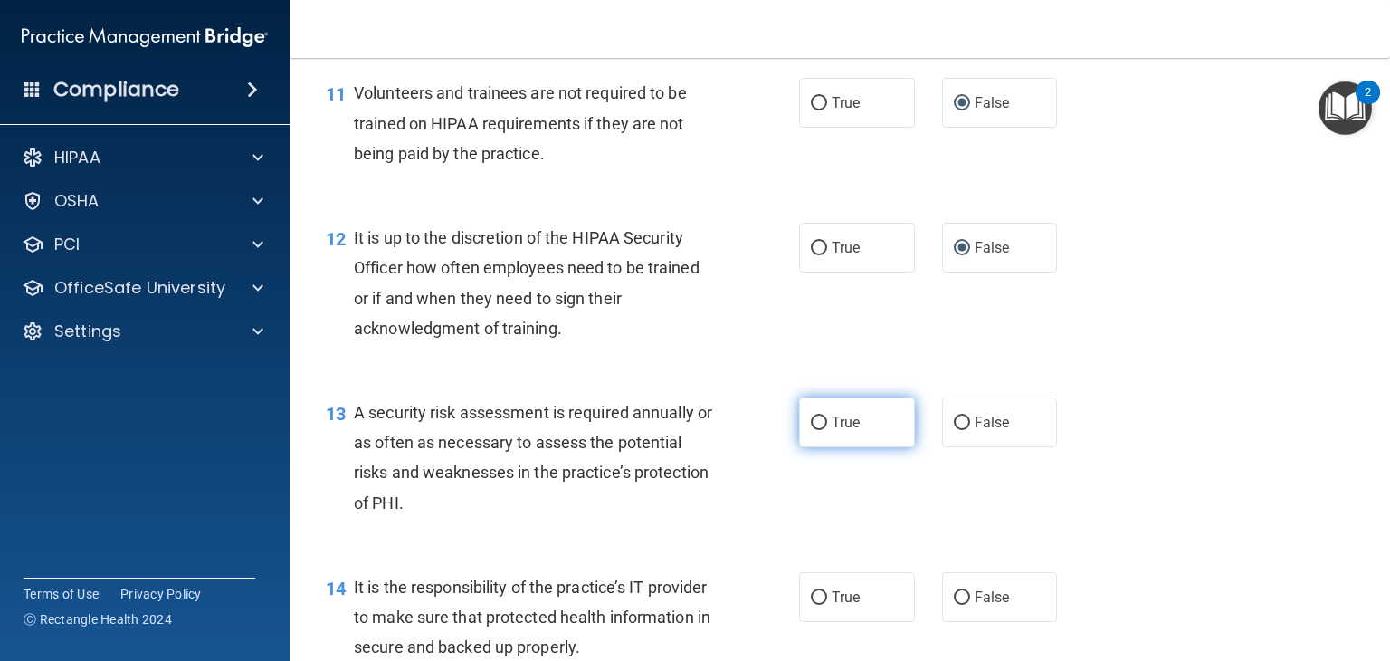
click at [813, 430] on input "True" at bounding box center [819, 423] width 16 height 14
radio input "true"
click at [954, 604] on input "False" at bounding box center [962, 598] width 16 height 14
radio input "true"
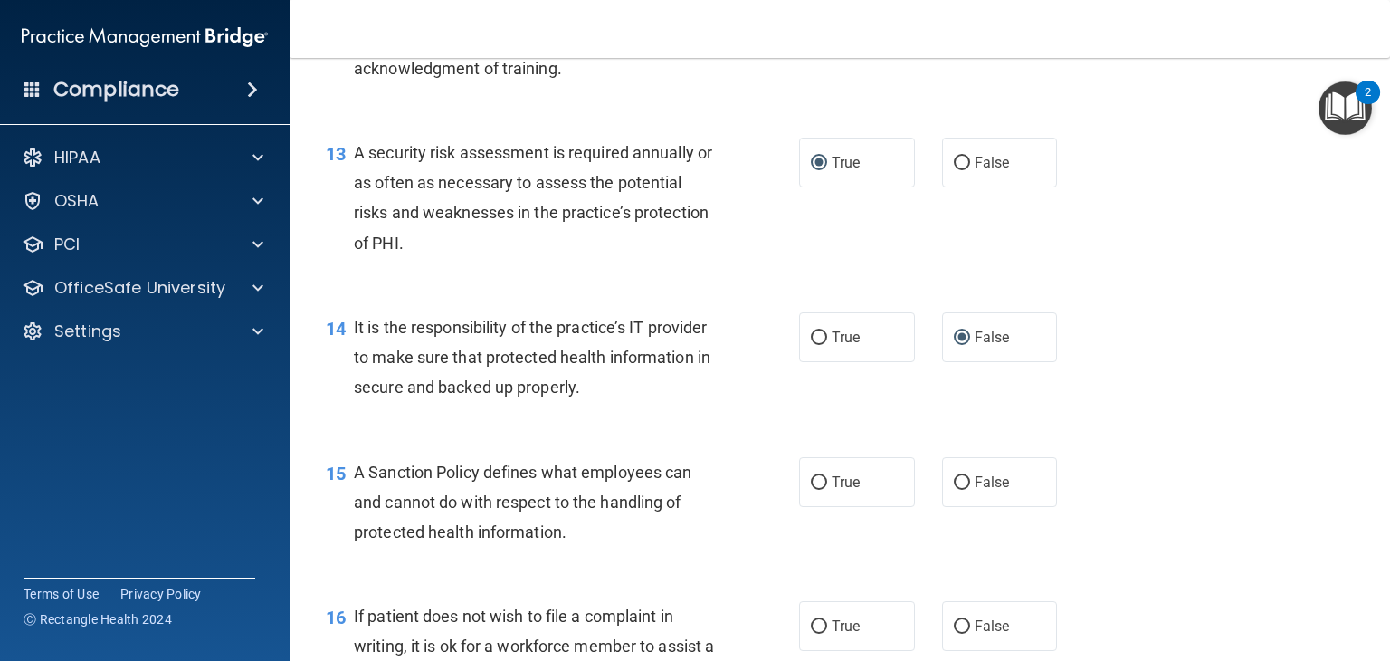
scroll to position [2262, 0]
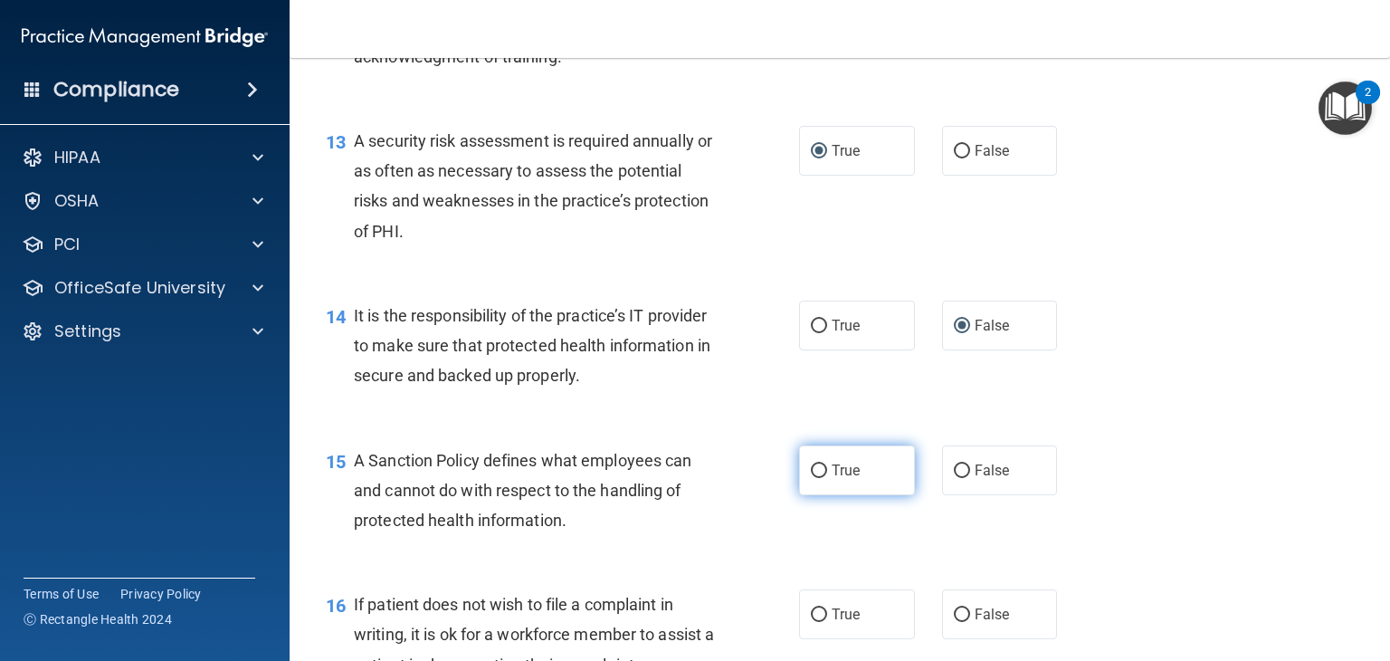
click at [811, 478] on input "True" at bounding box center [819, 471] width 16 height 14
radio input "true"
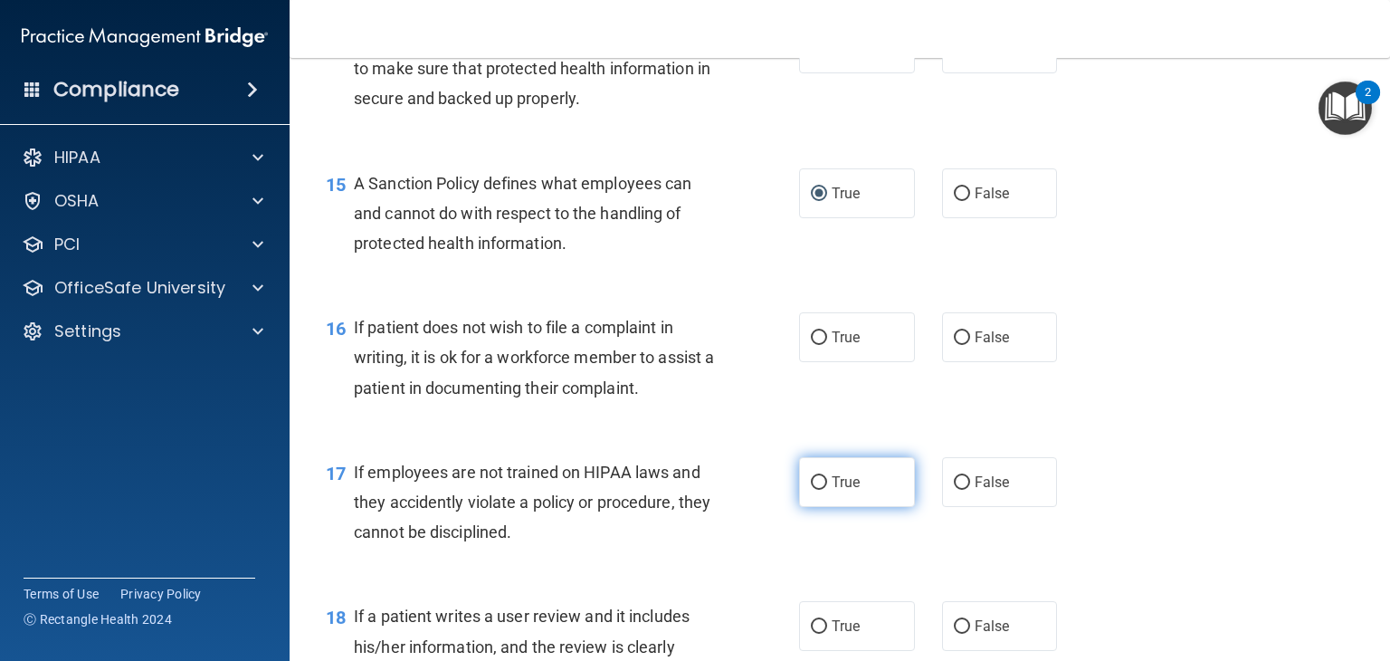
scroll to position [2624, 0]
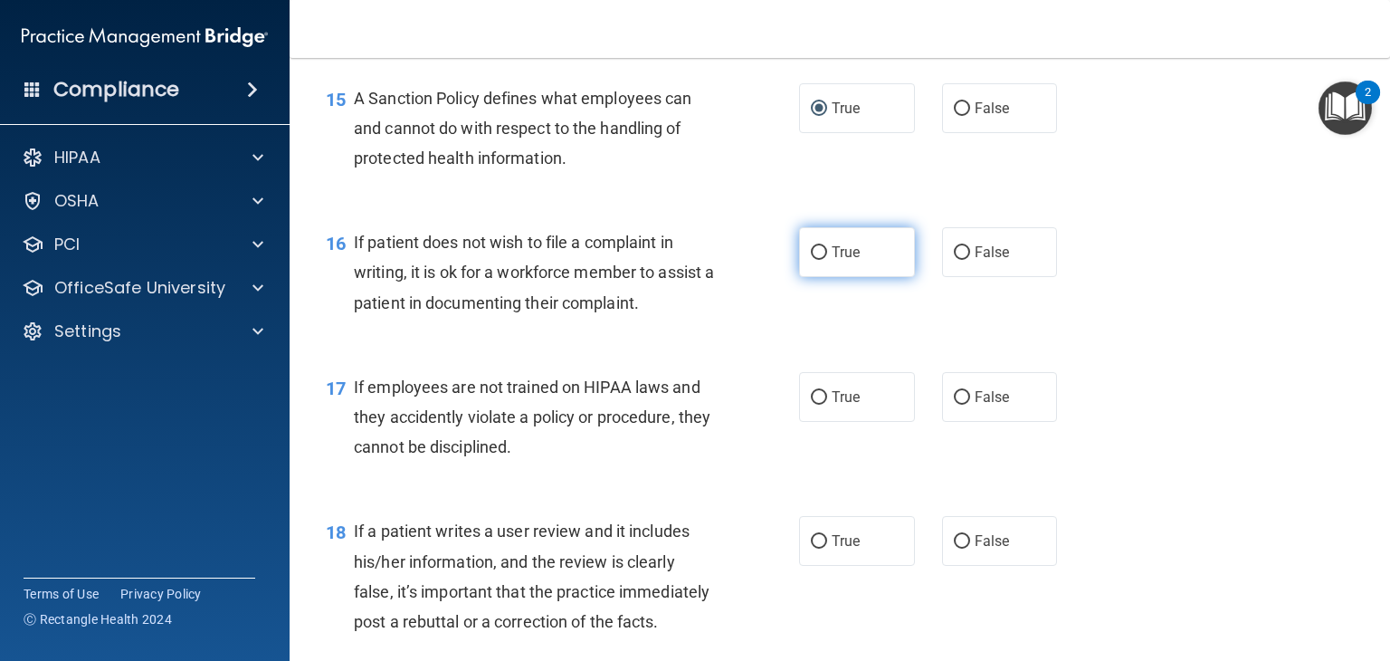
click at [811, 260] on input "True" at bounding box center [819, 253] width 16 height 14
radio input "true"
click at [956, 418] on label "False" at bounding box center [1000, 397] width 116 height 50
click at [956, 548] on input "False" at bounding box center [962, 542] width 16 height 14
radio input "true"
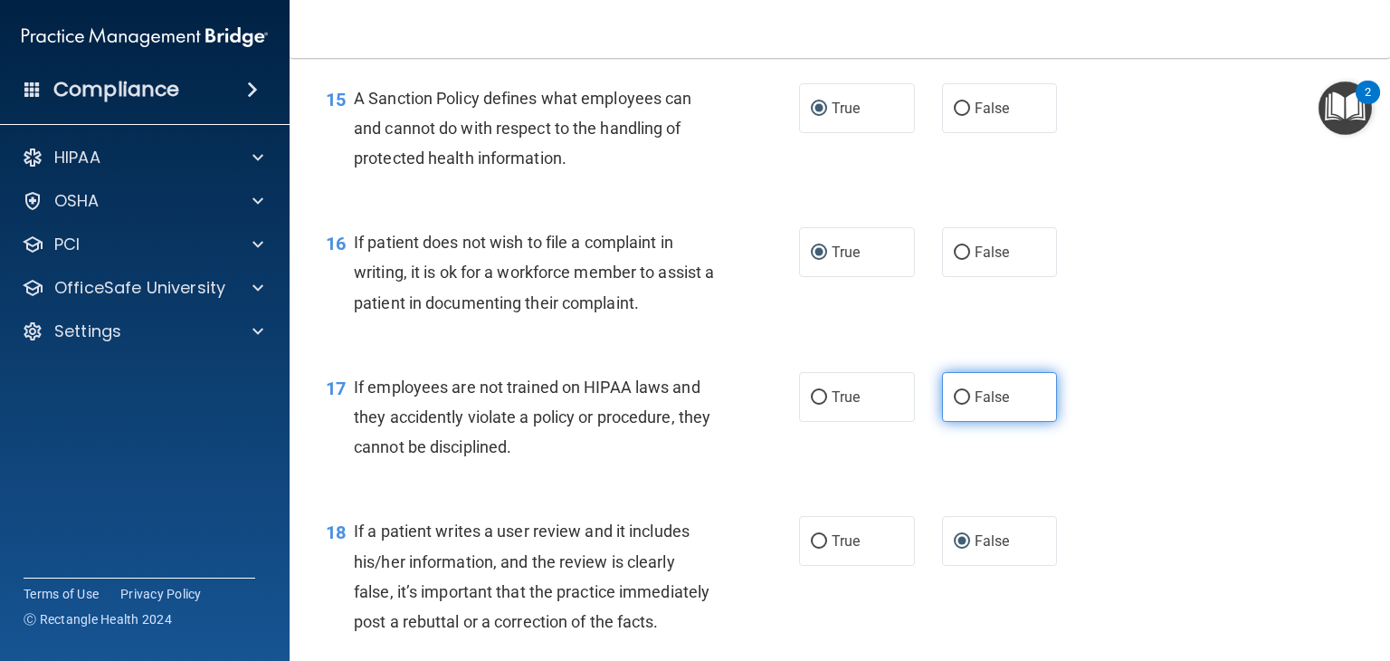
click at [954, 404] on input "False" at bounding box center [962, 398] width 16 height 14
radio input "true"
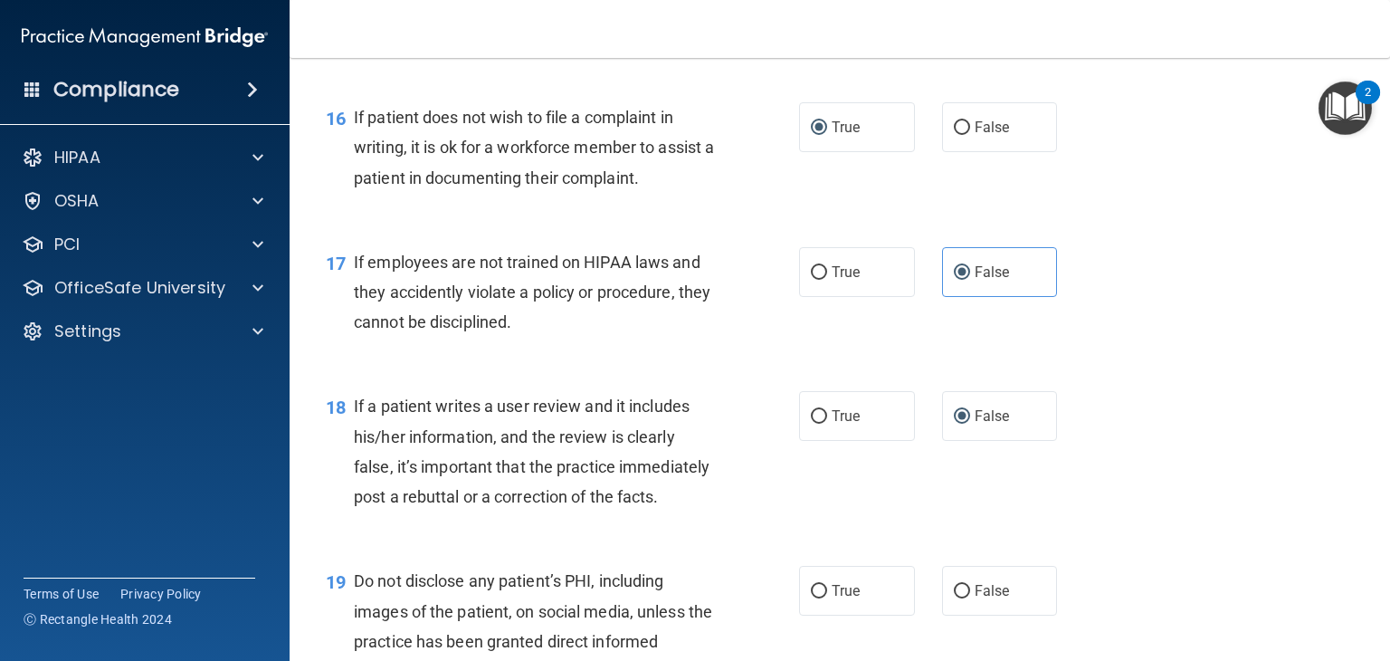
scroll to position [2805, 0]
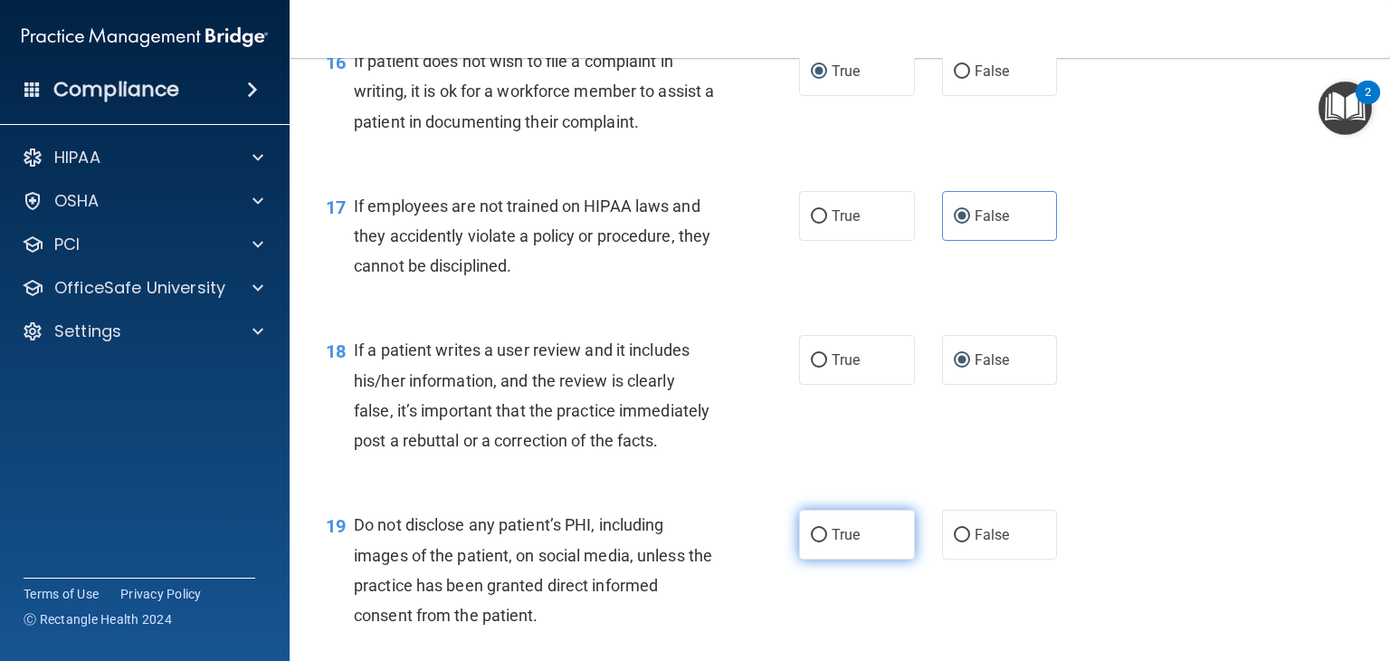
click at [814, 542] on input "True" at bounding box center [819, 535] width 16 height 14
radio input "true"
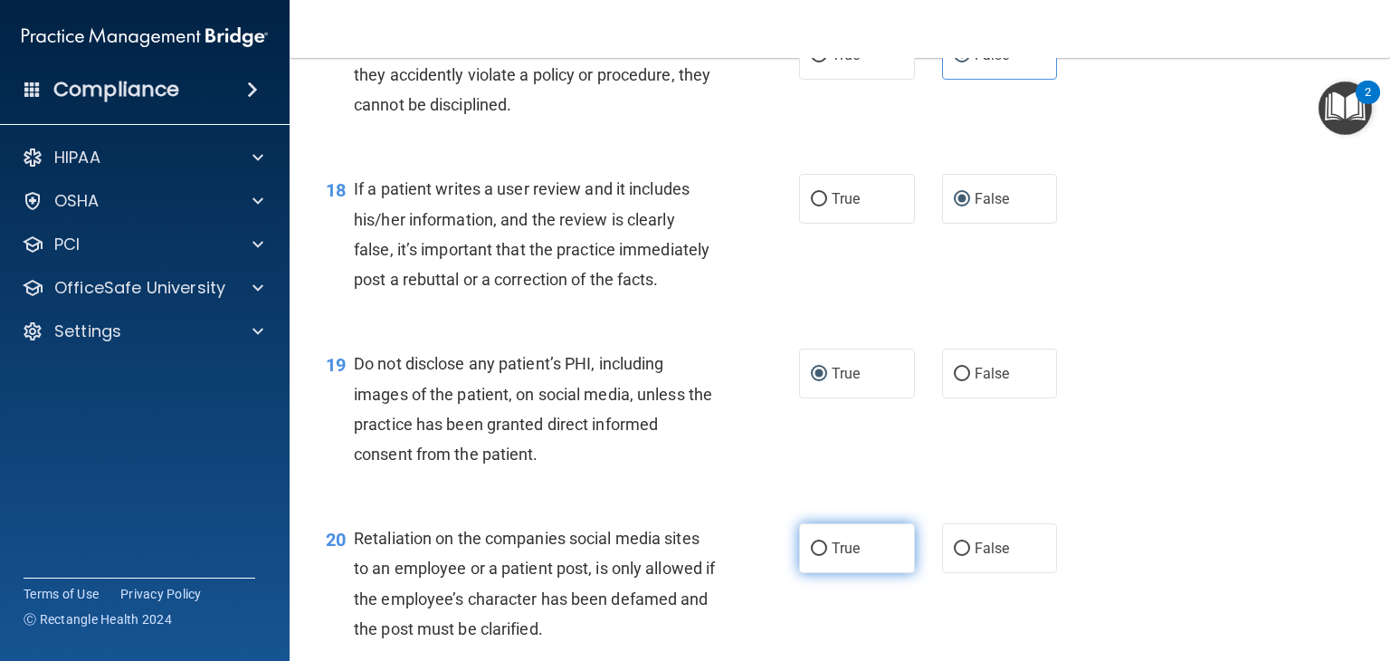
scroll to position [2986, 0]
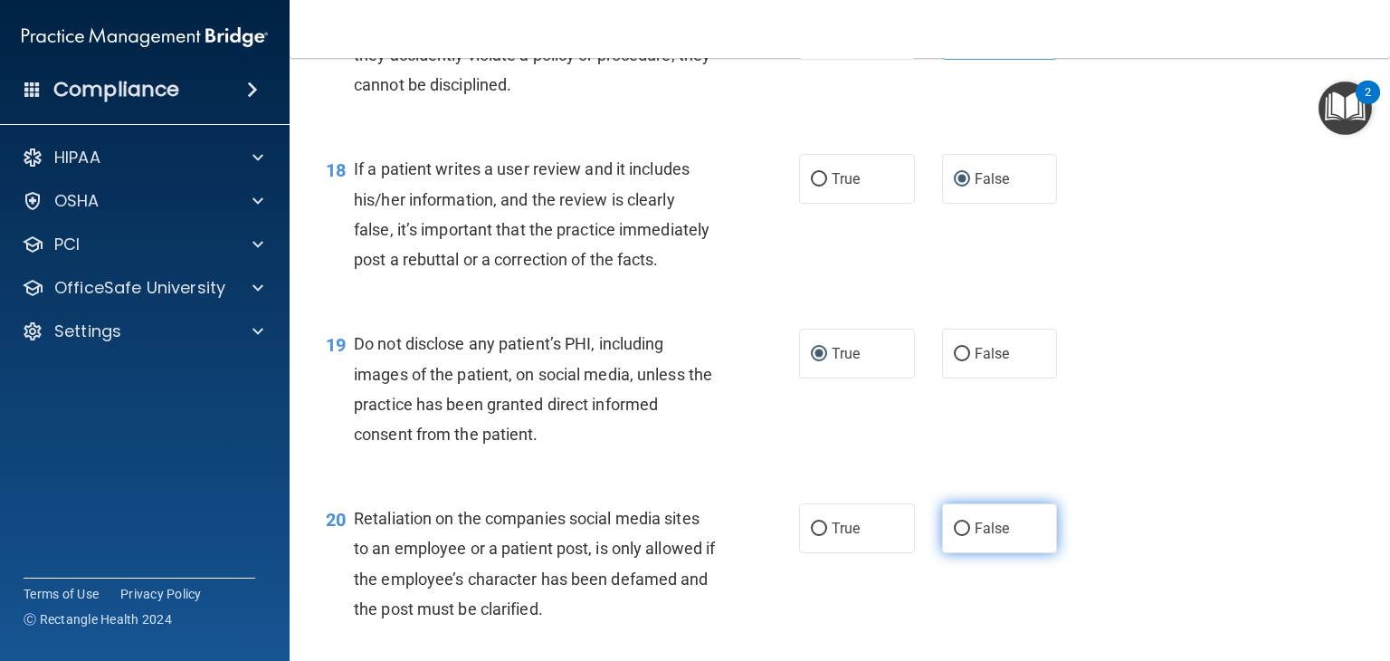
click at [954, 536] on input "False" at bounding box center [962, 529] width 16 height 14
radio input "true"
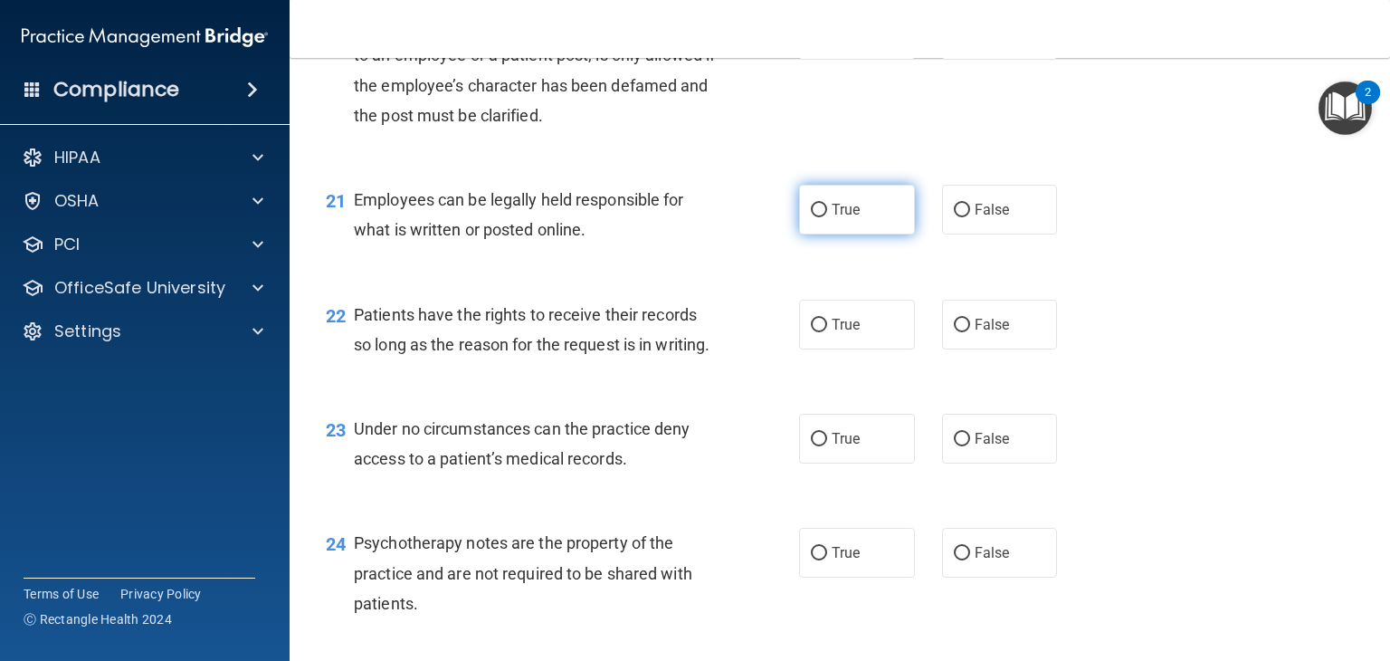
scroll to position [3439, 0]
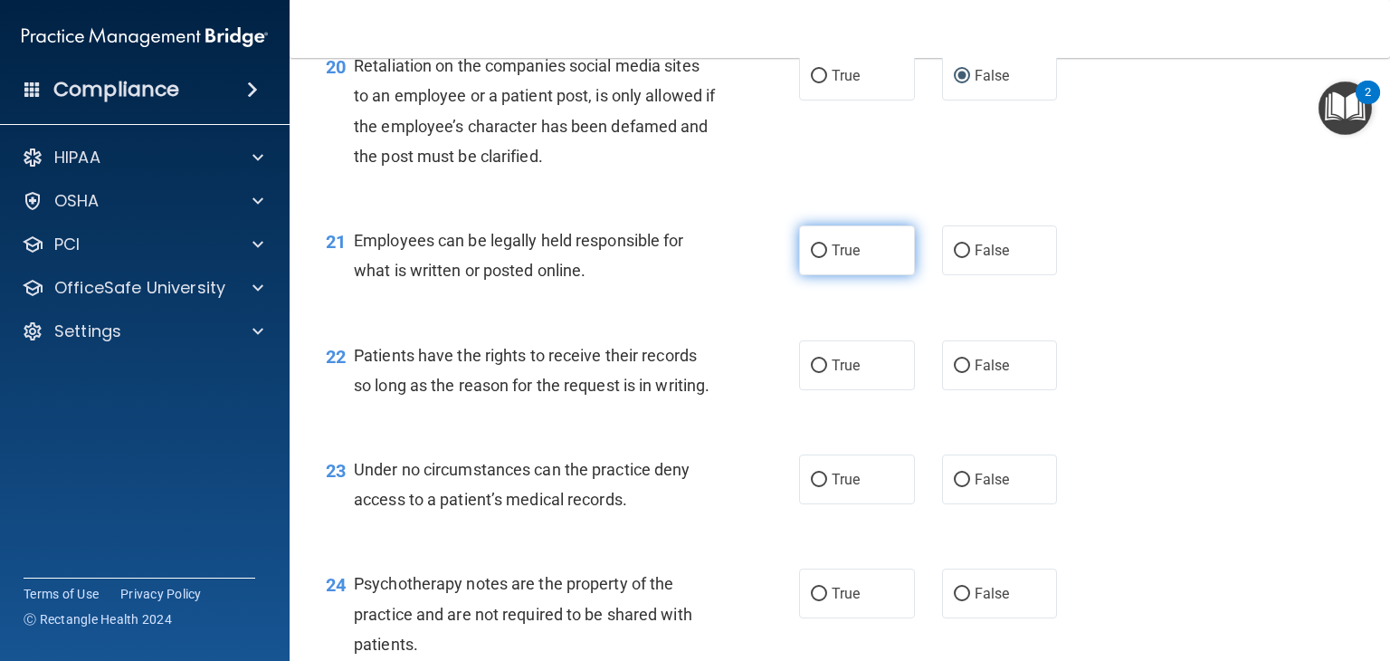
click at [811, 258] on input "True" at bounding box center [819, 251] width 16 height 14
radio input "true"
click at [956, 373] on input "False" at bounding box center [962, 366] width 16 height 14
radio input "true"
click at [954, 487] on input "False" at bounding box center [962, 480] width 16 height 14
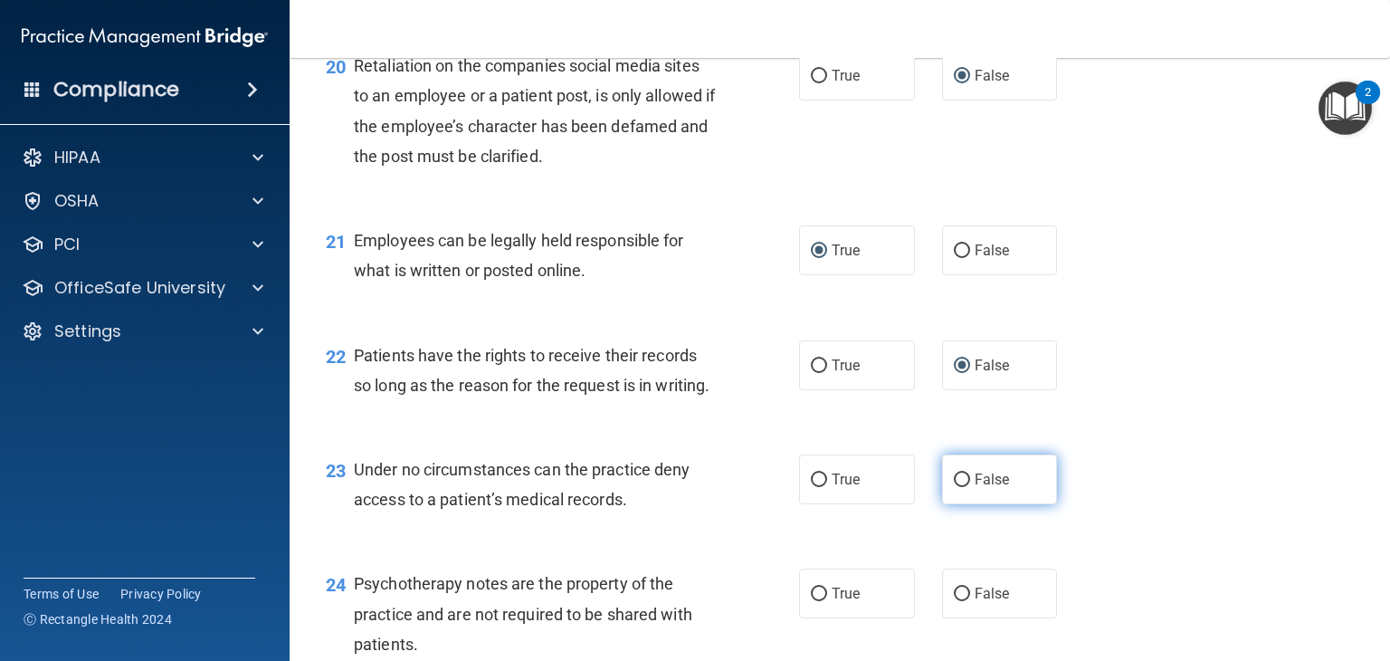
radio input "true"
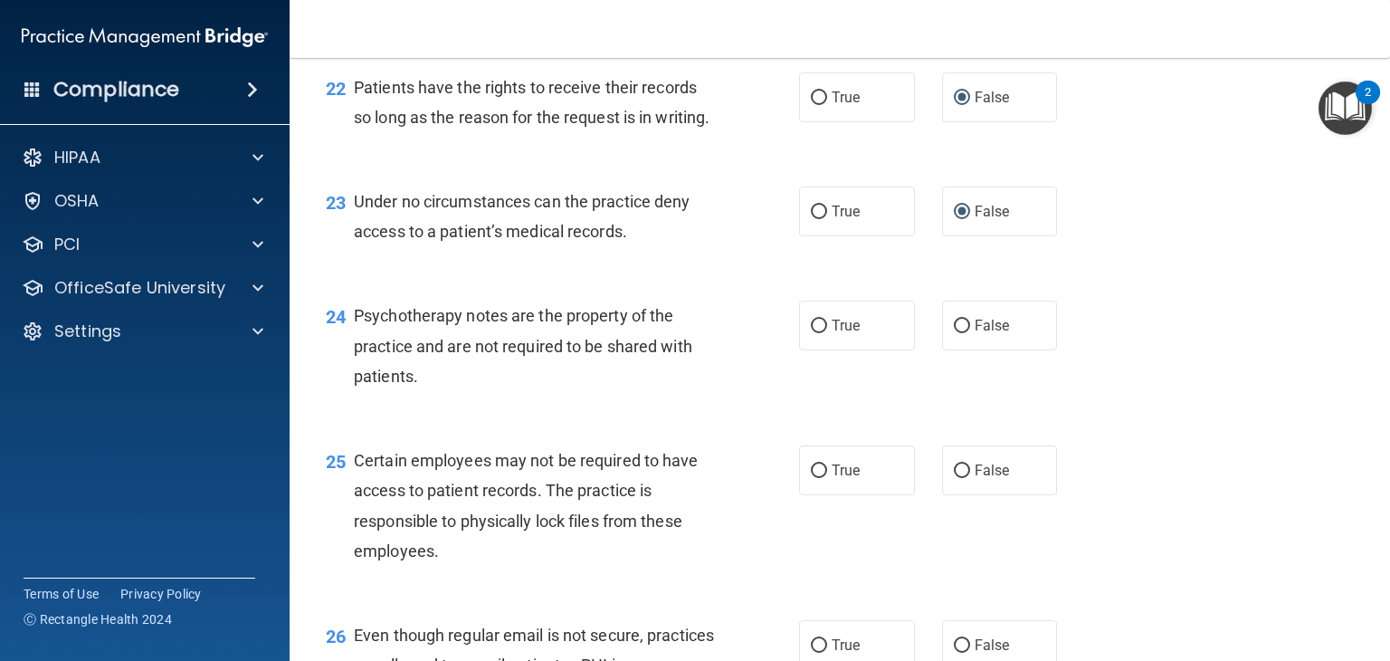
scroll to position [3710, 0]
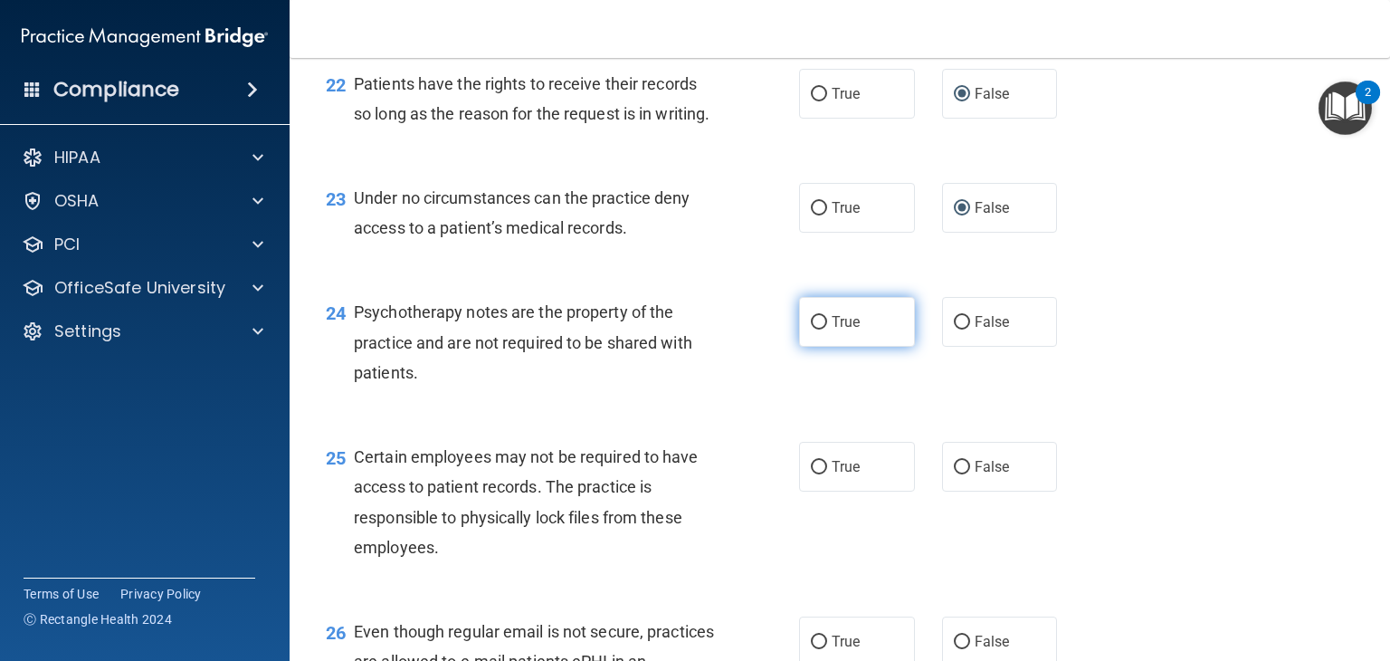
click at [814, 329] on input "True" at bounding box center [819, 323] width 16 height 14
radio input "true"
click at [814, 474] on input "True" at bounding box center [819, 468] width 16 height 14
radio input "true"
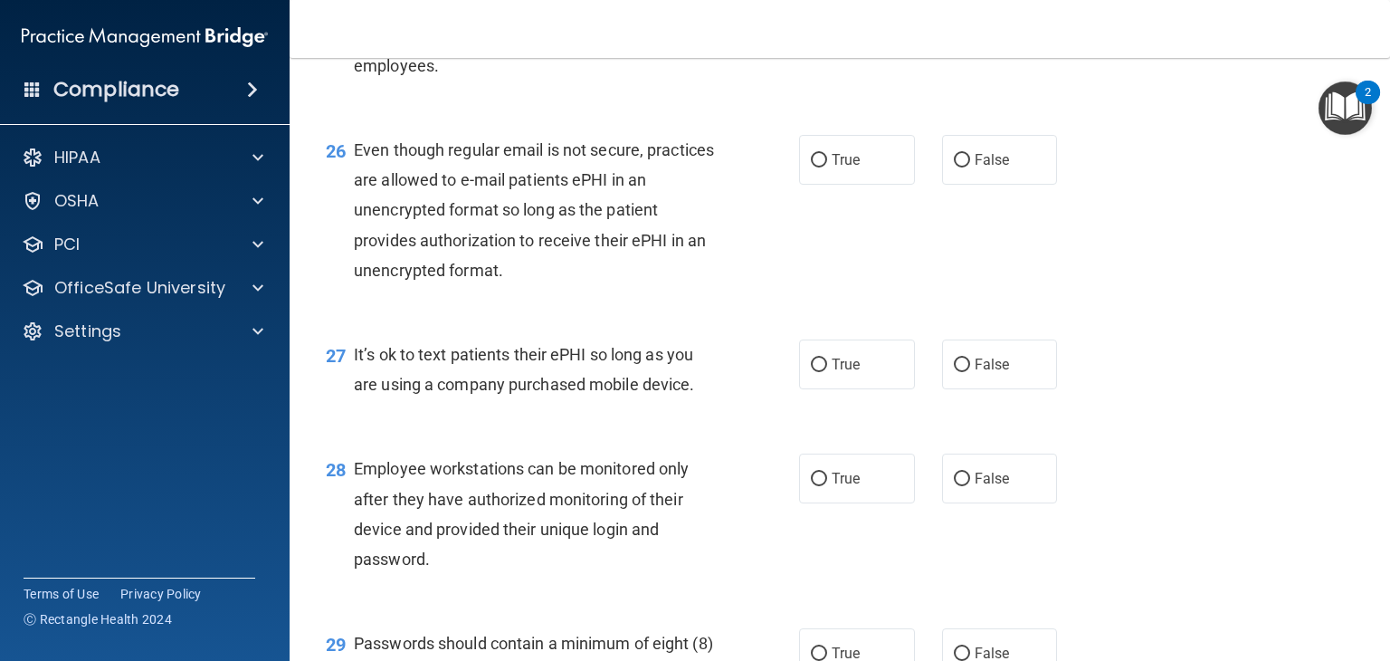
scroll to position [4163, 0]
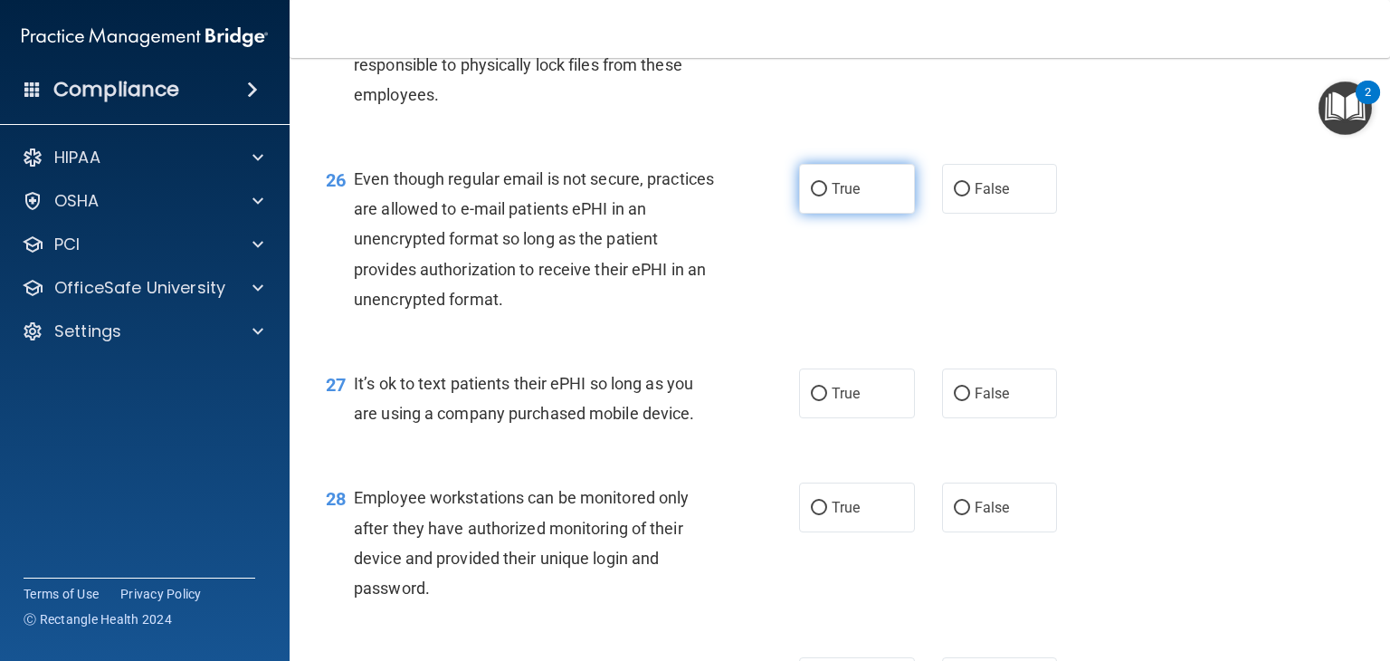
click at [811, 196] on input "True" at bounding box center [819, 190] width 16 height 14
radio input "true"
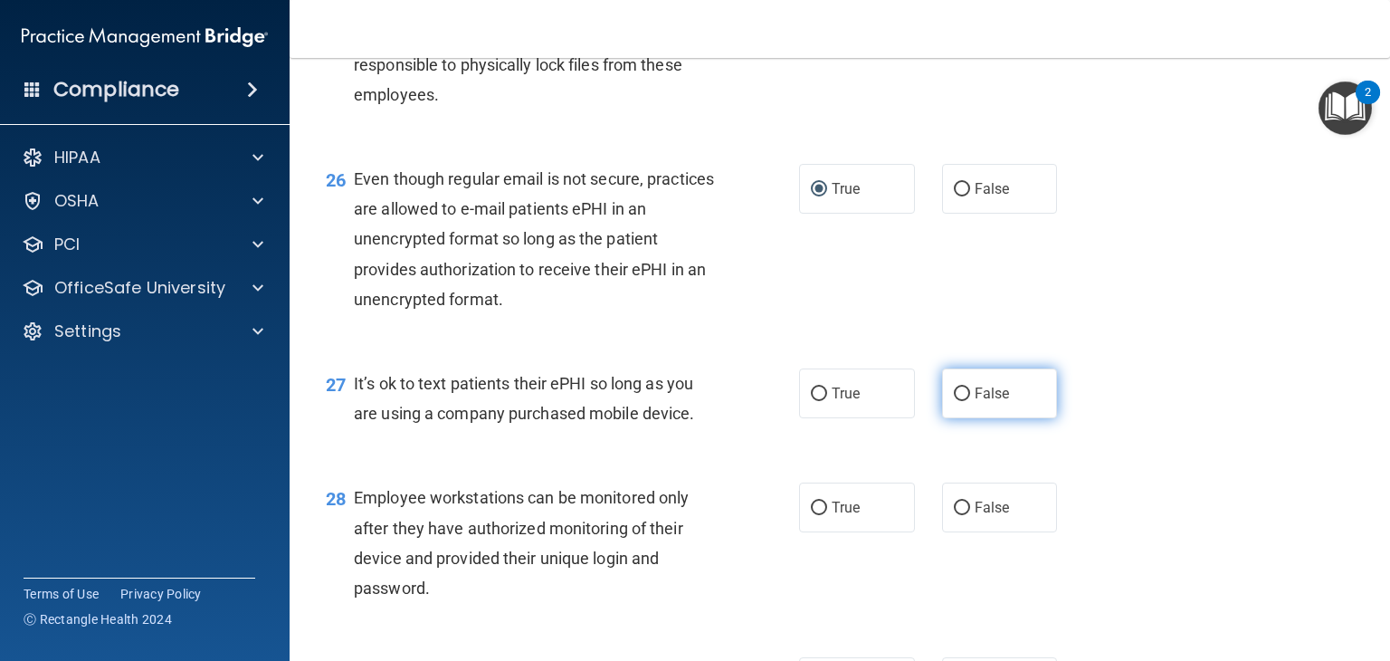
click at [954, 401] on input "False" at bounding box center [962, 394] width 16 height 14
radio input "true"
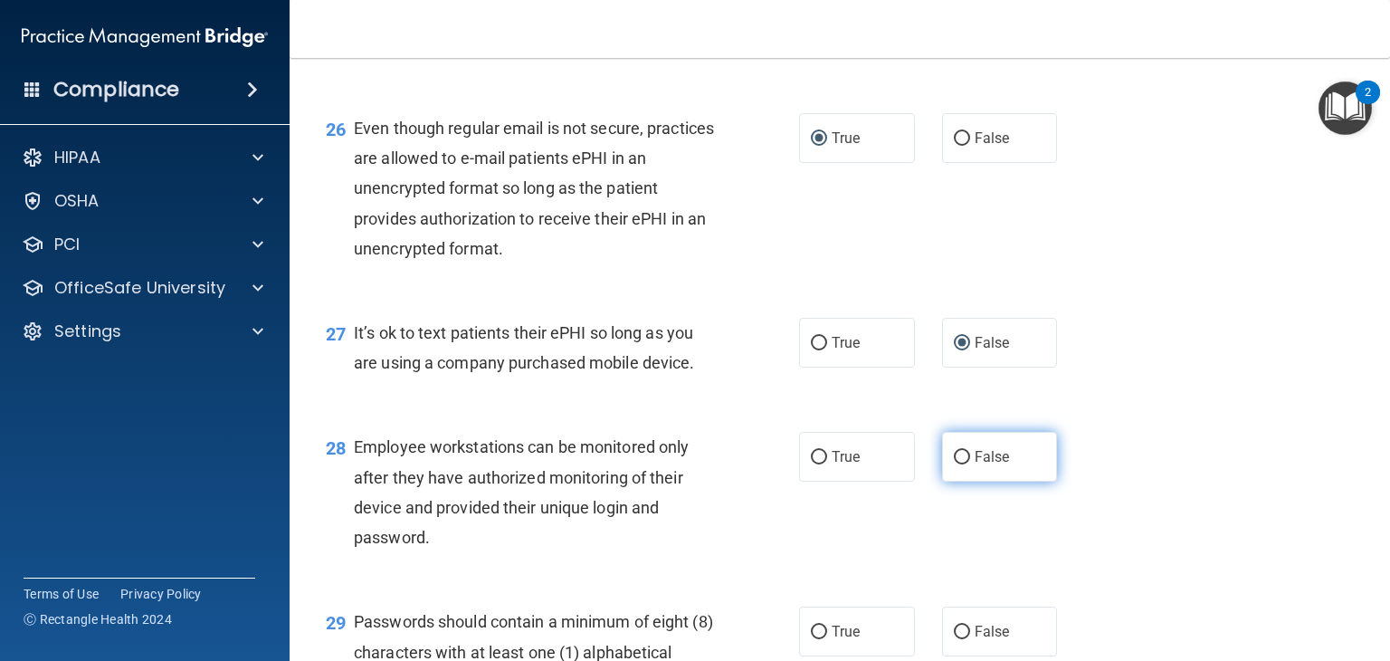
scroll to position [4253, 0]
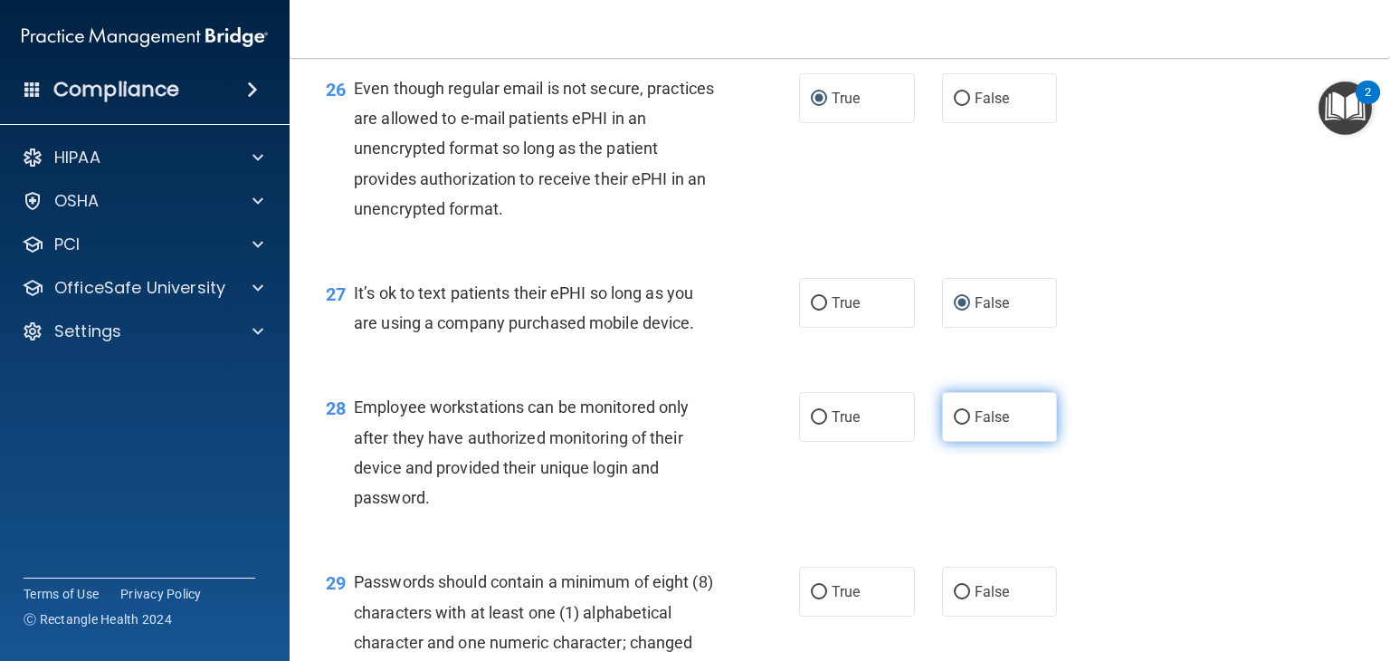
click at [954, 424] on input "False" at bounding box center [962, 418] width 16 height 14
radio input "true"
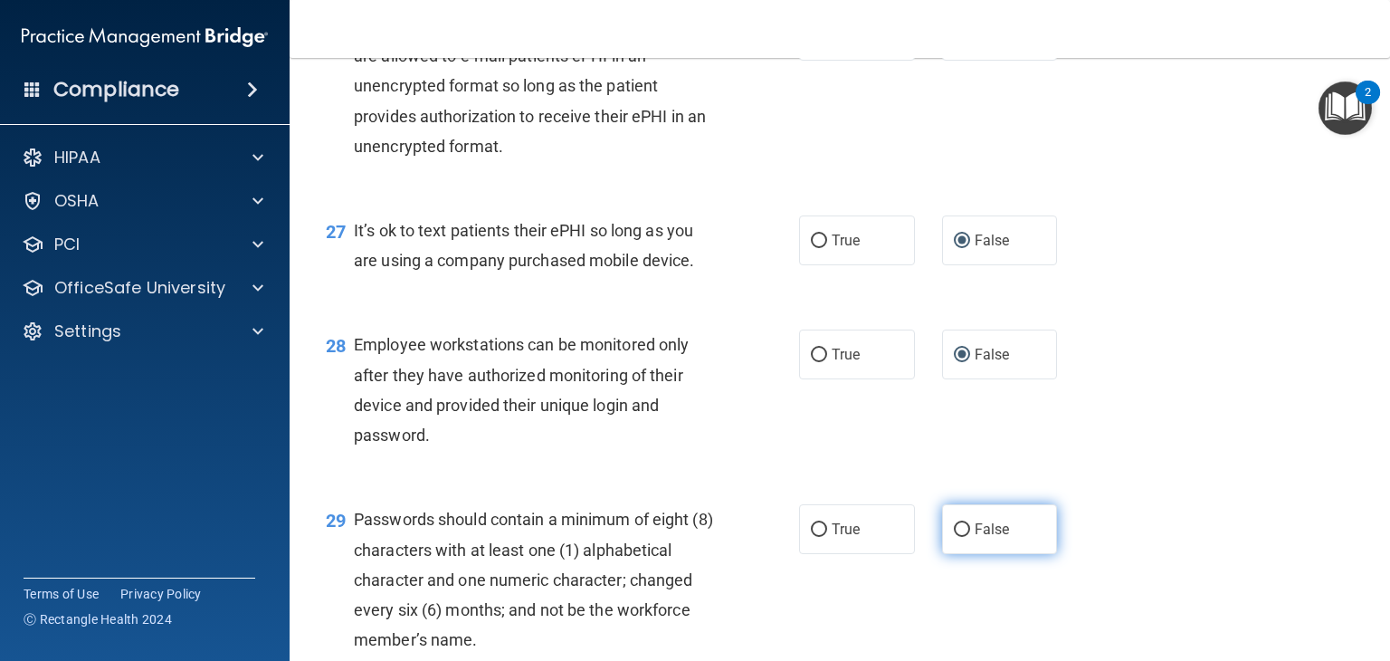
scroll to position [4525, 0]
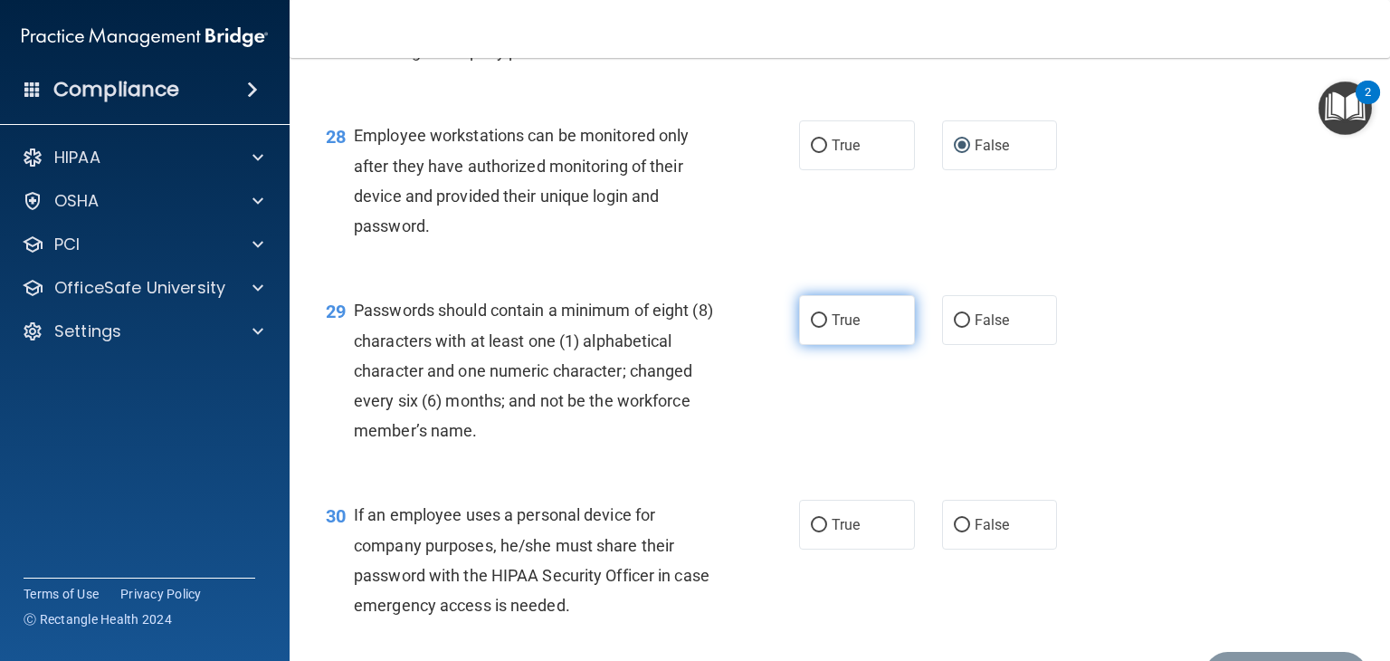
click at [811, 328] on input "True" at bounding box center [819, 321] width 16 height 14
radio input "true"
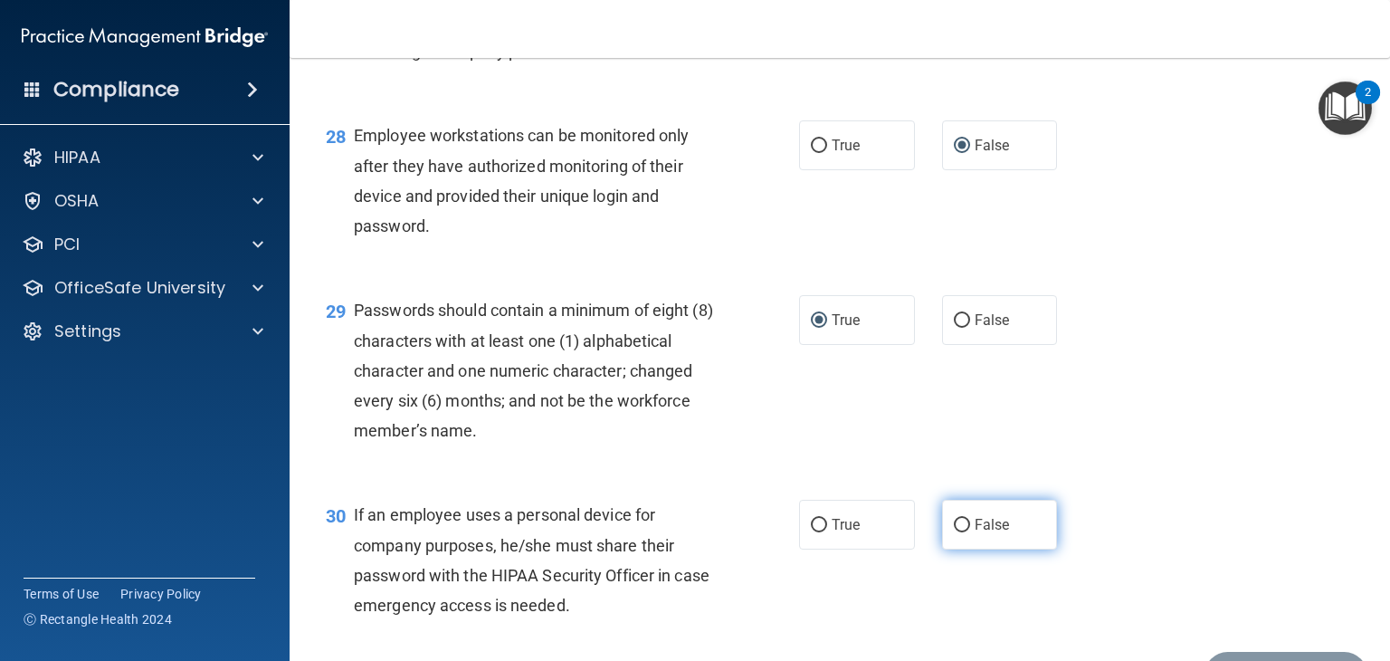
click at [956, 532] on input "False" at bounding box center [962, 526] width 16 height 14
radio input "true"
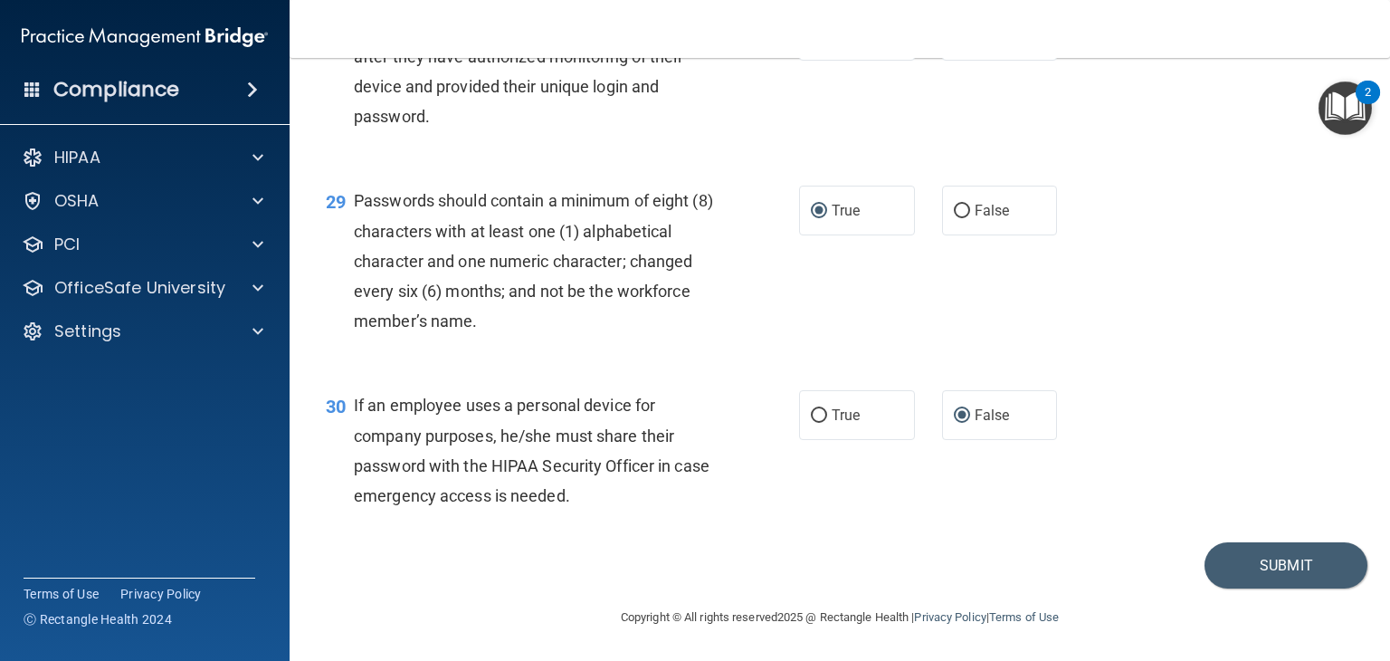
scroll to position [4725, 0]
click at [1258, 558] on button "Submit" at bounding box center [1285, 565] width 163 height 46
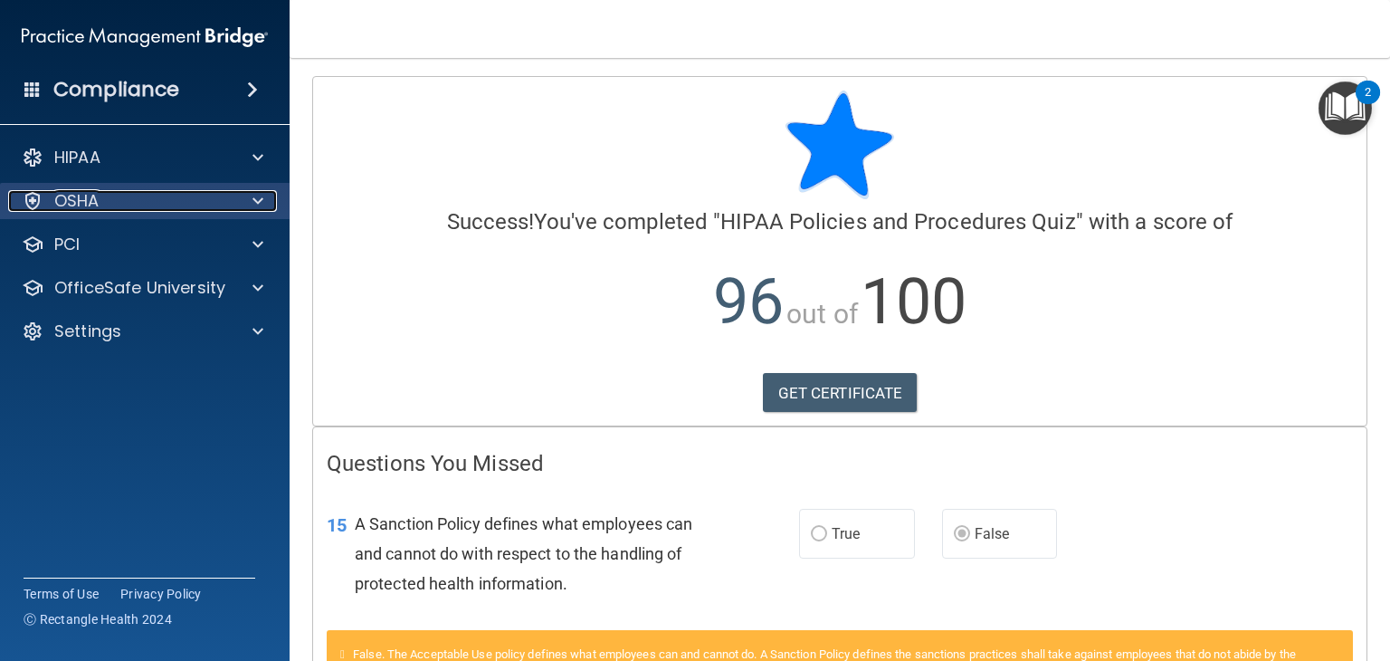
click at [129, 211] on div "OSHA" at bounding box center [120, 201] width 224 height 22
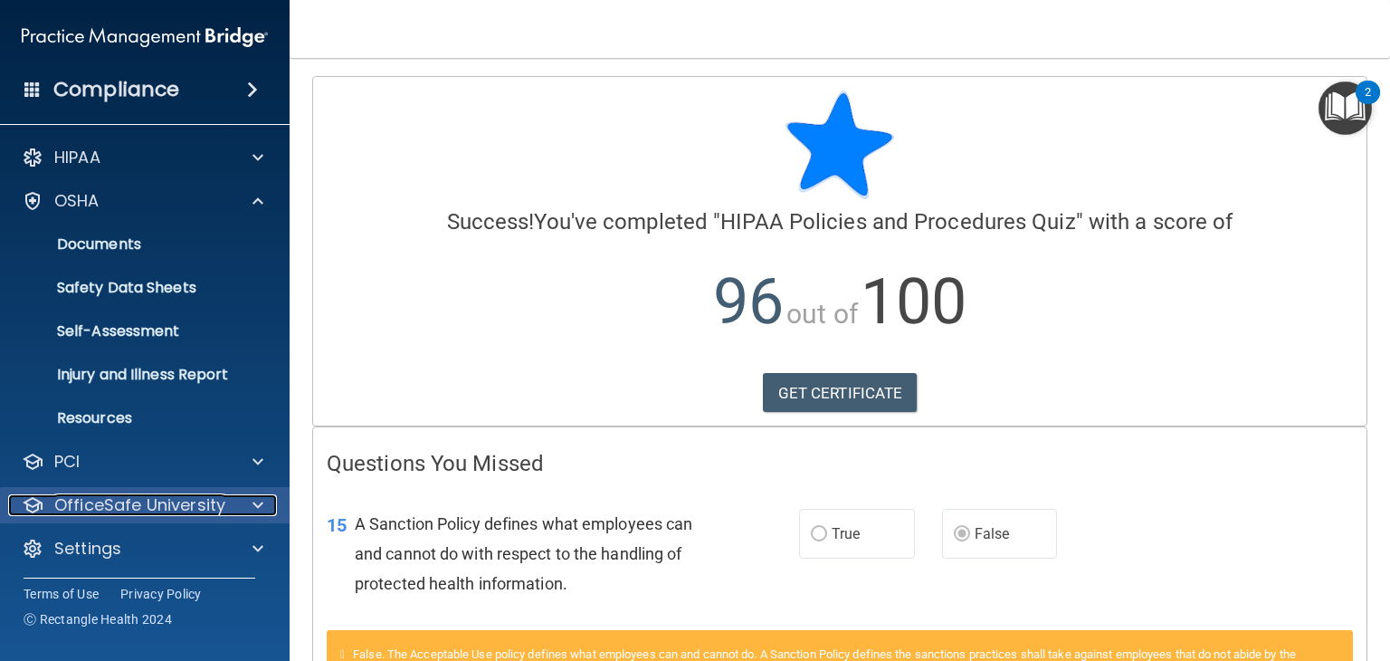
click at [211, 497] on p "OfficeSafe University" at bounding box center [139, 505] width 171 height 22
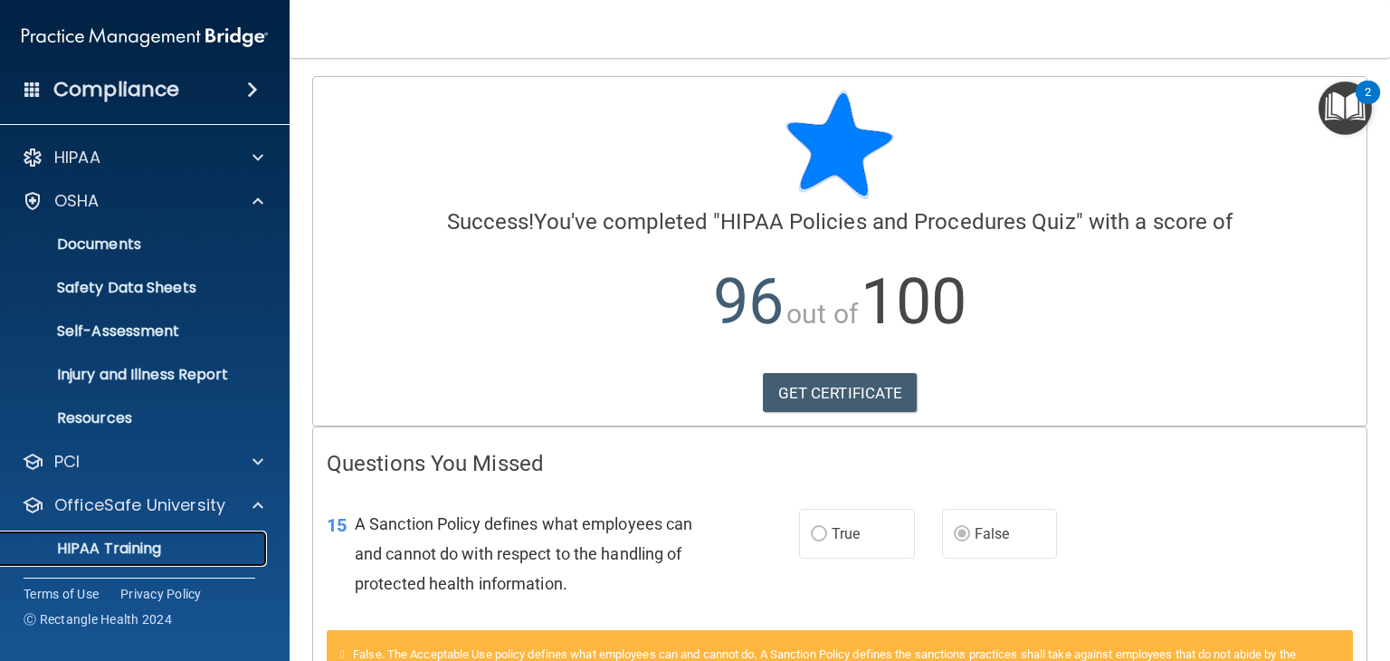
click at [191, 548] on div "HIPAA Training" at bounding box center [135, 548] width 247 height 18
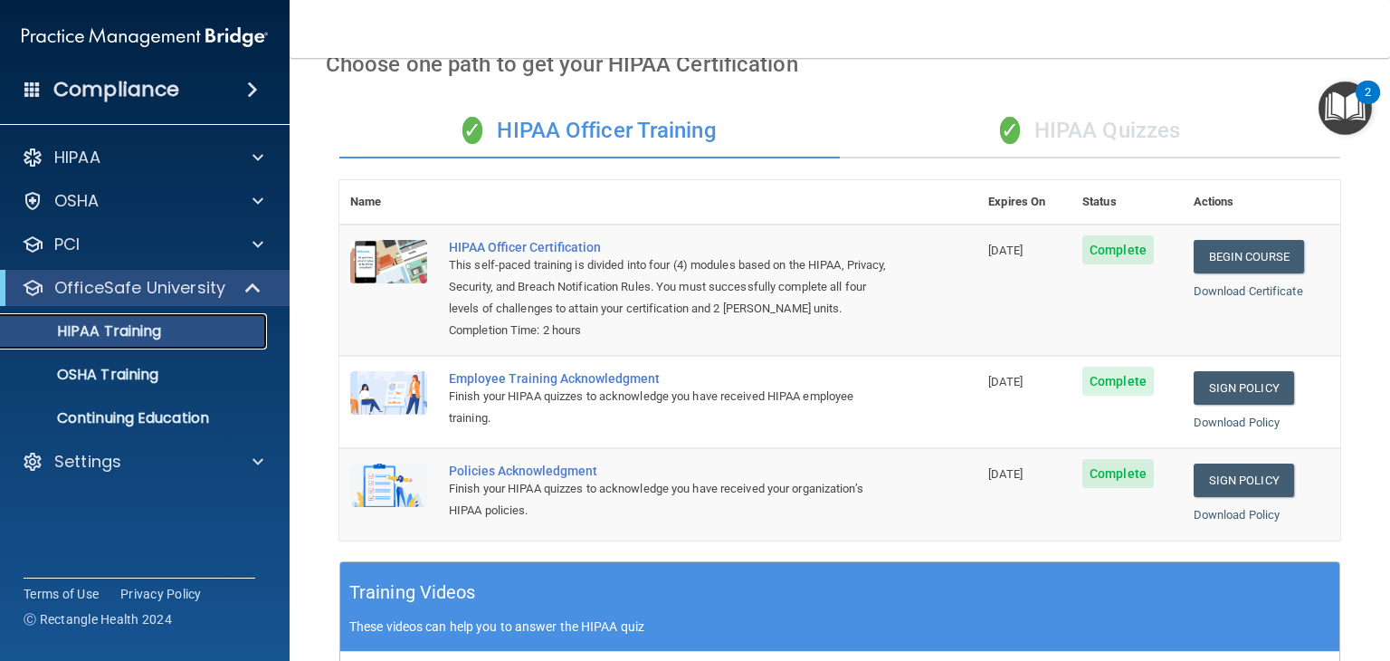
scroll to position [90, 0]
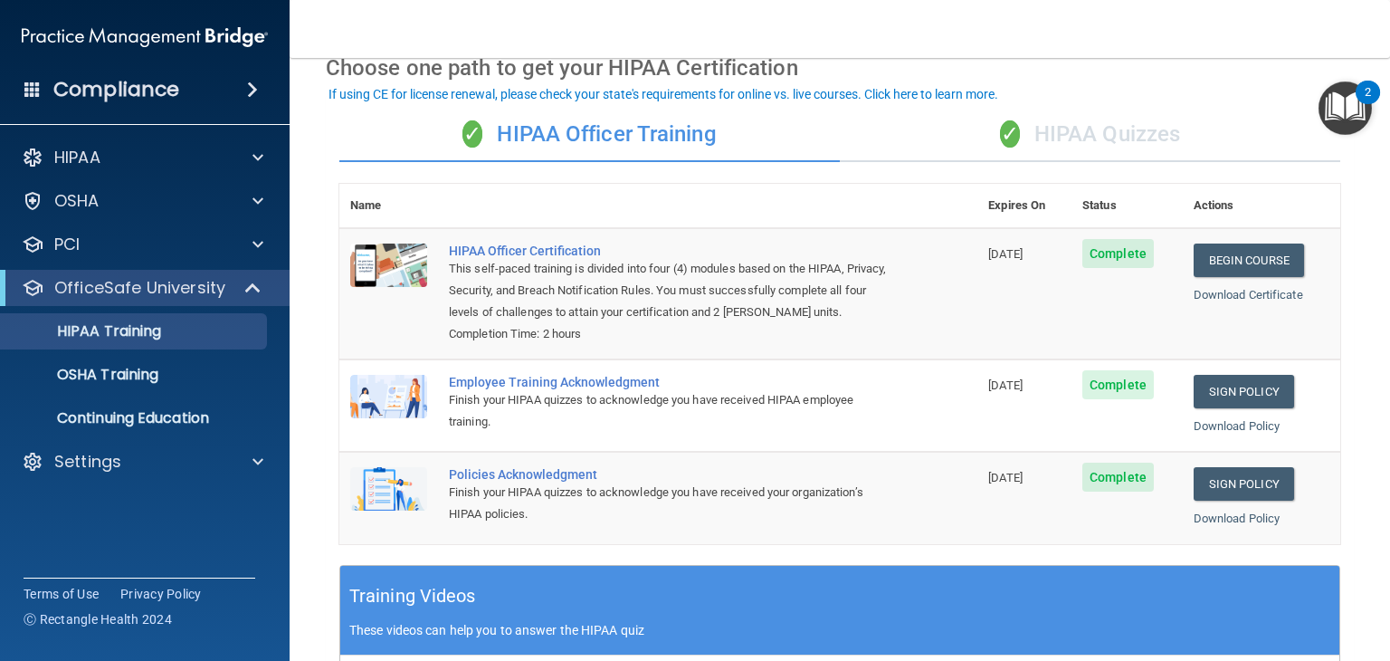
click at [1090, 132] on div "✓ HIPAA Quizzes" at bounding box center [1090, 135] width 500 height 54
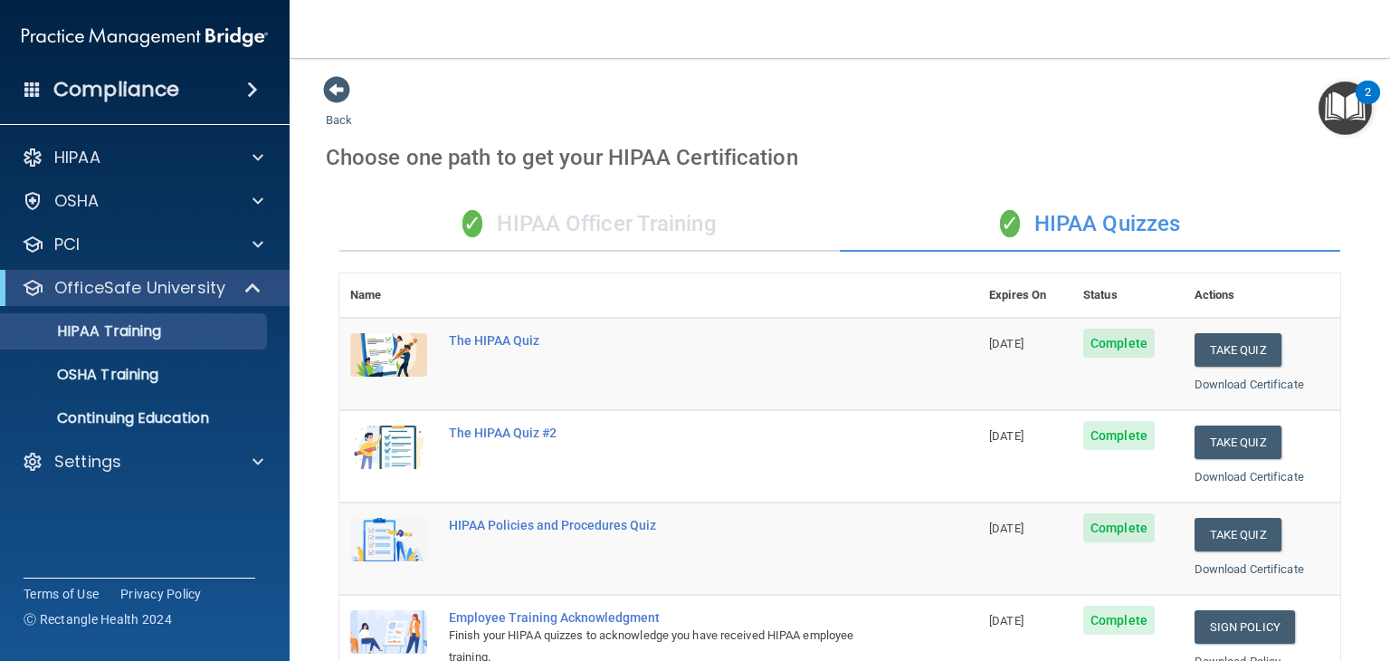
scroll to position [0, 0]
